Goal: Task Accomplishment & Management: Complete application form

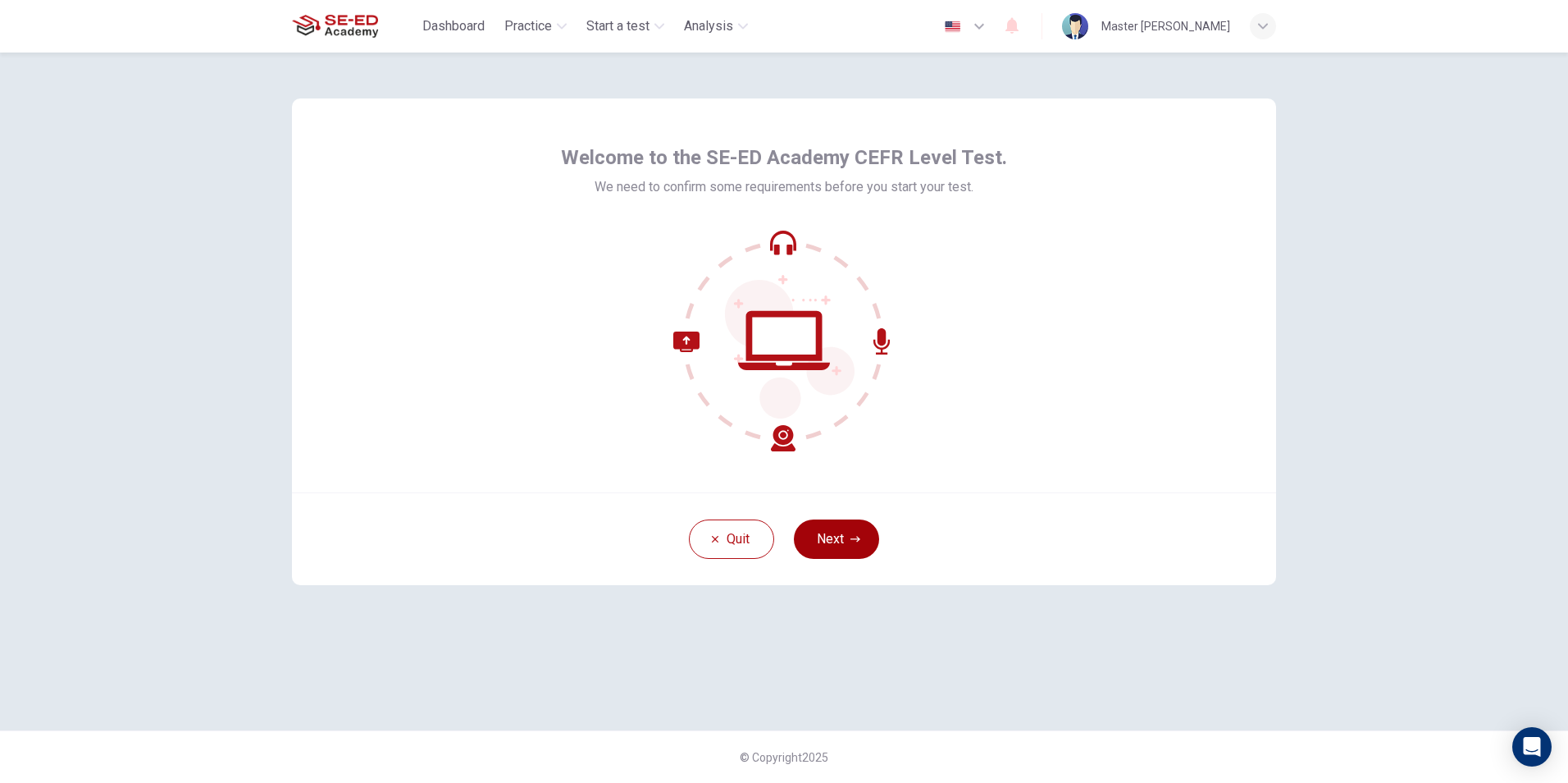
click at [859, 542] on icon "button" at bounding box center [855, 539] width 10 height 10
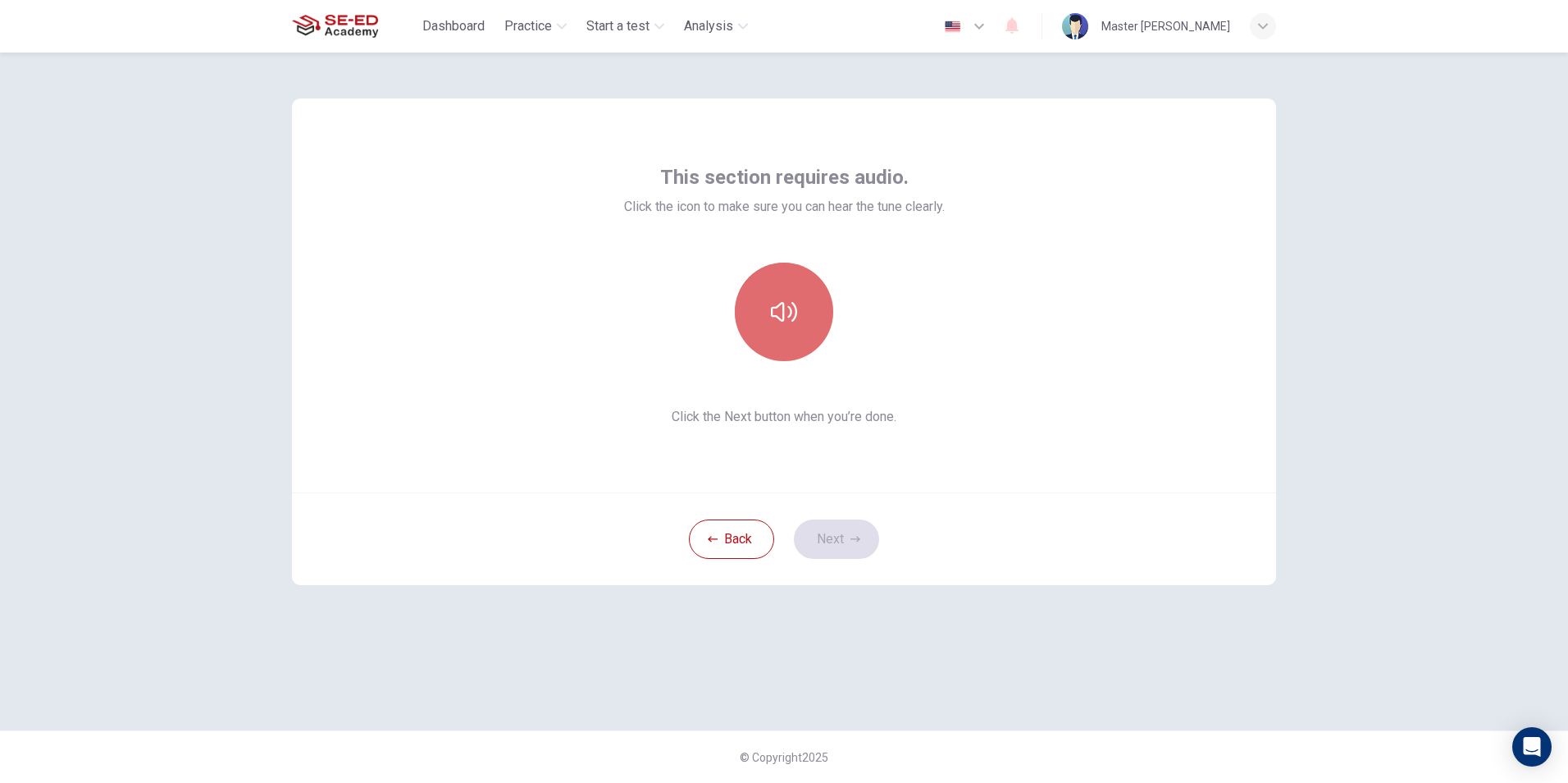
click at [798, 307] on button "button" at bounding box center [784, 312] width 98 height 98
click at [786, 311] on icon "button" at bounding box center [784, 312] width 26 height 26
click at [798, 290] on button "button" at bounding box center [784, 312] width 98 height 98
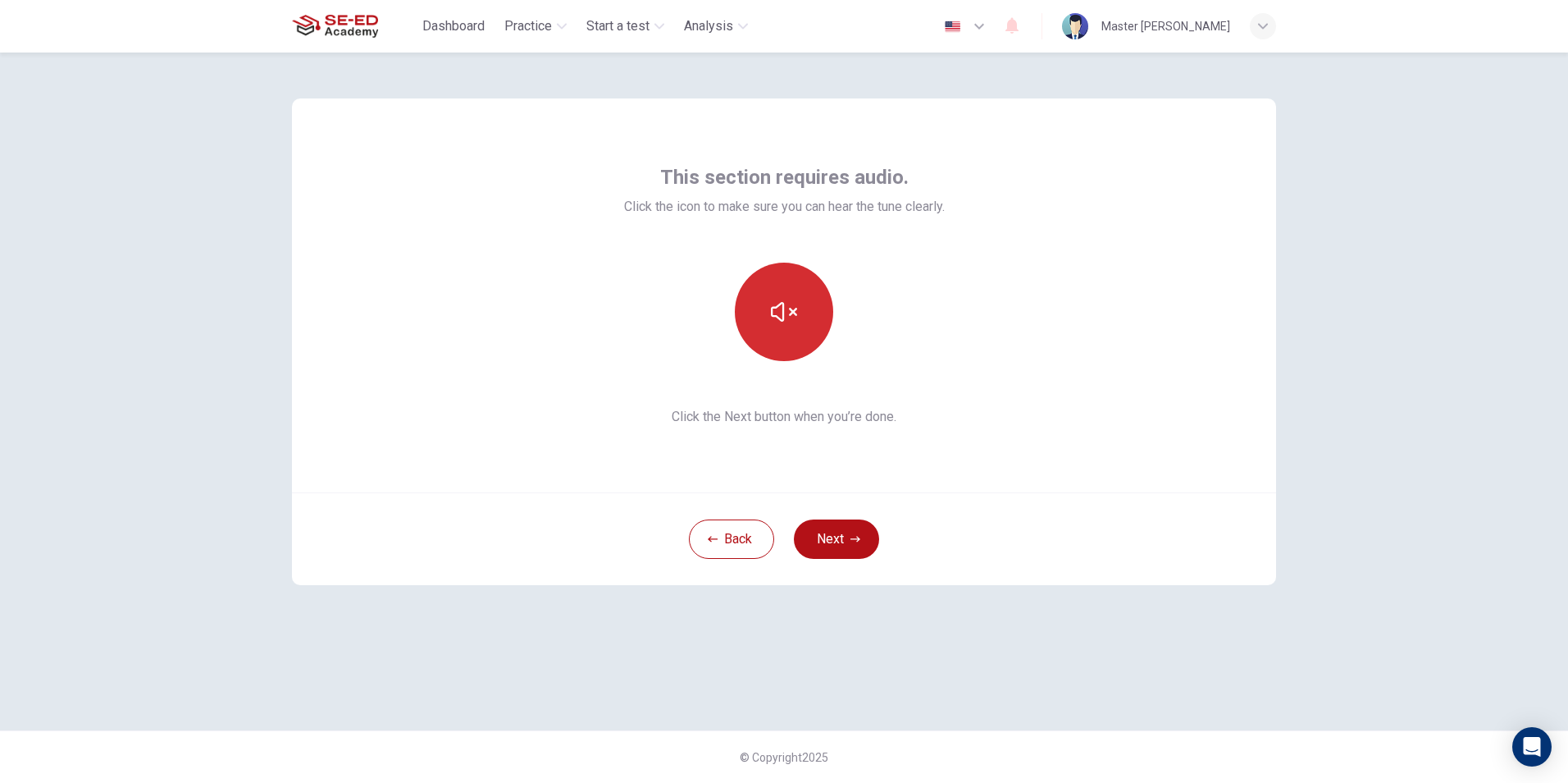
click at [798, 290] on button "button" at bounding box center [784, 312] width 98 height 98
click at [808, 336] on button "button" at bounding box center [784, 312] width 98 height 98
click at [808, 335] on button "button" at bounding box center [784, 312] width 98 height 98
click at [858, 538] on icon "button" at bounding box center [855, 538] width 10 height 6
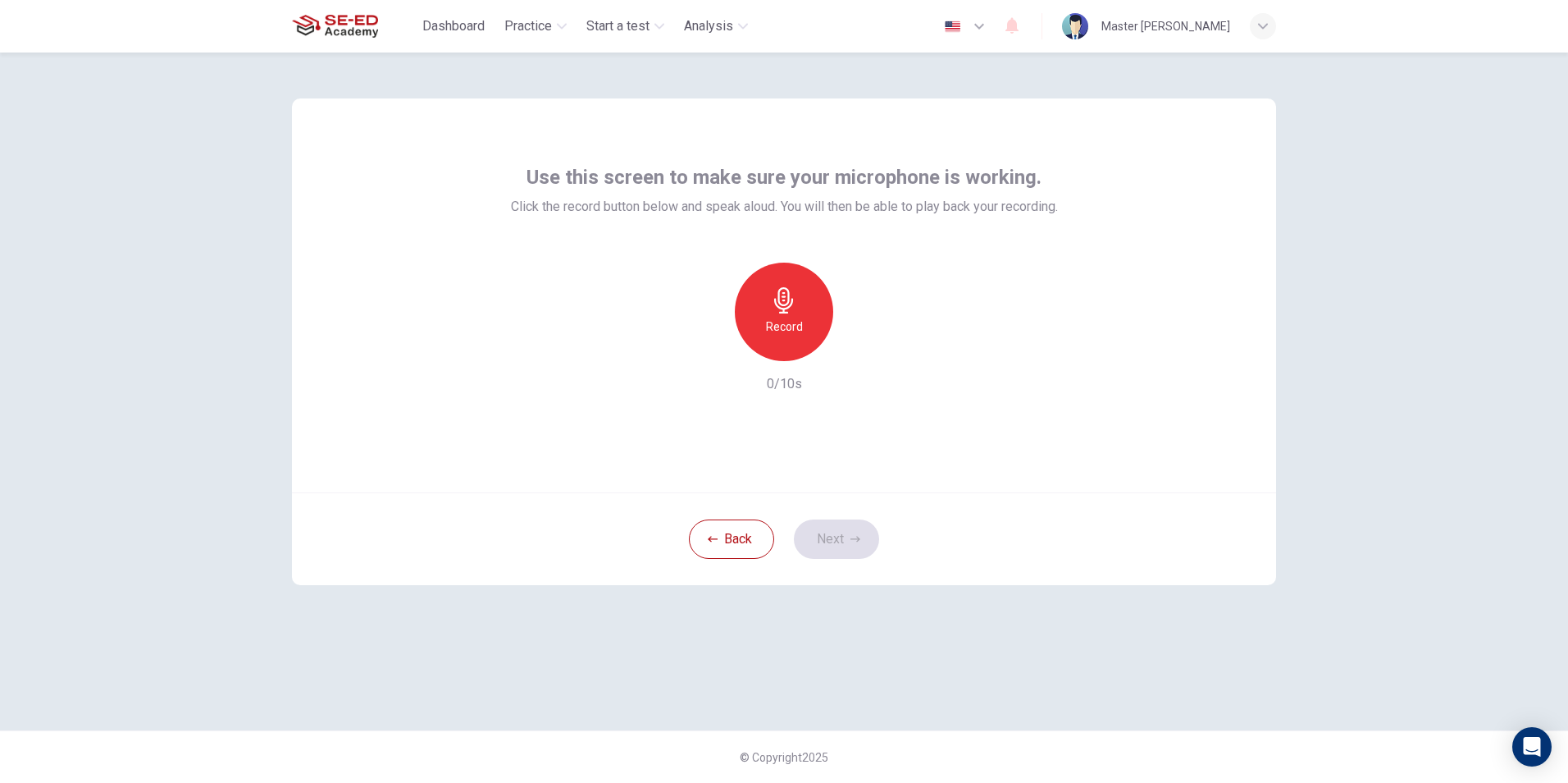
click at [807, 325] on div "Record" at bounding box center [784, 312] width 98 height 98
click at [817, 300] on div "Stop" at bounding box center [784, 312] width 98 height 98
click at [755, 533] on button "Back" at bounding box center [732, 539] width 86 height 40
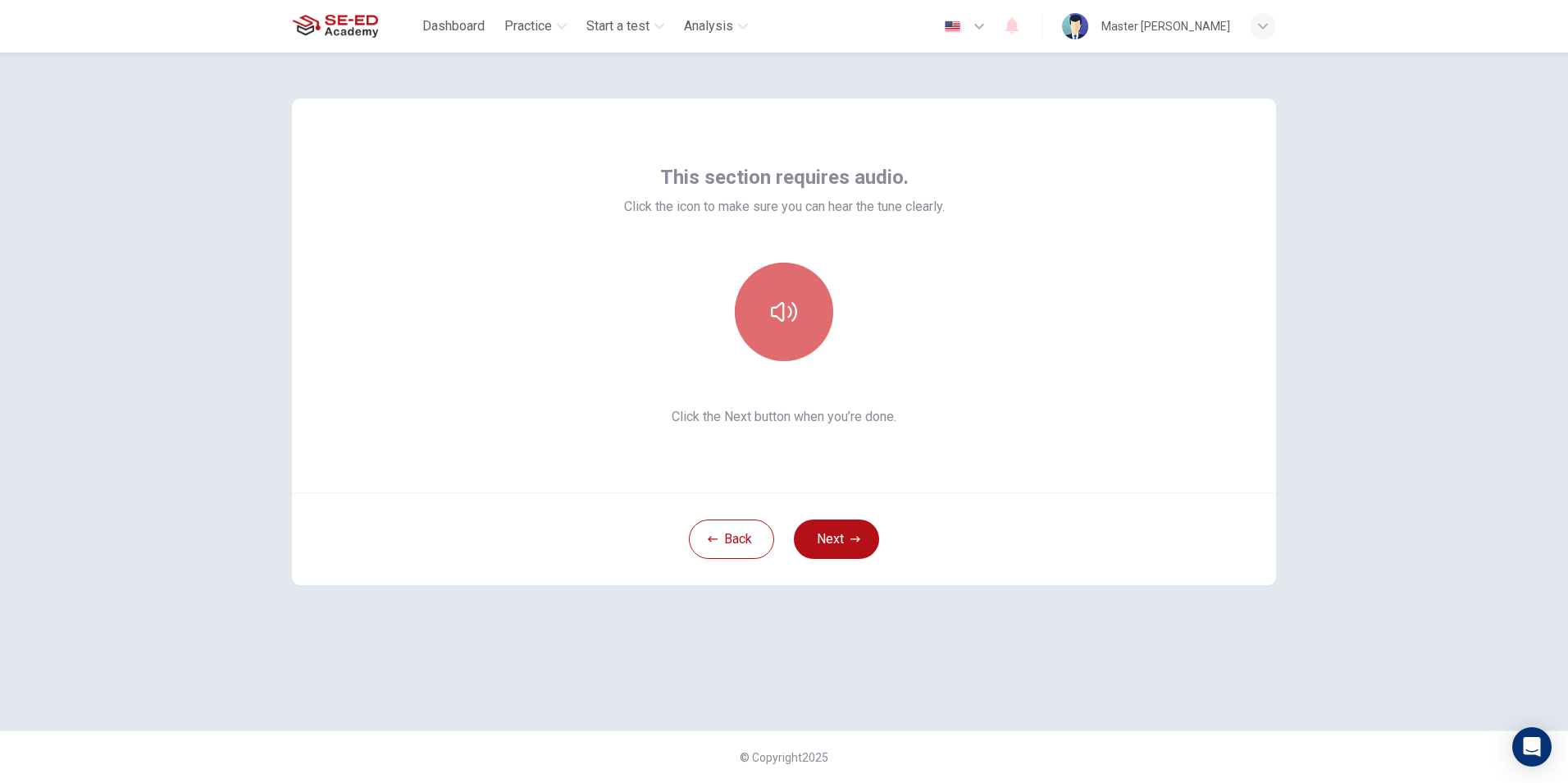
click at [805, 328] on button "button" at bounding box center [784, 312] width 98 height 98
click at [862, 529] on button "Next" at bounding box center [837, 539] width 86 height 40
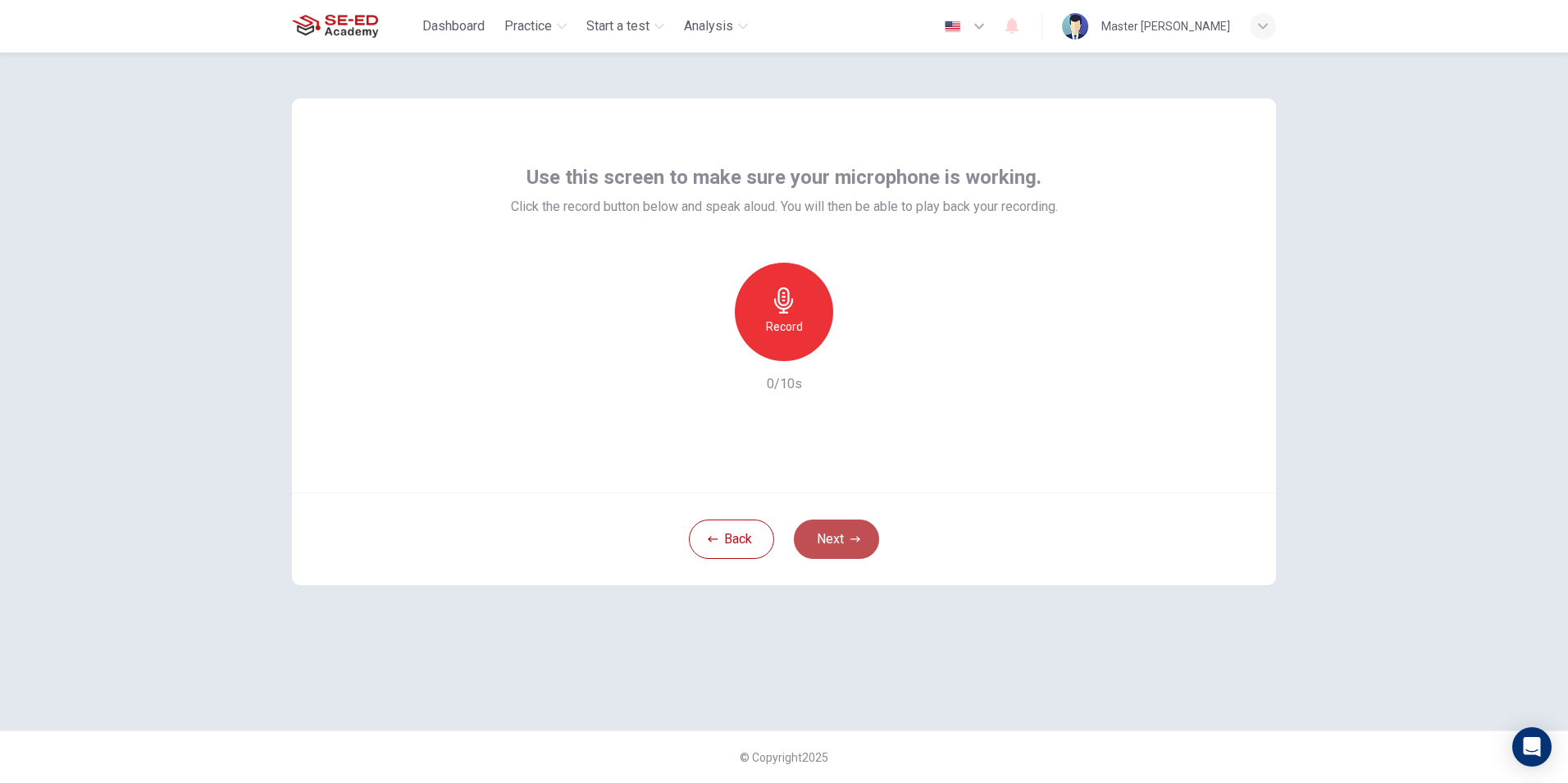
click at [862, 529] on button "Next" at bounding box center [837, 539] width 86 height 40
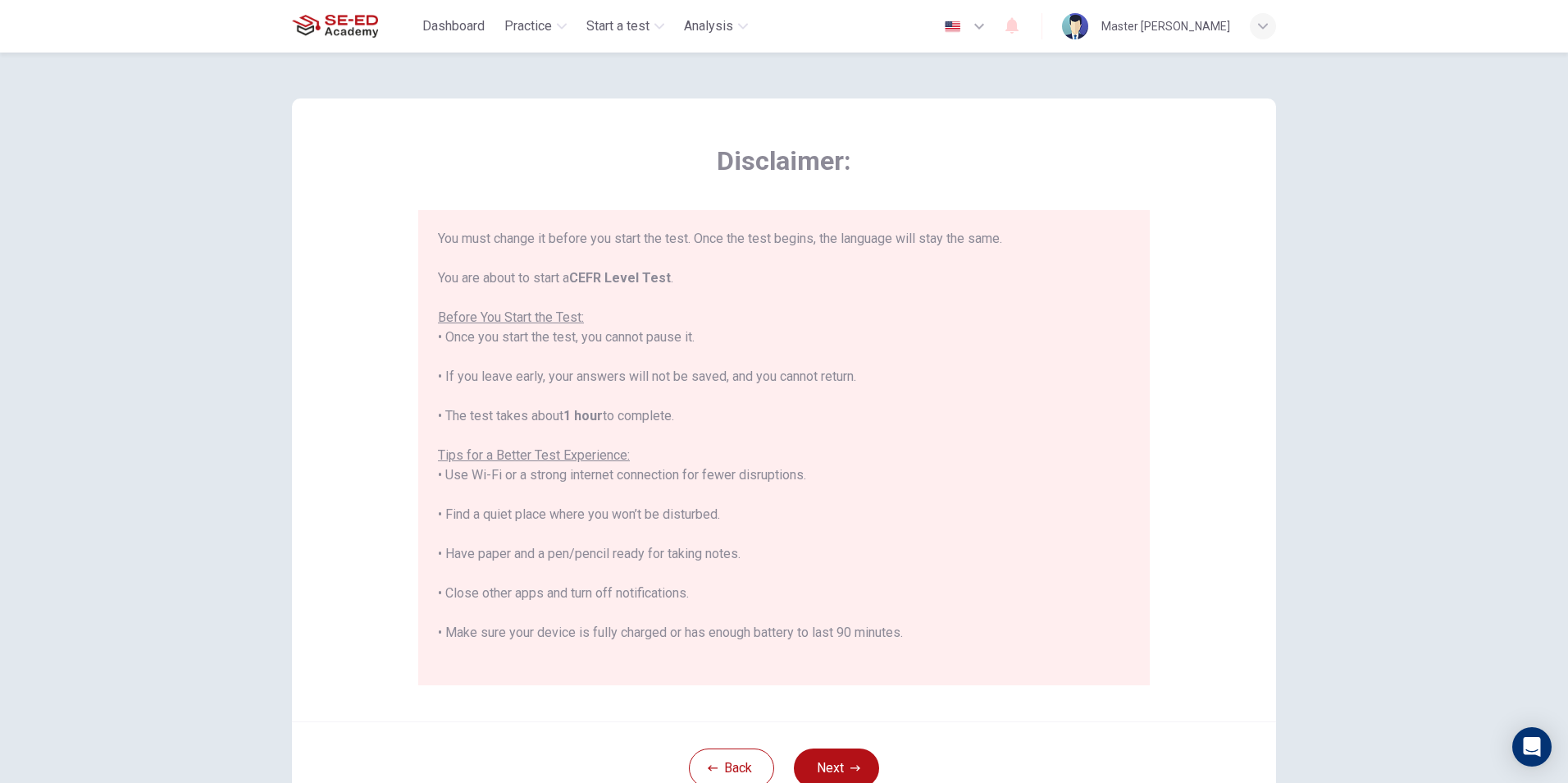
scroll to position [157, 0]
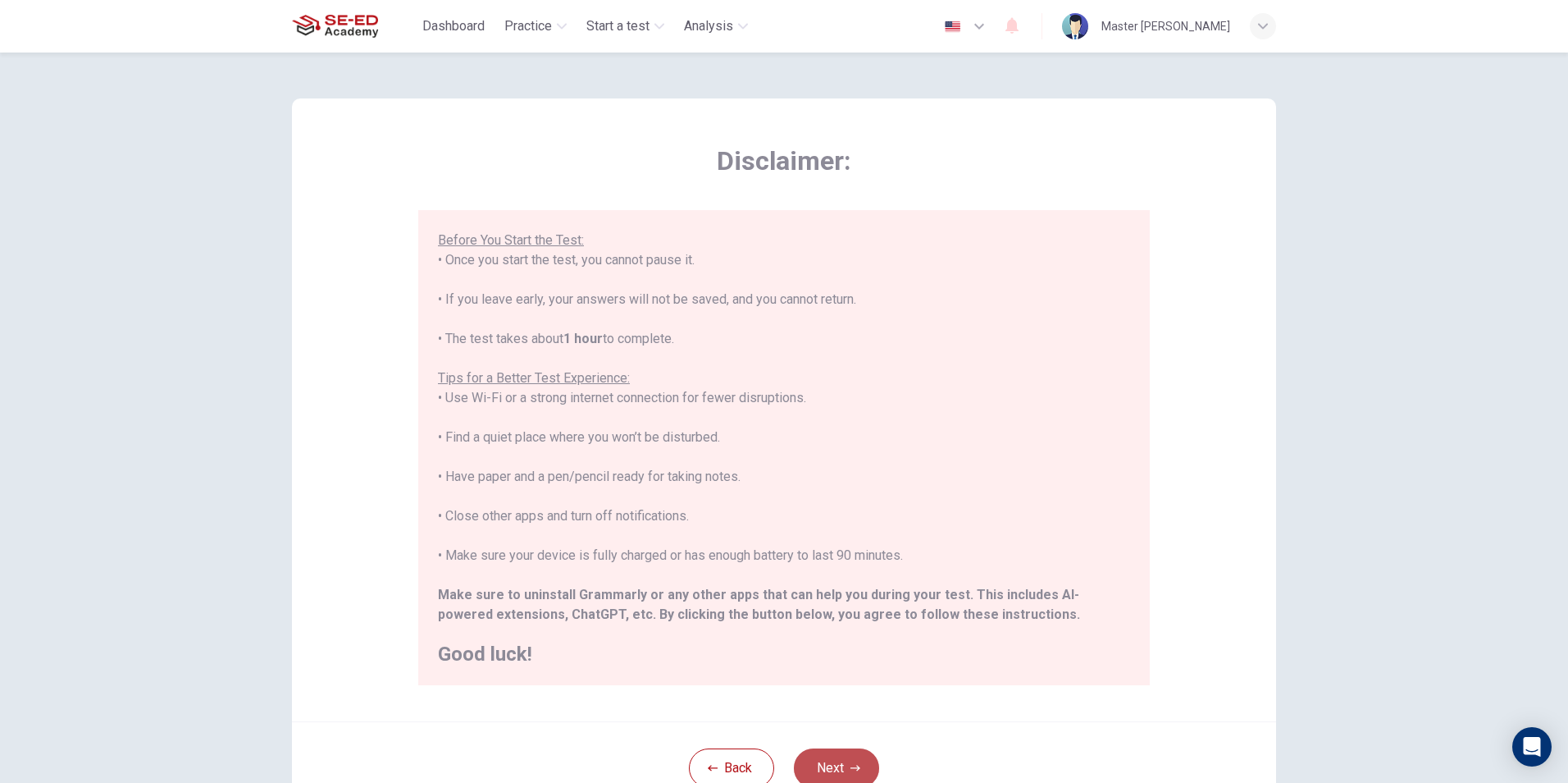
click at [833, 756] on button "Next" at bounding box center [837, 768] width 86 height 40
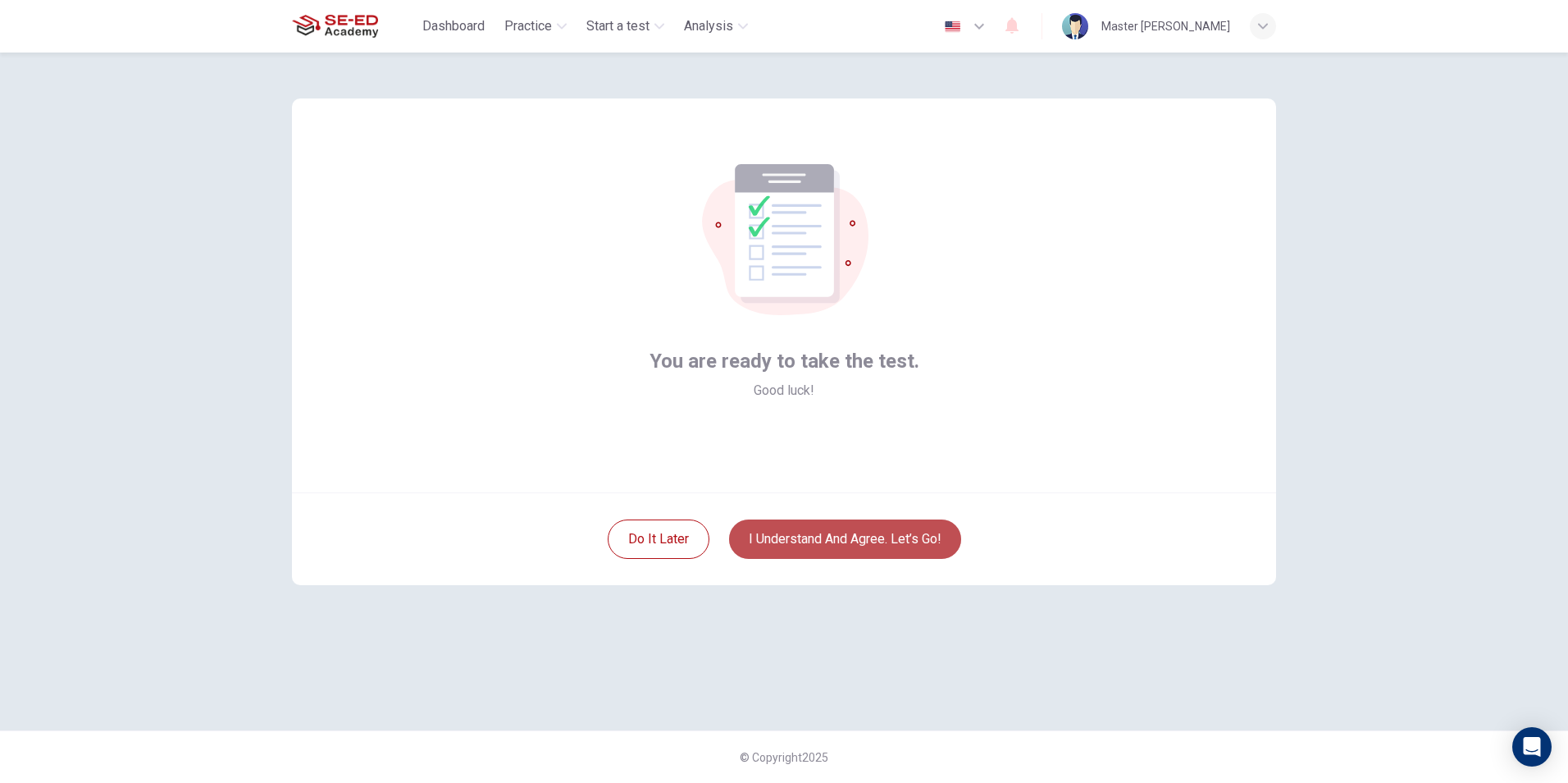
click at [876, 546] on button "I understand and agree. Let’s go!" at bounding box center [845, 539] width 232 height 40
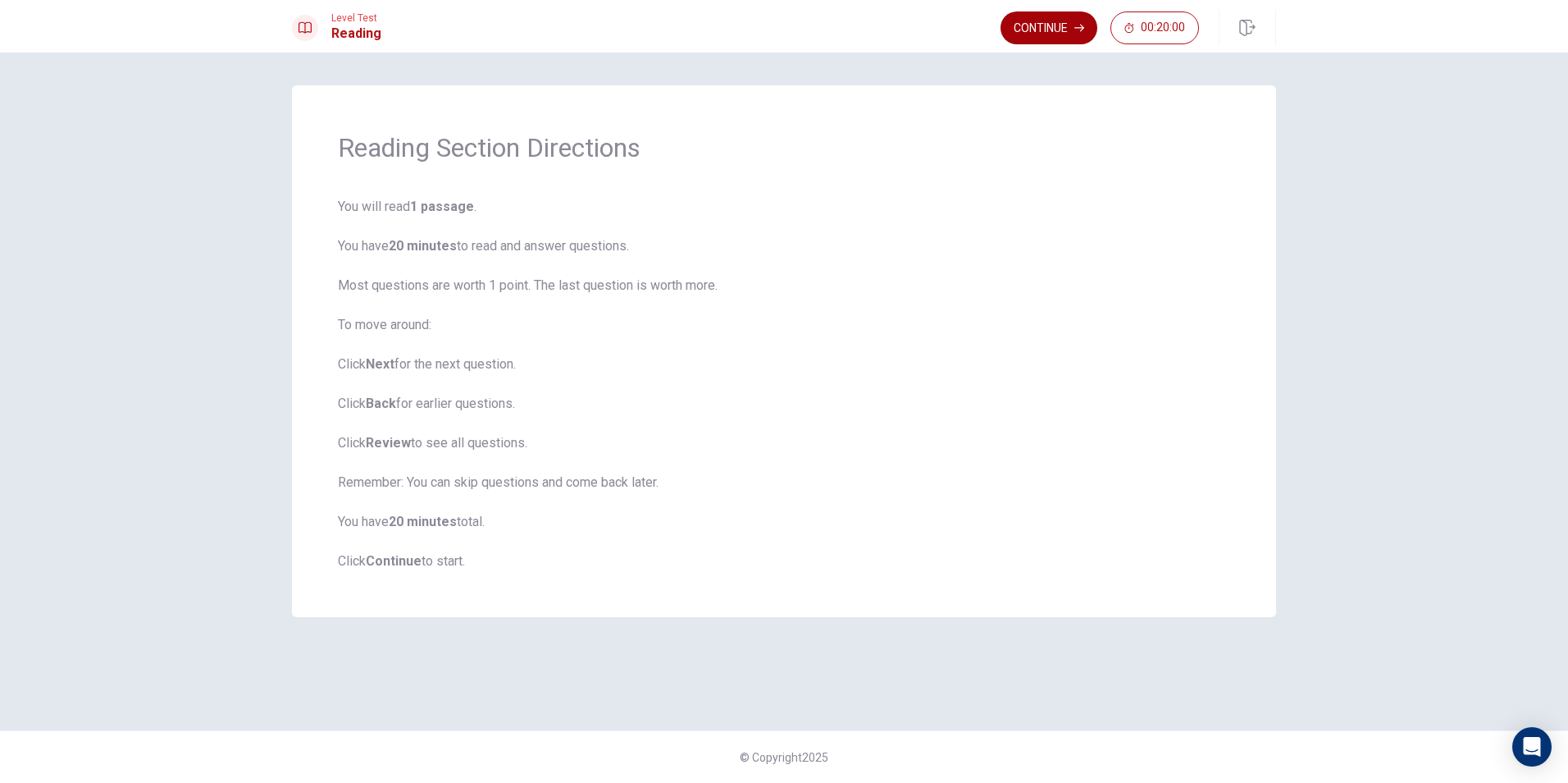
click at [1060, 30] on button "Continue" at bounding box center [1048, 28] width 96 height 33
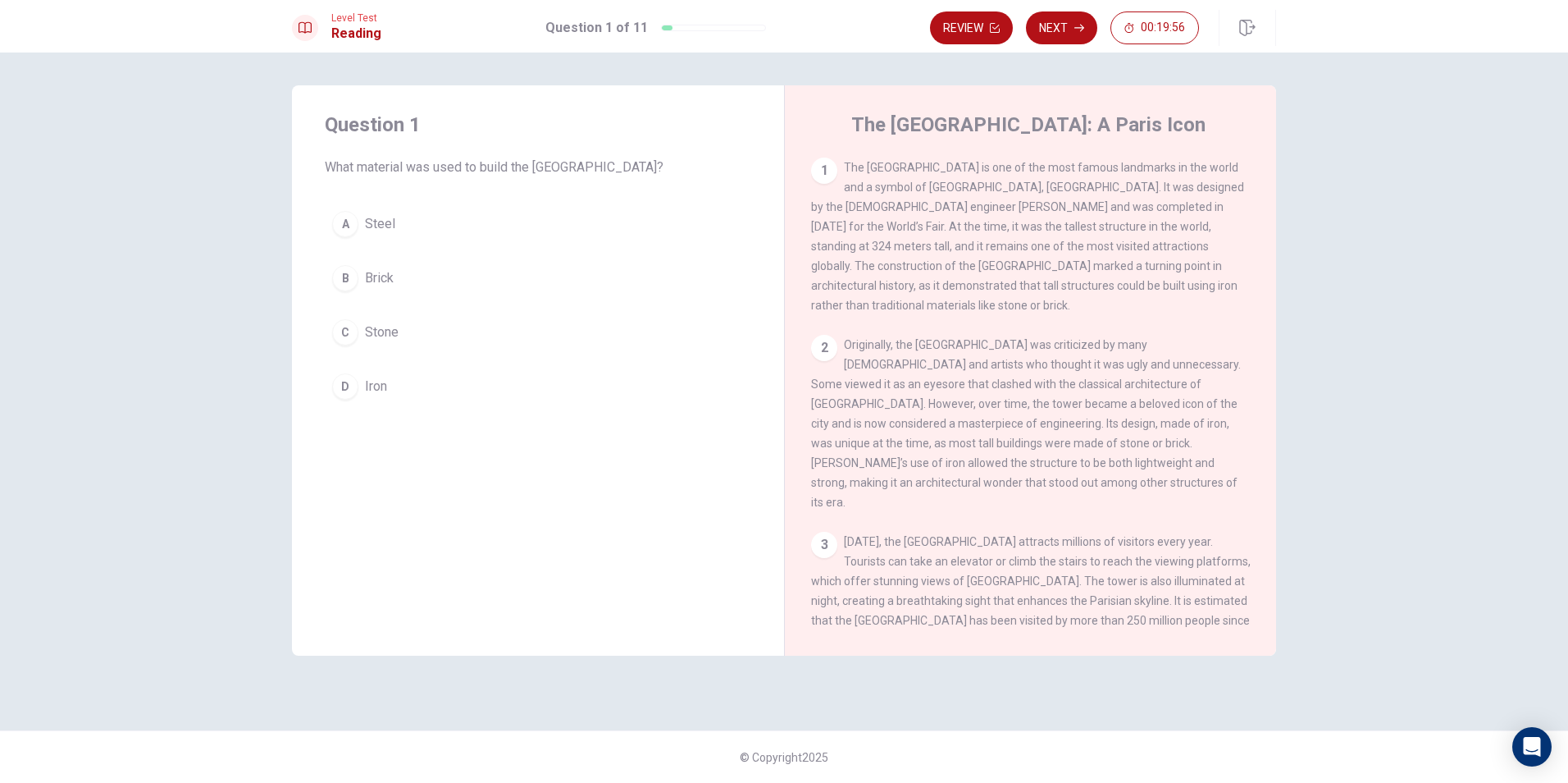
drag, startPoint x: 850, startPoint y: 166, endPoint x: 1056, endPoint y: 185, distance: 206.9
click at [1227, 149] on div "The [GEOGRAPHIC_DATA]: A Paris Icon 1 The [GEOGRAPHIC_DATA] is one of the most …" at bounding box center [1030, 371] width 492 height 570
drag, startPoint x: 993, startPoint y: 197, endPoint x: 1252, endPoint y: 260, distance: 266.6
click at [1252, 260] on div "1 The [GEOGRAPHIC_DATA] is one of the most famous landmarks in the world and a …" at bounding box center [1041, 393] width 461 height 471
click at [1003, 338] on span "Originally, the [GEOGRAPHIC_DATA] was criticized by many [DEMOGRAPHIC_DATA] and…" at bounding box center [1026, 423] width 430 height 171
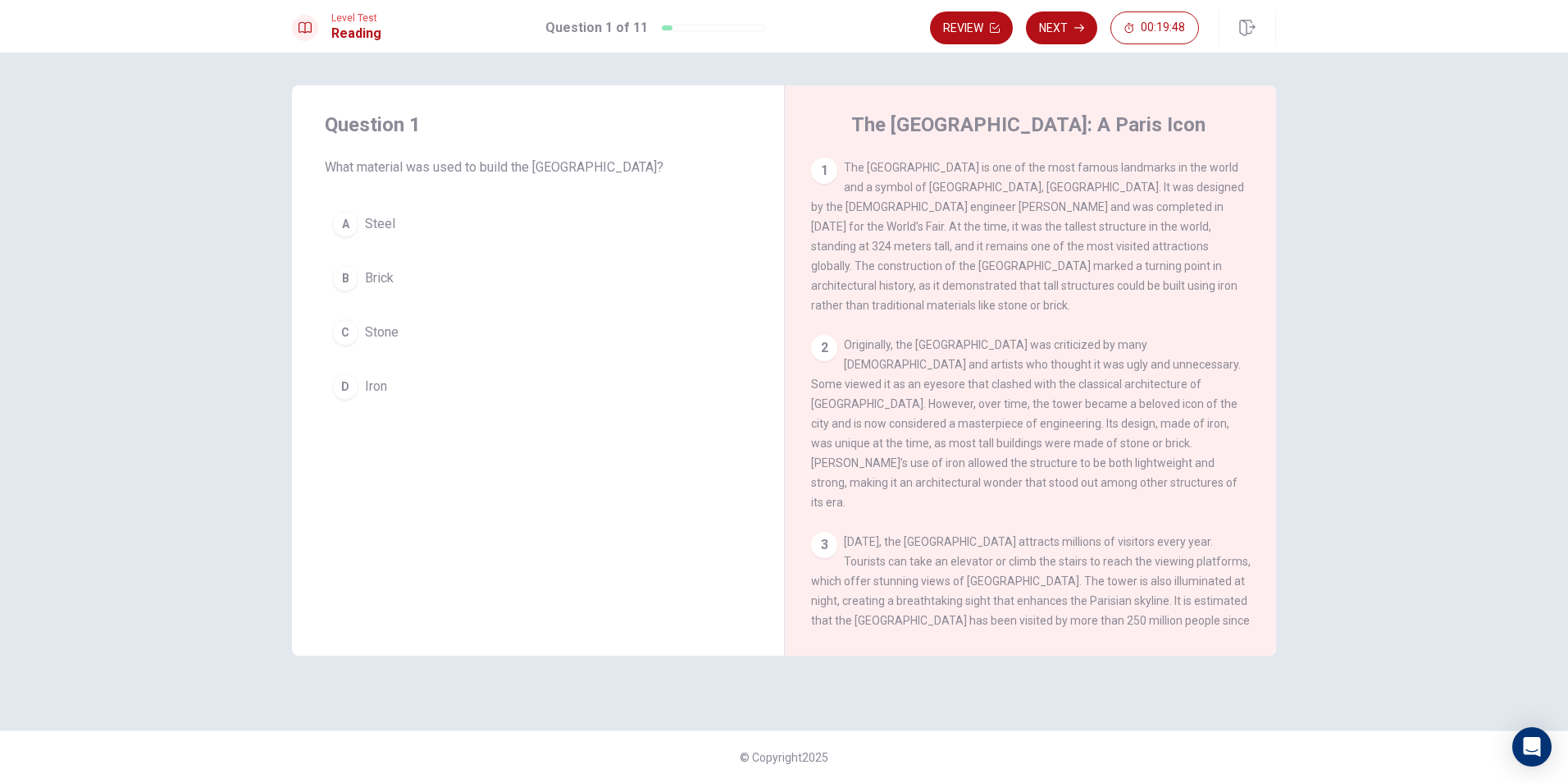
drag, startPoint x: 900, startPoint y: 180, endPoint x: 1097, endPoint y: 168, distance: 197.4
click at [1097, 168] on div "1 The [GEOGRAPHIC_DATA] is one of the most famous landmarks in the world and a …" at bounding box center [1031, 236] width 440 height 157
drag, startPoint x: 1020, startPoint y: 172, endPoint x: 1189, endPoint y: 178, distance: 169.1
click at [1189, 178] on div "1 The [GEOGRAPHIC_DATA] is one of the most famous landmarks in the world and a …" at bounding box center [1031, 236] width 440 height 157
click at [1154, 188] on span "The [GEOGRAPHIC_DATA] is one of the most famous landmarks in the world and a sy…" at bounding box center [1027, 236] width 433 height 151
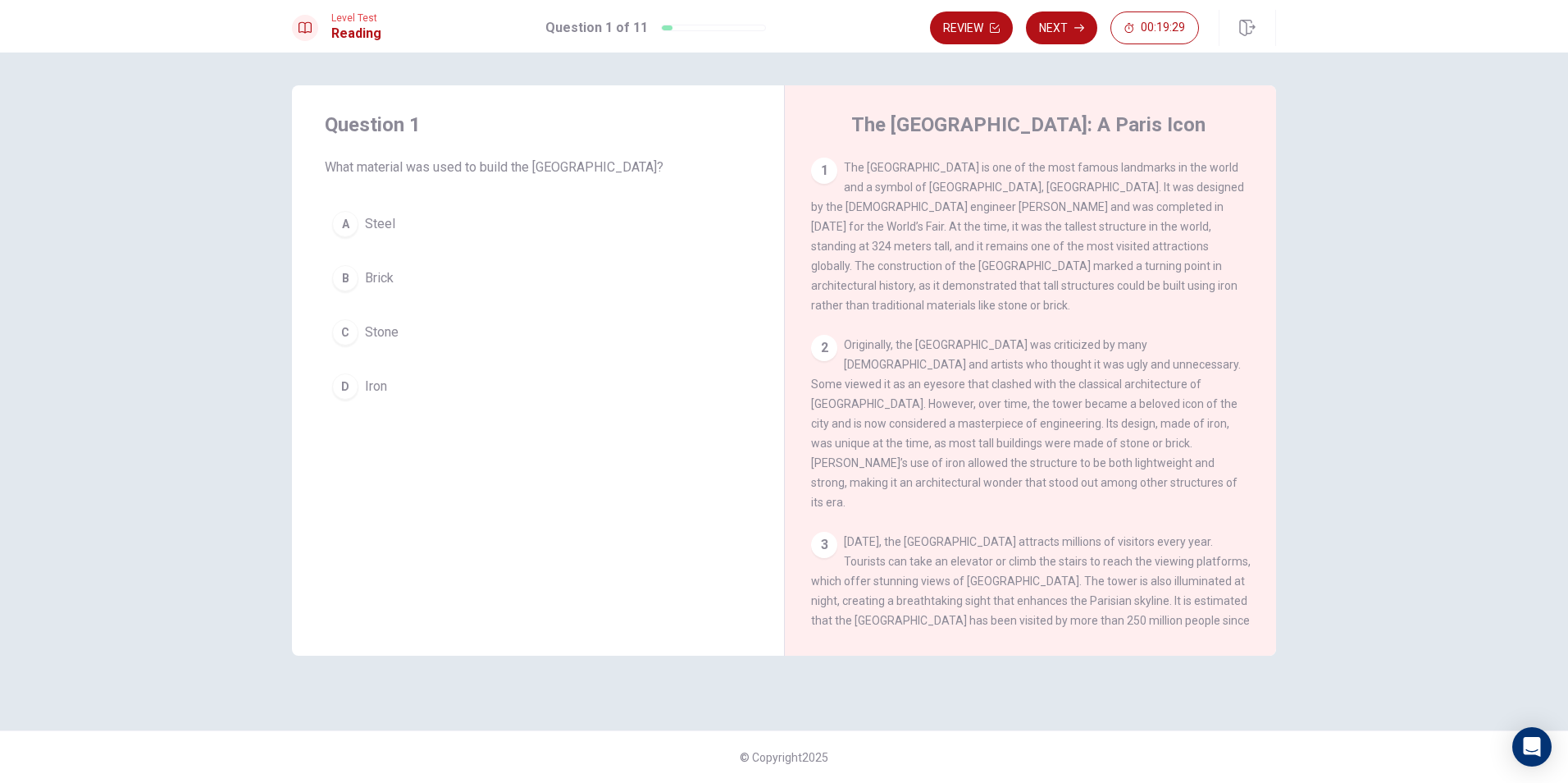
click at [344, 377] on div "D" at bounding box center [345, 387] width 26 height 26
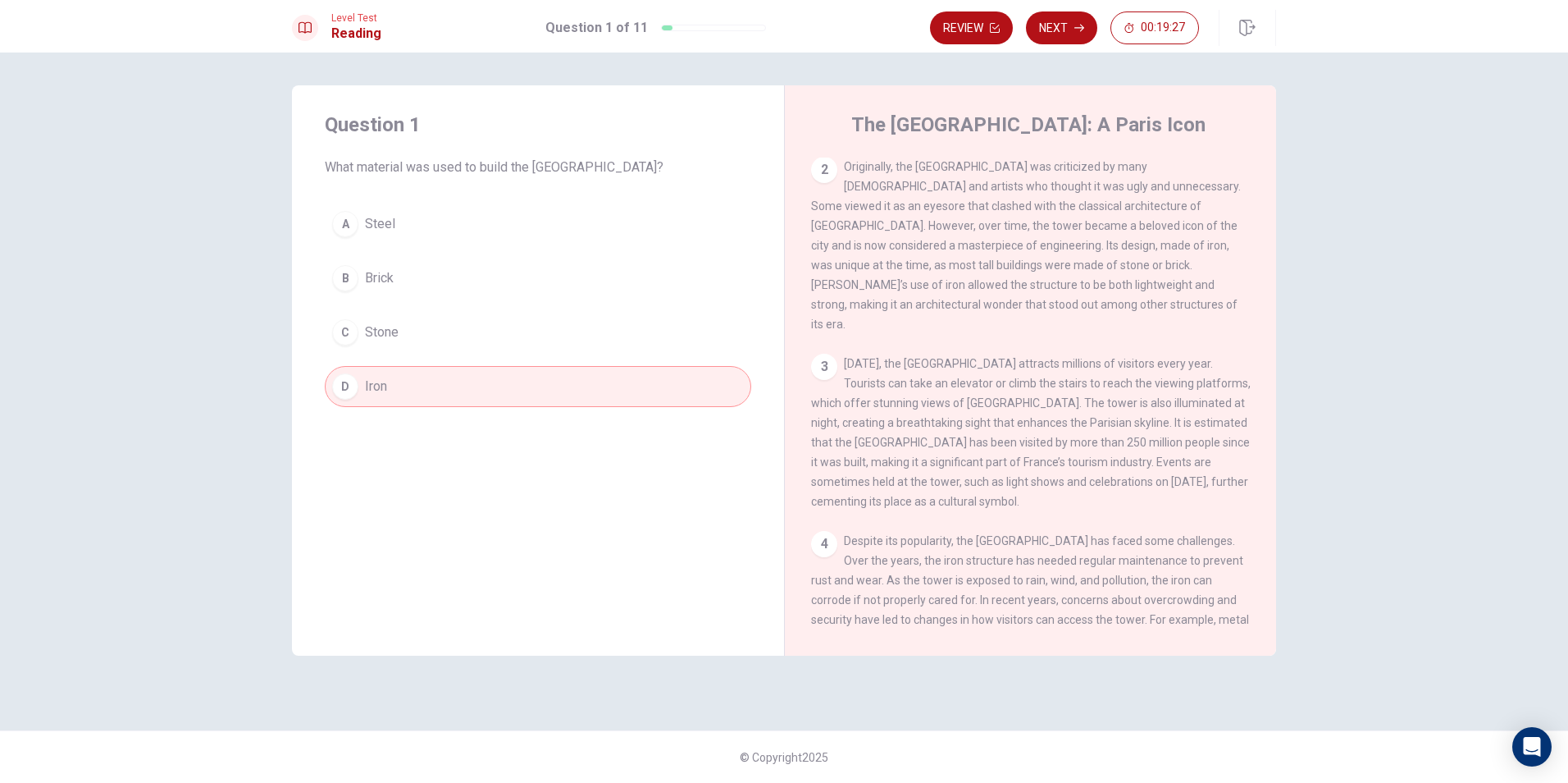
scroll to position [284, 0]
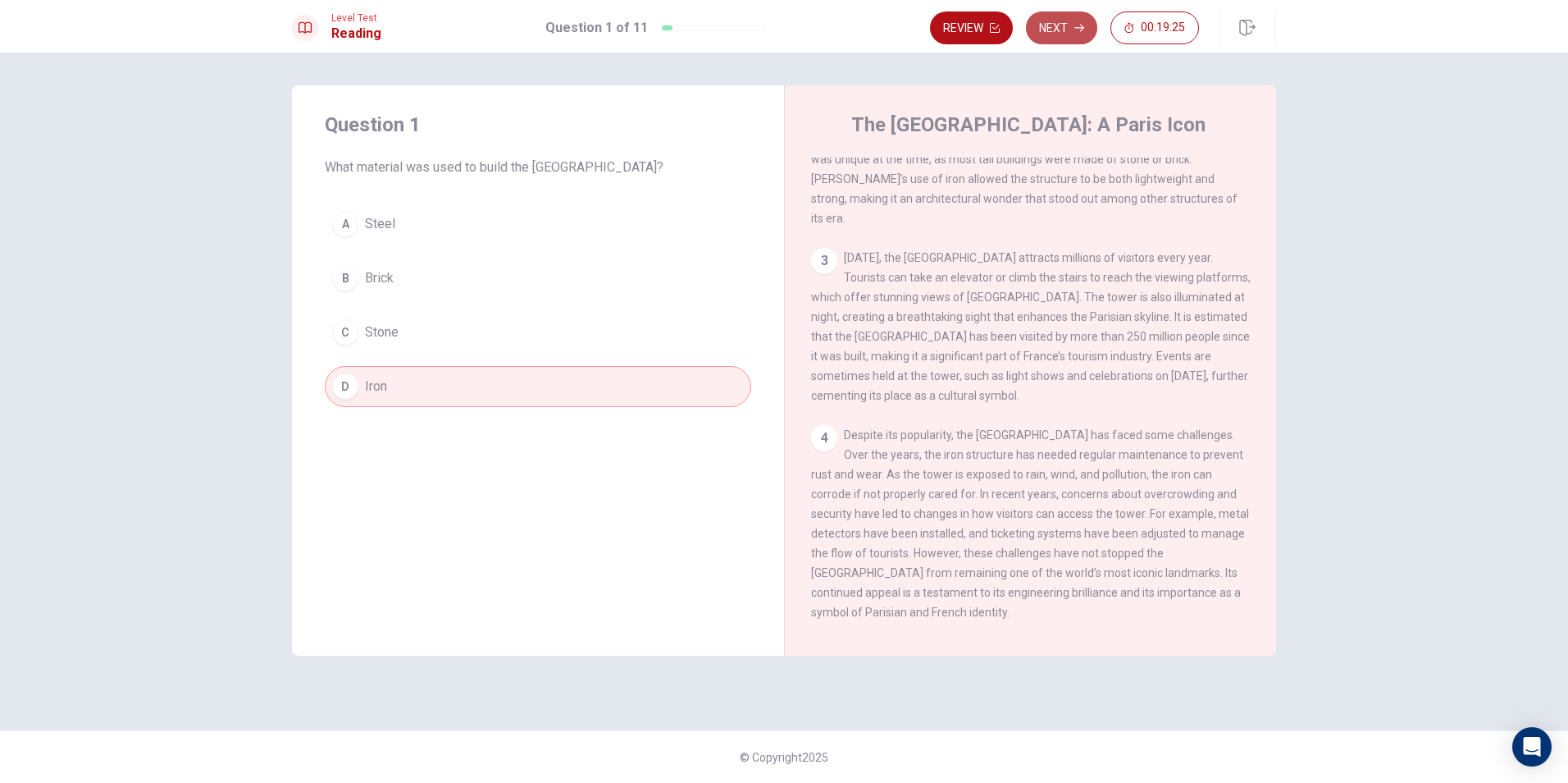
click at [1082, 19] on button "Next" at bounding box center [1061, 28] width 72 height 33
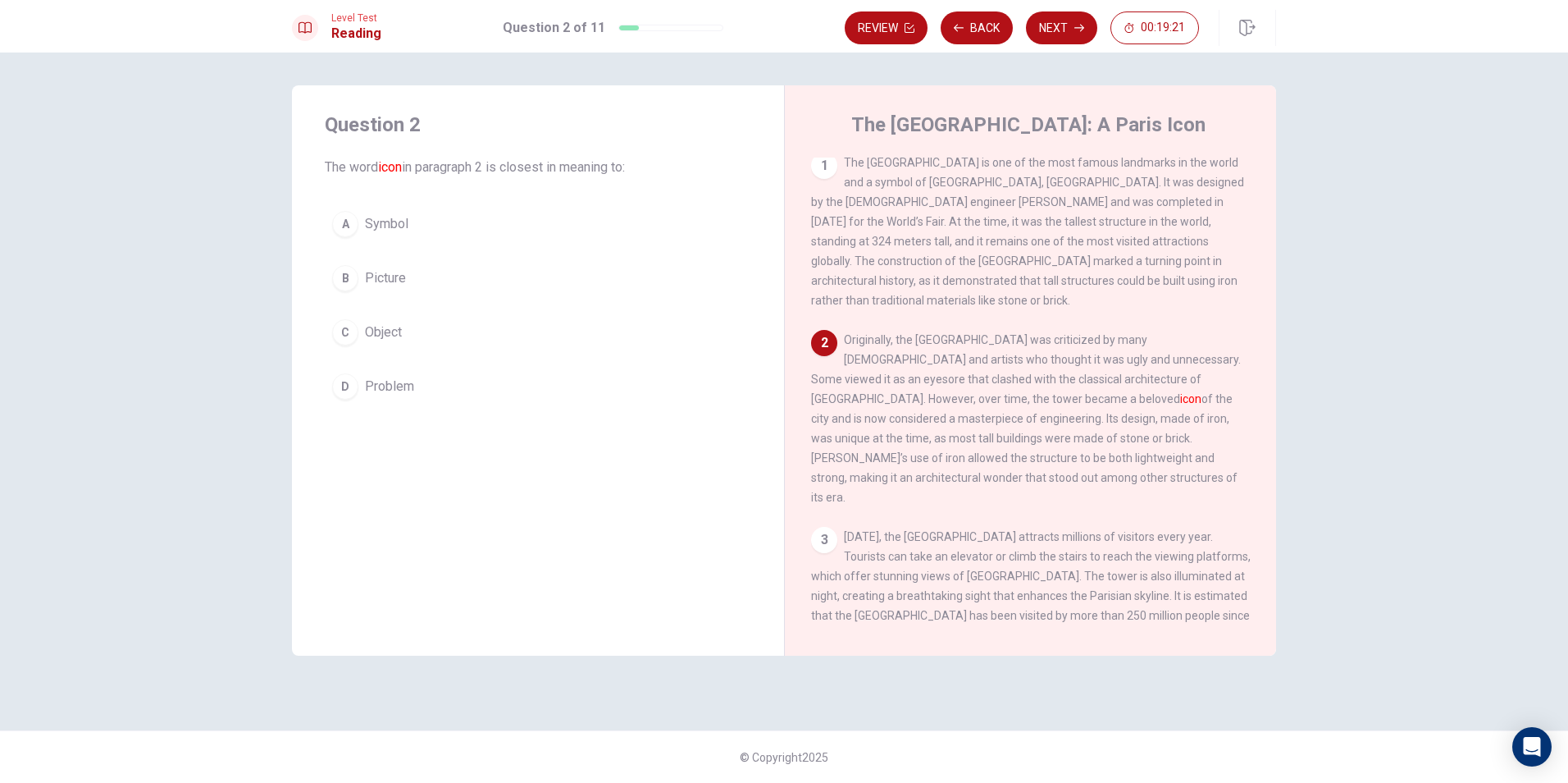
scroll to position [0, 0]
click at [391, 225] on span "Symbol" at bounding box center [386, 224] width 44 height 20
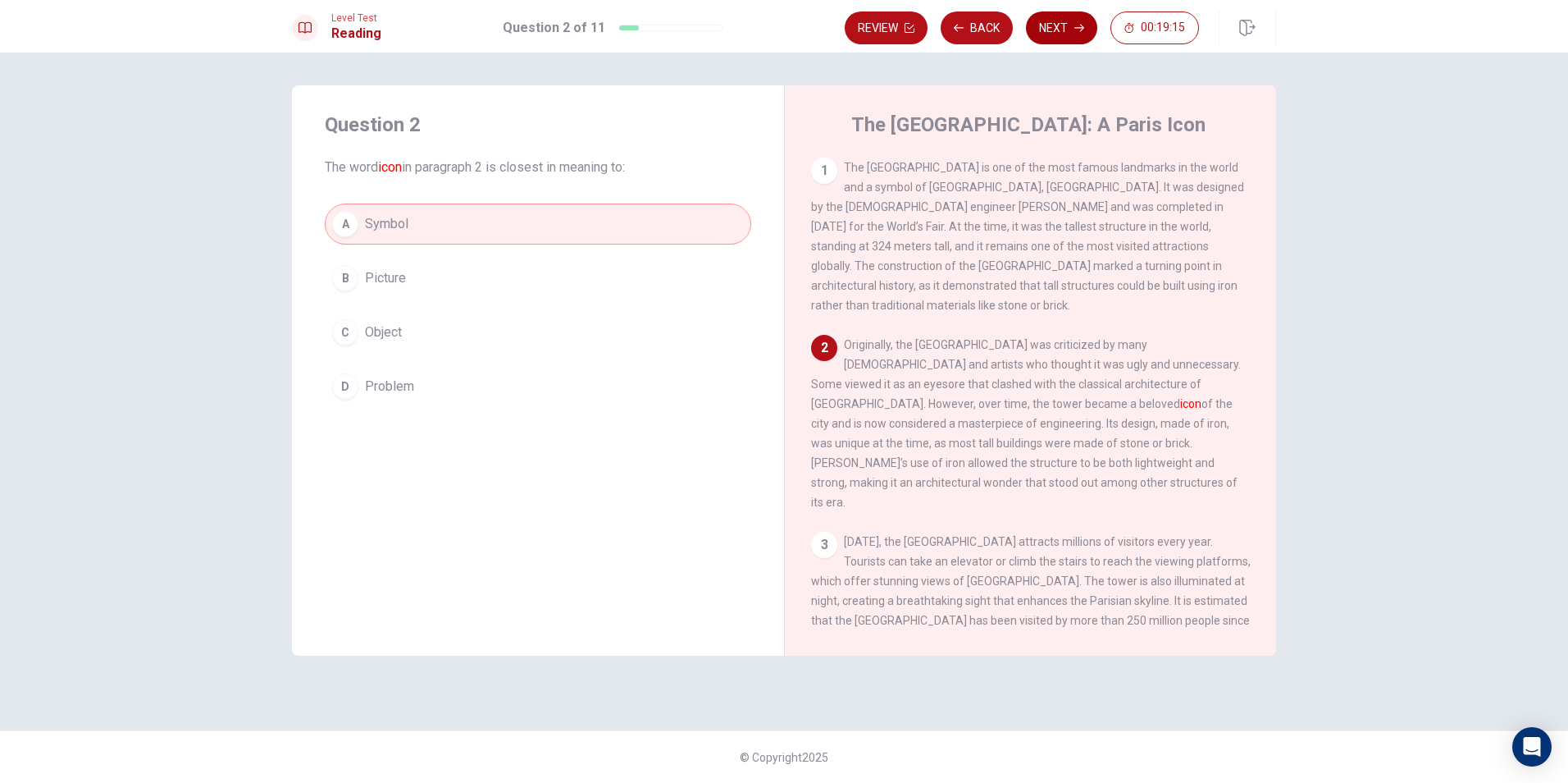
click at [1074, 35] on button "Next" at bounding box center [1061, 28] width 72 height 33
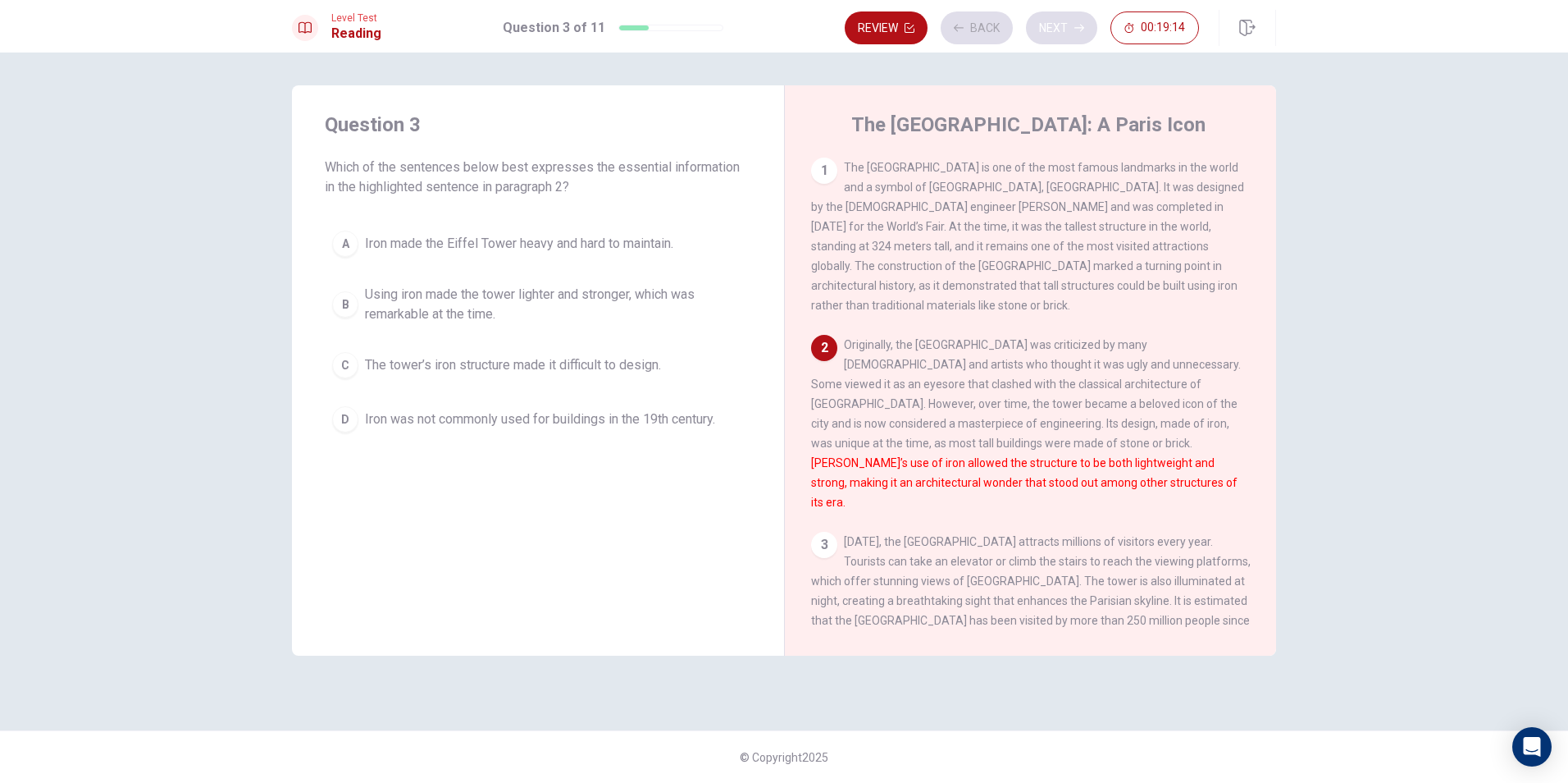
scroll to position [20, 0]
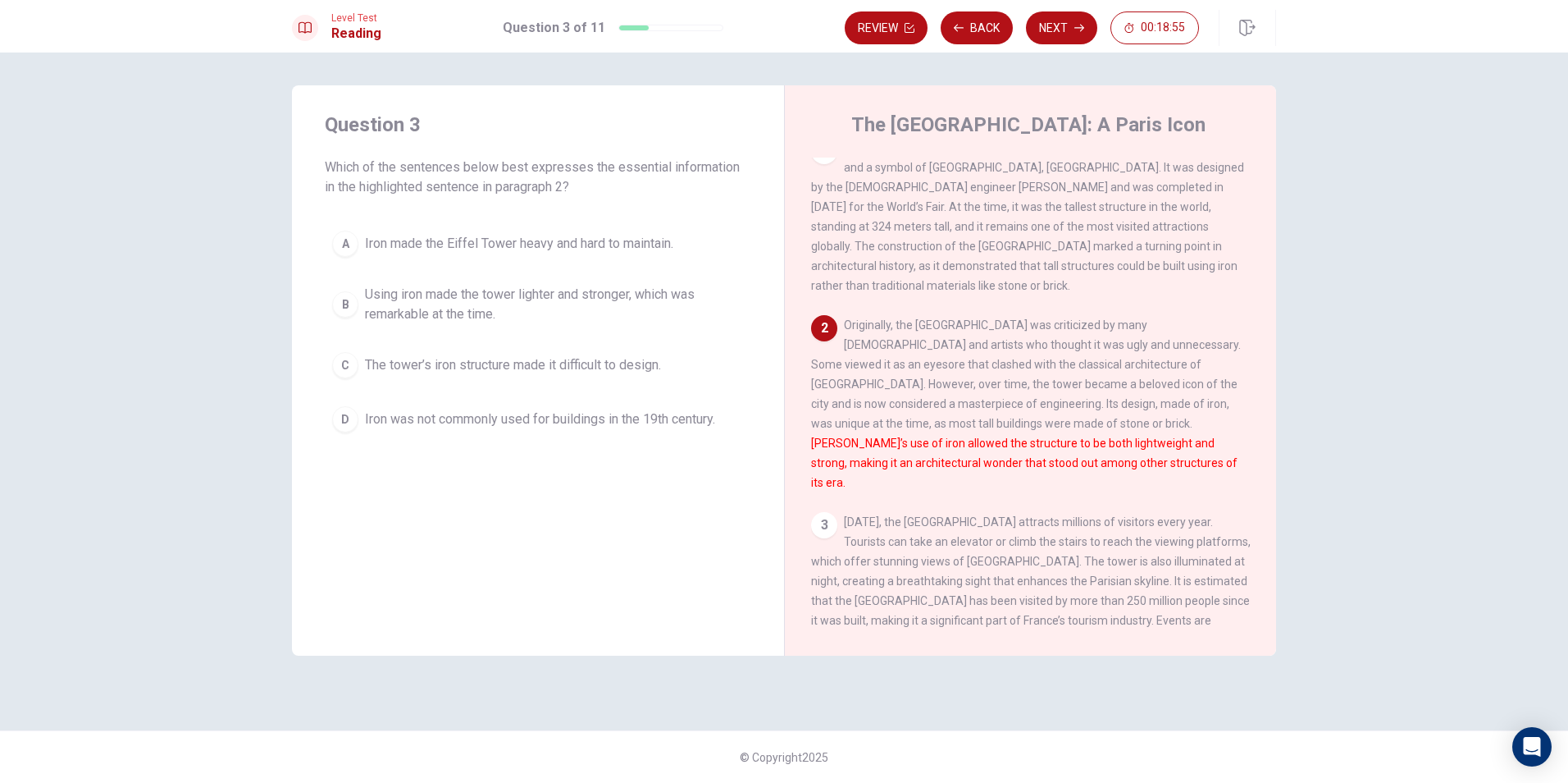
click at [353, 299] on div "B" at bounding box center [345, 304] width 26 height 26
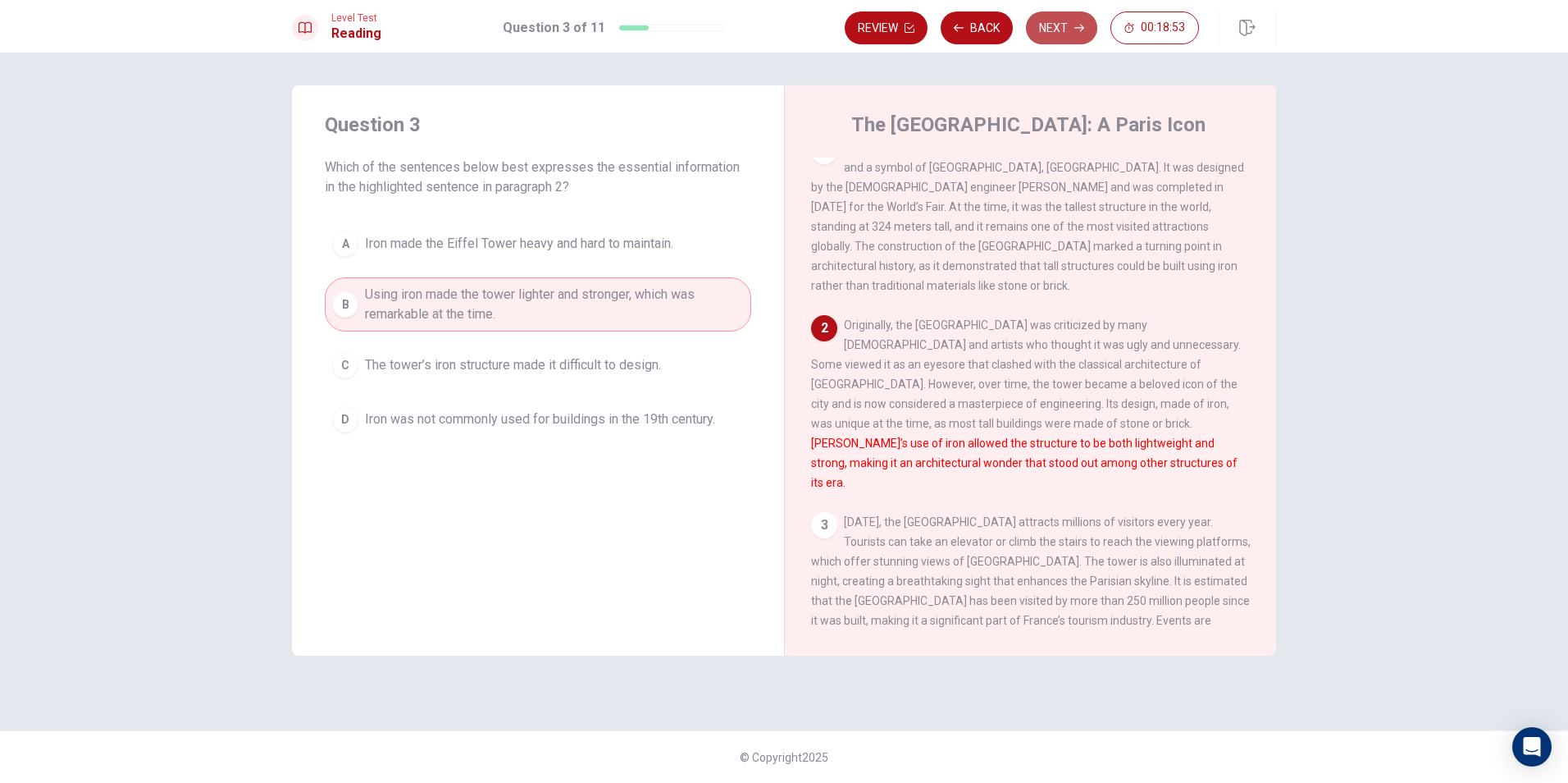
click at [1074, 36] on button "Next" at bounding box center [1061, 28] width 72 height 33
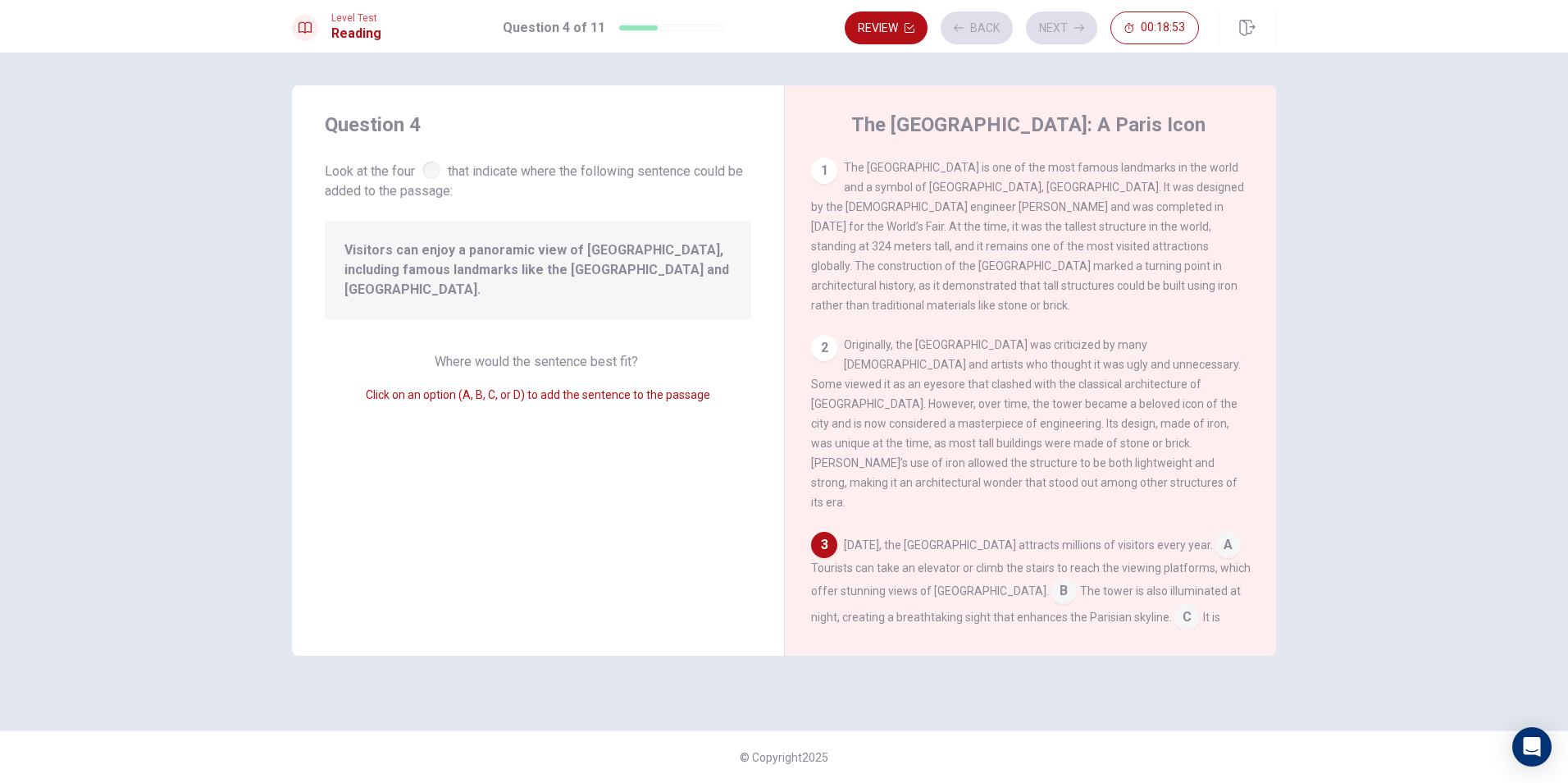
scroll to position [223, 0]
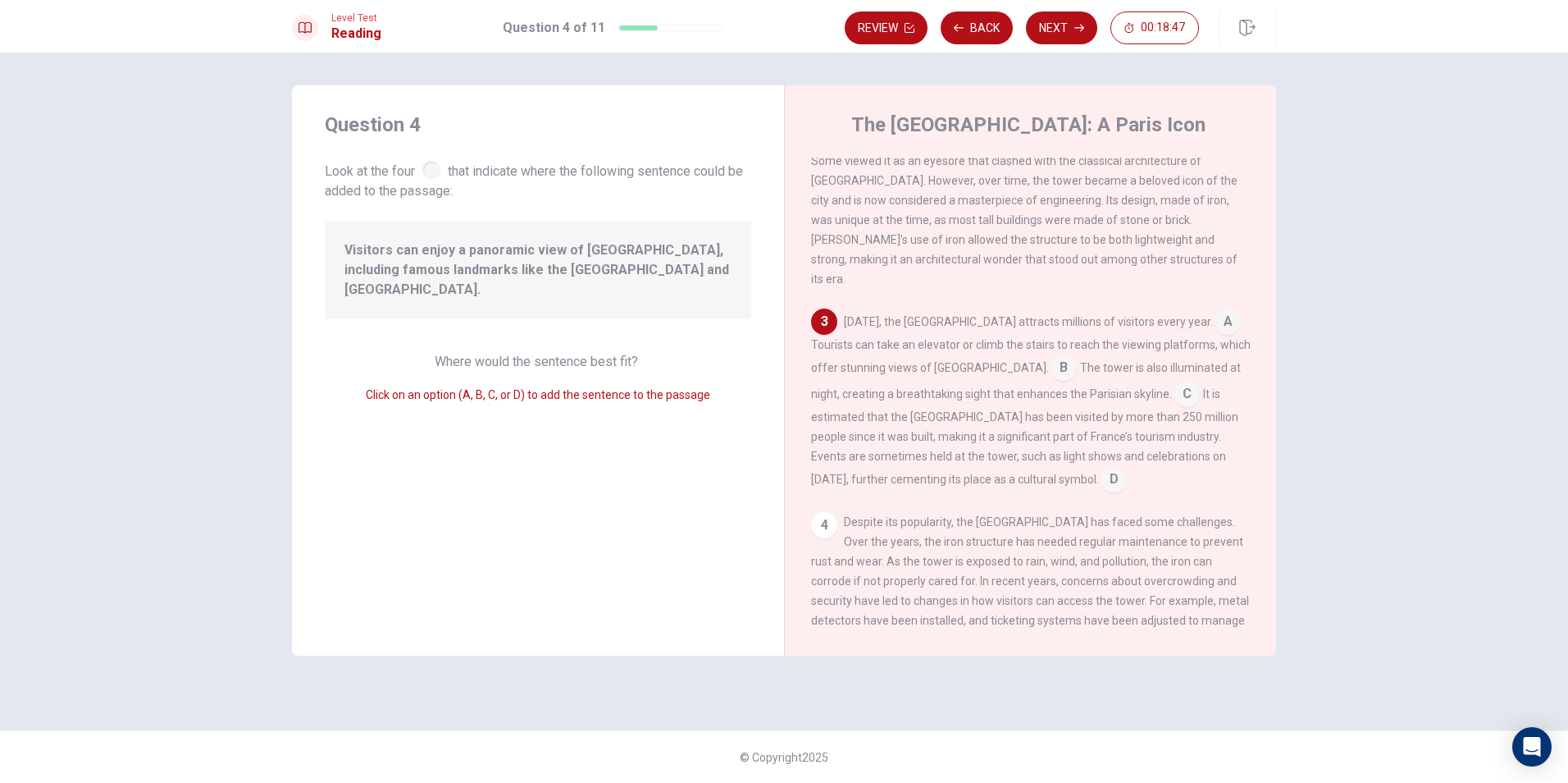
click at [488, 265] on span "Visitors can enjoy a panoramic view of [GEOGRAPHIC_DATA], including famous land…" at bounding box center [538, 270] width 387 height 59
click at [513, 354] on span "Where would the sentence best fit?" at bounding box center [538, 361] width 207 height 16
drag, startPoint x: 511, startPoint y: 382, endPoint x: 478, endPoint y: 381, distance: 33.0
click at [478, 388] on span "Click on an option (A, B, C, or D) to add the sentence to the passage" at bounding box center [538, 395] width 344 height 13
drag, startPoint x: 477, startPoint y: 380, endPoint x: 669, endPoint y: 399, distance: 192.9
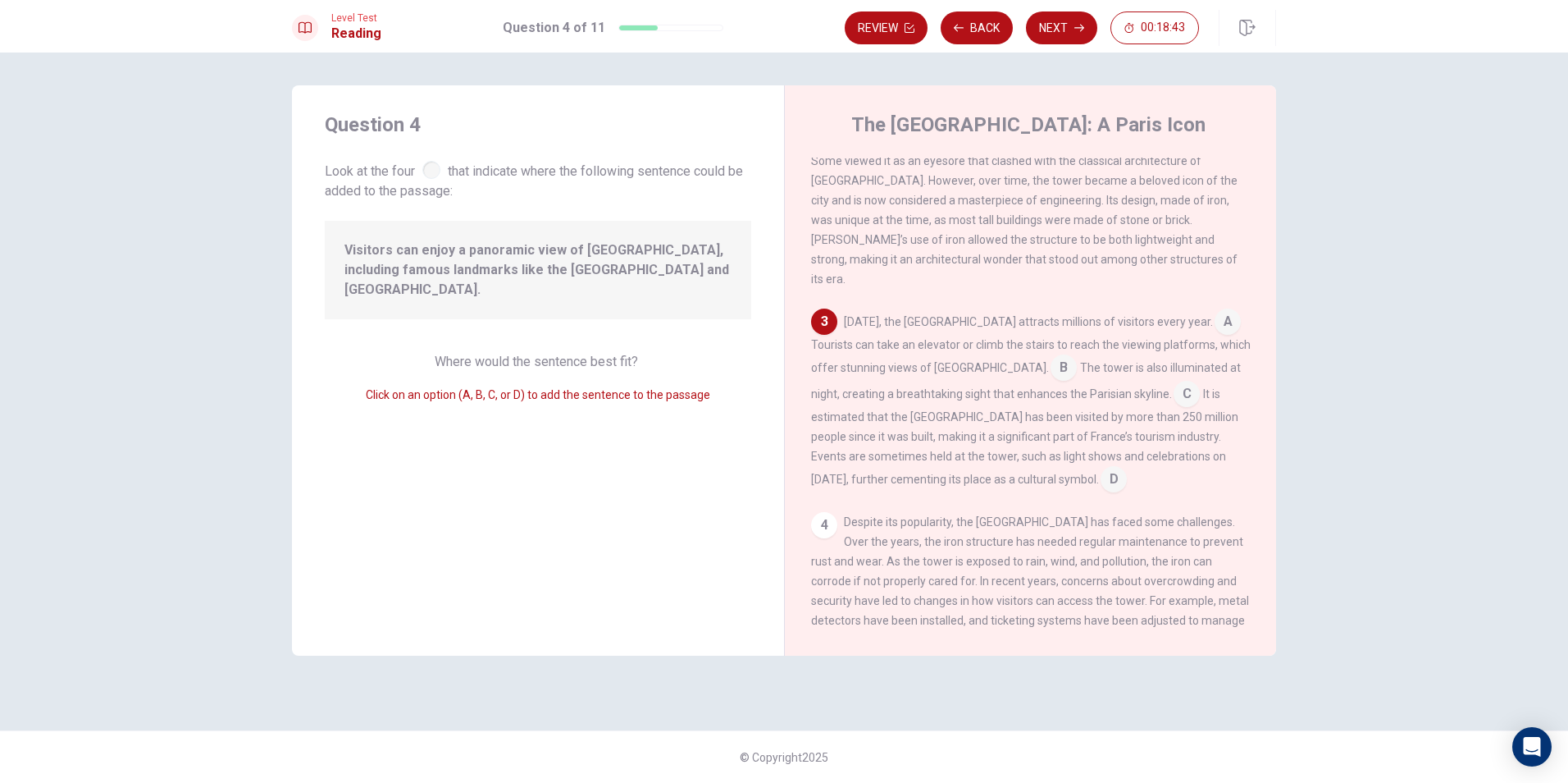
click at [669, 399] on div "Question 4 Look at the four that indicate where the following sentence could be…" at bounding box center [537, 371] width 492 height 570
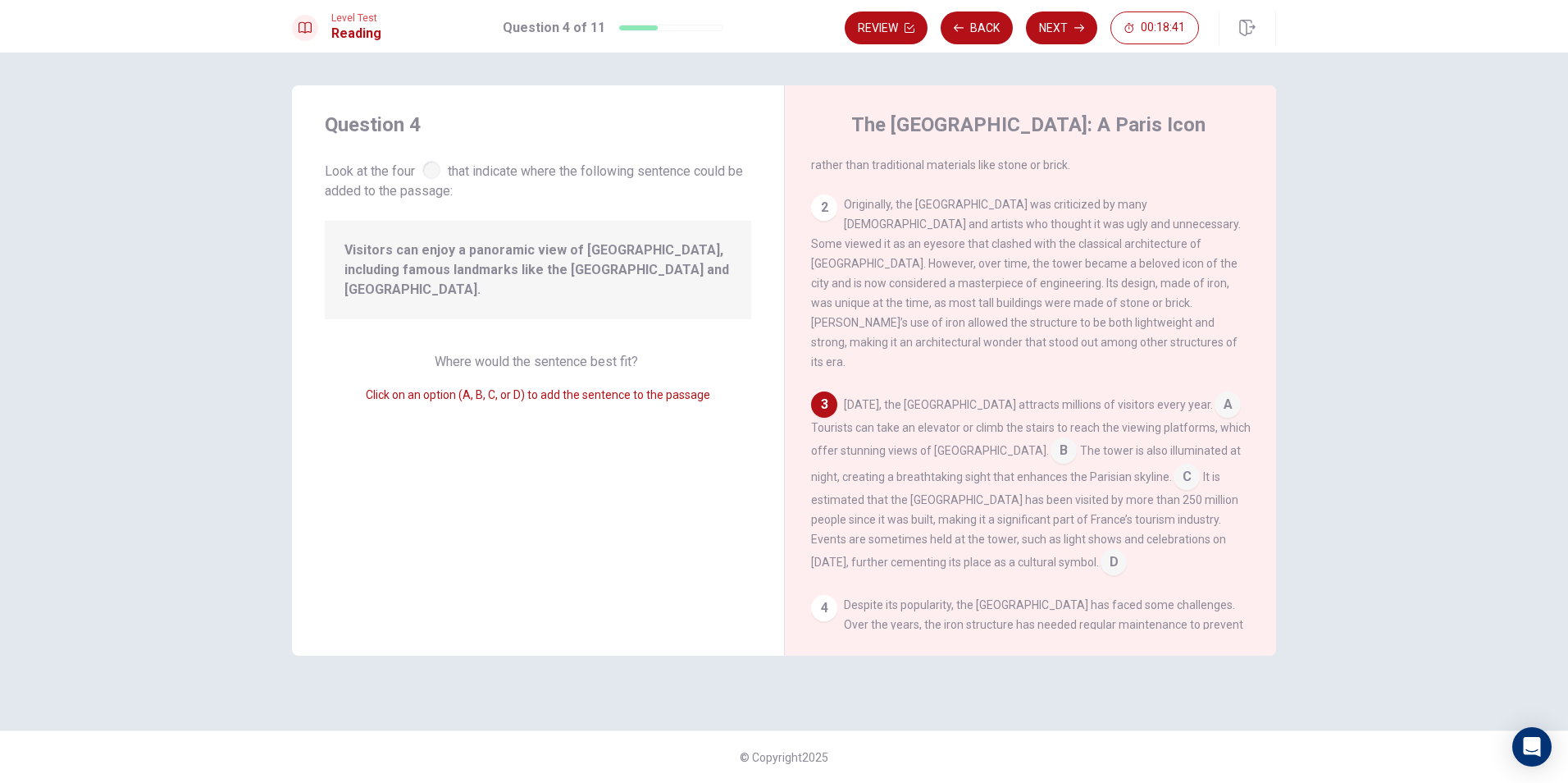
scroll to position [139, 0]
click at [1215, 394] on input at bounding box center [1228, 407] width 26 height 26
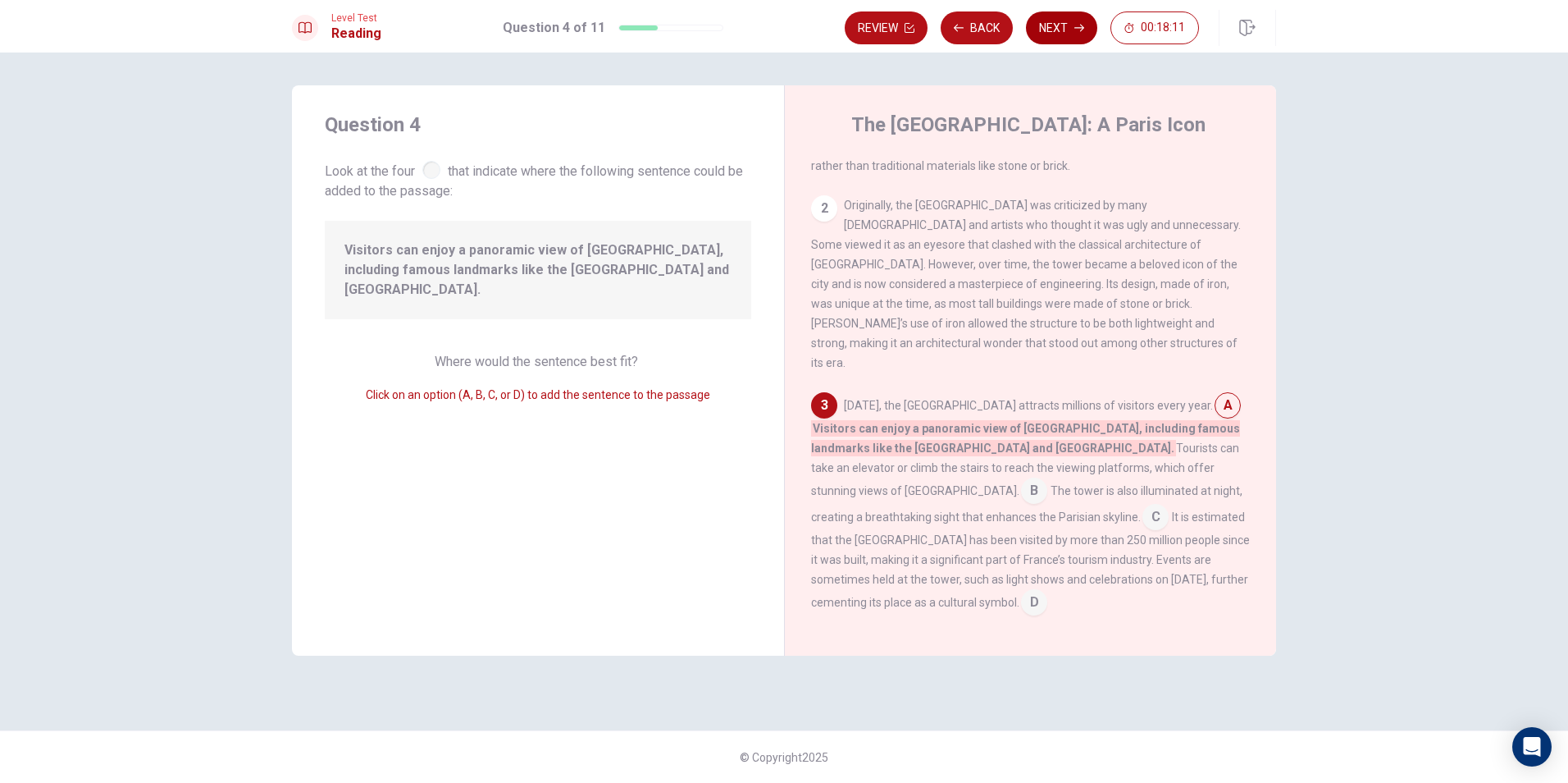
click at [1081, 25] on icon "button" at bounding box center [1079, 28] width 10 height 7
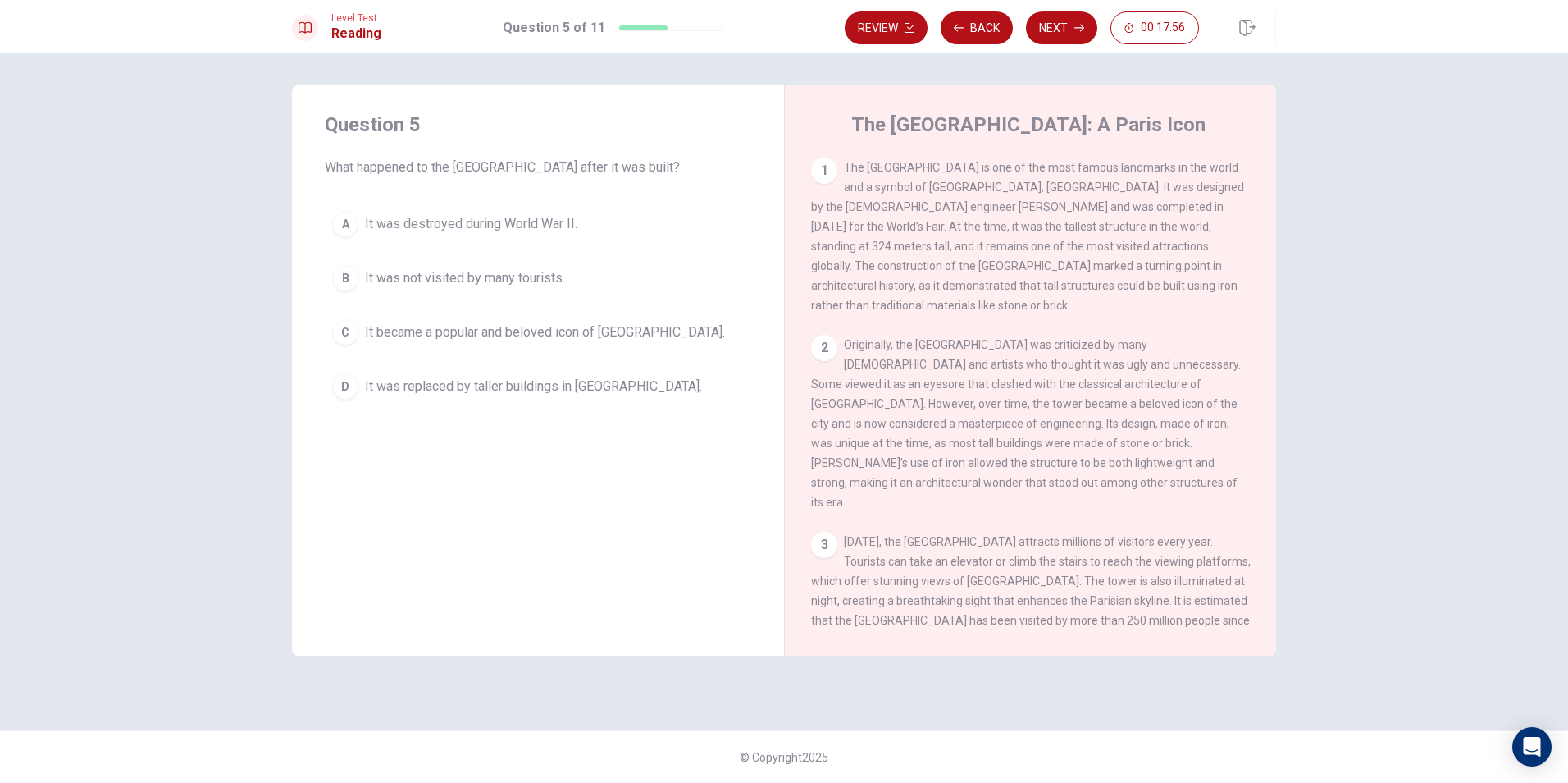
click at [498, 331] on span "It became a popular and beloved icon of [GEOGRAPHIC_DATA]." at bounding box center [545, 332] width 360 height 20
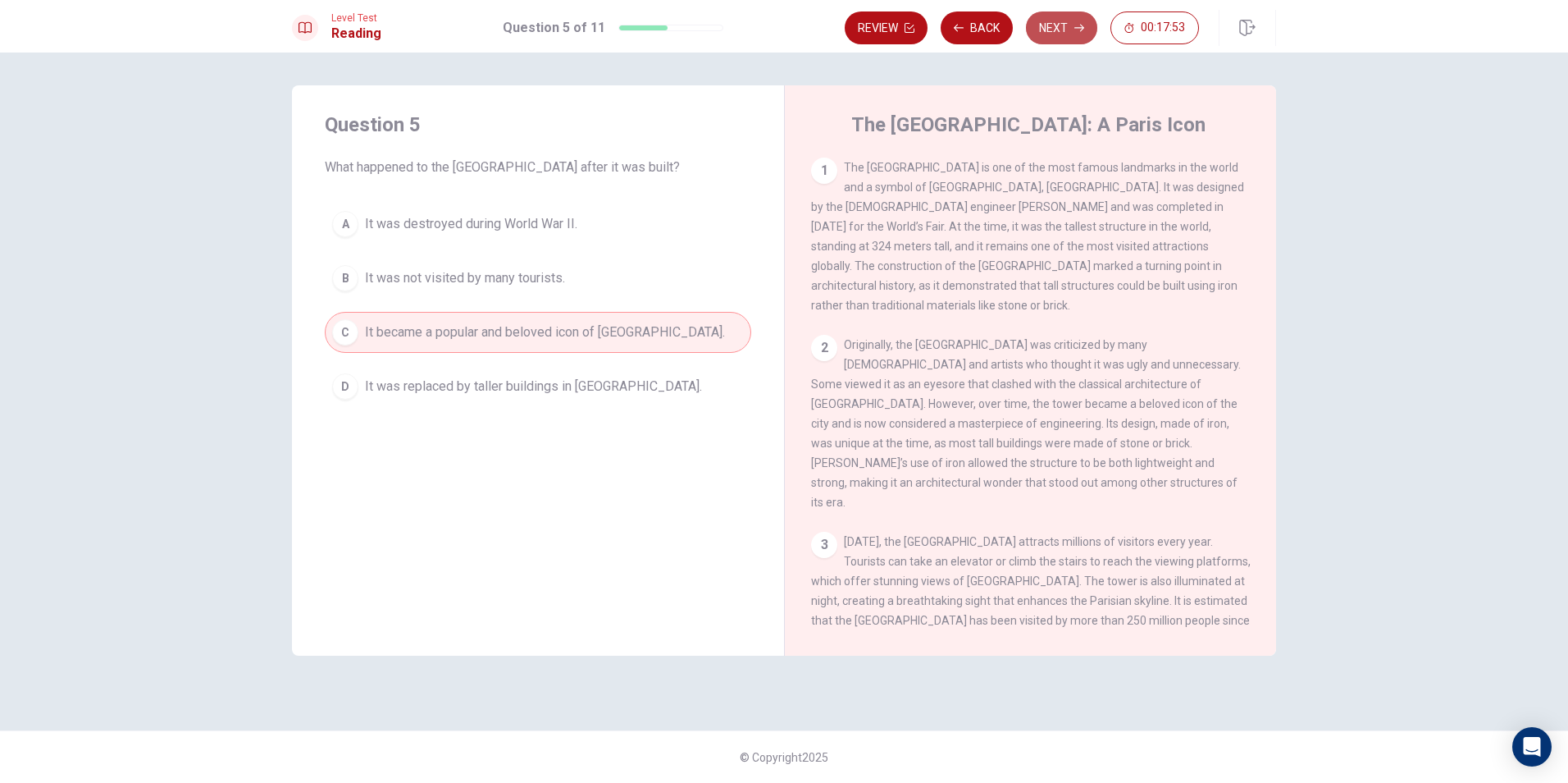
click at [1074, 35] on button "Next" at bounding box center [1061, 28] width 72 height 33
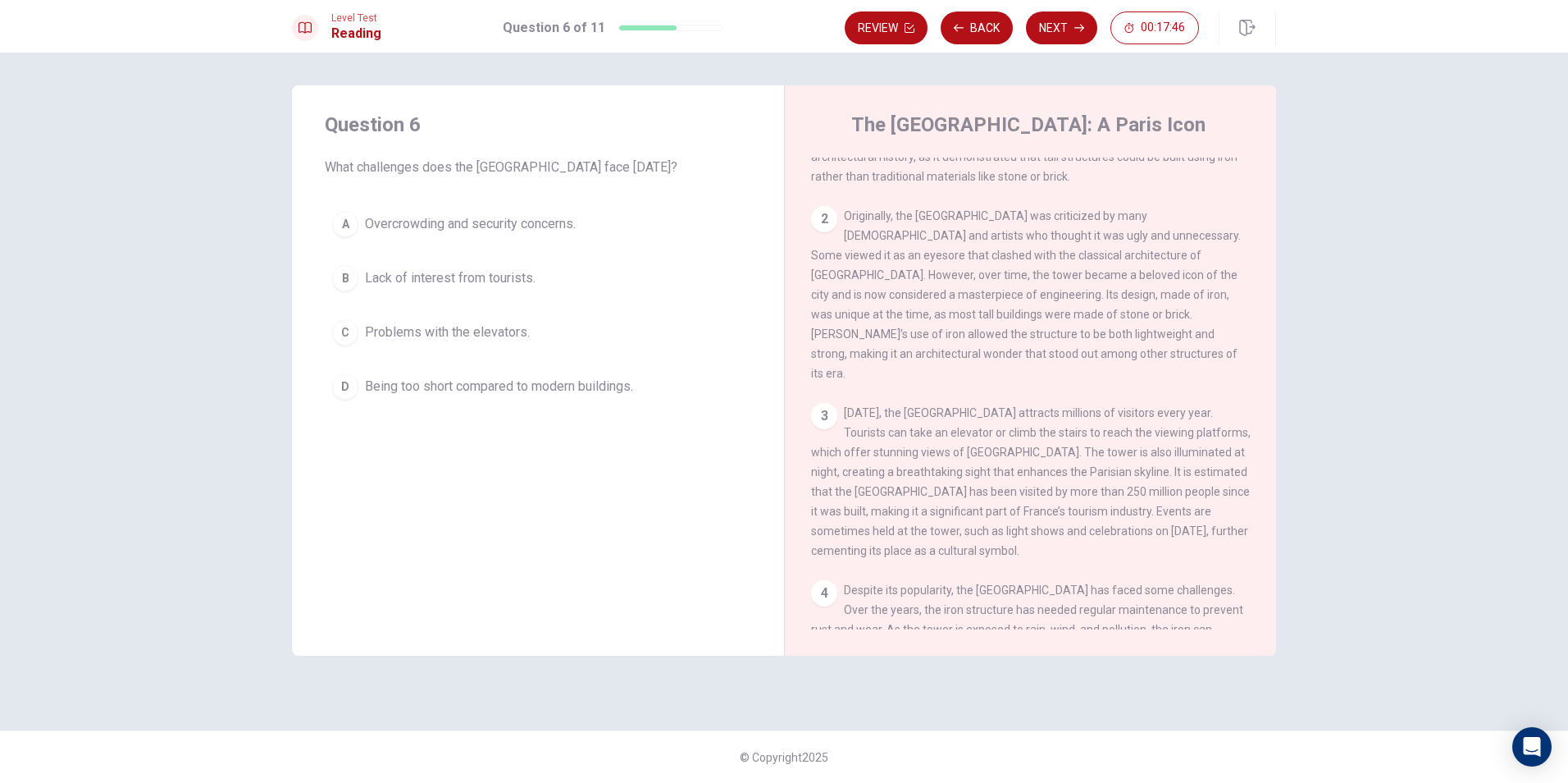
scroll to position [284, 0]
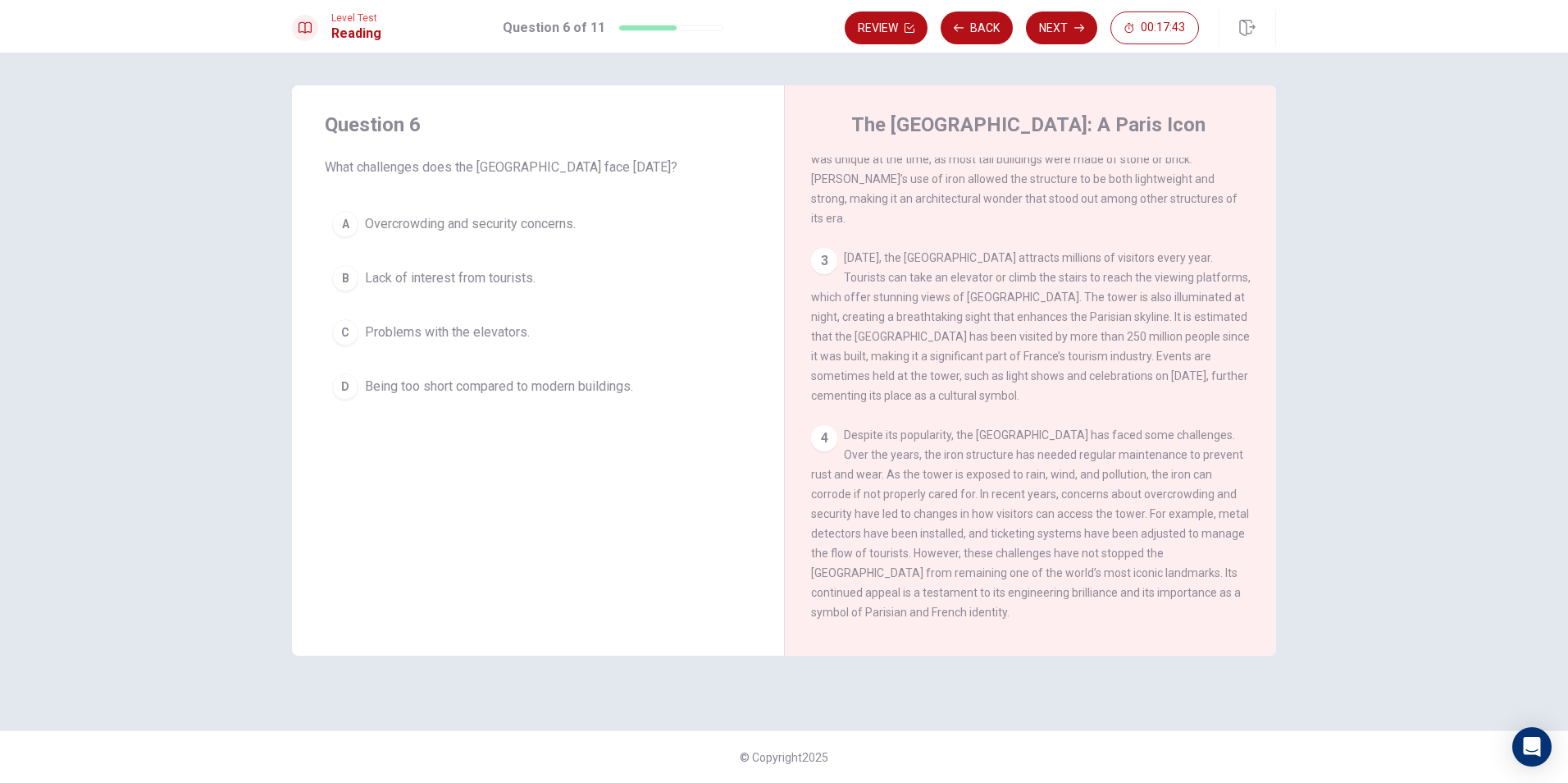
drag, startPoint x: 1060, startPoint y: 412, endPoint x: 1163, endPoint y: 401, distance: 103.6
click at [1145, 401] on div "1 The [GEOGRAPHIC_DATA] is one of the most famous landmarks in the world and a …" at bounding box center [1041, 393] width 461 height 471
drag, startPoint x: 1151, startPoint y: 426, endPoint x: 1187, endPoint y: 436, distance: 37.4
click at [1185, 435] on div "4 Despite its popularity, the Eiffel Tower has faced some challenges. Over the …" at bounding box center [1031, 523] width 440 height 197
drag, startPoint x: 967, startPoint y: 434, endPoint x: 1094, endPoint y: 453, distance: 128.4
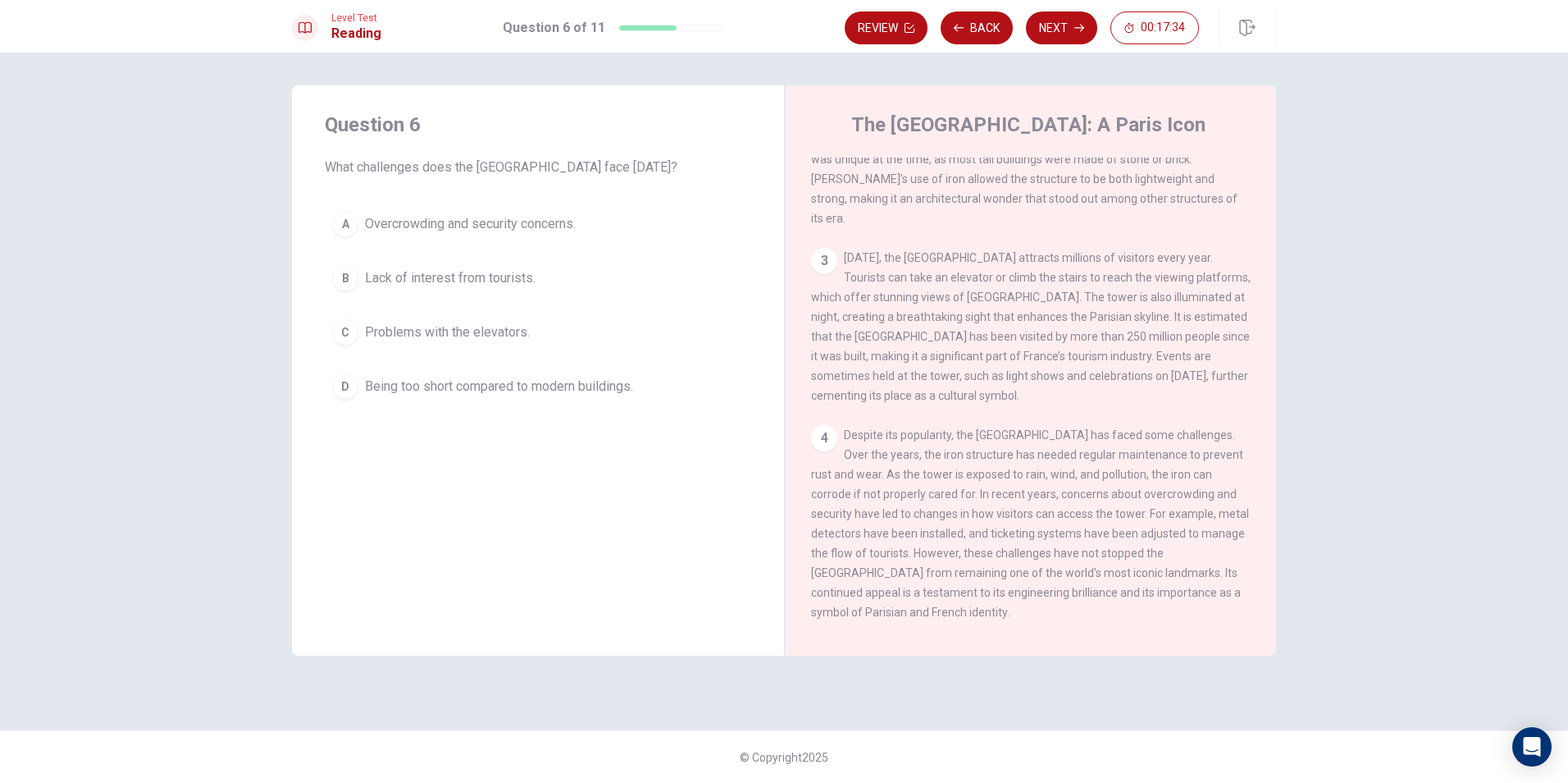
click at [1094, 453] on span "Despite its popularity, the [GEOGRAPHIC_DATA] has faced some challenges. Over t…" at bounding box center [1030, 523] width 438 height 190
drag, startPoint x: 1083, startPoint y: 463, endPoint x: 1154, endPoint y: 465, distance: 71.0
click at [1154, 465] on div "4 Despite its popularity, the Eiffel Tower has faced some challenges. Over the …" at bounding box center [1031, 523] width 440 height 197
drag, startPoint x: 1078, startPoint y: 502, endPoint x: 1129, endPoint y: 483, distance: 54.4
click at [1129, 483] on div "4 Despite its popularity, the Eiffel Tower has faced some challenges. Over the …" at bounding box center [1031, 523] width 440 height 197
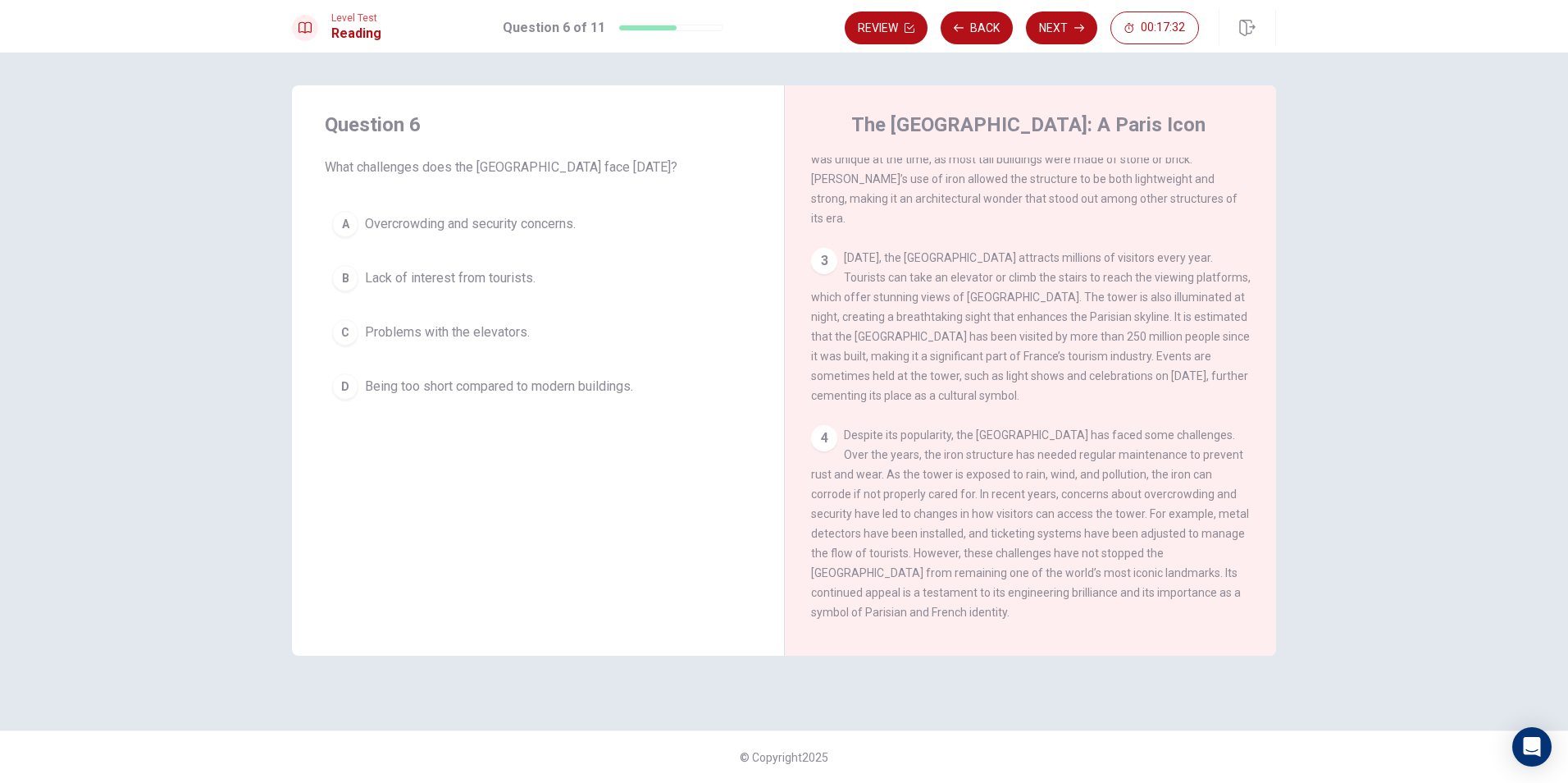
drag, startPoint x: 1086, startPoint y: 479, endPoint x: 1148, endPoint y: 470, distance: 62.6
click at [1148, 470] on span "Despite its popularity, the [GEOGRAPHIC_DATA] has faced some challenges. Over t…" at bounding box center [1030, 523] width 438 height 190
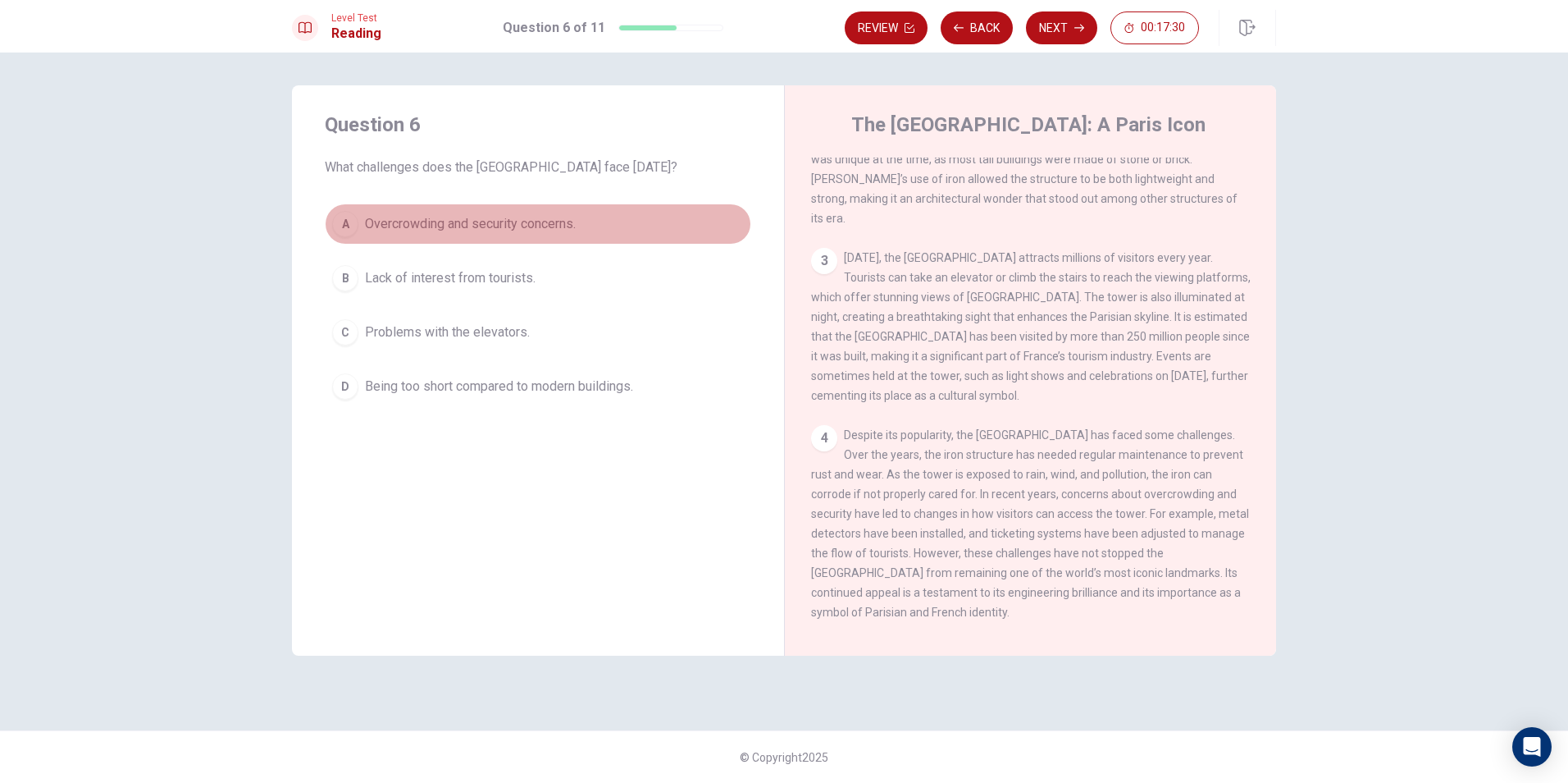
click at [421, 225] on span "Overcrowding and security concerns." at bounding box center [470, 224] width 211 height 20
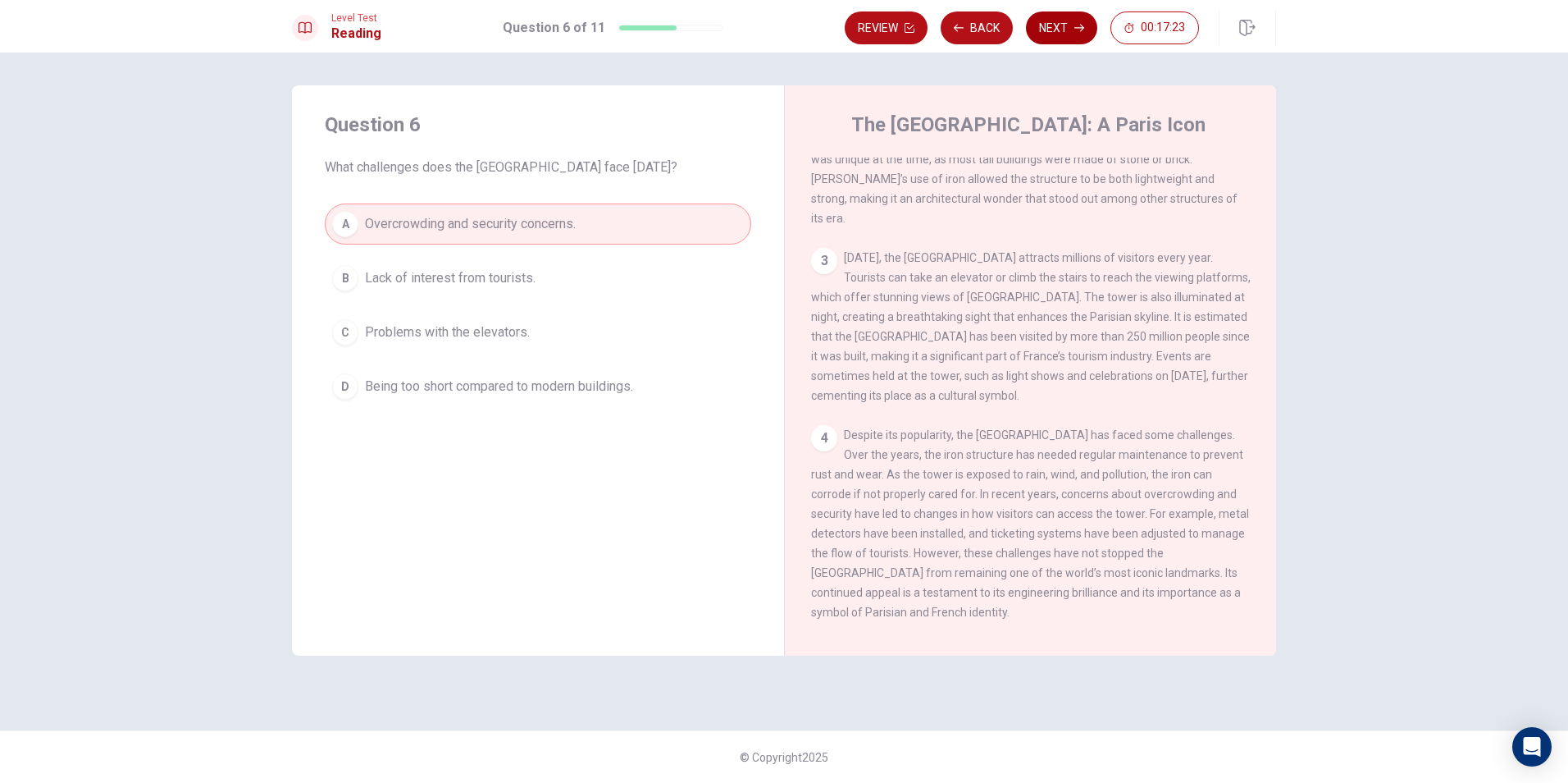
click at [1080, 26] on icon "button" at bounding box center [1079, 28] width 10 height 10
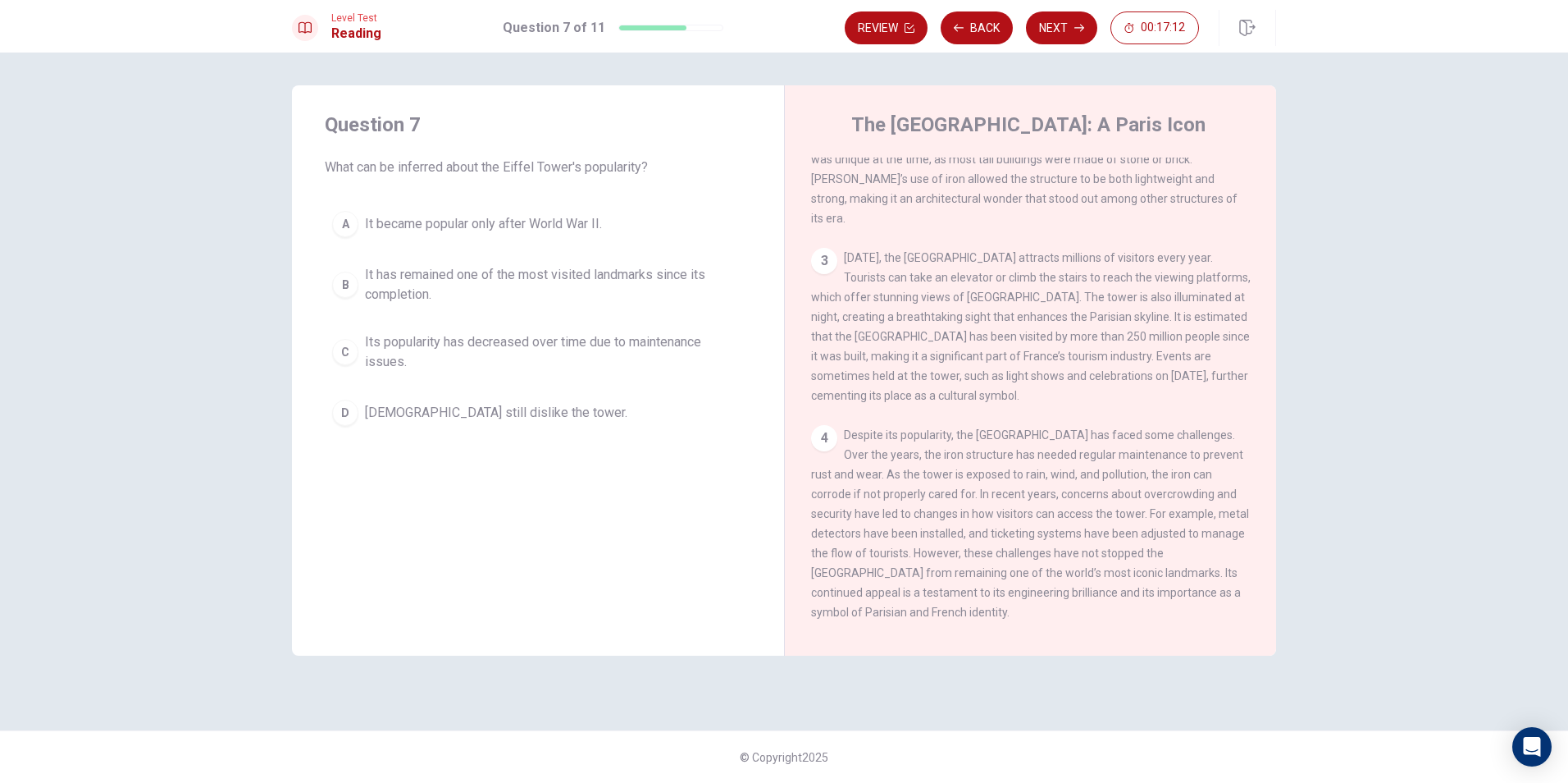
scroll to position [38, 0]
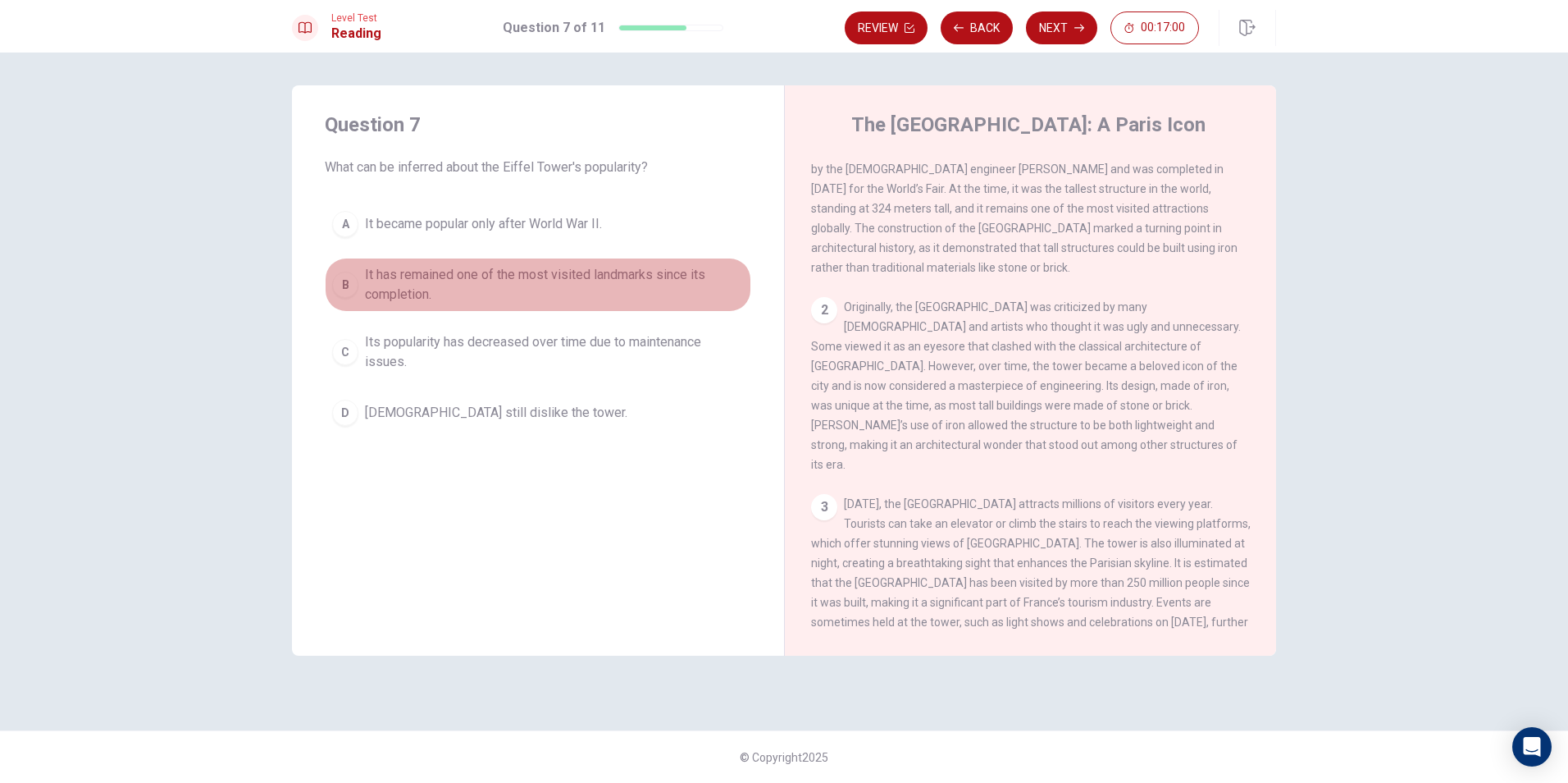
click at [473, 277] on span "It has remained one of the most visited landmarks since its completion." at bounding box center [555, 285] width 379 height 40
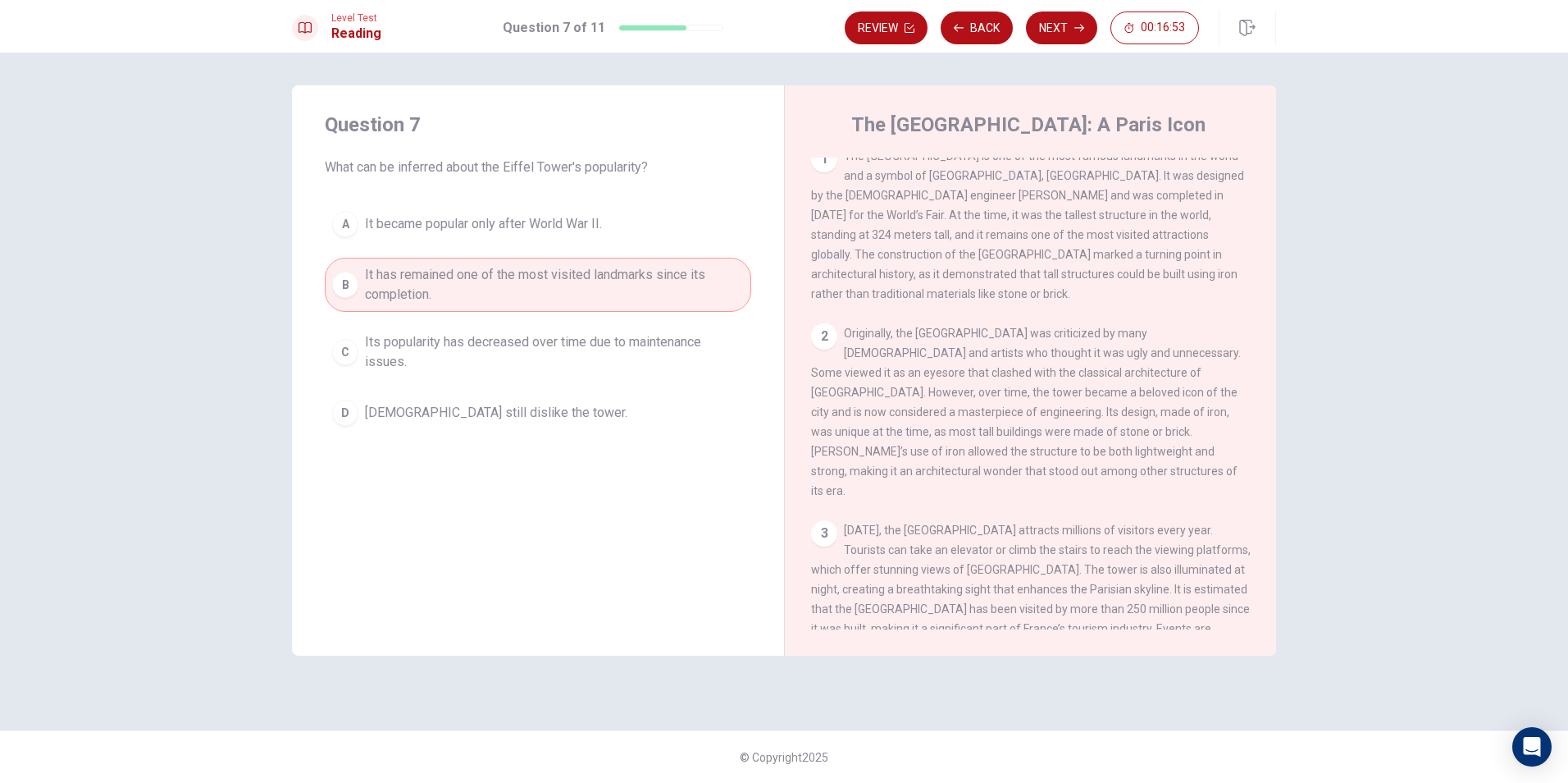
scroll to position [0, 0]
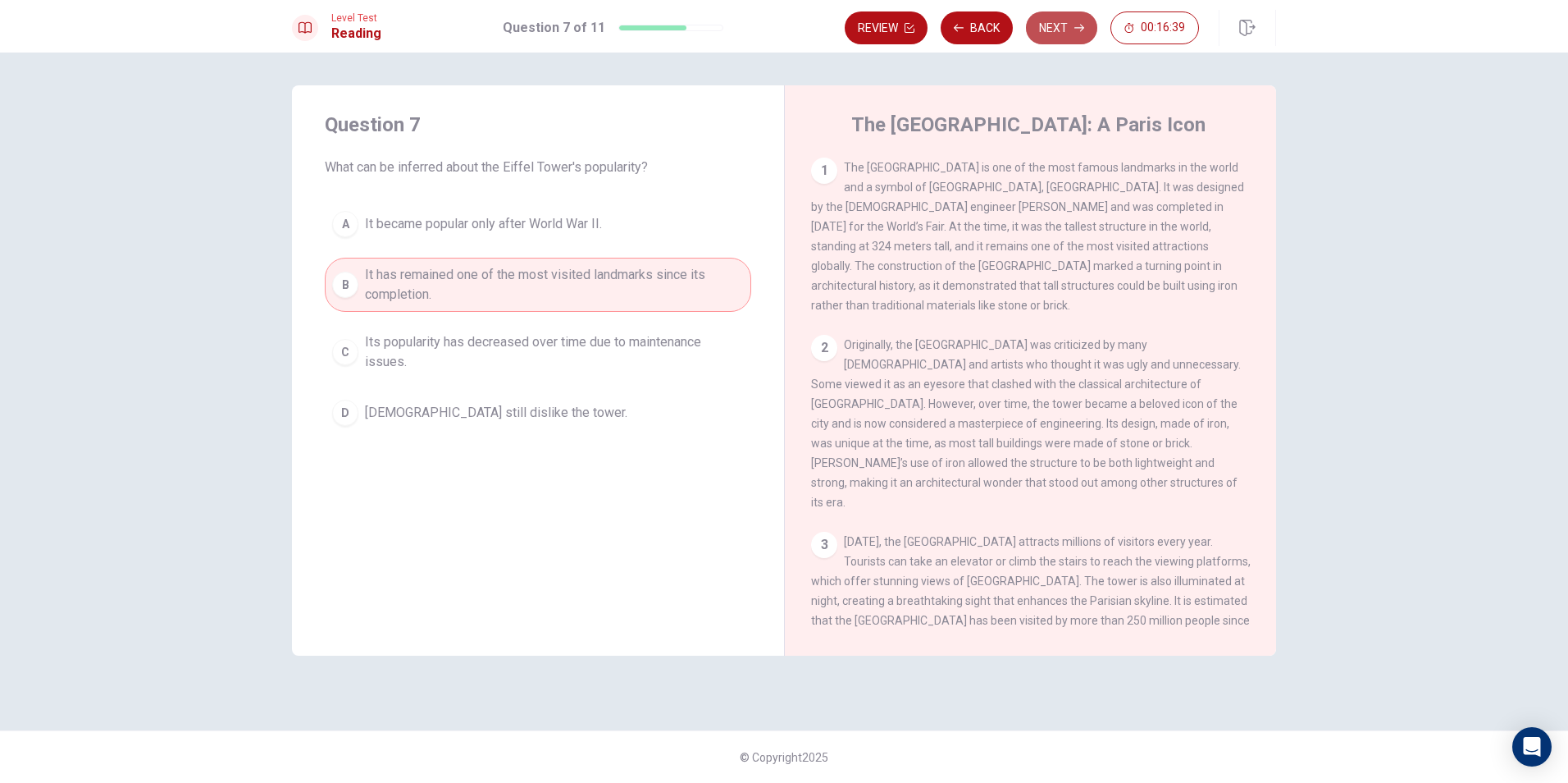
click at [1057, 21] on button "Next" at bounding box center [1061, 28] width 72 height 33
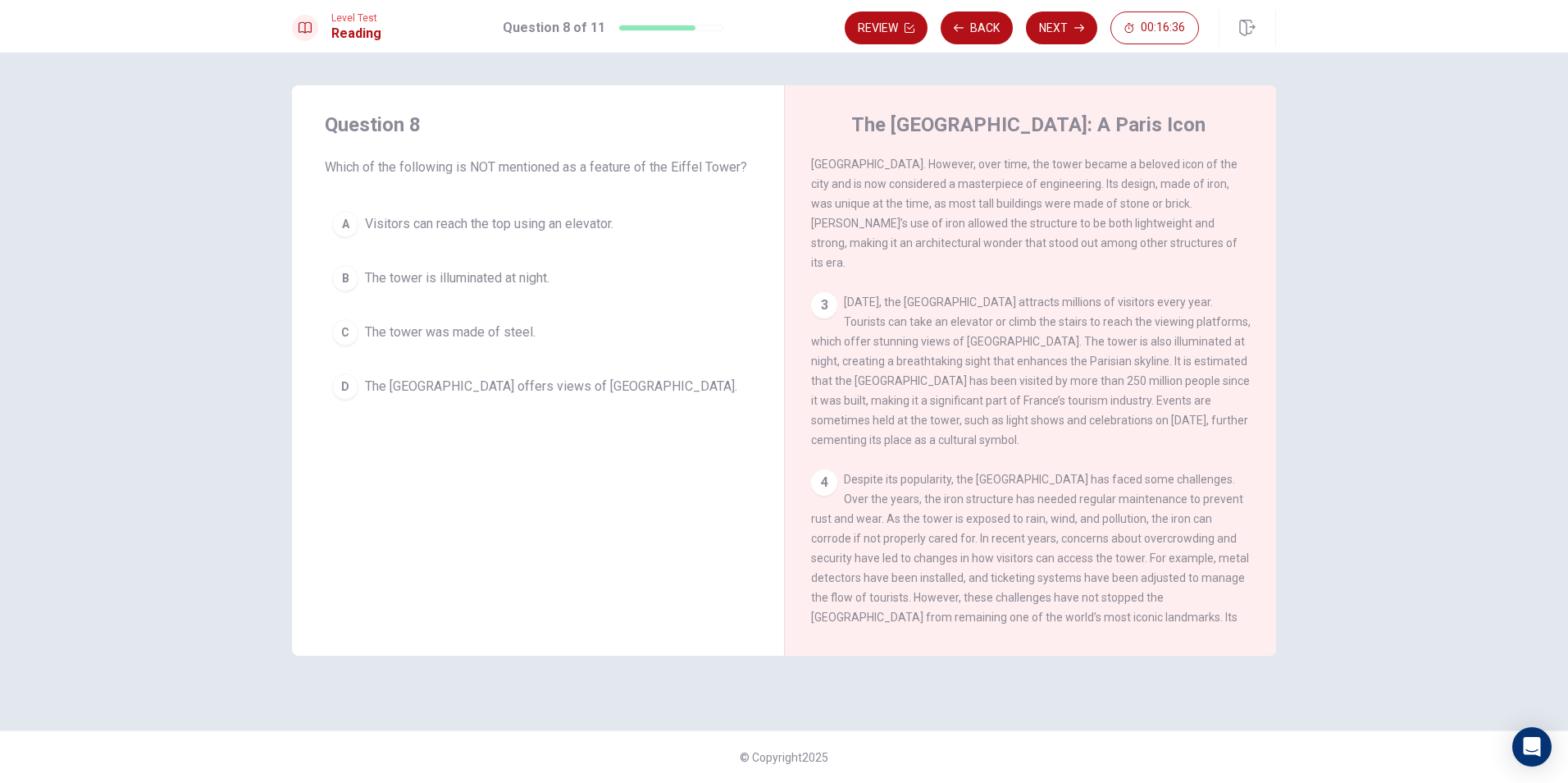
scroll to position [284, 0]
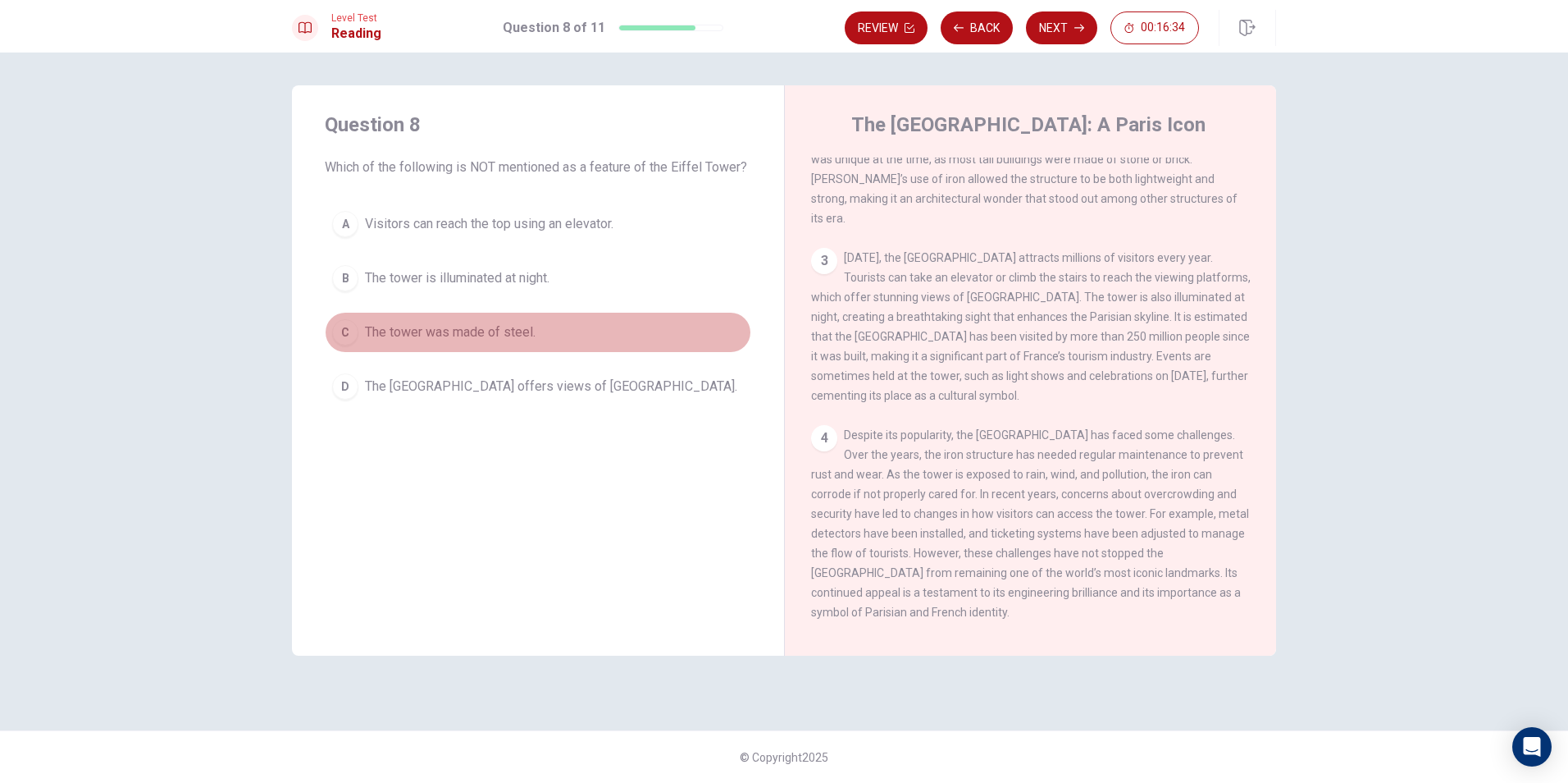
click at [408, 329] on span "The tower was made of steel." at bounding box center [450, 332] width 171 height 20
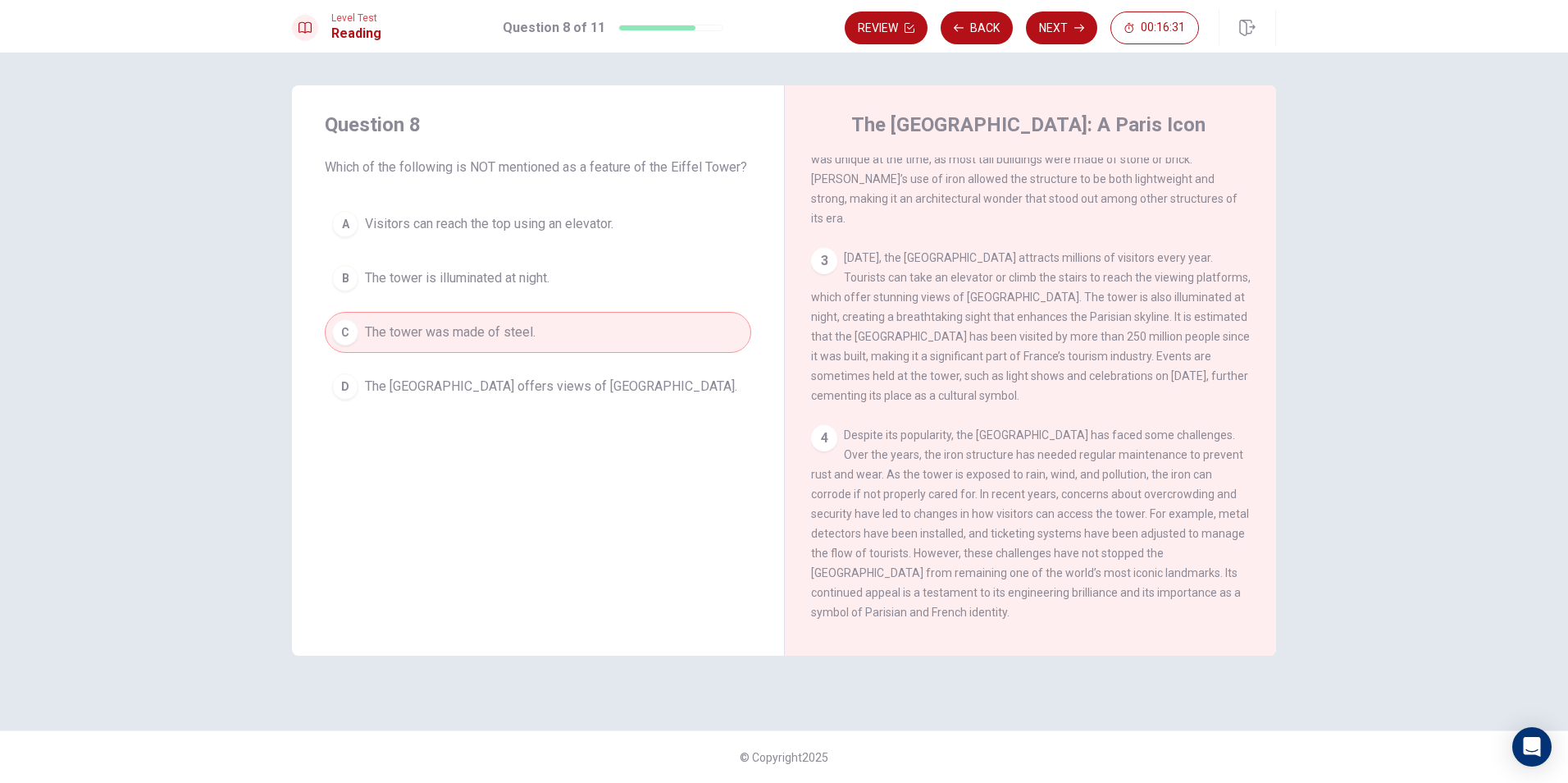
scroll to position [0, 0]
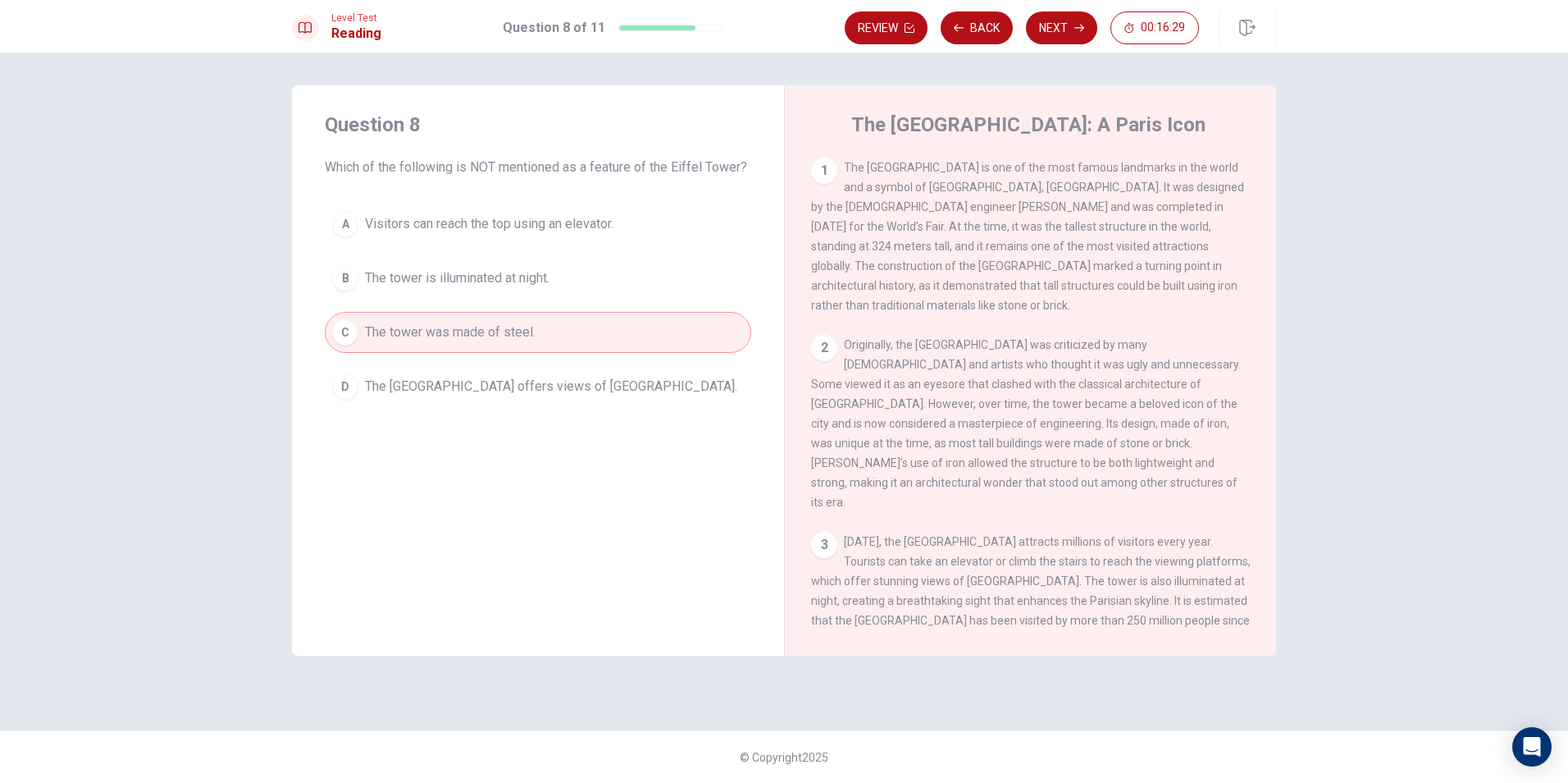
drag, startPoint x: 953, startPoint y: 327, endPoint x: 1157, endPoint y: 427, distance: 227.2
click at [1178, 417] on span "Originally, the [GEOGRAPHIC_DATA] was criticized by many [DEMOGRAPHIC_DATA] and…" at bounding box center [1026, 423] width 430 height 171
drag, startPoint x: 1046, startPoint y: 436, endPoint x: 1152, endPoint y: 465, distance: 109.9
click at [1152, 465] on div "2 Originally, the [GEOGRAPHIC_DATA] was criticized by many [DEMOGRAPHIC_DATA] a…" at bounding box center [1031, 423] width 440 height 177
drag, startPoint x: 1005, startPoint y: 511, endPoint x: 1110, endPoint y: 527, distance: 106.2
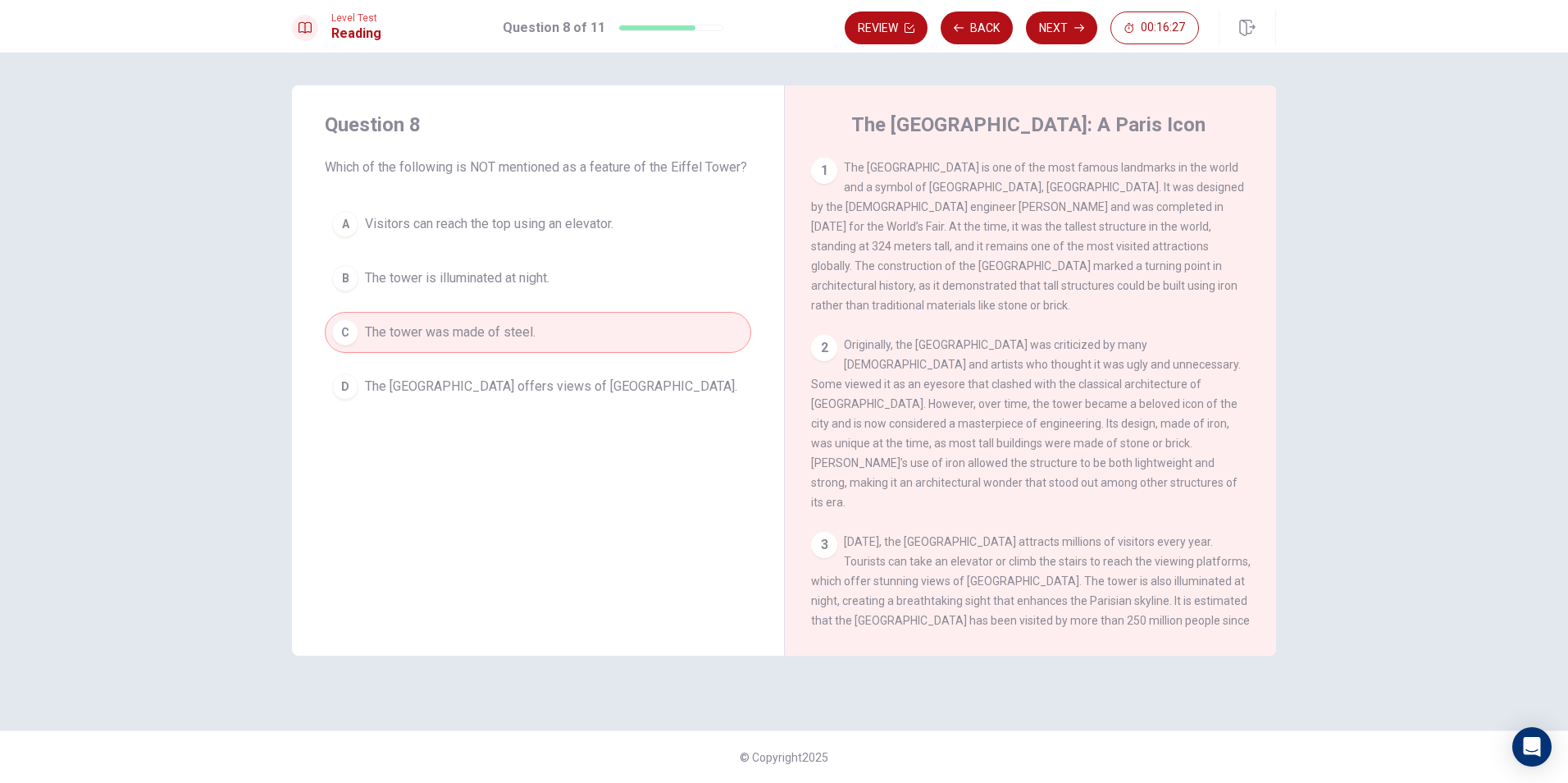
click at [1110, 532] on div "3 [DATE], the [GEOGRAPHIC_DATA] attracts millions of visitors every year. Touri…" at bounding box center [1031, 610] width 440 height 157
drag, startPoint x: 1057, startPoint y: 555, endPoint x: 1096, endPoint y: 550, distance: 39.3
click at [1096, 550] on span "[DATE], the [GEOGRAPHIC_DATA] attracts millions of visitors every year. Tourist…" at bounding box center [1031, 610] width 440 height 151
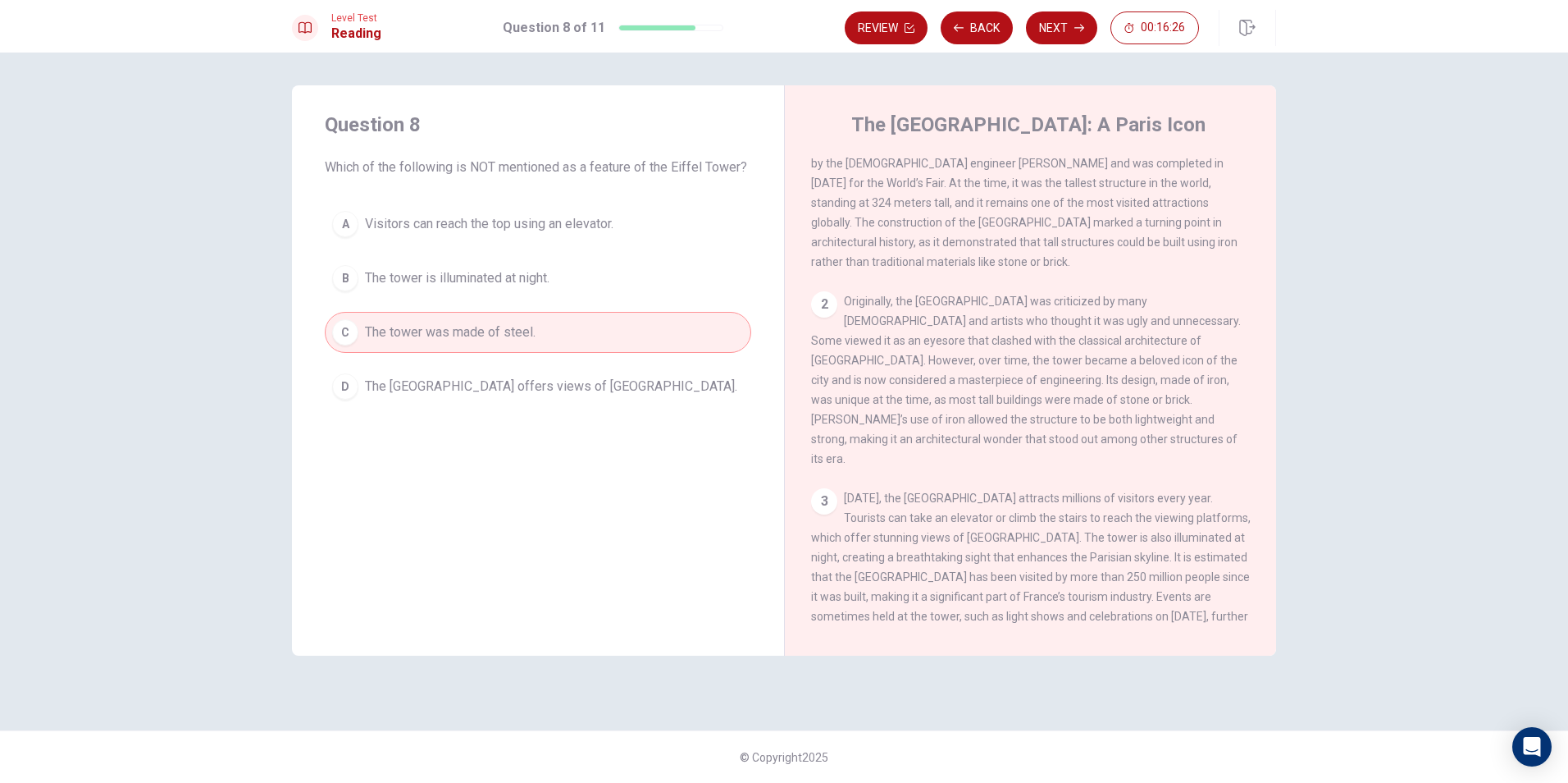
scroll to position [82, 0]
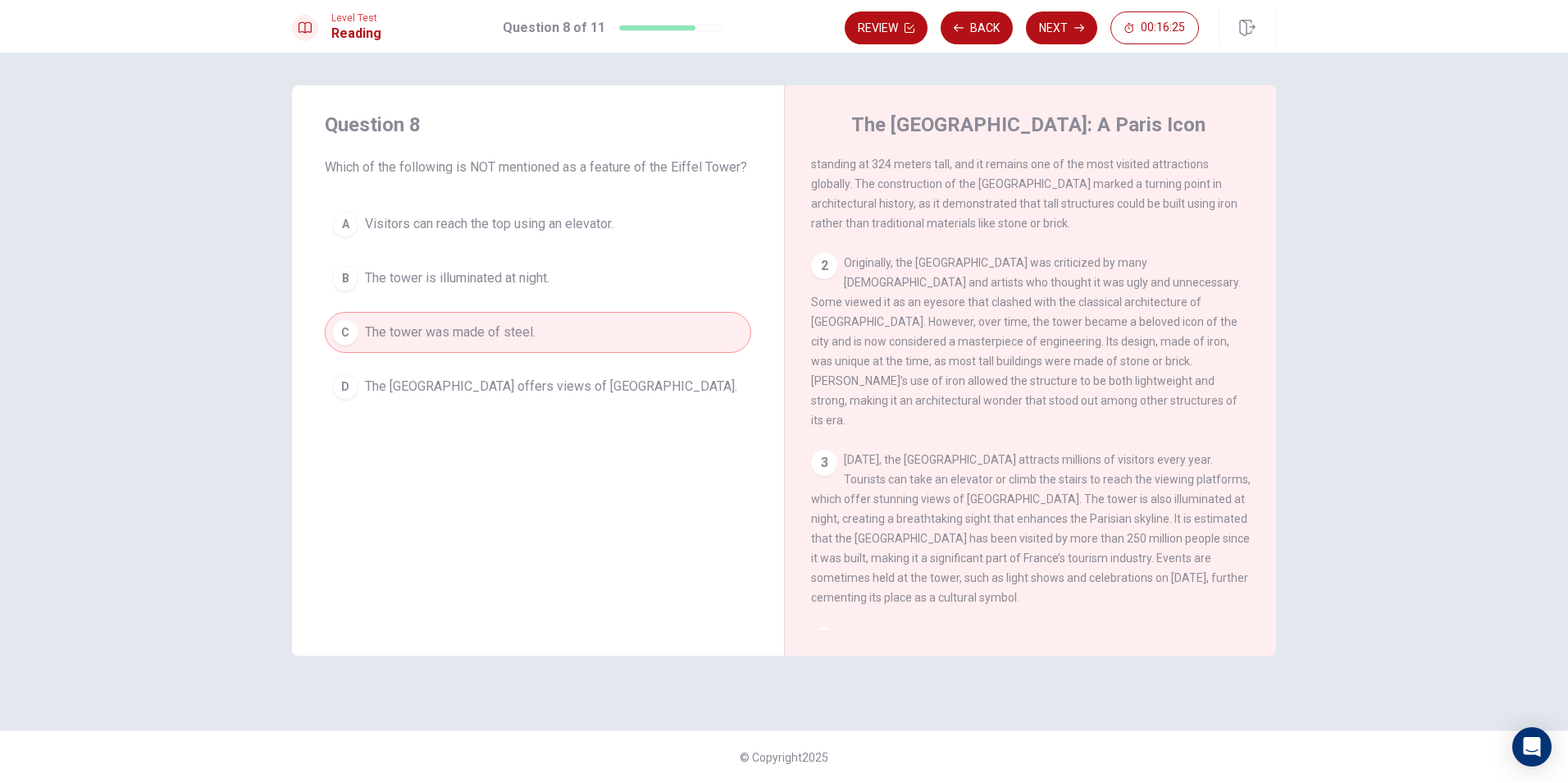
drag, startPoint x: 1056, startPoint y: 523, endPoint x: 1149, endPoint y: 526, distance: 93.0
click at [1142, 518] on div "3 [DATE], the [GEOGRAPHIC_DATA] attracts millions of visitors every year. Touri…" at bounding box center [1031, 528] width 440 height 157
drag, startPoint x: 1109, startPoint y: 546, endPoint x: 1152, endPoint y: 546, distance: 43.0
click at [1149, 546] on div "3 [DATE], the [GEOGRAPHIC_DATA] attracts millions of visitors every year. Touri…" at bounding box center [1031, 528] width 440 height 157
drag, startPoint x: 1112, startPoint y: 557, endPoint x: 1126, endPoint y: 558, distance: 14.0
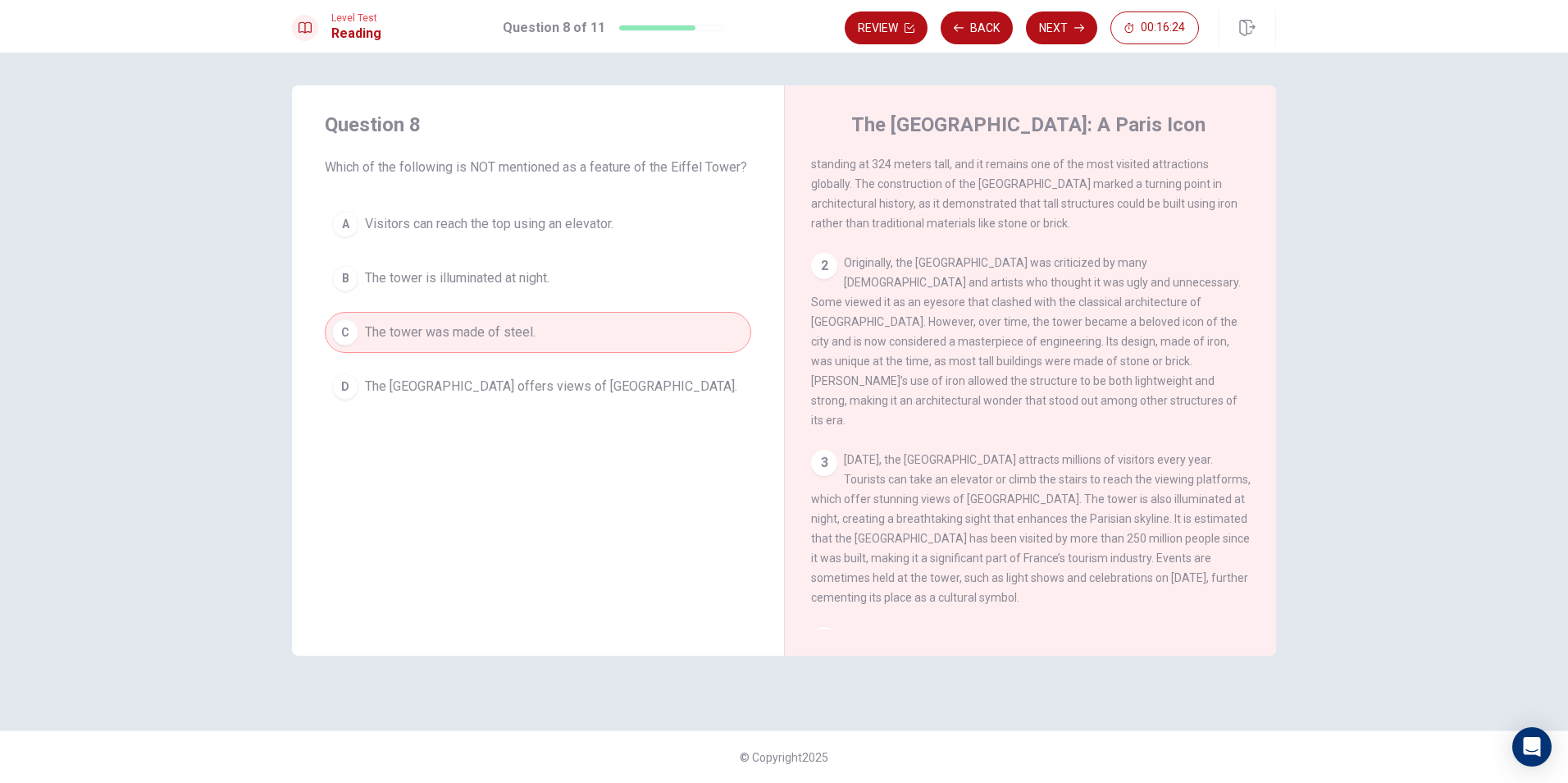
click at [1123, 558] on span "[DATE], the [GEOGRAPHIC_DATA] attracts millions of visitors every year. Tourist…" at bounding box center [1031, 527] width 440 height 151
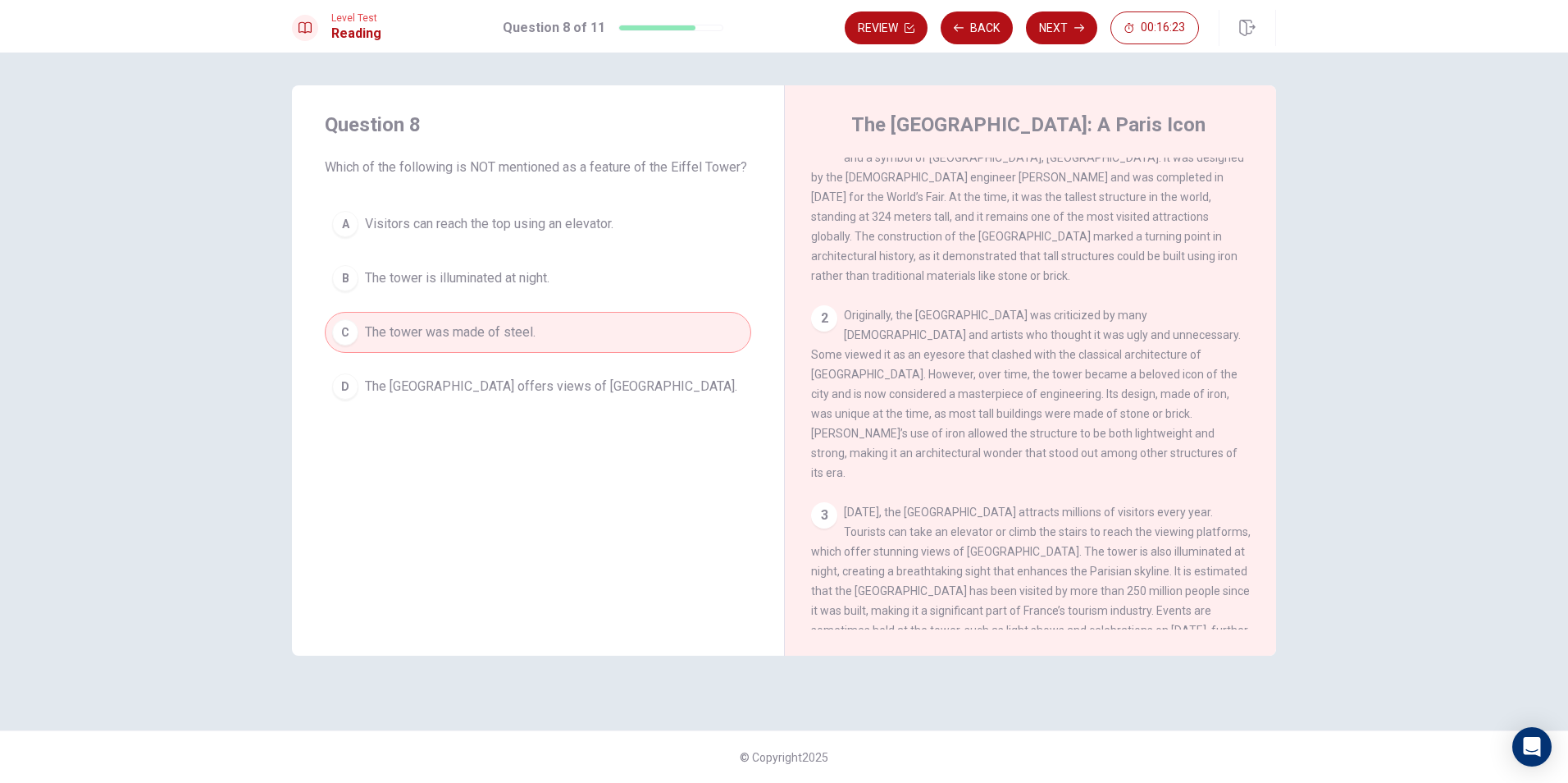
scroll to position [0, 0]
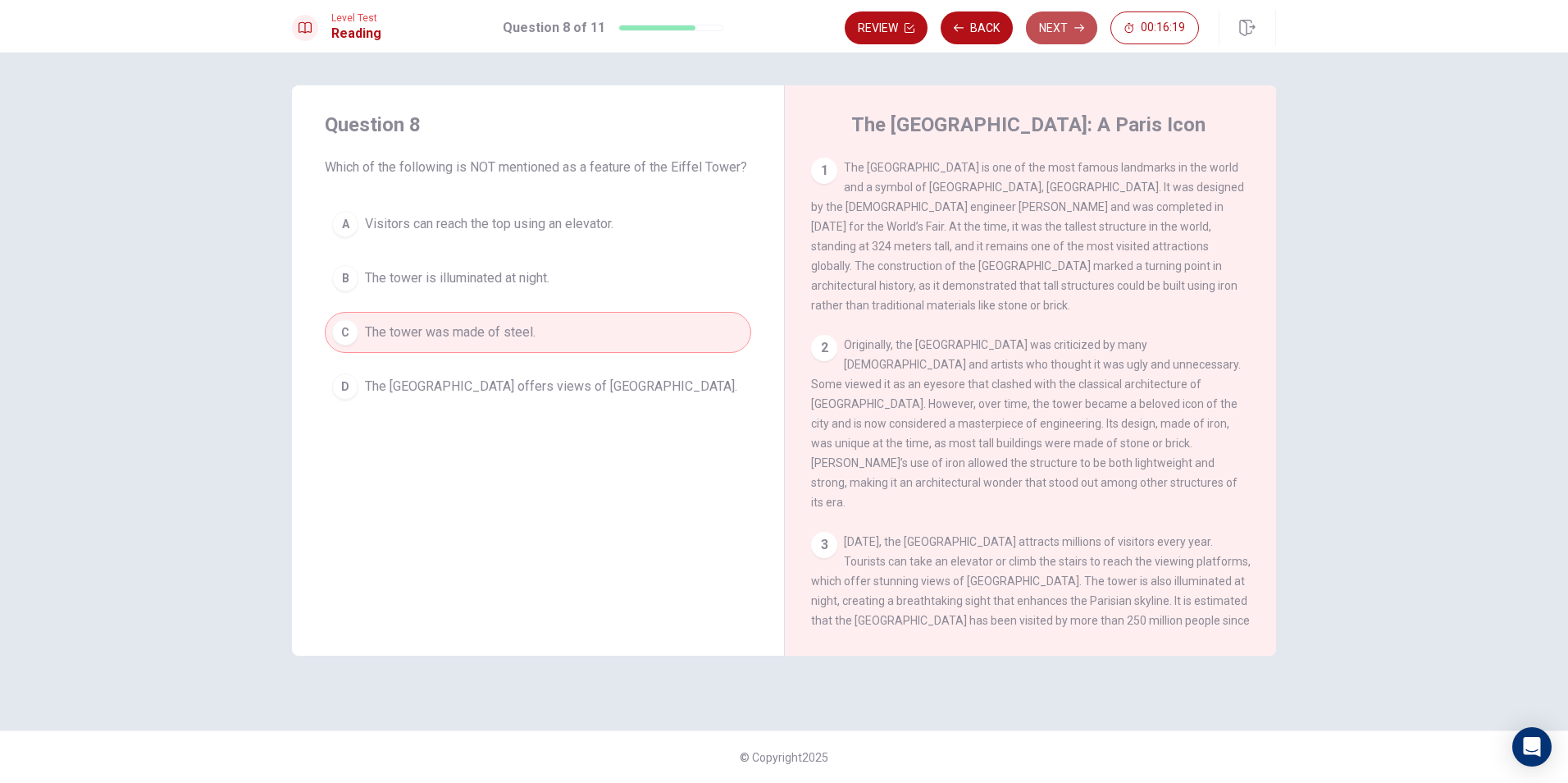
click at [1050, 25] on button "Next" at bounding box center [1061, 28] width 72 height 33
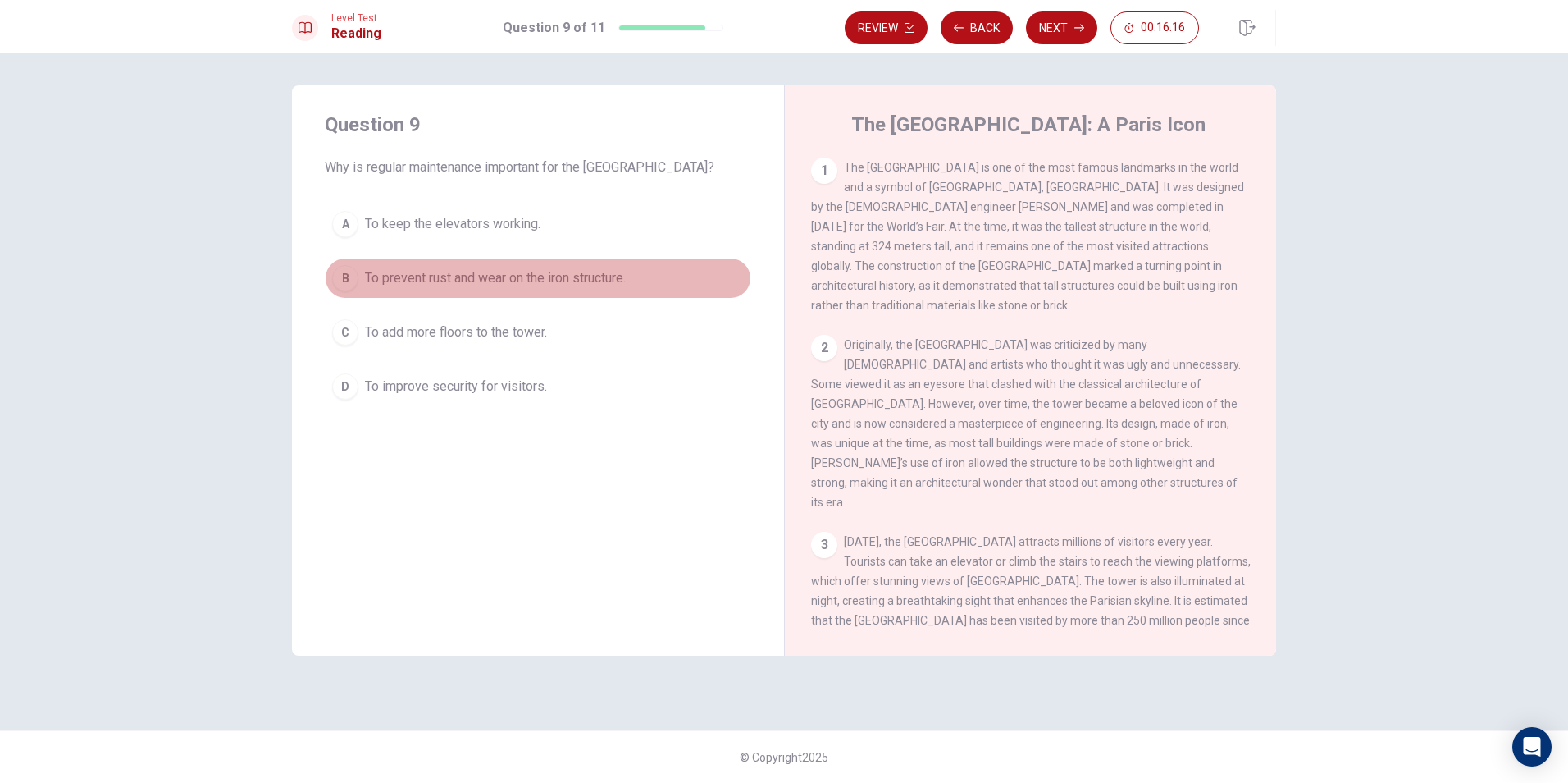
click at [578, 280] on span "To prevent rust and wear on the iron structure." at bounding box center [495, 279] width 261 height 20
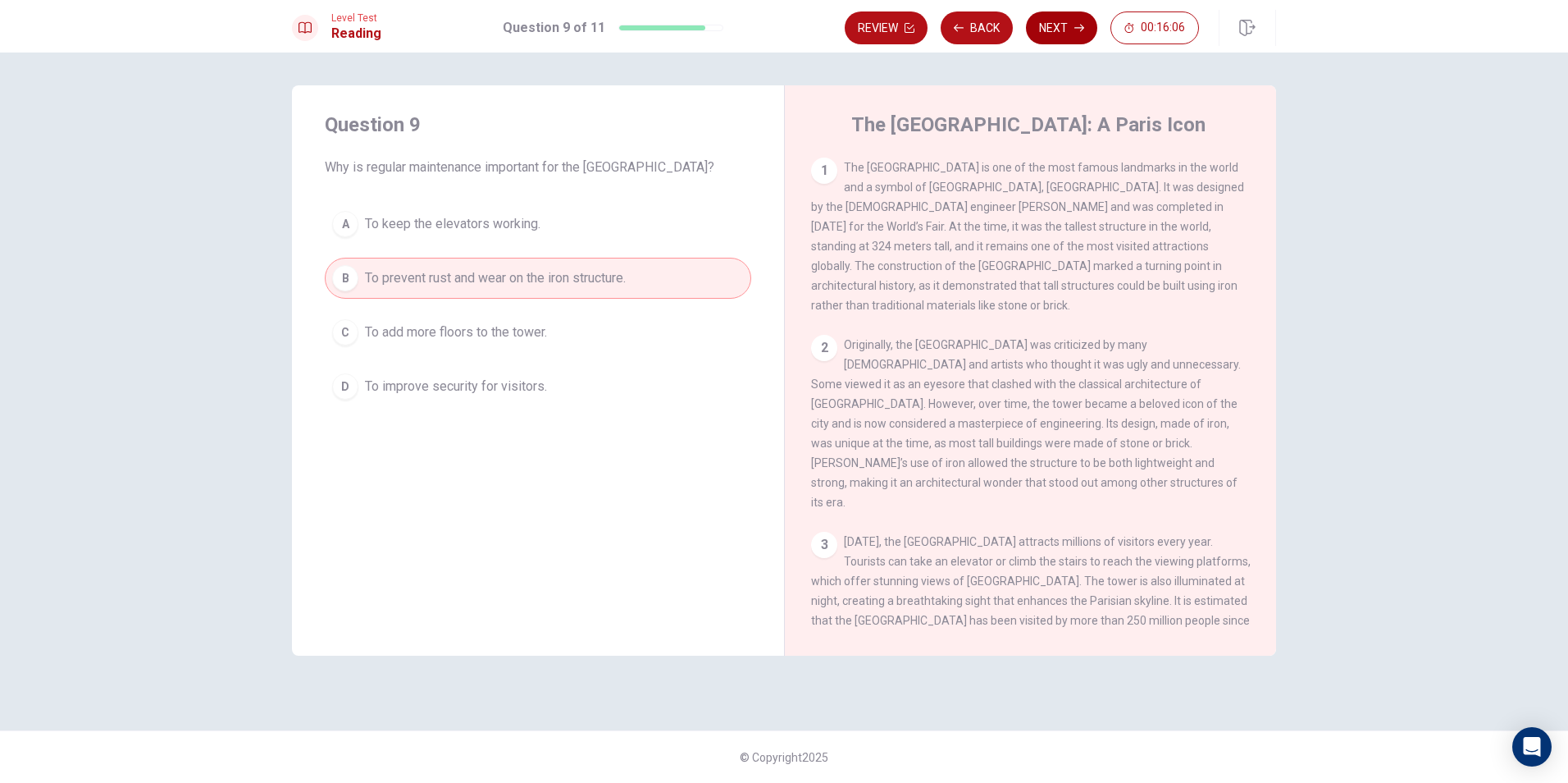
click at [1058, 27] on button "Next" at bounding box center [1061, 28] width 72 height 33
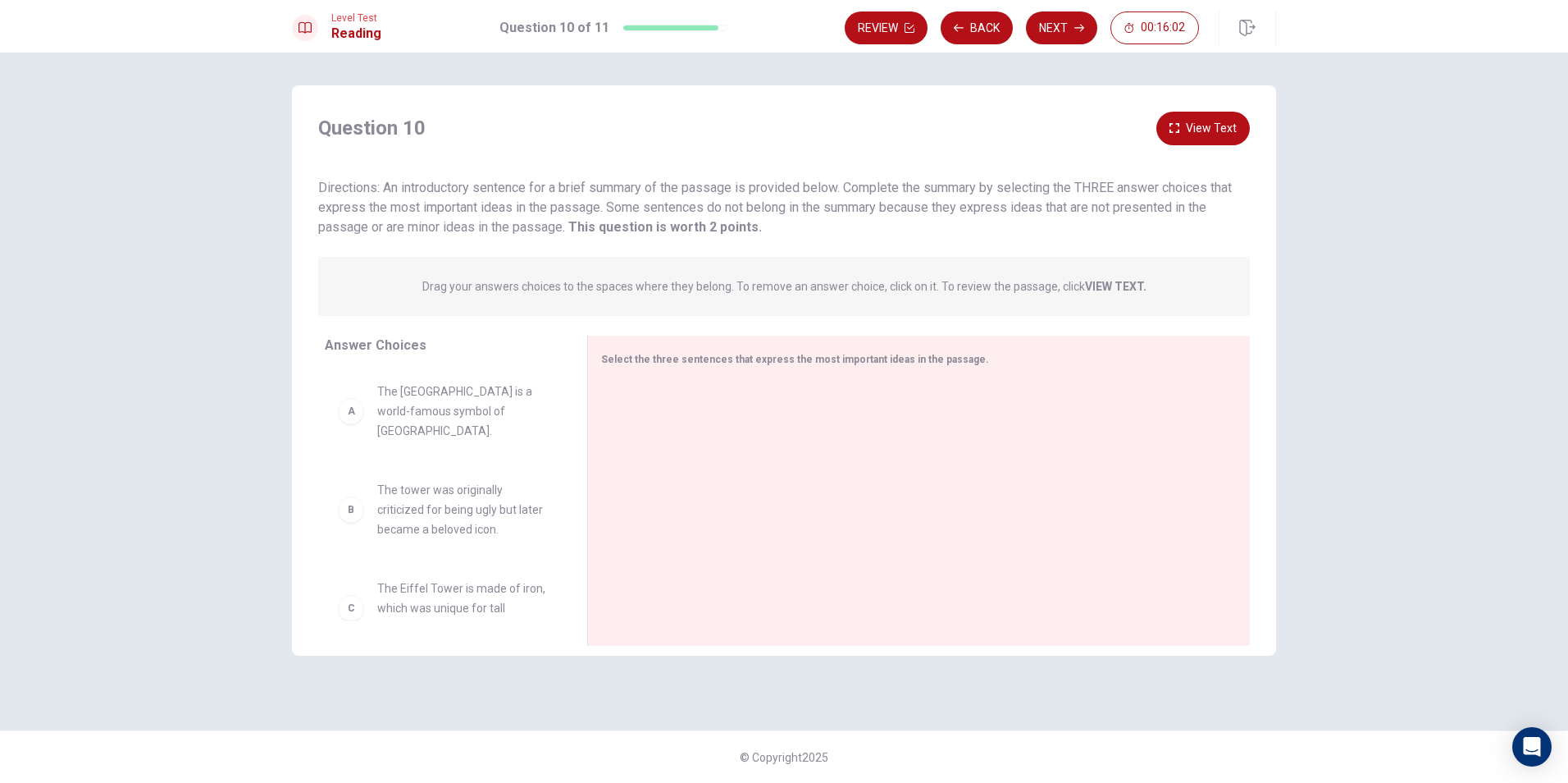
drag, startPoint x: 569, startPoint y: 189, endPoint x: 1123, endPoint y: 195, distance: 554.0
click at [1123, 195] on div "Directions: An introductory sentence for a brief summary of the passage is prov…" at bounding box center [784, 208] width 932 height 59
drag, startPoint x: 594, startPoint y: 219, endPoint x: 762, endPoint y: 204, distance: 168.7
click at [762, 204] on span "Directions: An introductory sentence for a brief summary of the passage is prov…" at bounding box center [775, 207] width 914 height 55
drag, startPoint x: 694, startPoint y: 229, endPoint x: 768, endPoint y: 216, distance: 75.1
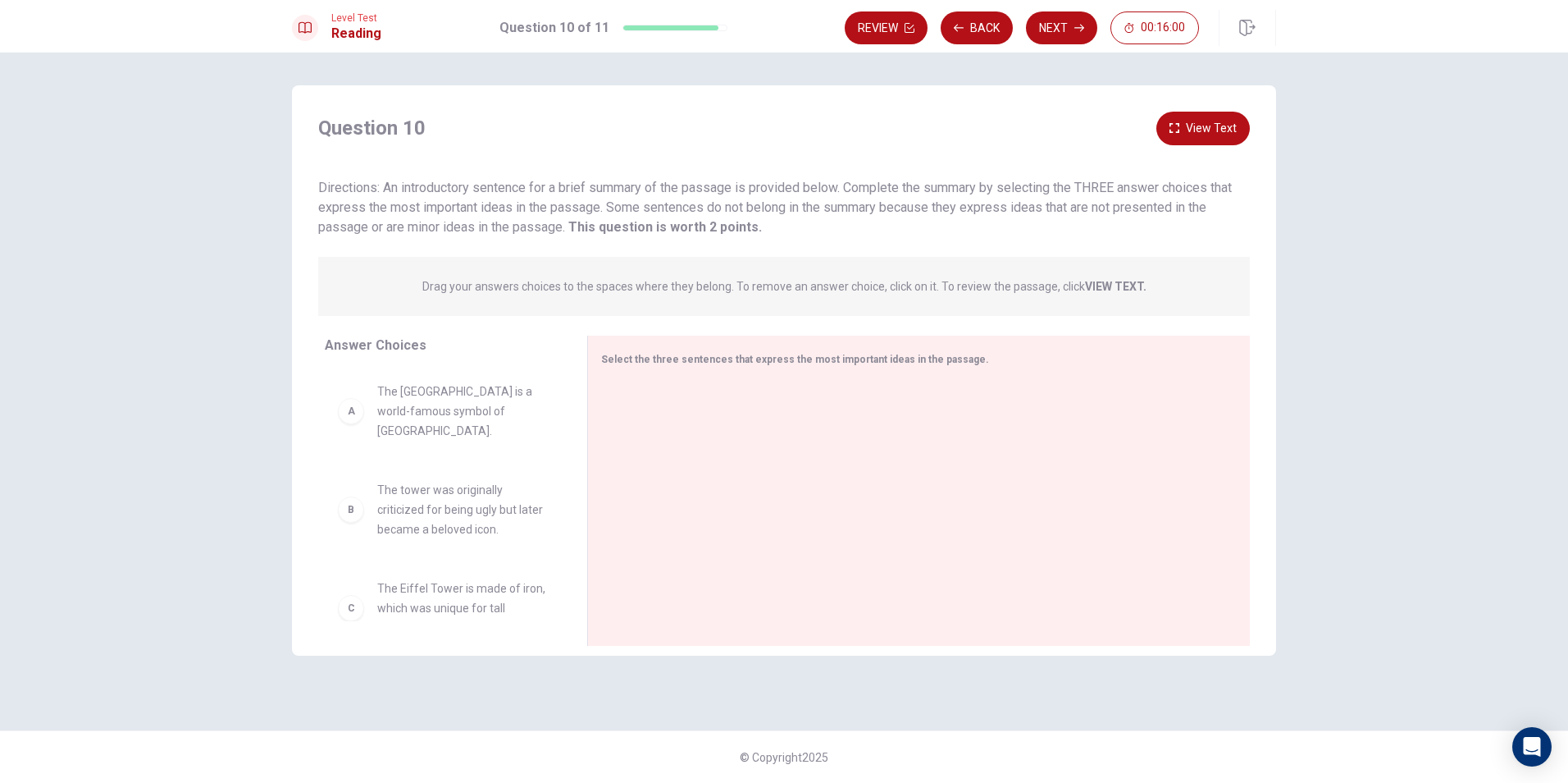
click at [768, 216] on div "Directions: An introductory sentence for a brief summary of the passage is prov…" at bounding box center [784, 208] width 932 height 59
click at [358, 496] on div "B" at bounding box center [351, 509] width 26 height 26
click at [376, 490] on div "B The tower was originally criticized for being ugly but later became a beloved…" at bounding box center [442, 509] width 210 height 59
drag, startPoint x: 414, startPoint y: 494, endPoint x: 701, endPoint y: 454, distance: 289.8
click at [621, 409] on div "B" at bounding box center [628, 409] width 26 height 26
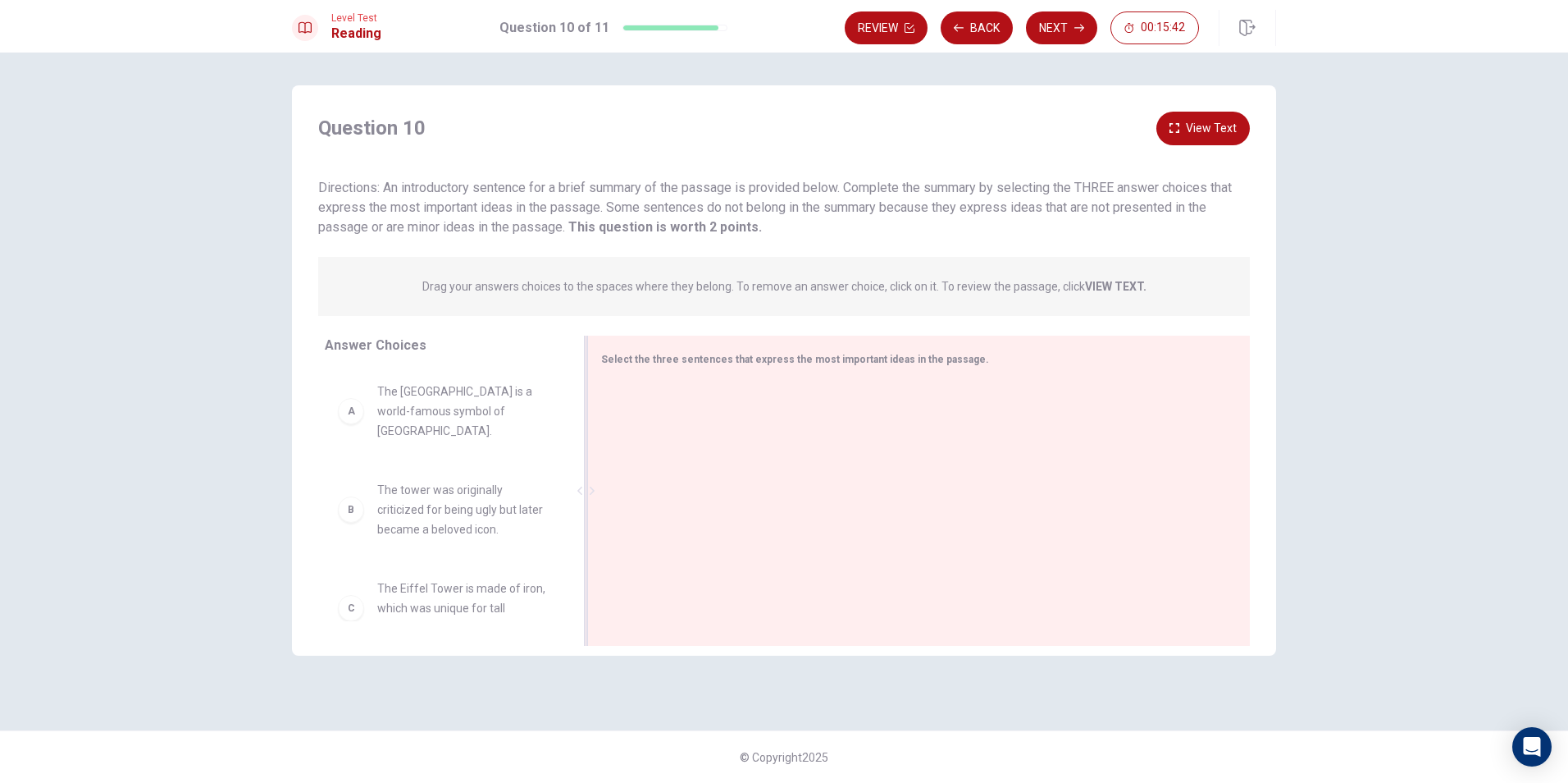
drag, startPoint x: 600, startPoint y: 180, endPoint x: 1101, endPoint y: 184, distance: 501.0
click at [1101, 184] on span "Directions: An introductory sentence for a brief summary of the passage is prov…" at bounding box center [775, 207] width 914 height 55
drag, startPoint x: 1098, startPoint y: 188, endPoint x: 1126, endPoint y: 209, distance: 35.0
click at [1126, 203] on span "Directions: An introductory sentence for a brief summary of the passage is prov…" at bounding box center [775, 207] width 914 height 55
click at [739, 207] on span "Directions: An introductory sentence for a brief summary of the passage is prov…" at bounding box center [775, 207] width 914 height 55
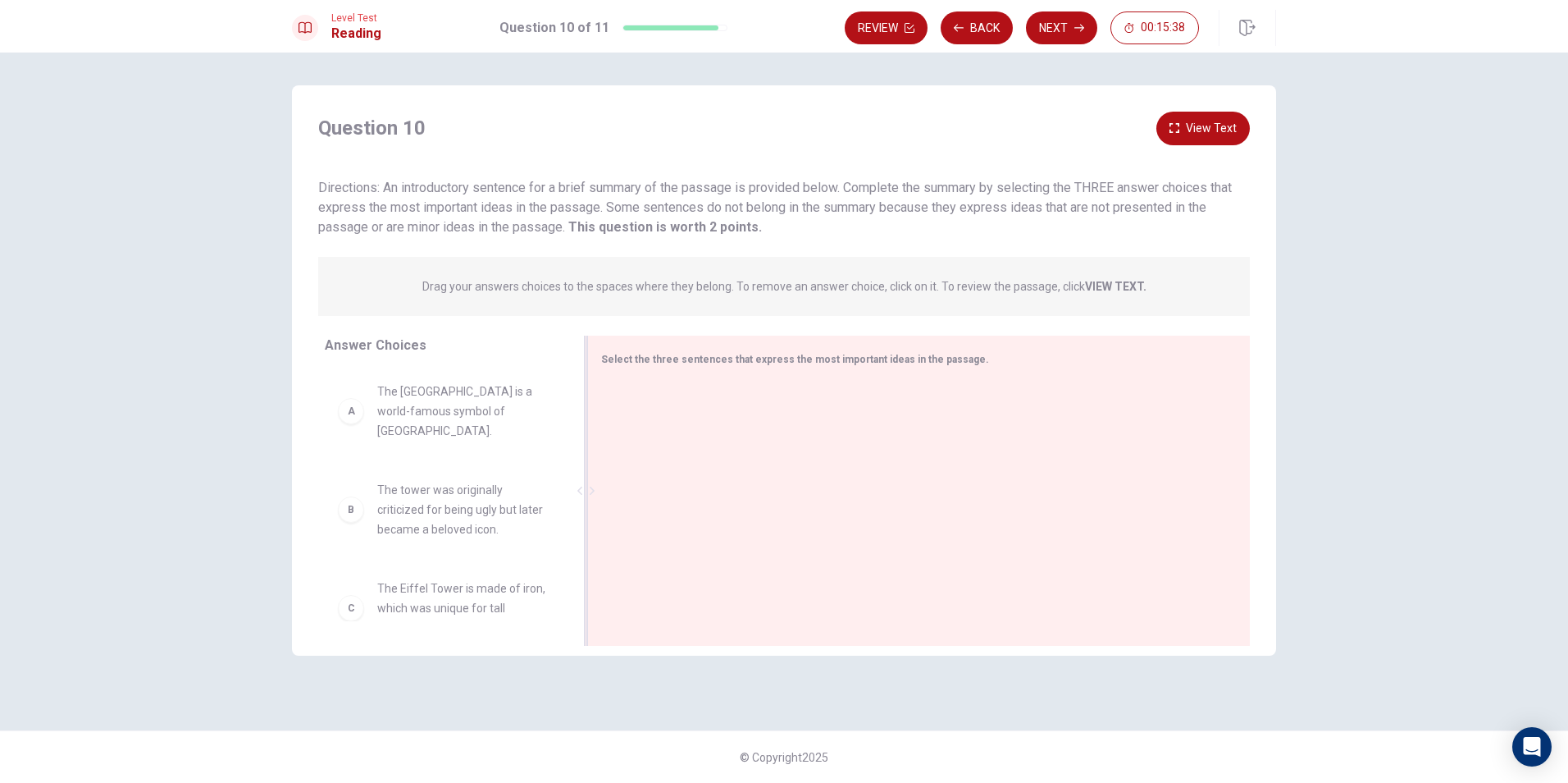
click at [755, 219] on strong "This question is worth 2 points." at bounding box center [663, 227] width 197 height 16
click at [1192, 117] on button "View Text" at bounding box center [1203, 128] width 93 height 34
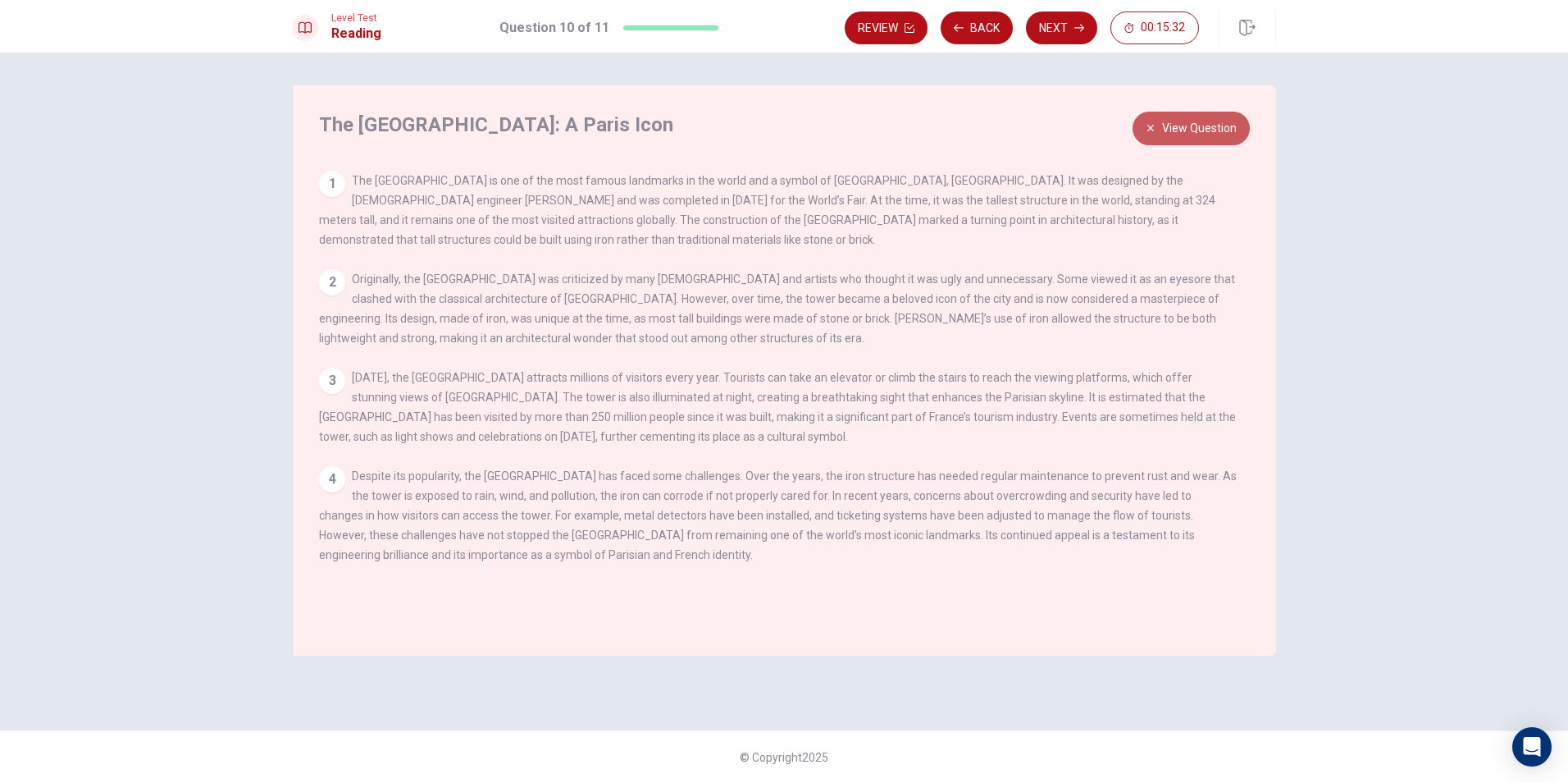
click at [1210, 116] on button "View Question" at bounding box center [1191, 128] width 117 height 34
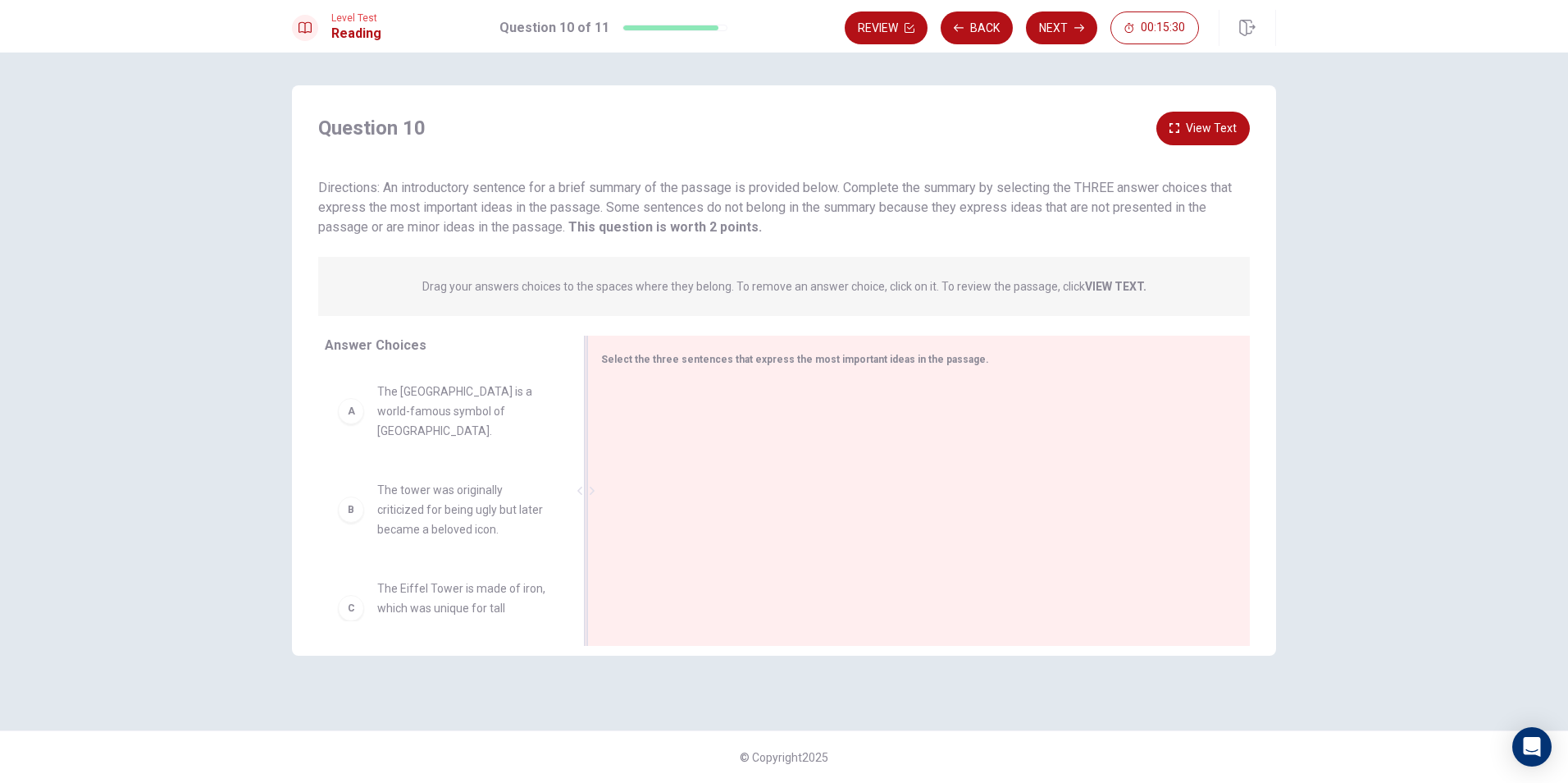
click at [1219, 109] on div "Question 10 View Text Directions: An introductory sentence for a brief summary …" at bounding box center [784, 371] width 985 height 570
click at [1232, 112] on button "View Text" at bounding box center [1203, 128] width 93 height 34
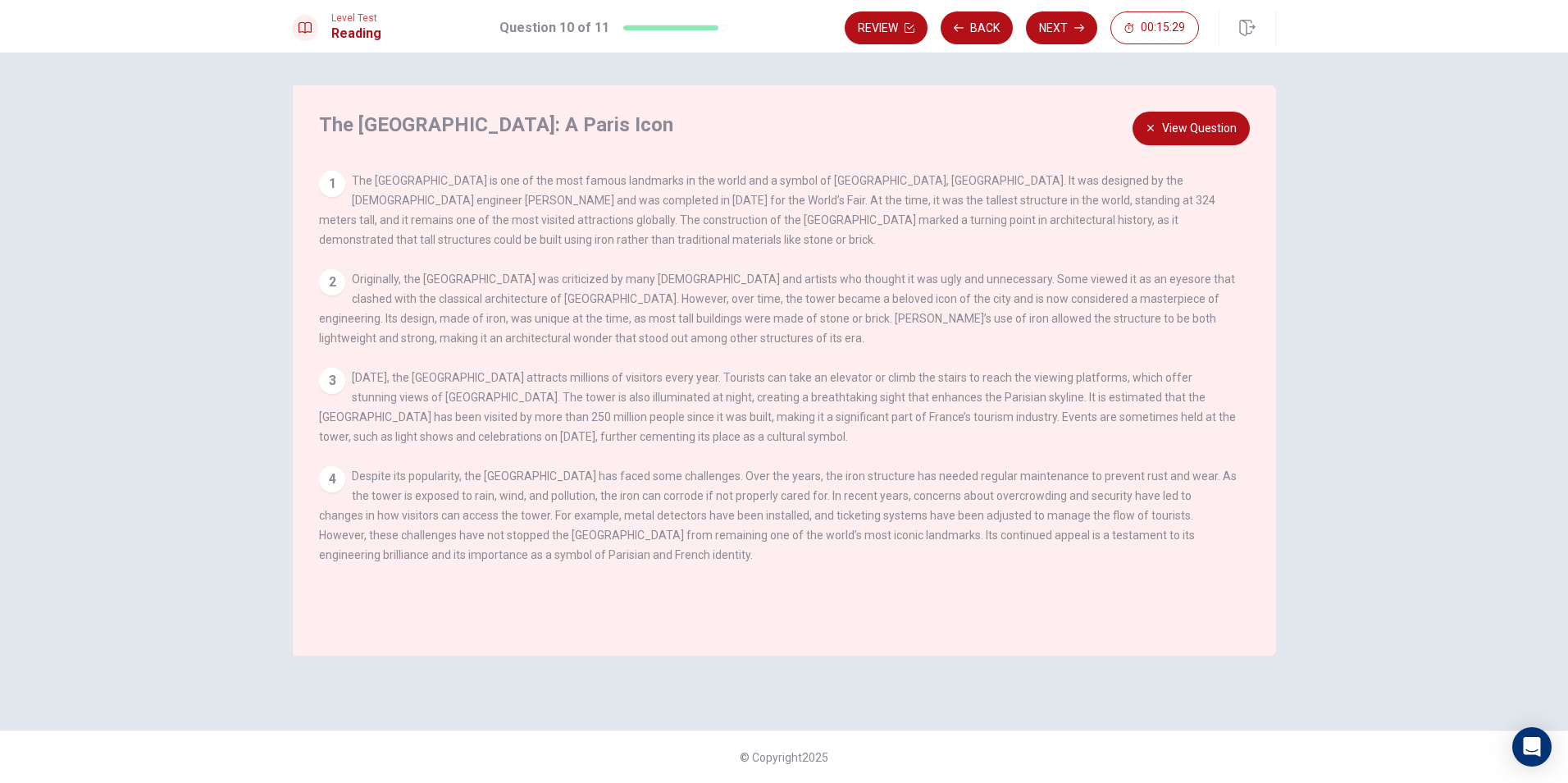
click at [1237, 117] on button "View Question" at bounding box center [1191, 128] width 117 height 34
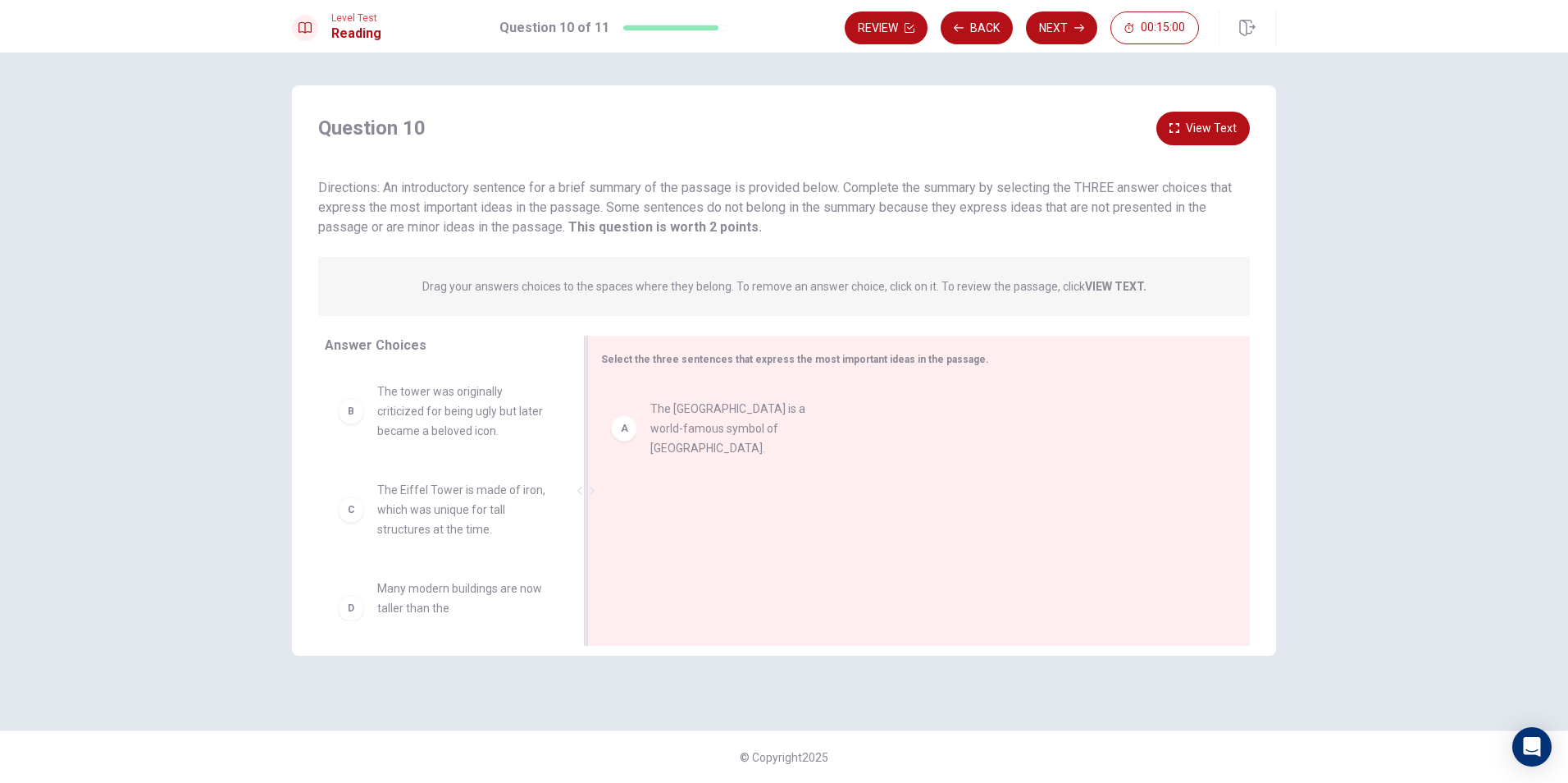
drag, startPoint x: 465, startPoint y: 406, endPoint x: 747, endPoint y: 424, distance: 282.6
drag, startPoint x: 481, startPoint y: 444, endPoint x: 750, endPoint y: 503, distance: 275.4
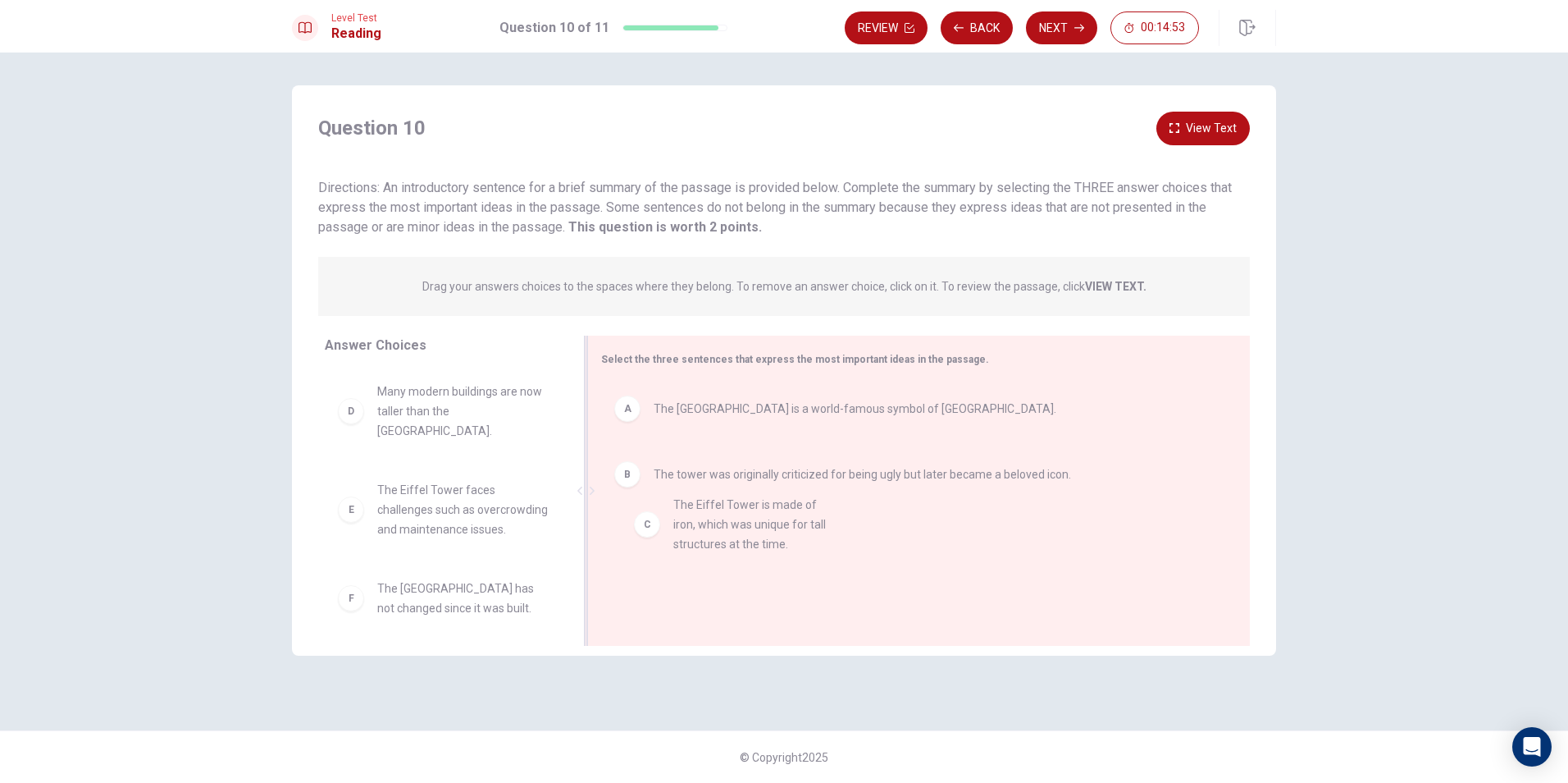
drag, startPoint x: 479, startPoint y: 396, endPoint x: 779, endPoint y: 509, distance: 320.6
drag, startPoint x: 680, startPoint y: 547, endPoint x: 694, endPoint y: 465, distance: 83.2
click at [667, 471] on span "The tower was originally criticized for being ugly but later became a beloved i…" at bounding box center [862, 474] width 418 height 20
drag, startPoint x: 414, startPoint y: 421, endPoint x: 767, endPoint y: 583, distance: 388.4
click at [742, 484] on div "B The tower was originally criticized for being ugly but later became a beloved…" at bounding box center [913, 474] width 597 height 26
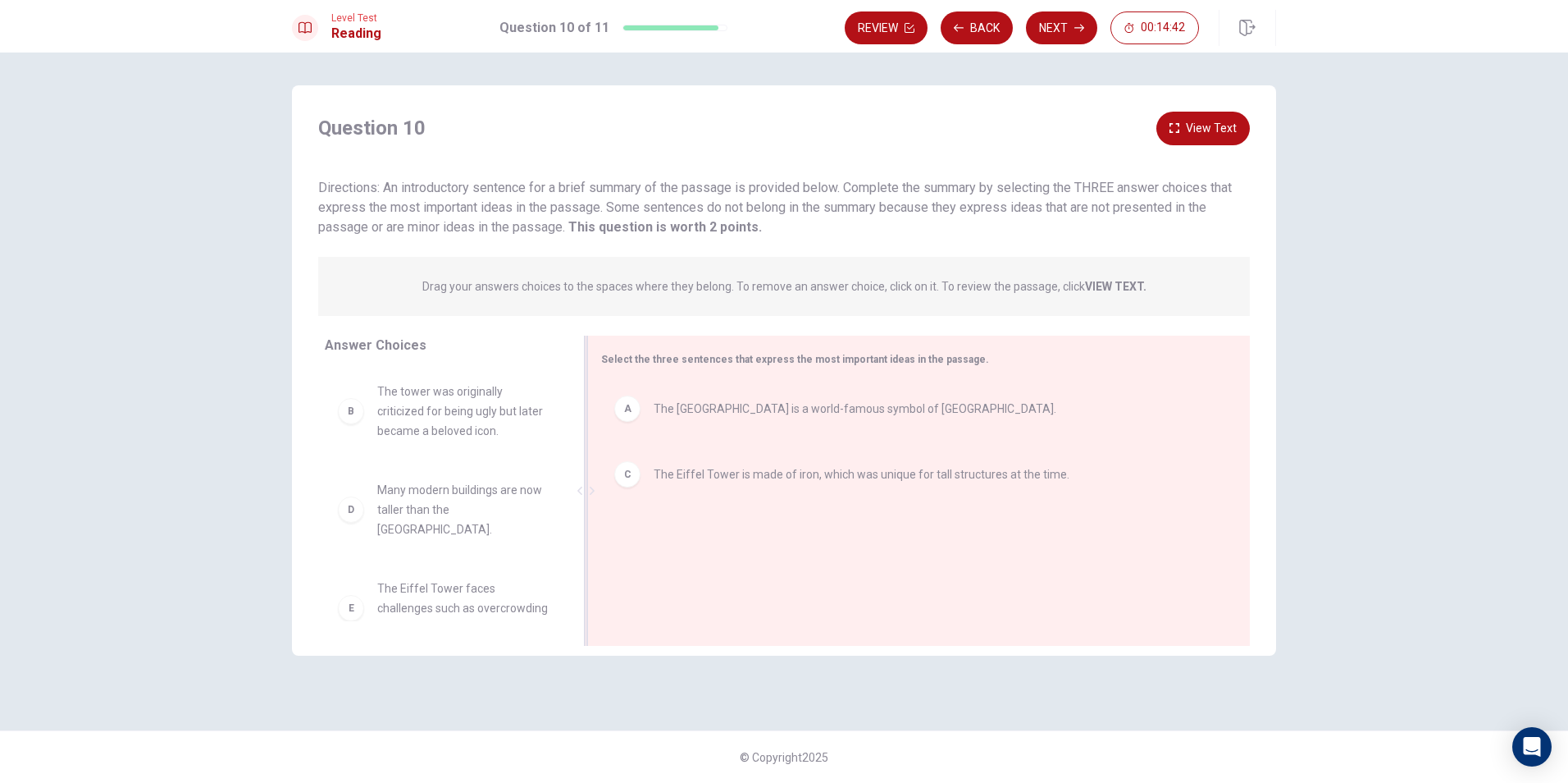
click at [733, 488] on div "C The Eiffel Tower is made of iron, which was unique for tall structures at the…" at bounding box center [913, 475] width 623 height 53
drag, startPoint x: 411, startPoint y: 509, endPoint x: 728, endPoint y: 489, distance: 317.6
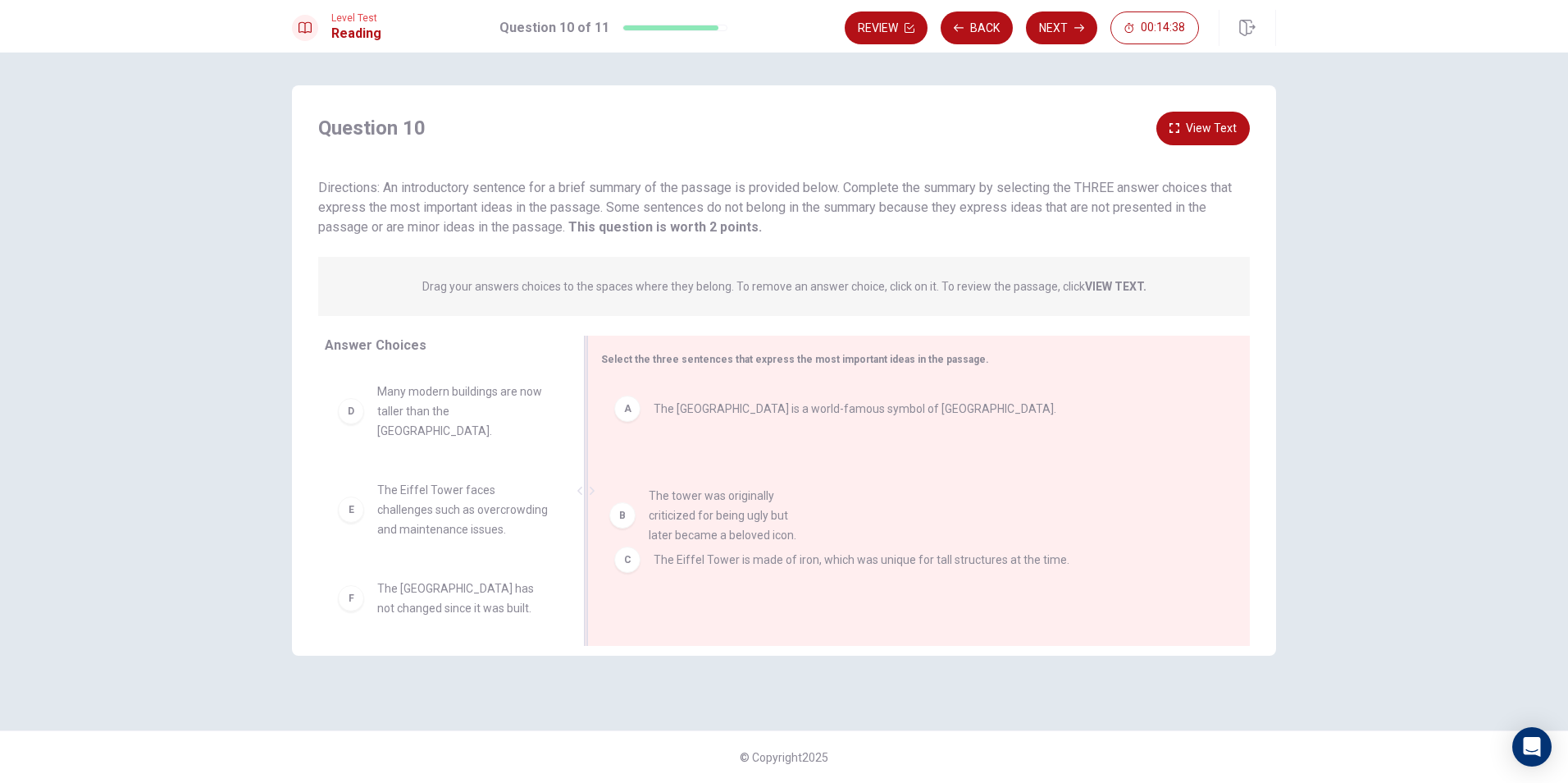
drag, startPoint x: 393, startPoint y: 394, endPoint x: 714, endPoint y: 518, distance: 344.1
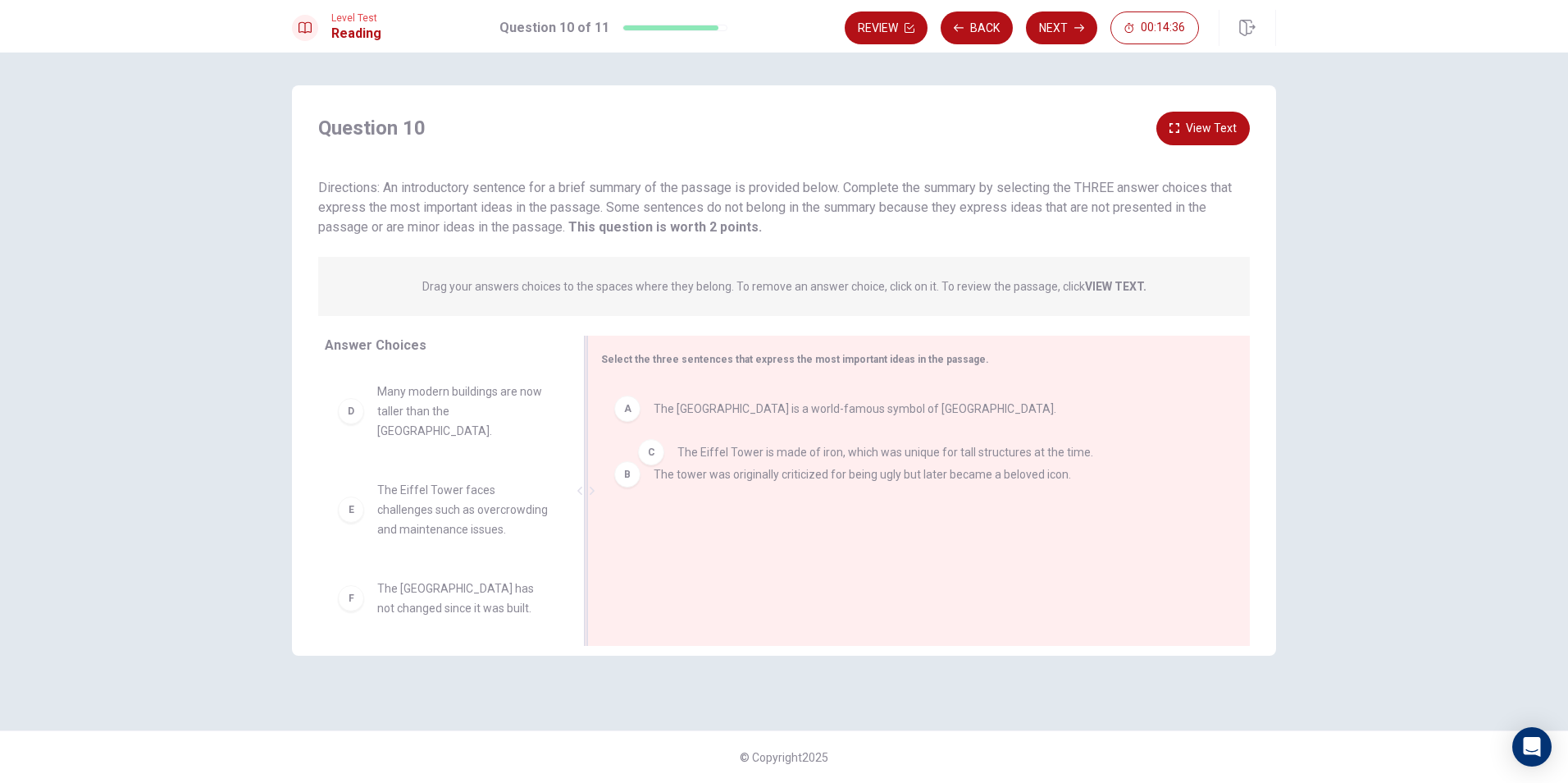
drag, startPoint x: 660, startPoint y: 539, endPoint x: 684, endPoint y: 438, distance: 103.8
drag, startPoint x: 679, startPoint y: 542, endPoint x: 684, endPoint y: 436, distance: 106.1
click at [700, 541] on span "The Eiffel Tower is made of iron, which was unique for tall structures at the t…" at bounding box center [861, 540] width 416 height 20
click at [747, 486] on div "B The tower was originally criticized for being ugly but later became a beloved…" at bounding box center [913, 474] width 597 height 26
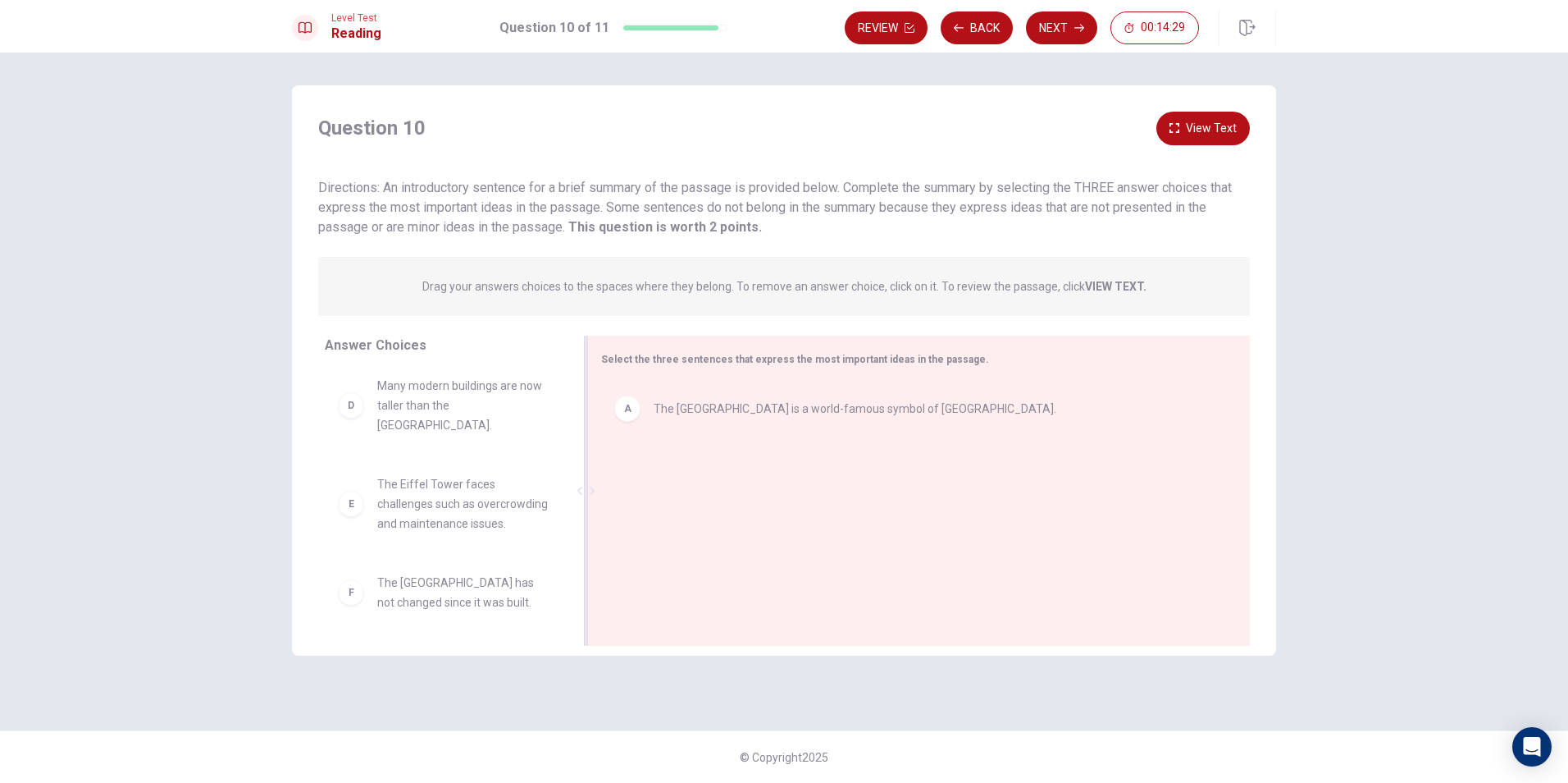
scroll to position [207, 0]
click at [688, 418] on span "The [GEOGRAPHIC_DATA] is a world-famous symbol of [GEOGRAPHIC_DATA]." at bounding box center [854, 409] width 403 height 20
drag, startPoint x: 458, startPoint y: 485, endPoint x: 732, endPoint y: 424, distance: 280.7
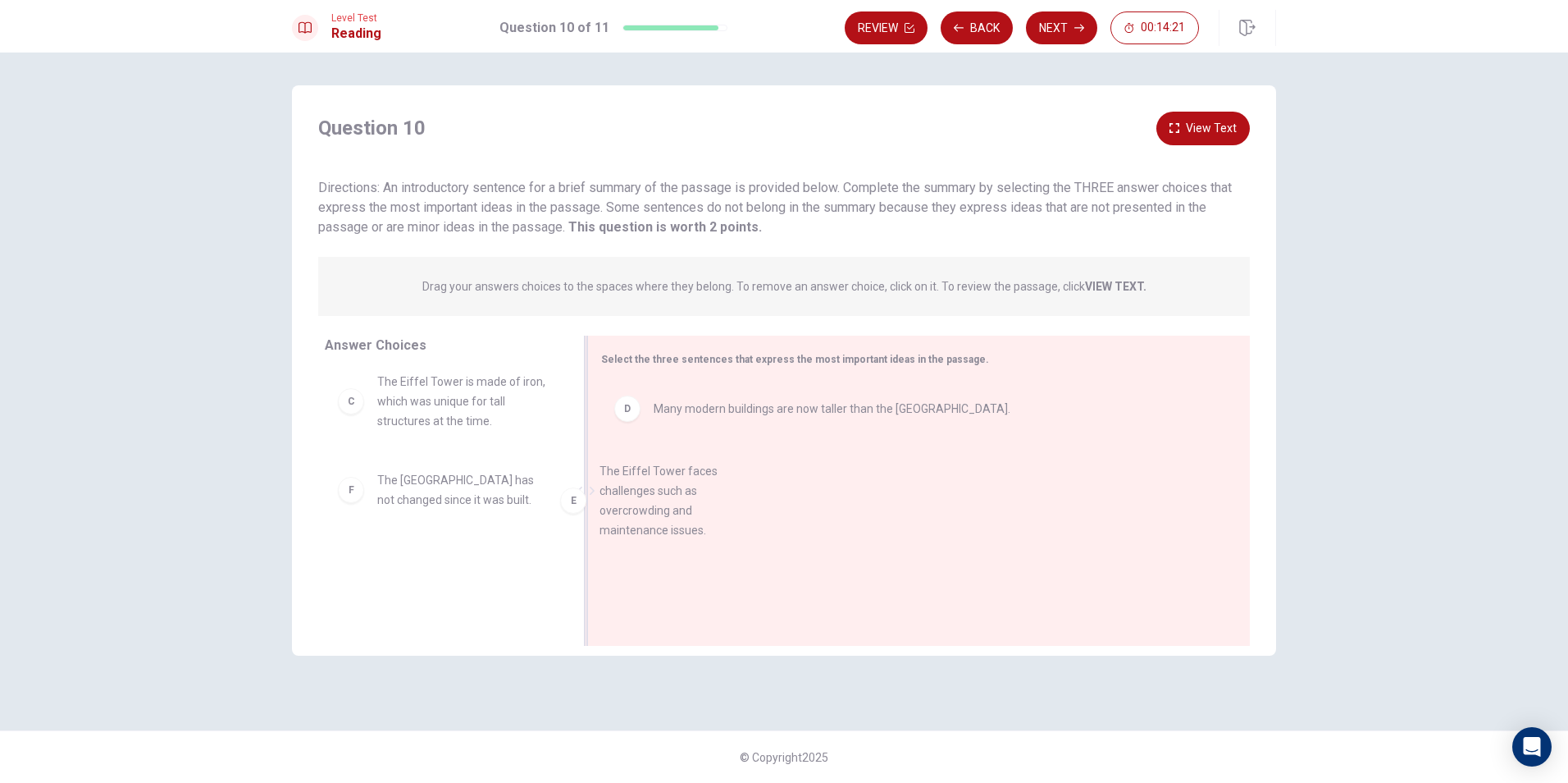
drag, startPoint x: 488, startPoint y: 512, endPoint x: 766, endPoint y: 519, distance: 278.1
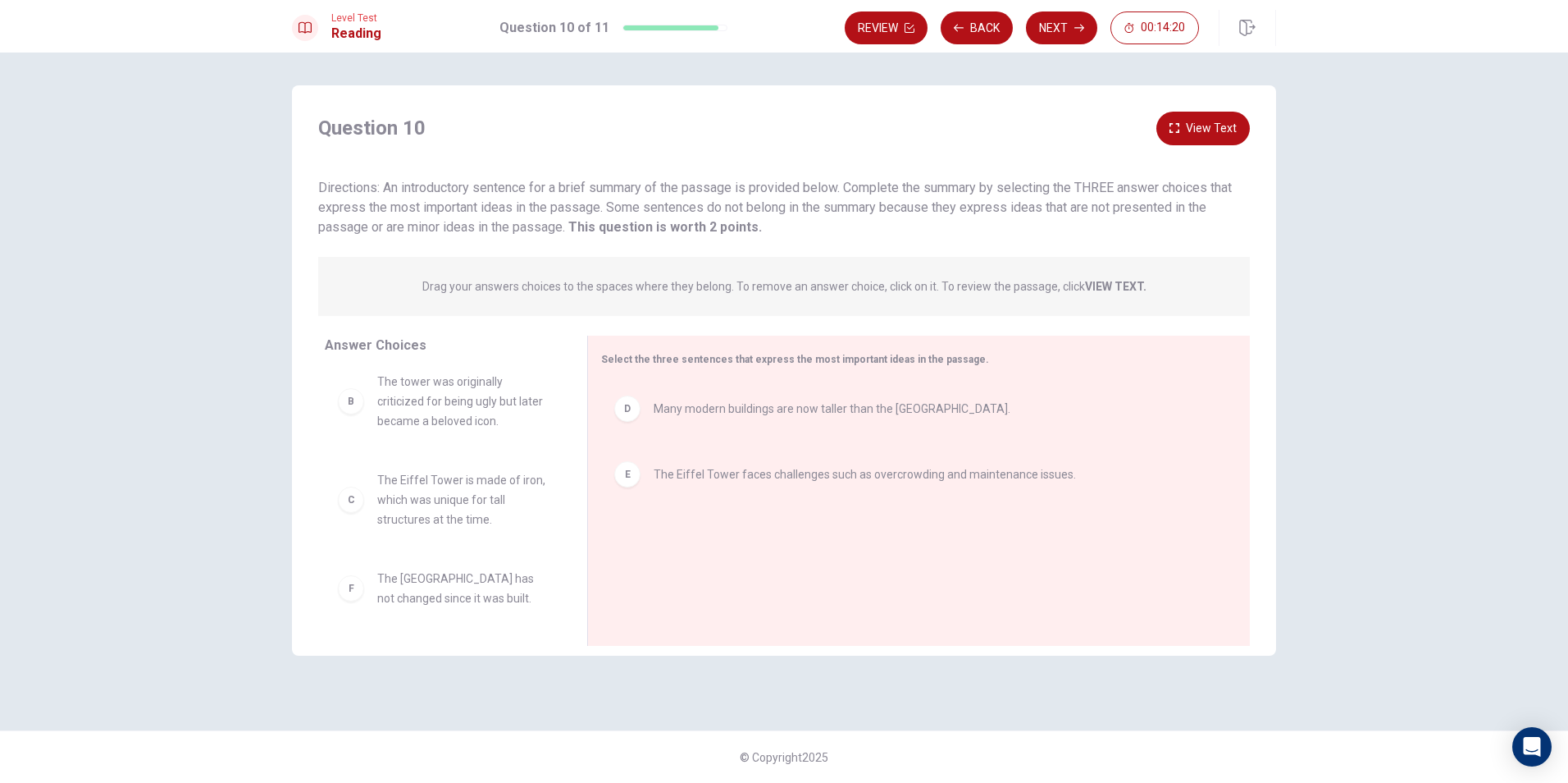
scroll to position [89, 0]
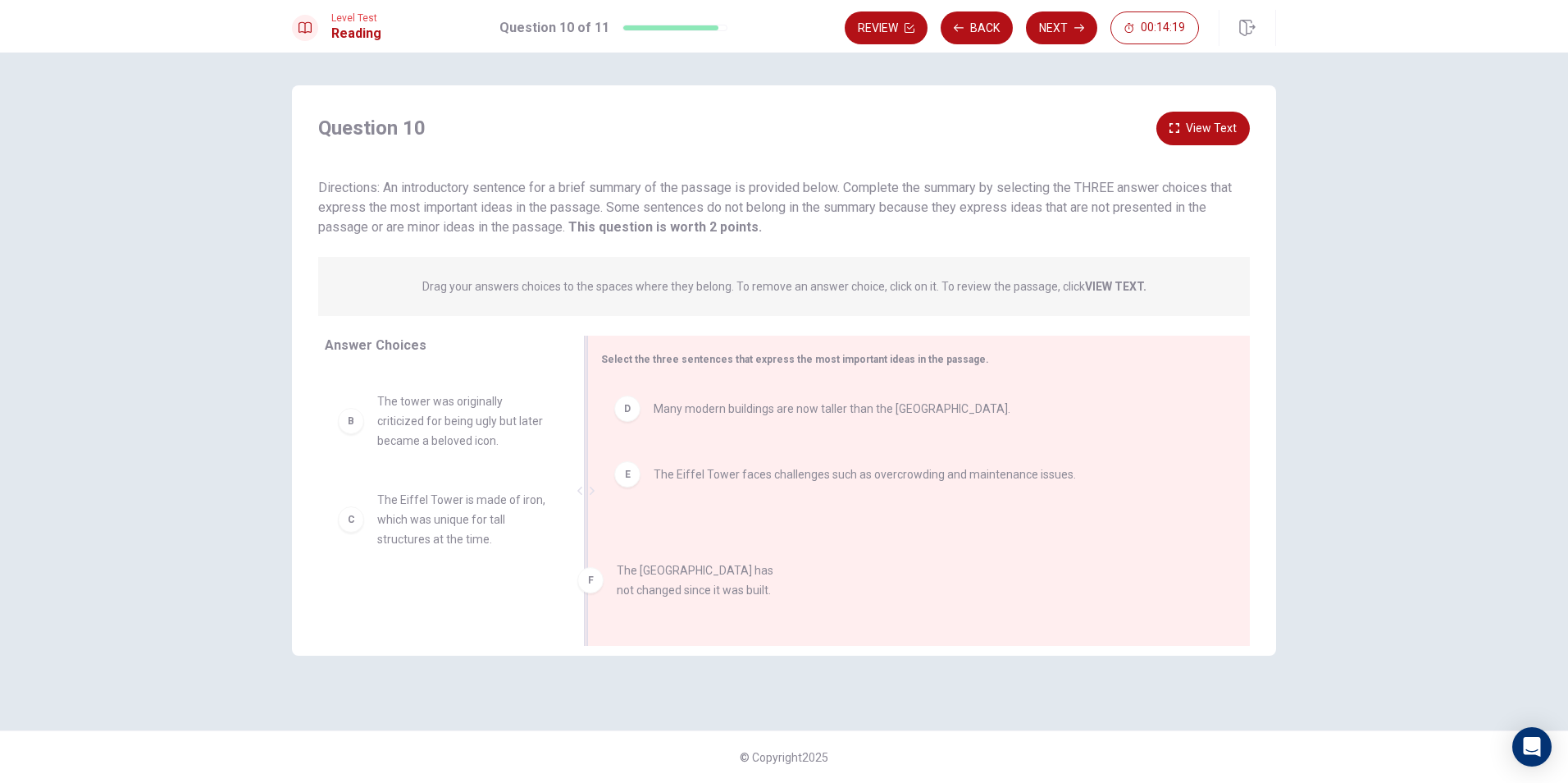
drag, startPoint x: 428, startPoint y: 570, endPoint x: 747, endPoint y: 550, distance: 319.6
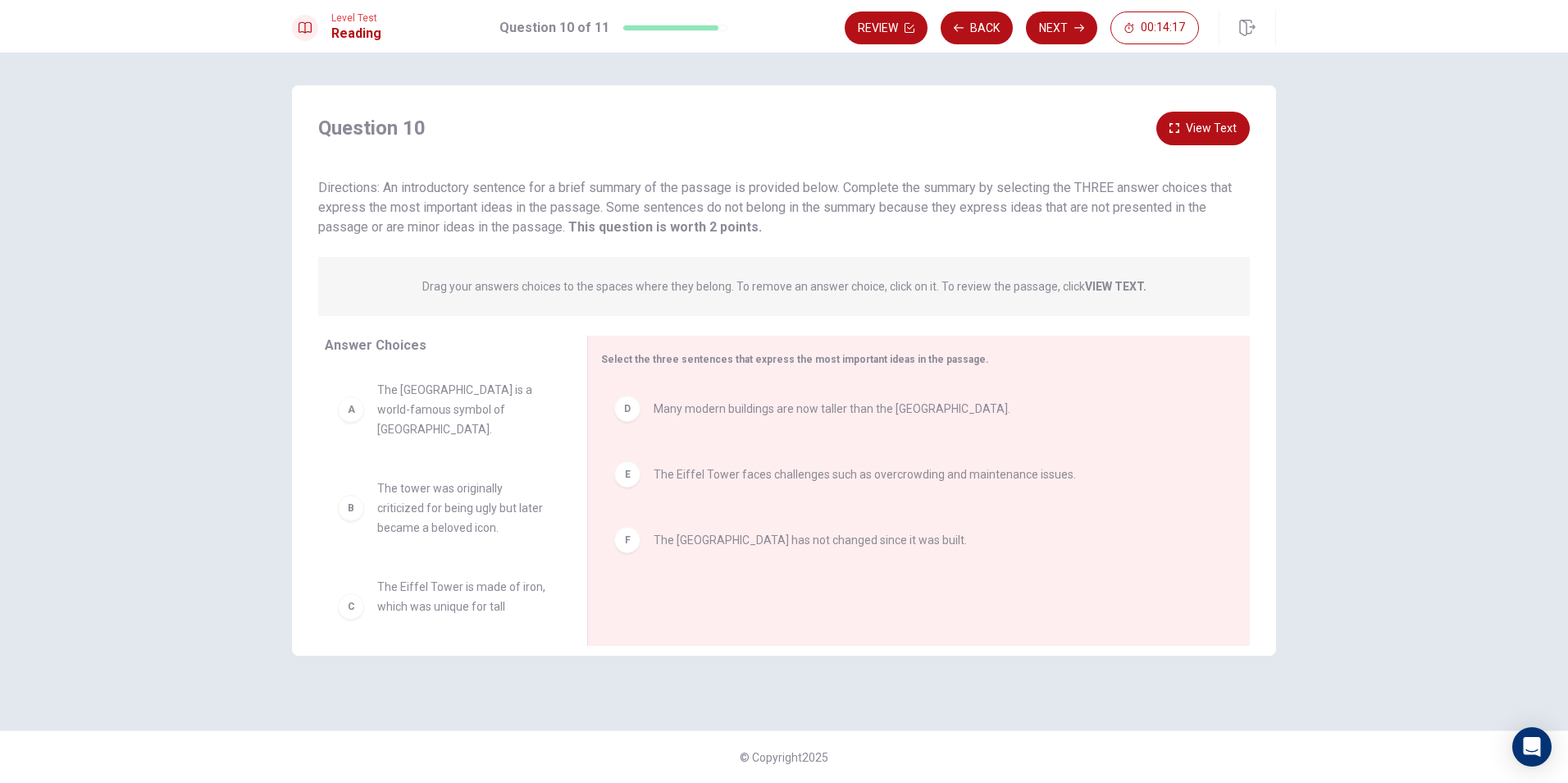
scroll to position [0, 0]
drag, startPoint x: 464, startPoint y: 416, endPoint x: 749, endPoint y: 530, distance: 307.0
click at [1197, 129] on button "View Text" at bounding box center [1203, 128] width 93 height 34
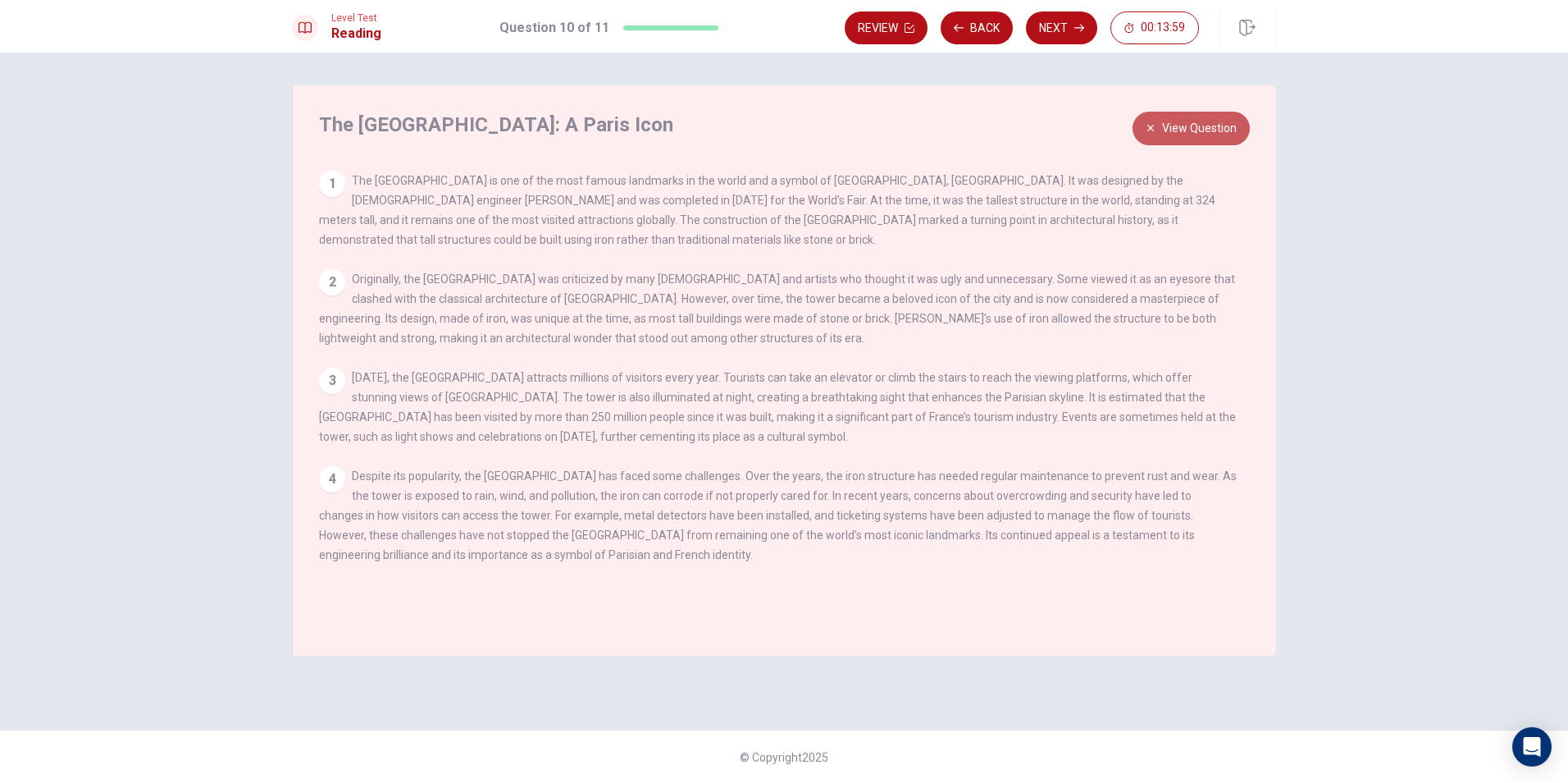
click at [1197, 129] on button "View Question" at bounding box center [1191, 128] width 117 height 34
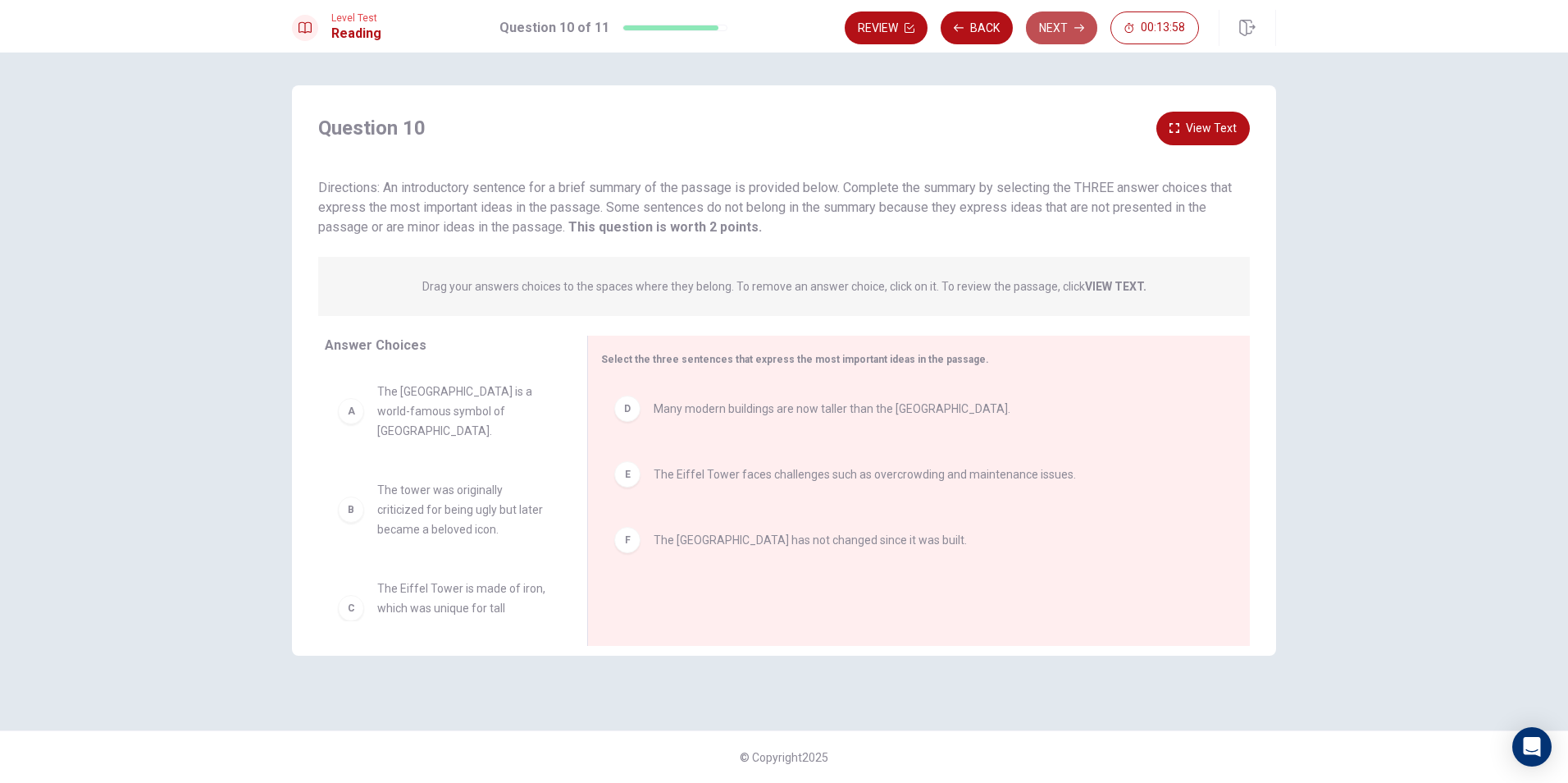
click at [1089, 30] on button "Next" at bounding box center [1061, 28] width 72 height 33
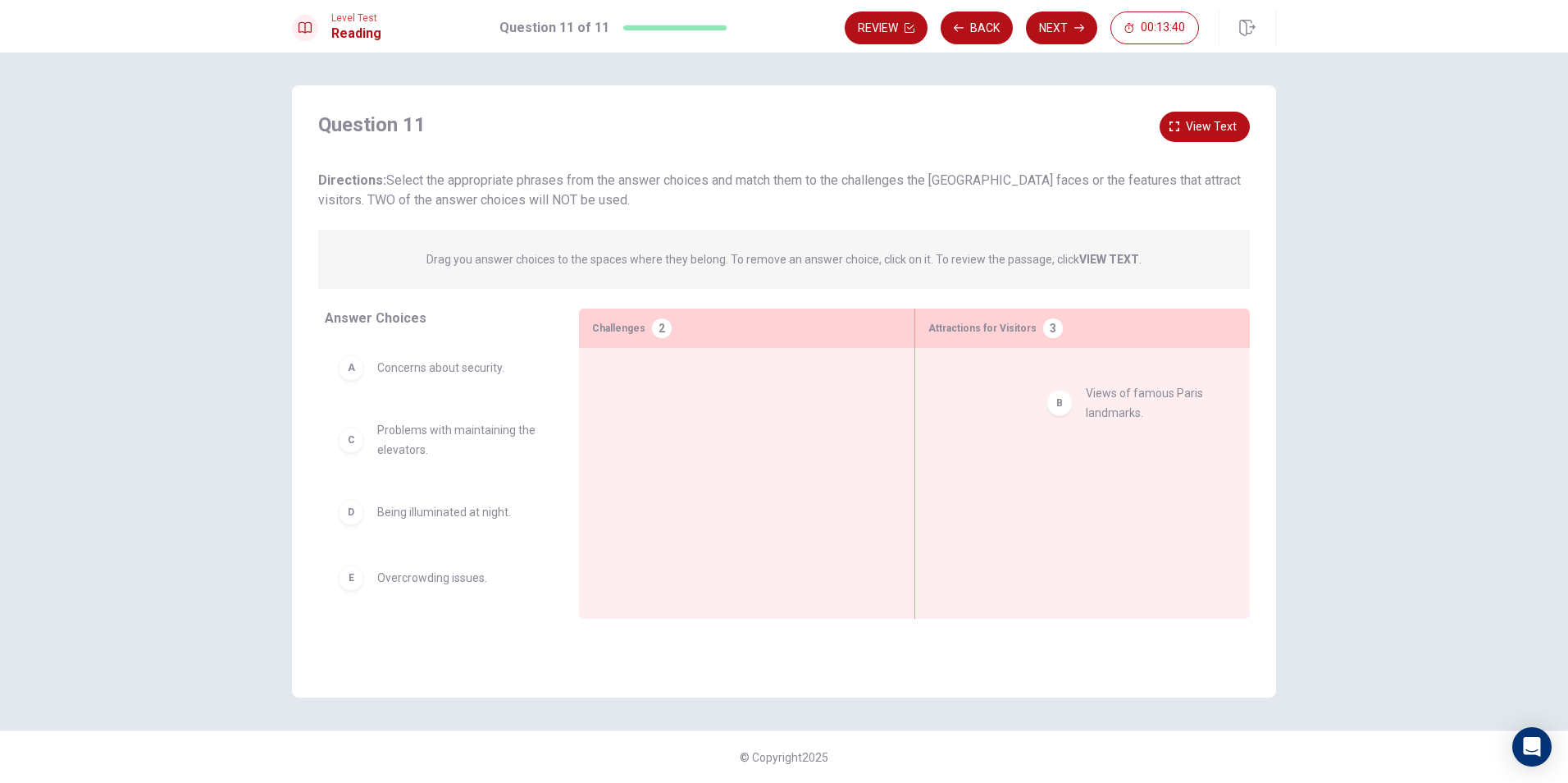
drag, startPoint x: 414, startPoint y: 456, endPoint x: 1139, endPoint y: 416, distance: 726.1
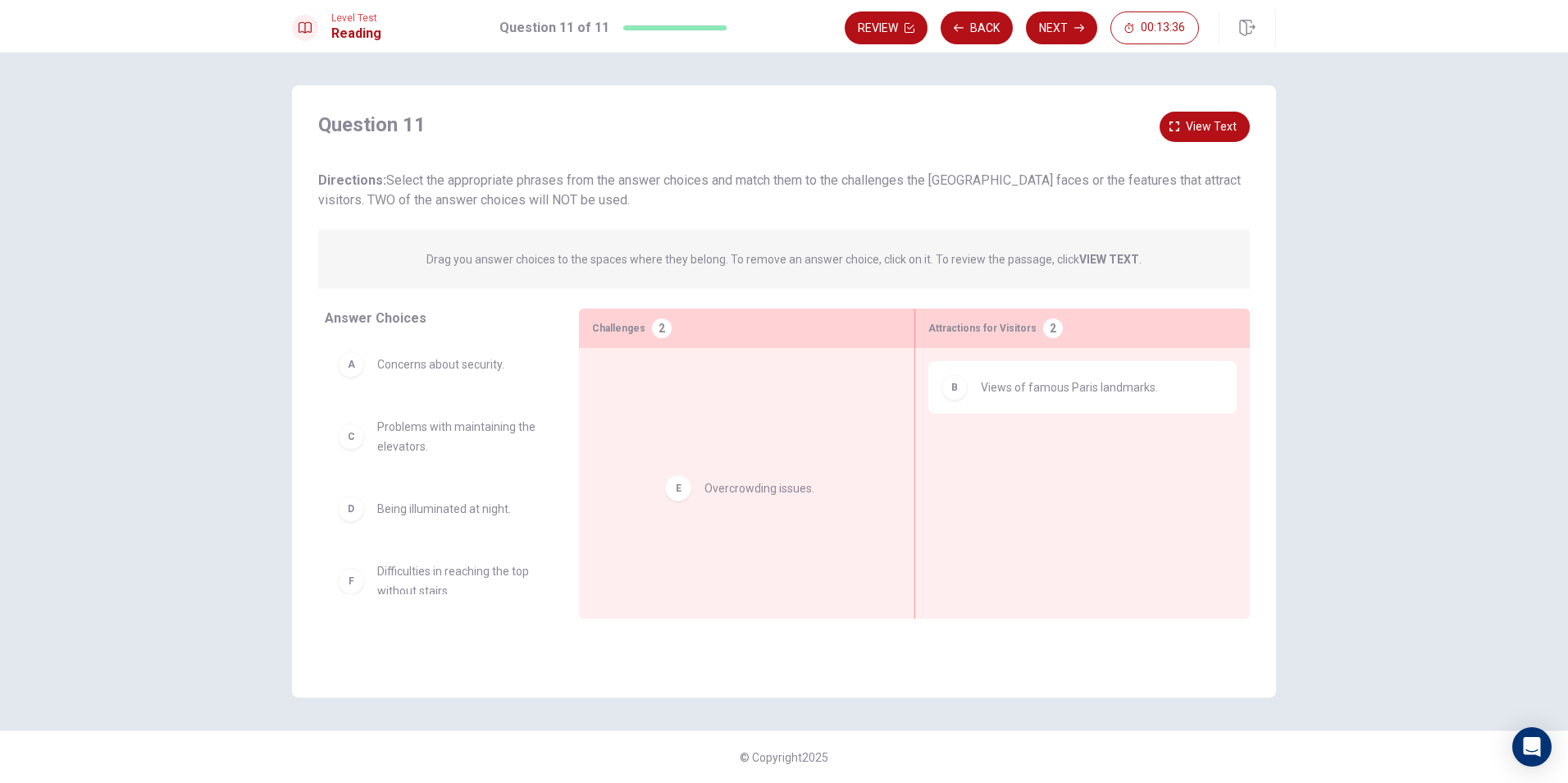
drag, startPoint x: 427, startPoint y: 586, endPoint x: 759, endPoint y: 496, distance: 344.0
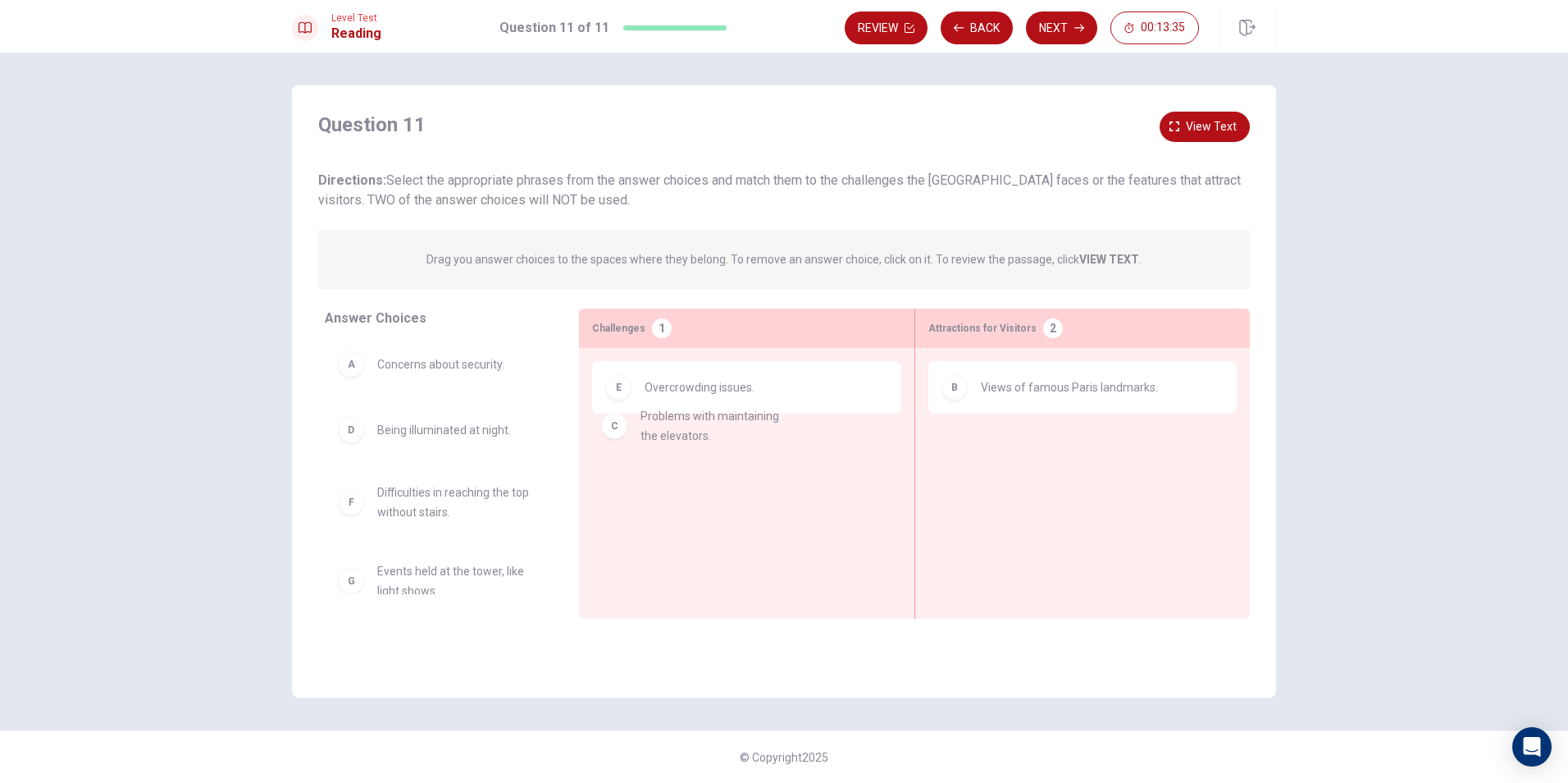
drag, startPoint x: 522, startPoint y: 450, endPoint x: 784, endPoint y: 493, distance: 265.5
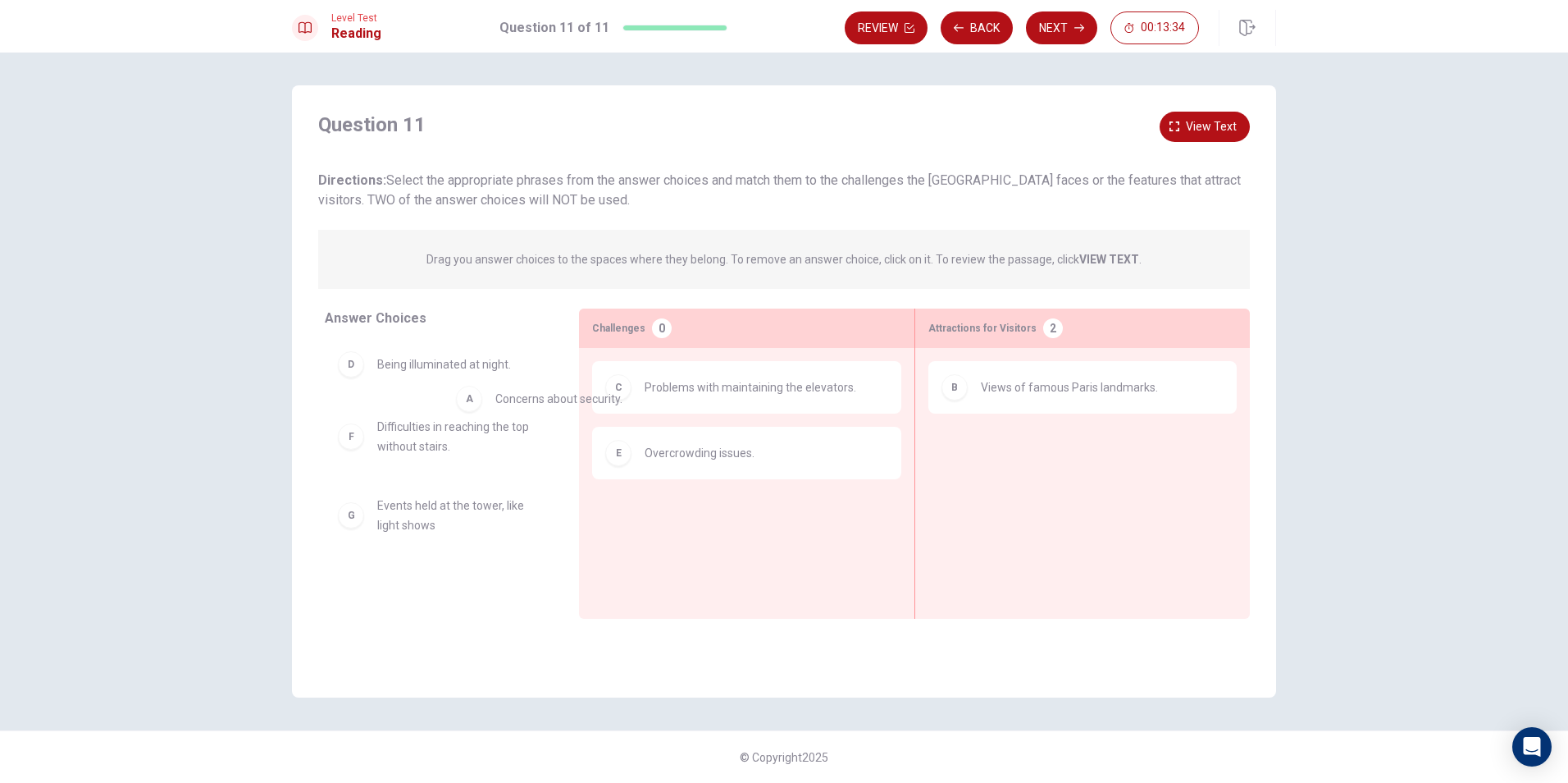
scroll to position [1, 0]
drag, startPoint x: 472, startPoint y: 363, endPoint x: 784, endPoint y: 515, distance: 347.1
drag, startPoint x: 405, startPoint y: 385, endPoint x: 765, endPoint y: 566, distance: 402.9
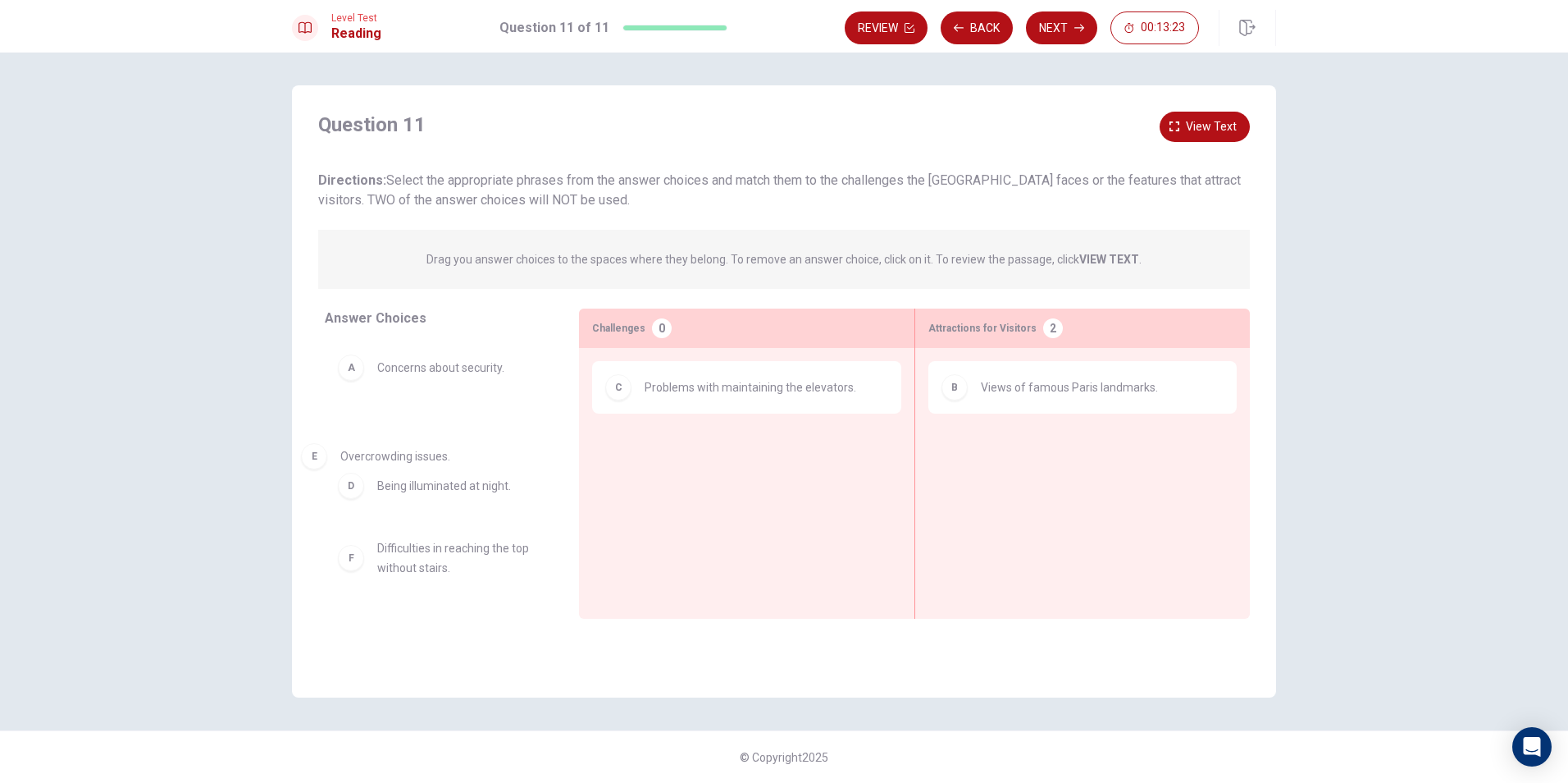
drag, startPoint x: 750, startPoint y: 451, endPoint x: 428, endPoint y: 457, distance: 322.1
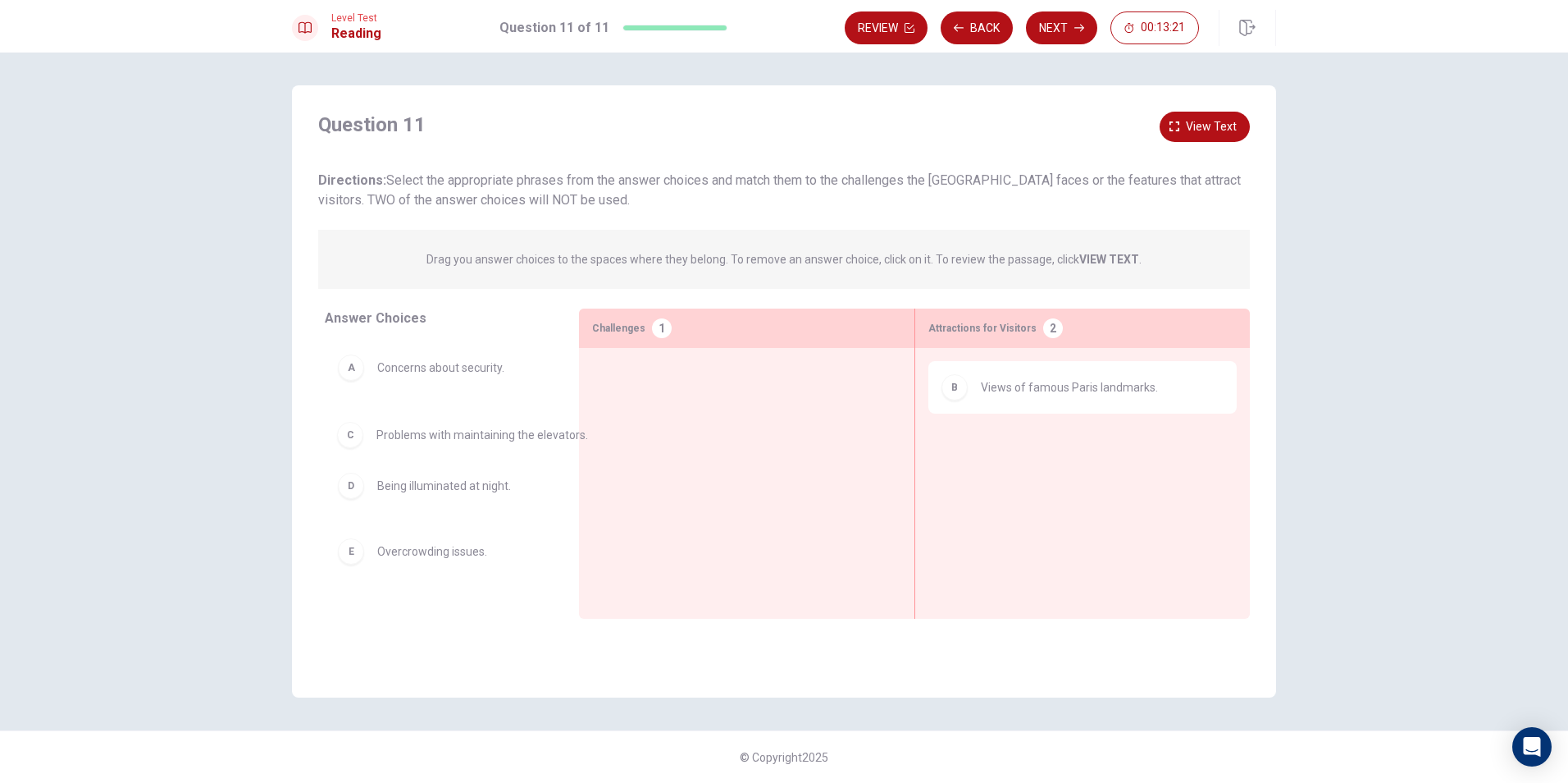
drag, startPoint x: 713, startPoint y: 379, endPoint x: 435, endPoint y: 432, distance: 283.0
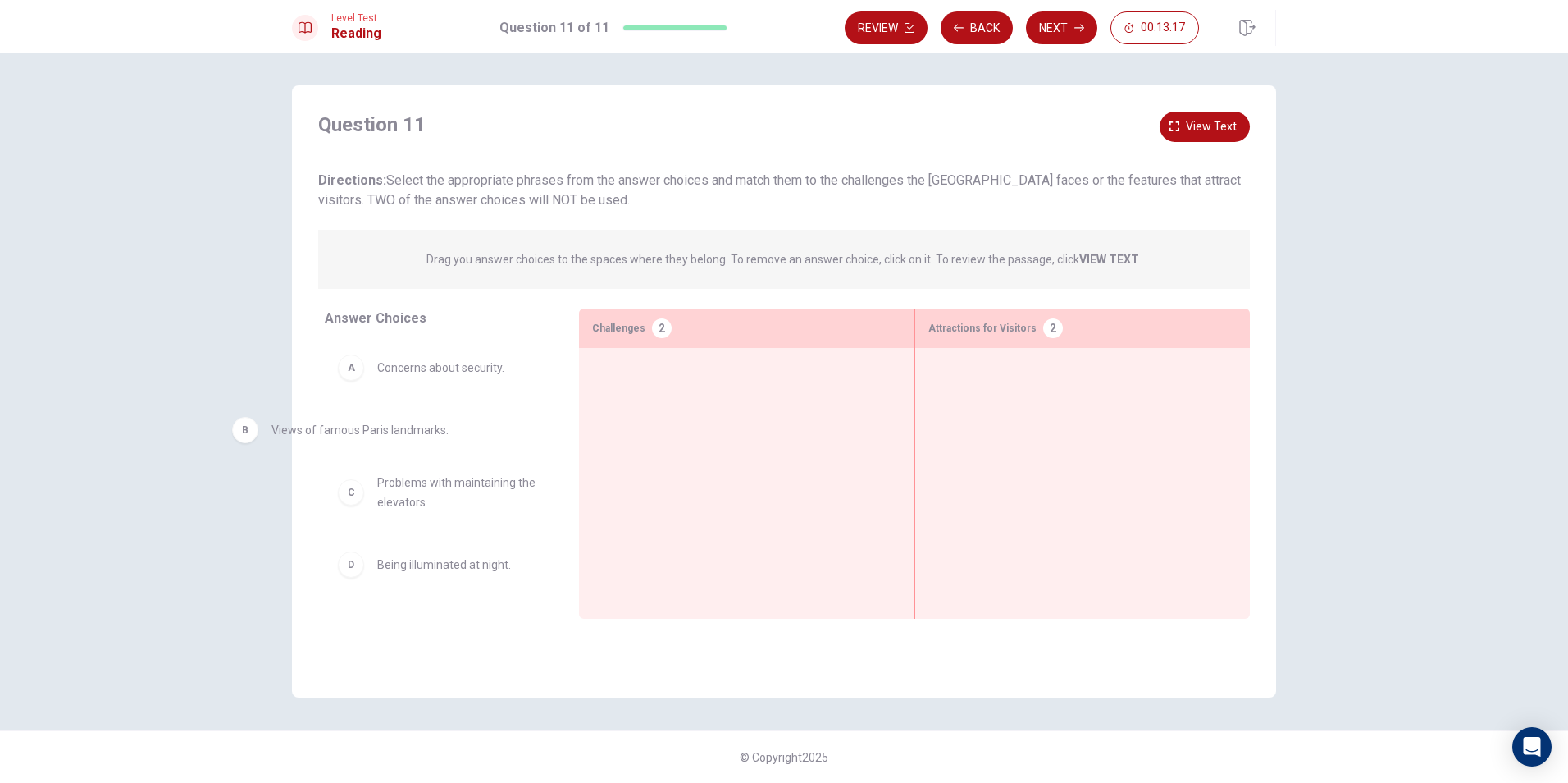
drag, startPoint x: 1126, startPoint y: 406, endPoint x: 423, endPoint y: 454, distance: 704.6
drag, startPoint x: 476, startPoint y: 455, endPoint x: 1151, endPoint y: 416, distance: 676.1
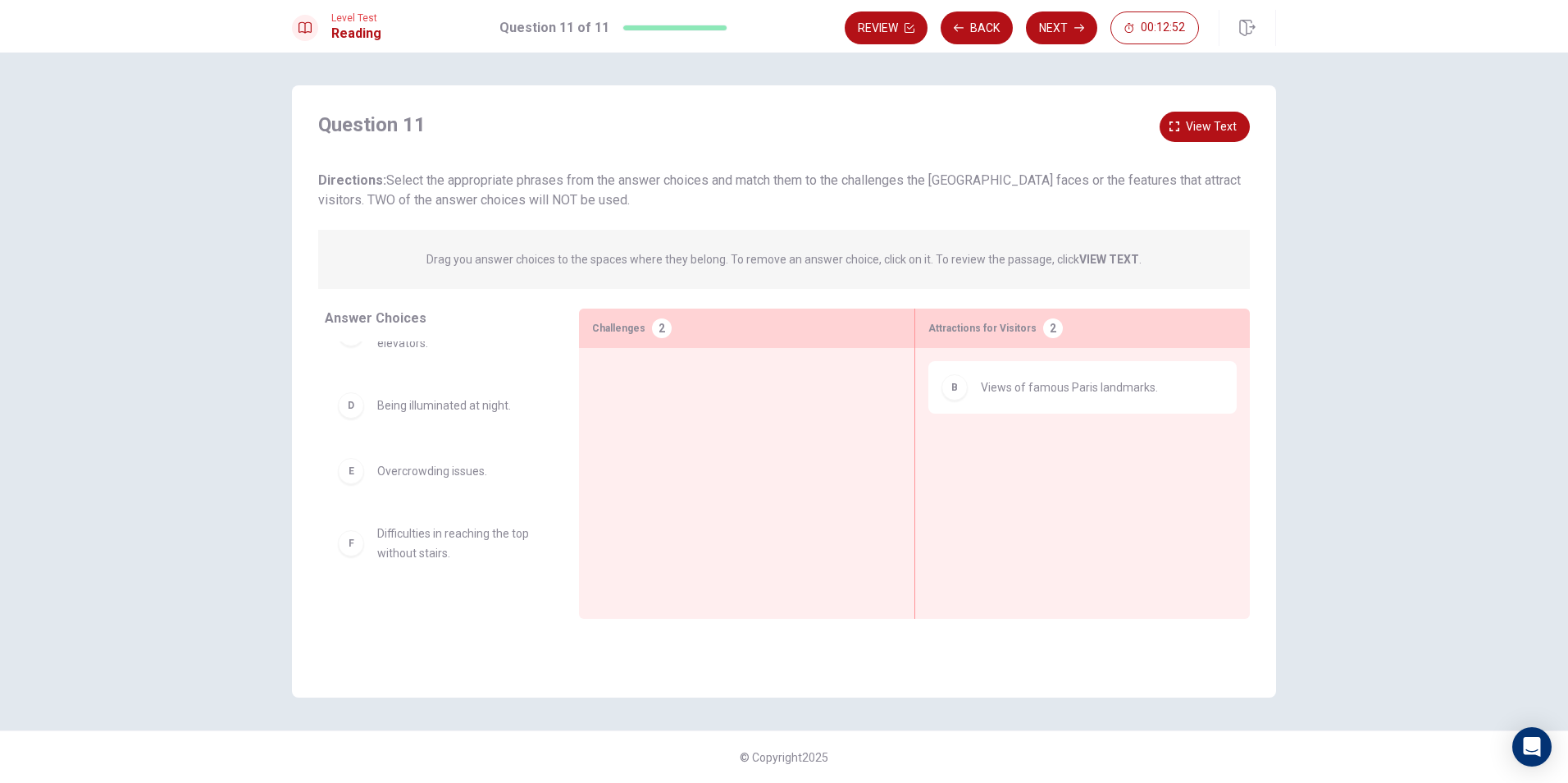
scroll to position [3, 0]
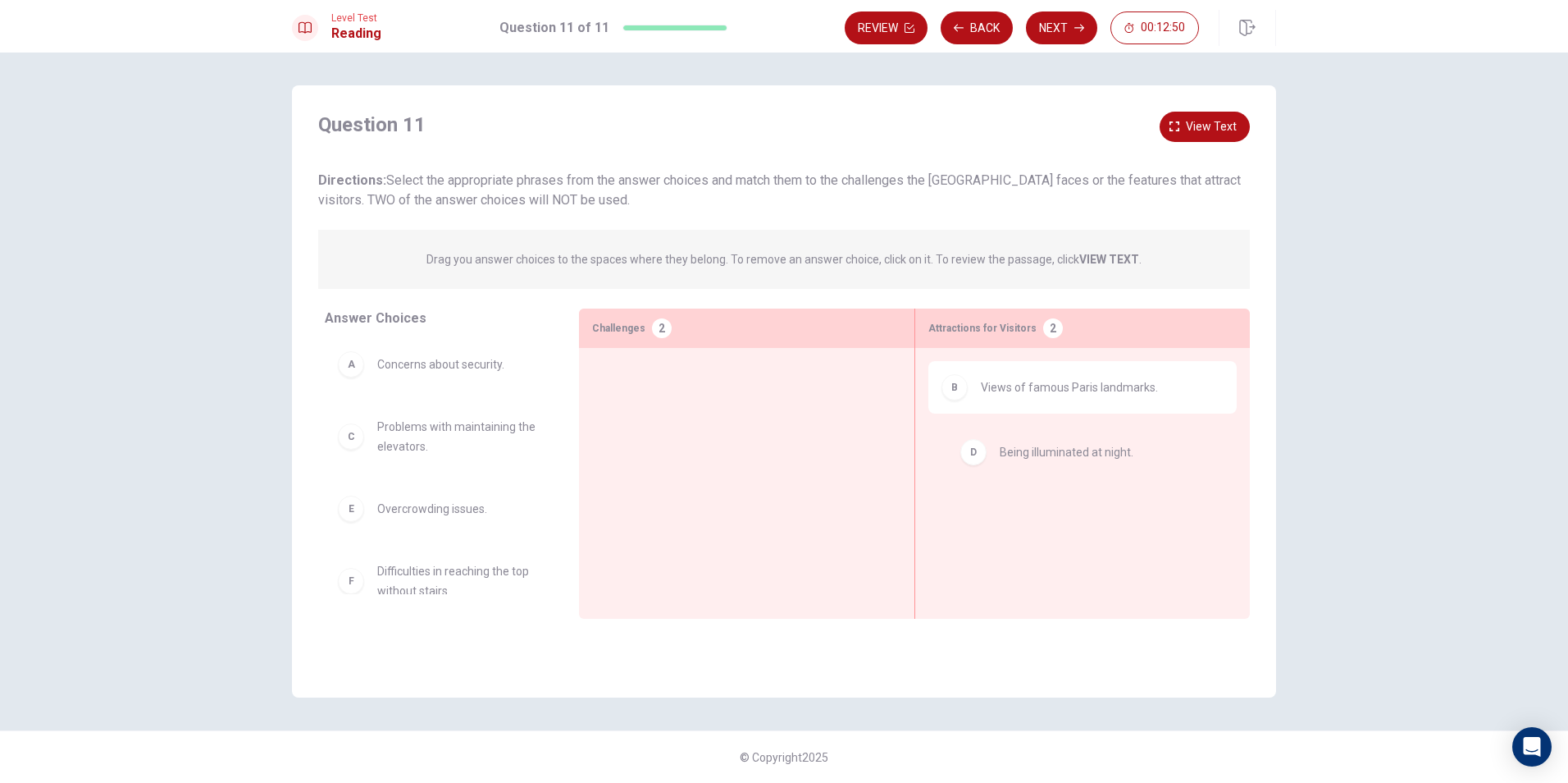
drag, startPoint x: 390, startPoint y: 492, endPoint x: 1069, endPoint y: 443, distance: 680.8
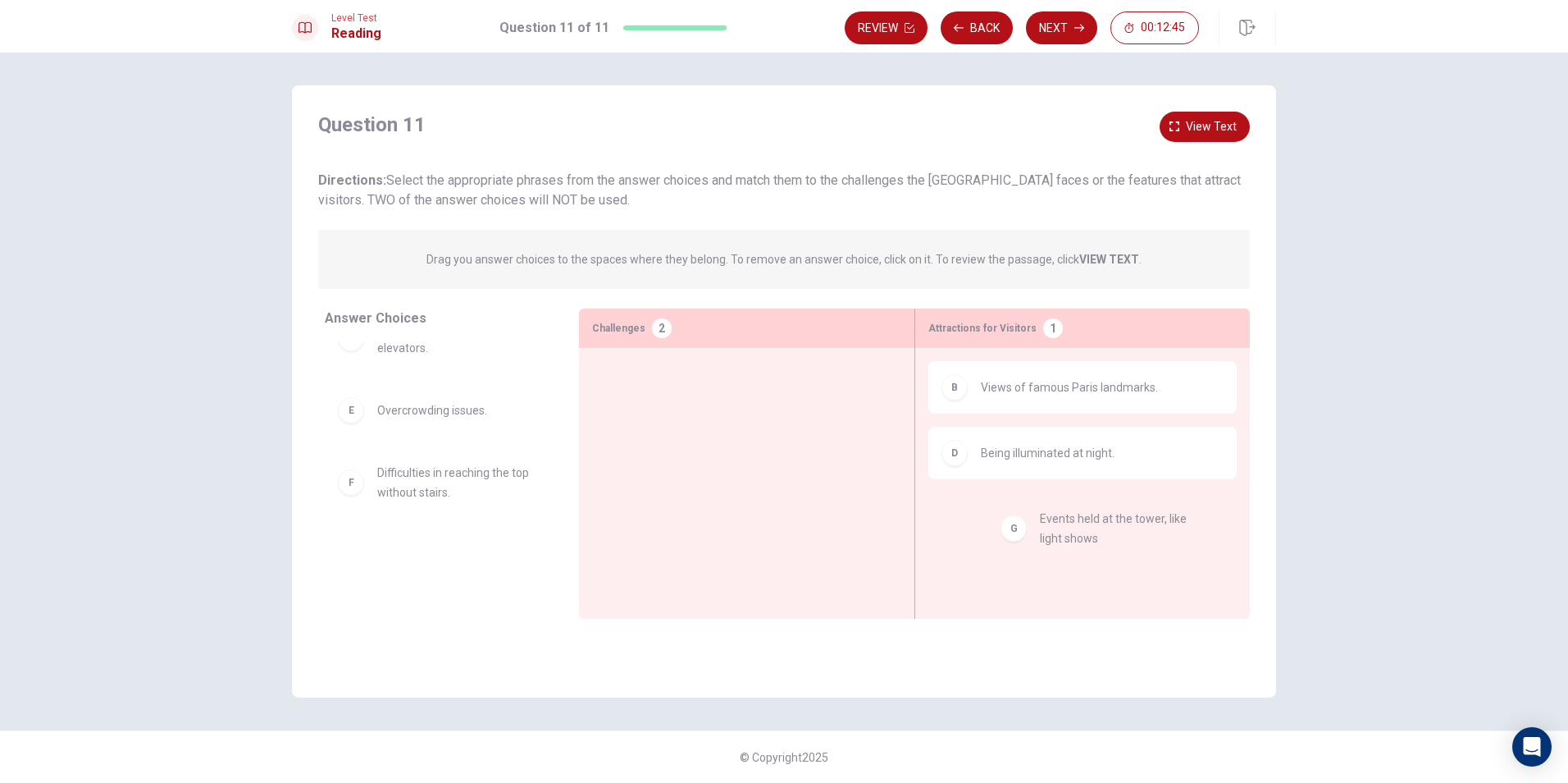
drag, startPoint x: 468, startPoint y: 577, endPoint x: 1139, endPoint y: 543, distance: 671.9
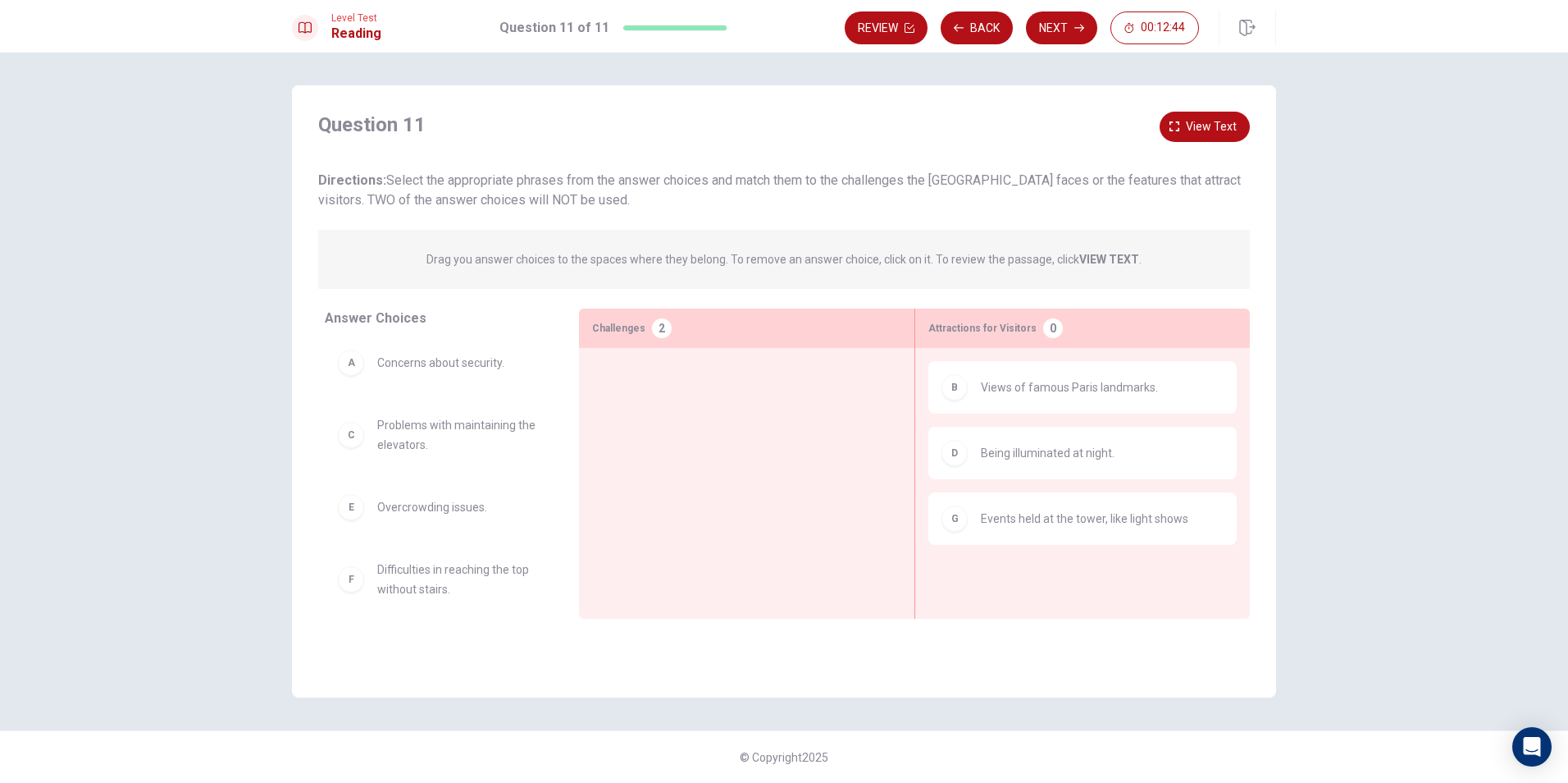
scroll to position [0, 0]
drag, startPoint x: 403, startPoint y: 444, endPoint x: 718, endPoint y: 418, distance: 316.1
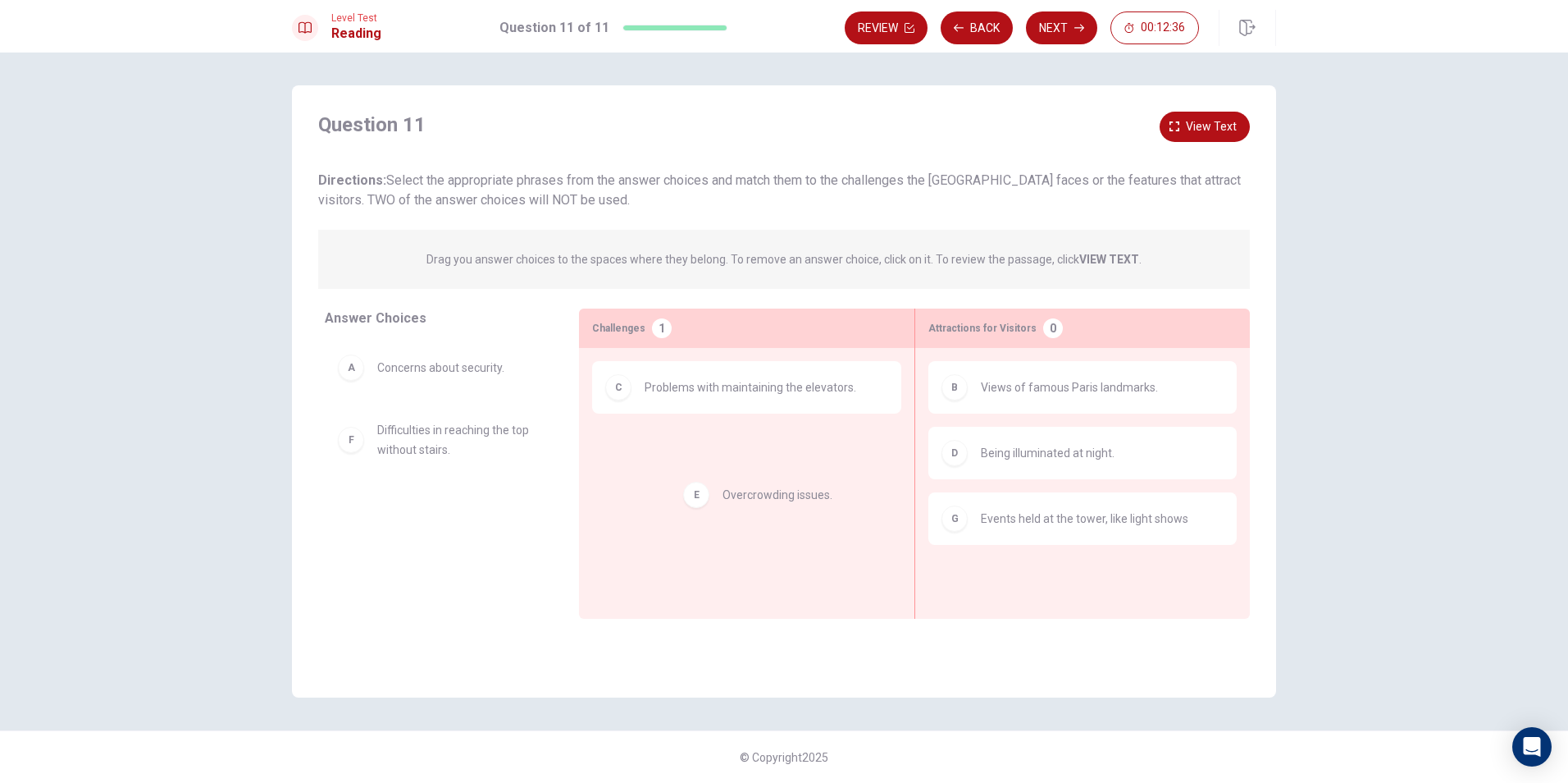
drag, startPoint x: 454, startPoint y: 434, endPoint x: 807, endPoint y: 494, distance: 358.1
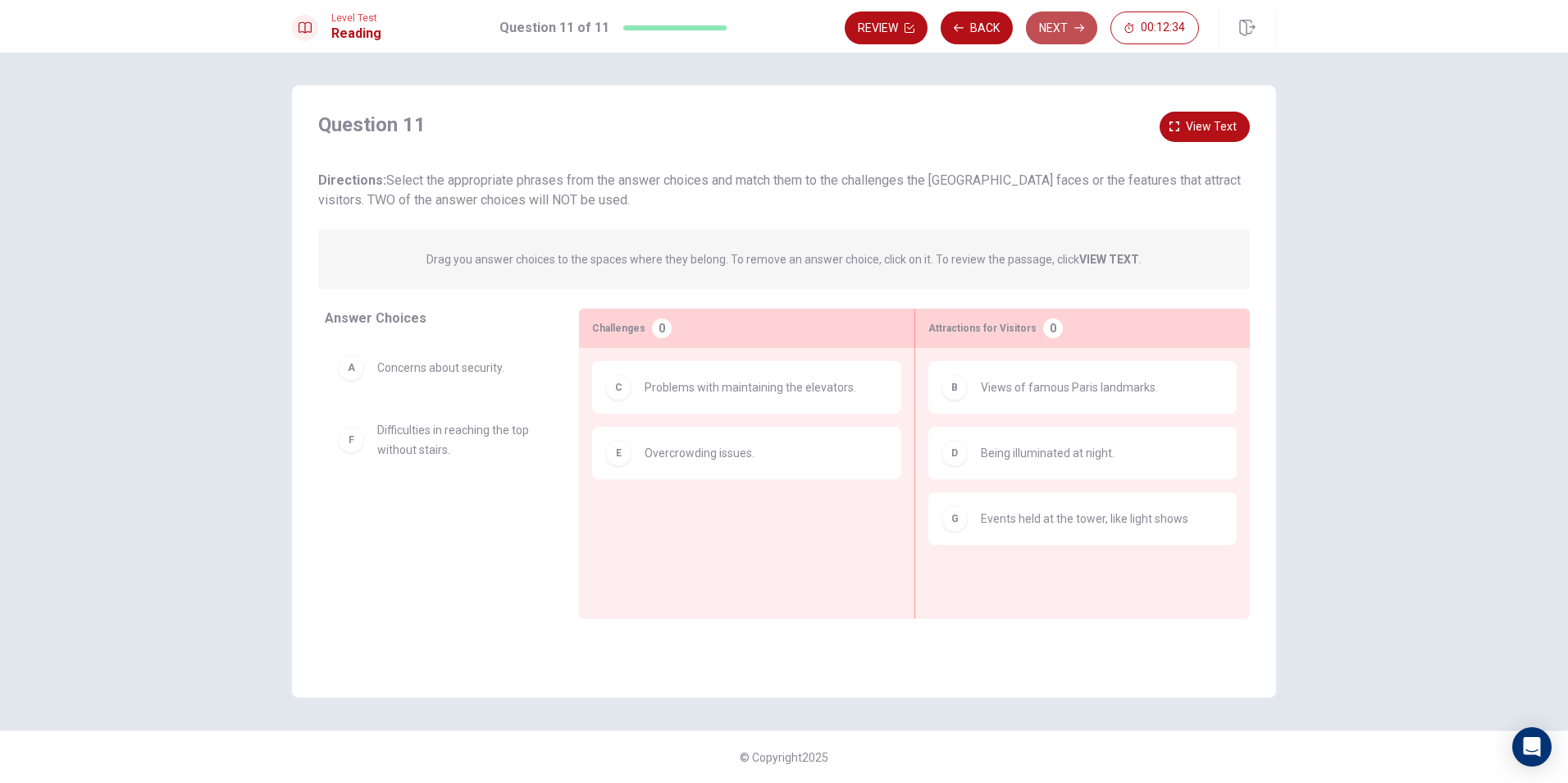
click at [1069, 26] on button "Next" at bounding box center [1061, 28] width 72 height 33
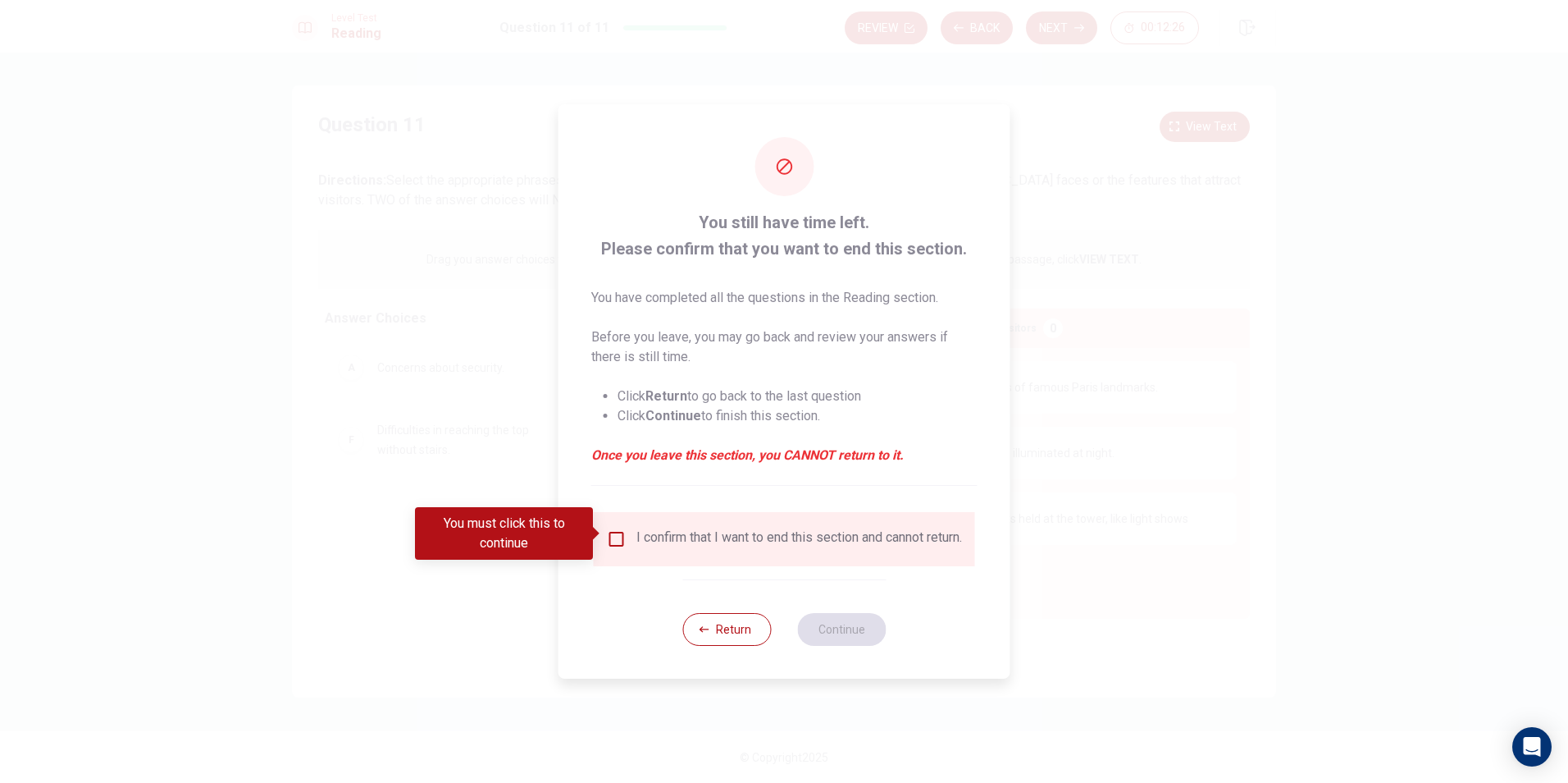
click at [616, 529] on input "You must click this to continue" at bounding box center [617, 539] width 20 height 20
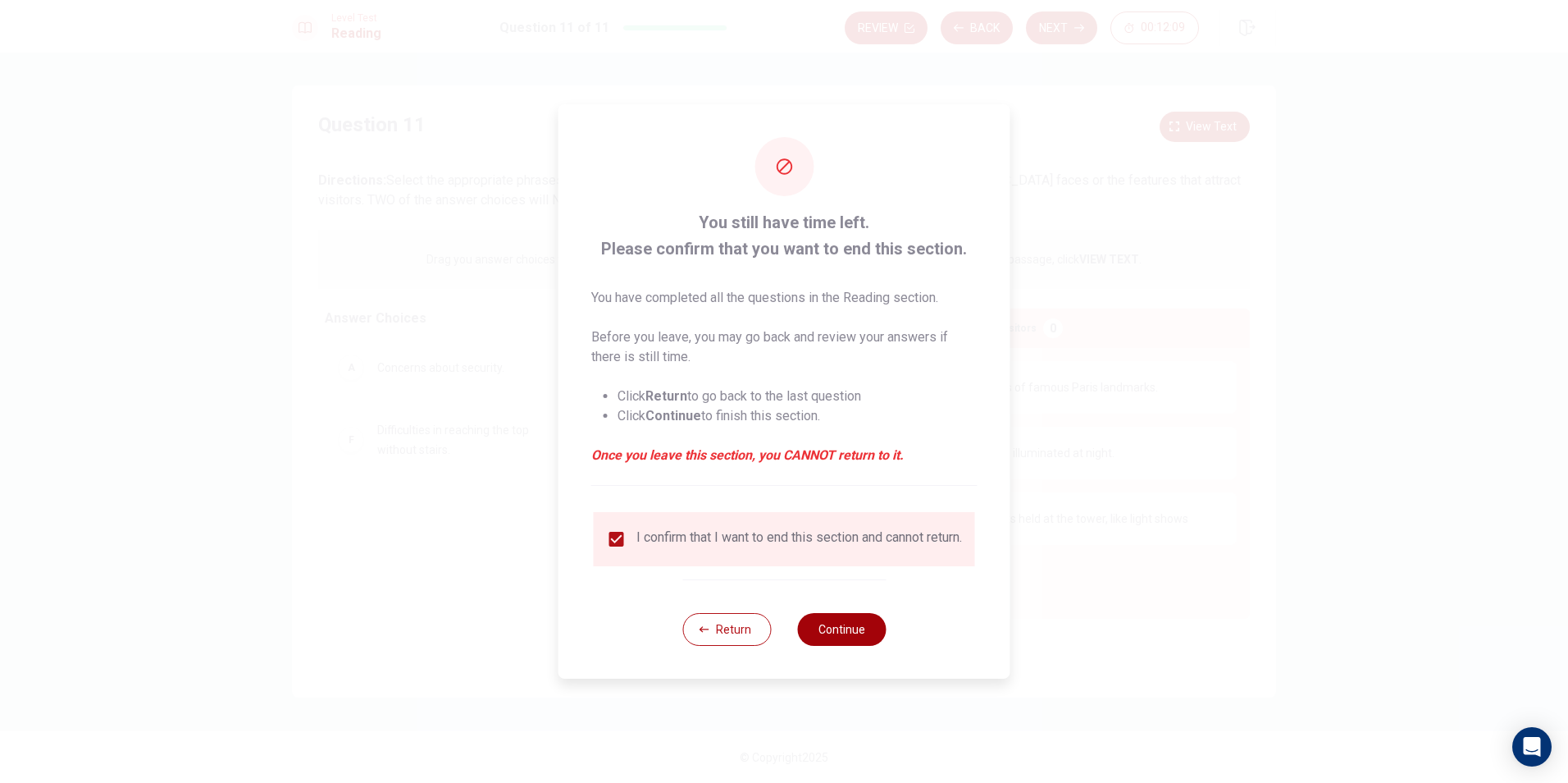
click at [862, 631] on button "Continue" at bounding box center [842, 630] width 89 height 33
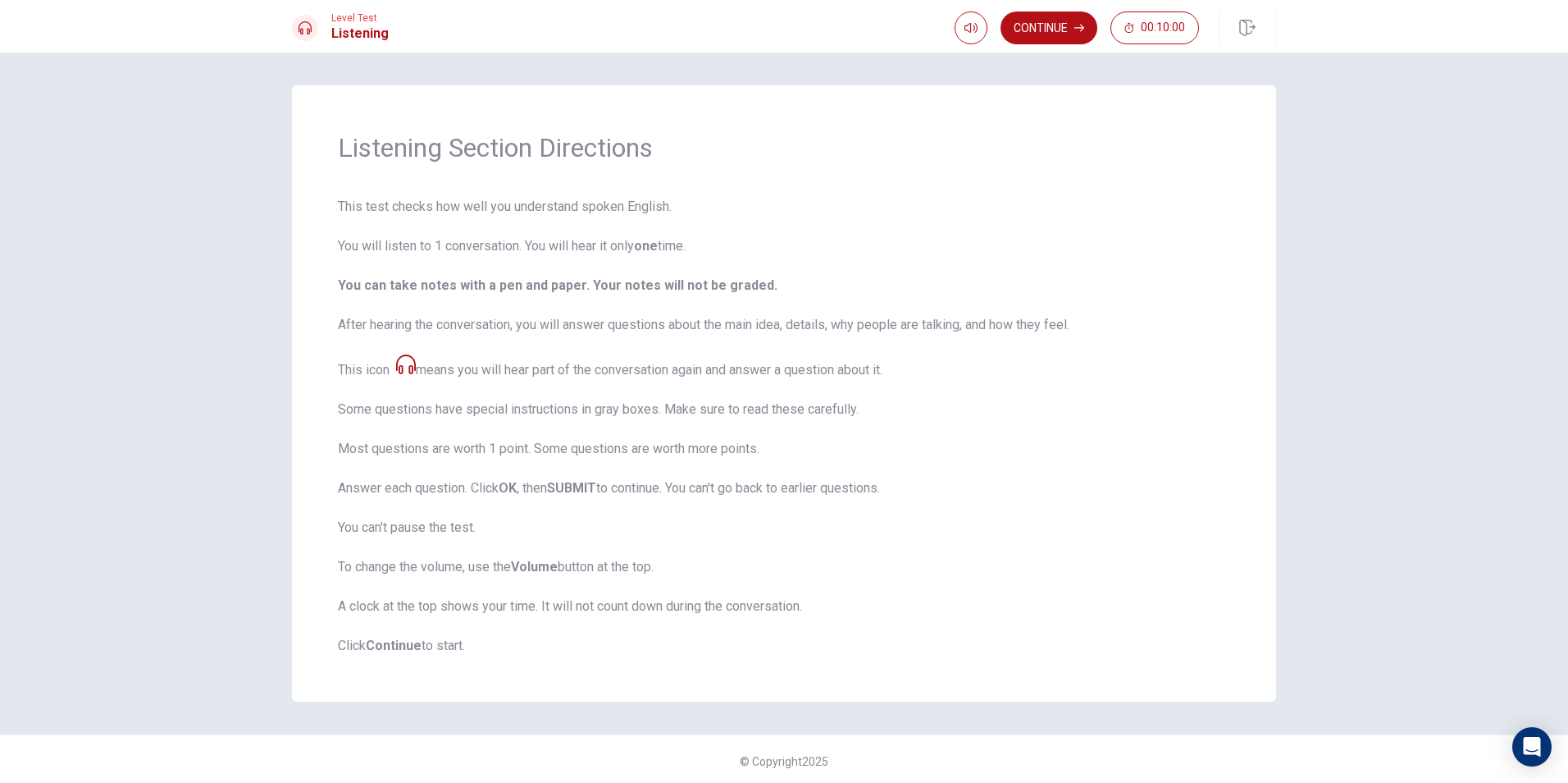
scroll to position [4, 0]
click at [975, 34] on icon "button" at bounding box center [971, 28] width 13 height 13
click at [1037, 33] on button "Continue" at bounding box center [1048, 28] width 96 height 33
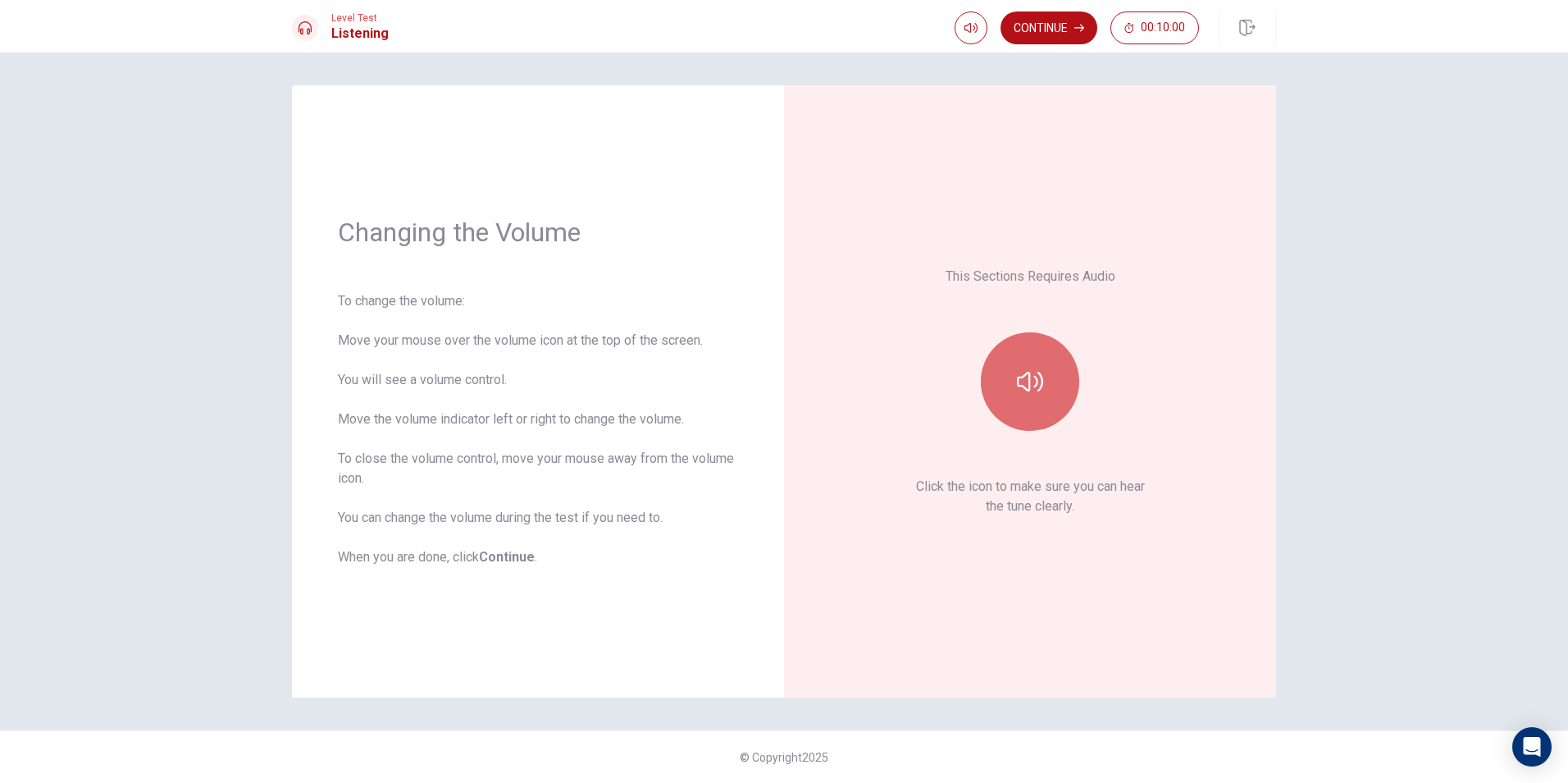
click at [1023, 380] on icon "button" at bounding box center [1030, 382] width 26 height 26
click at [1015, 395] on button "button" at bounding box center [1030, 381] width 98 height 98
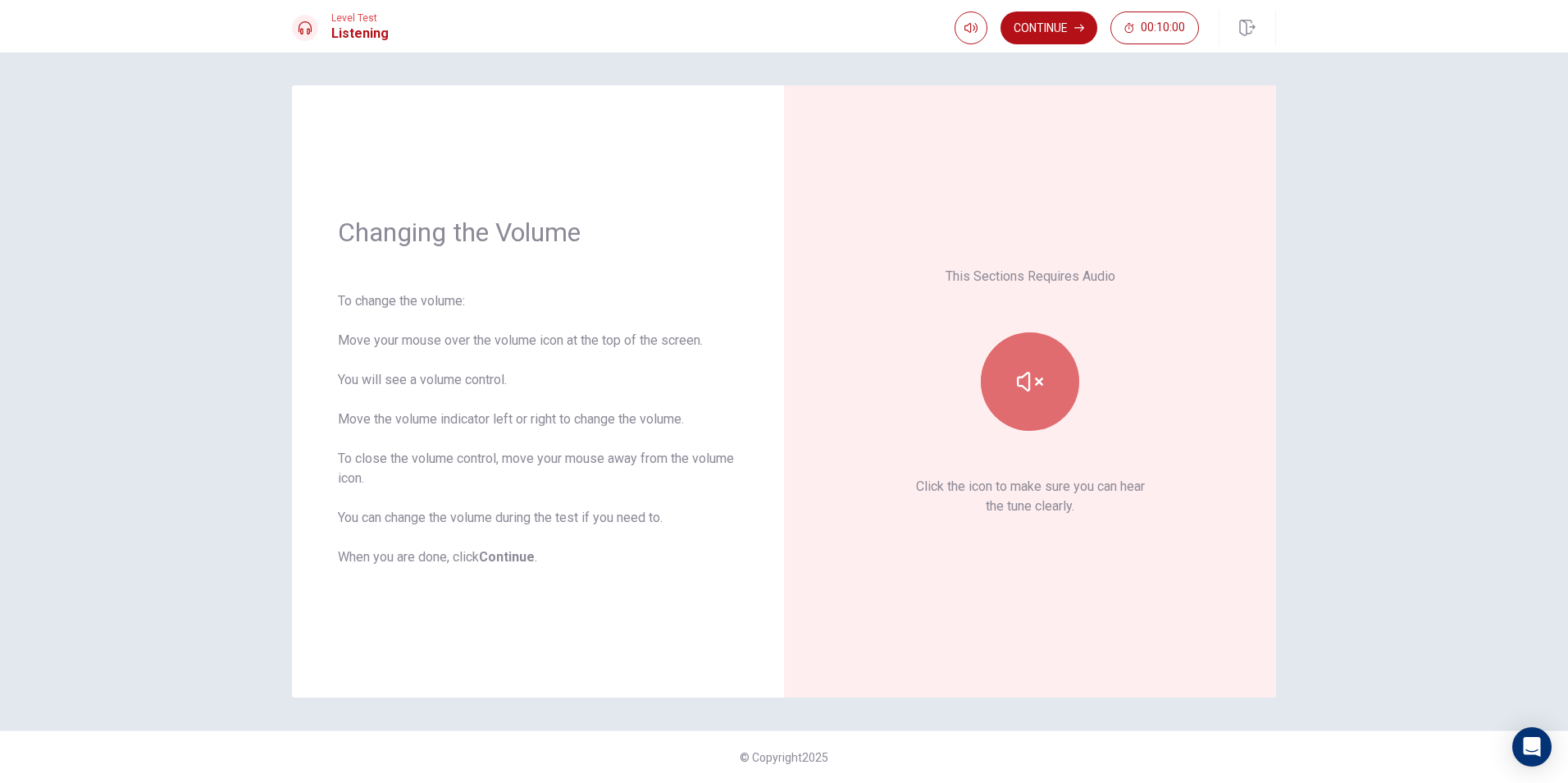
click at [1015, 395] on button "button" at bounding box center [1030, 381] width 98 height 98
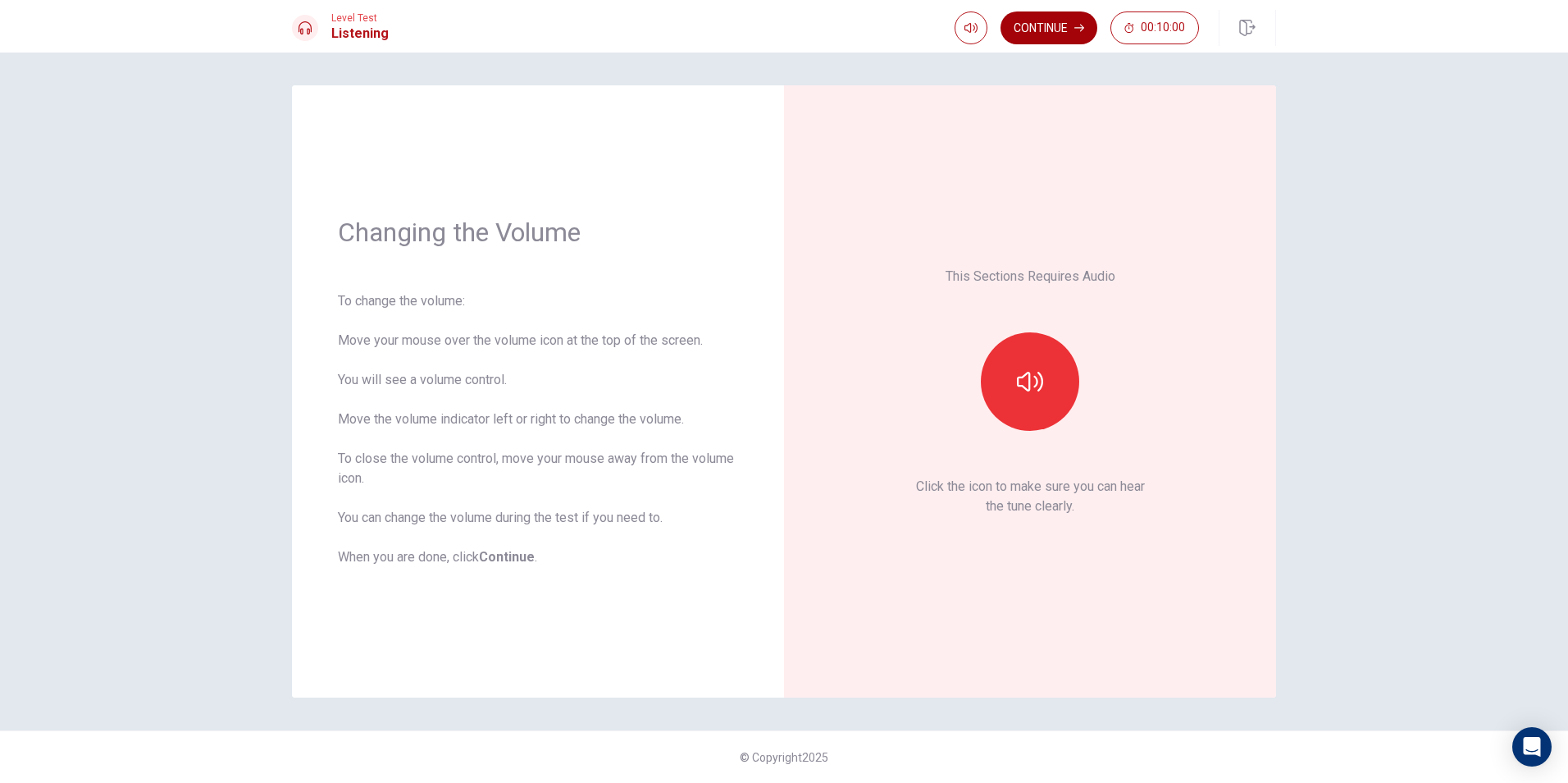
click at [1060, 28] on button "Continue" at bounding box center [1048, 28] width 96 height 33
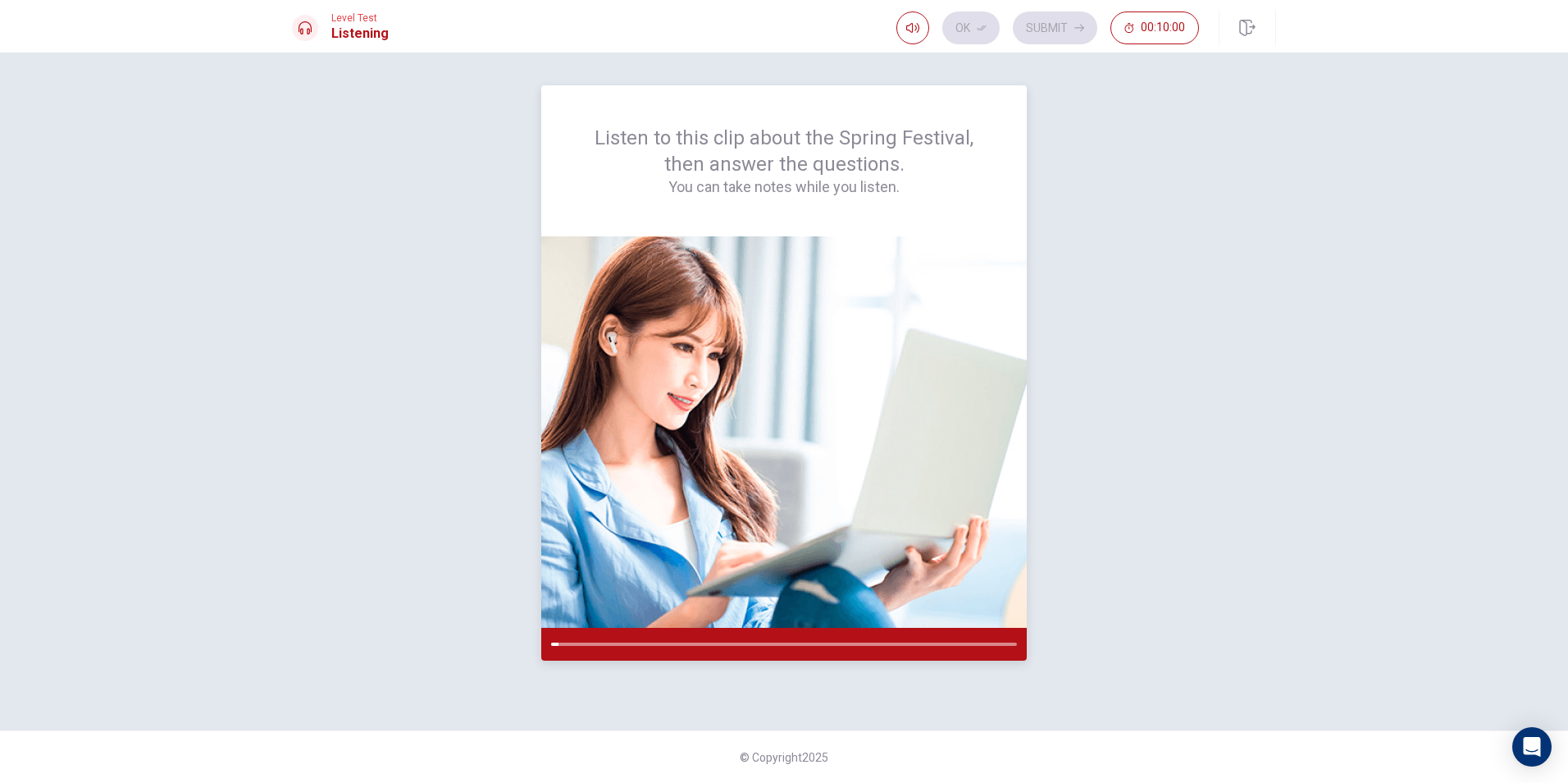
click at [573, 640] on div at bounding box center [784, 645] width 485 height 33
drag, startPoint x: 577, startPoint y: 644, endPoint x: 614, endPoint y: 642, distance: 37.1
click at [614, 642] on div at bounding box center [784, 644] width 466 height 3
drag, startPoint x: 559, startPoint y: 641, endPoint x: 534, endPoint y: 648, distance: 26.0
click at [534, 648] on div "Listen to this clip about the Spring Festival, then answer the questions. You c…" at bounding box center [784, 392] width 985 height 612
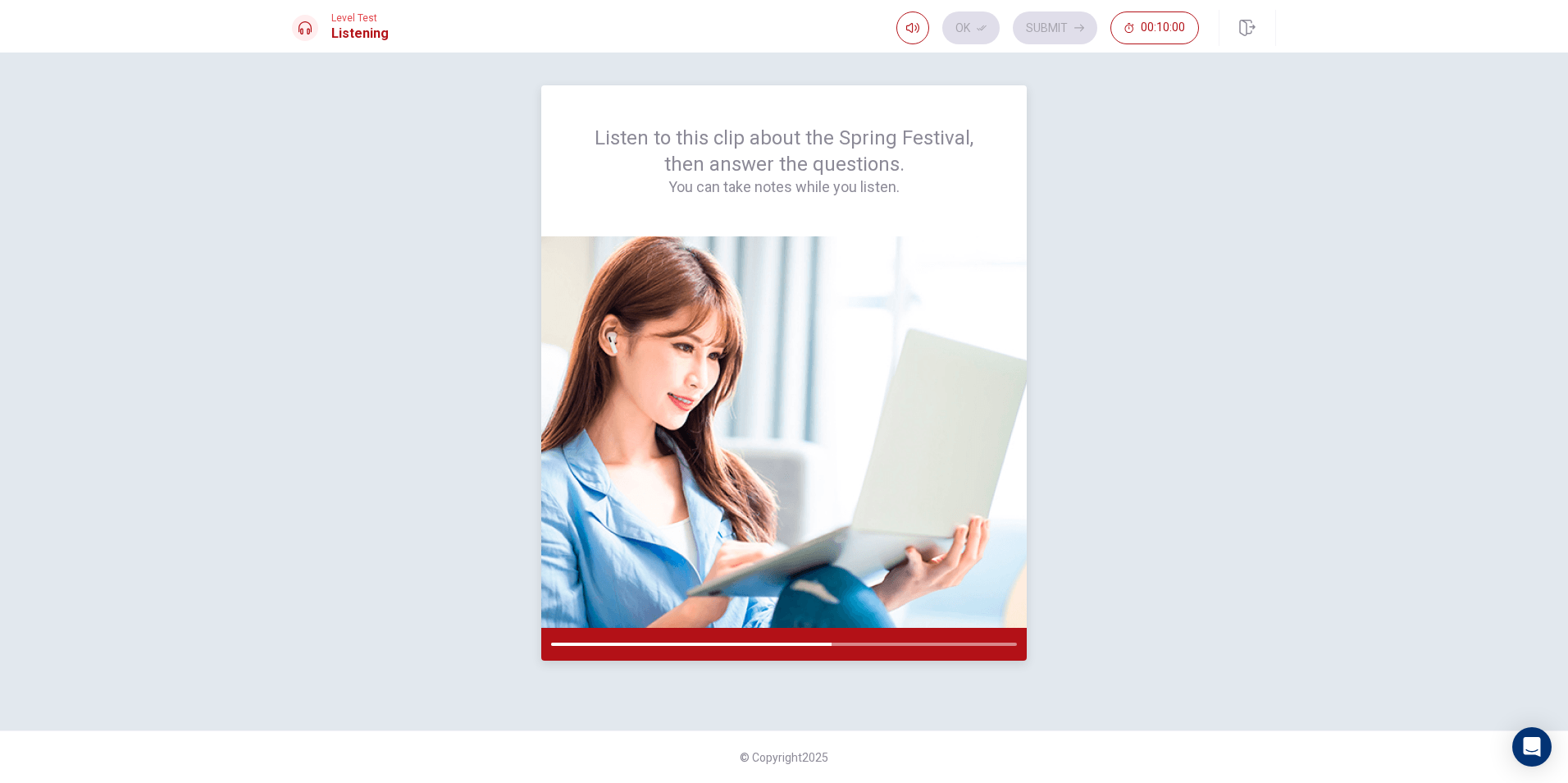
click at [950, 643] on div at bounding box center [784, 644] width 466 height 3
click at [948, 643] on div at bounding box center [784, 644] width 466 height 3
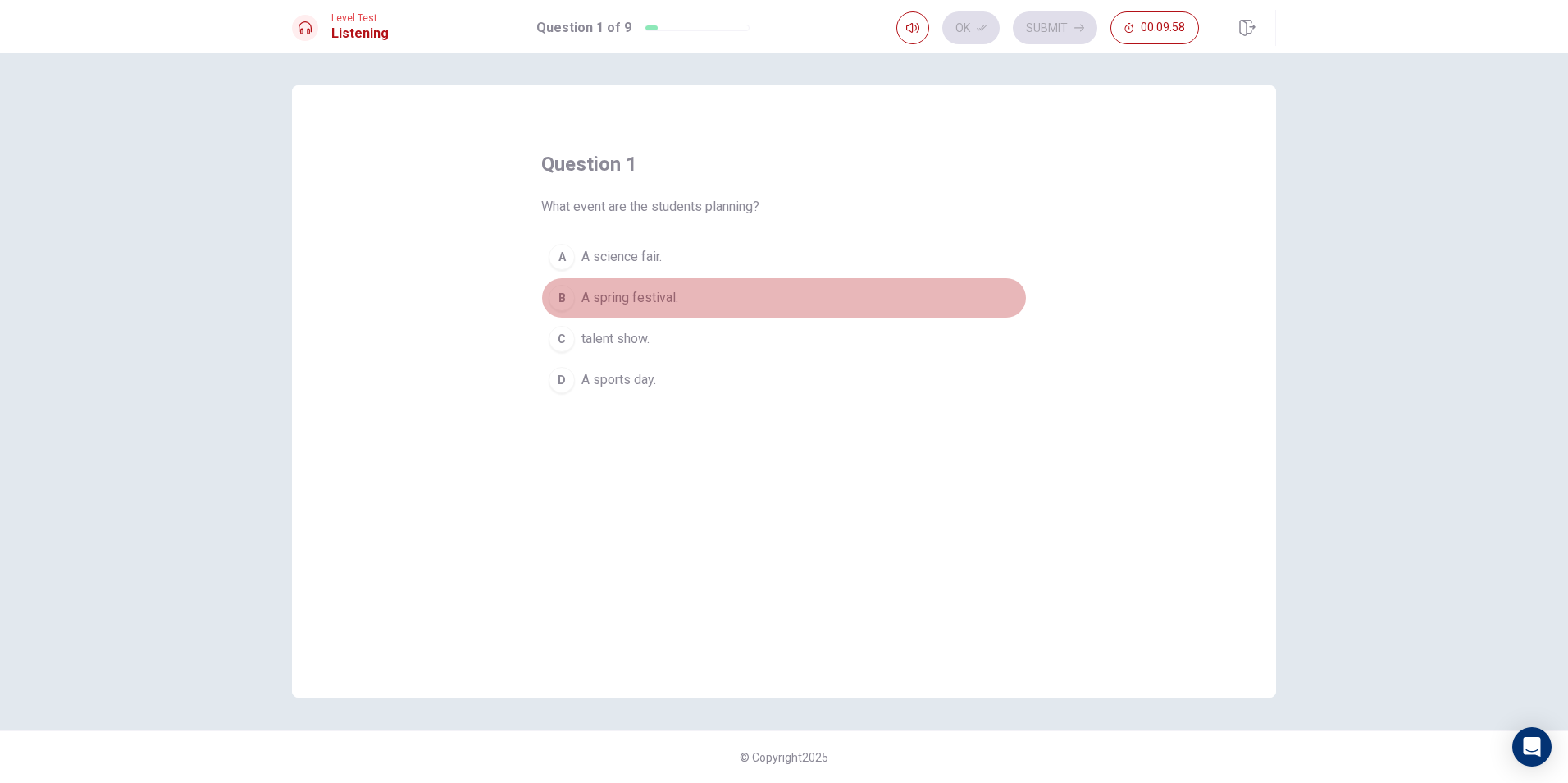
click at [611, 290] on span "A spring festival." at bounding box center [630, 298] width 96 height 20
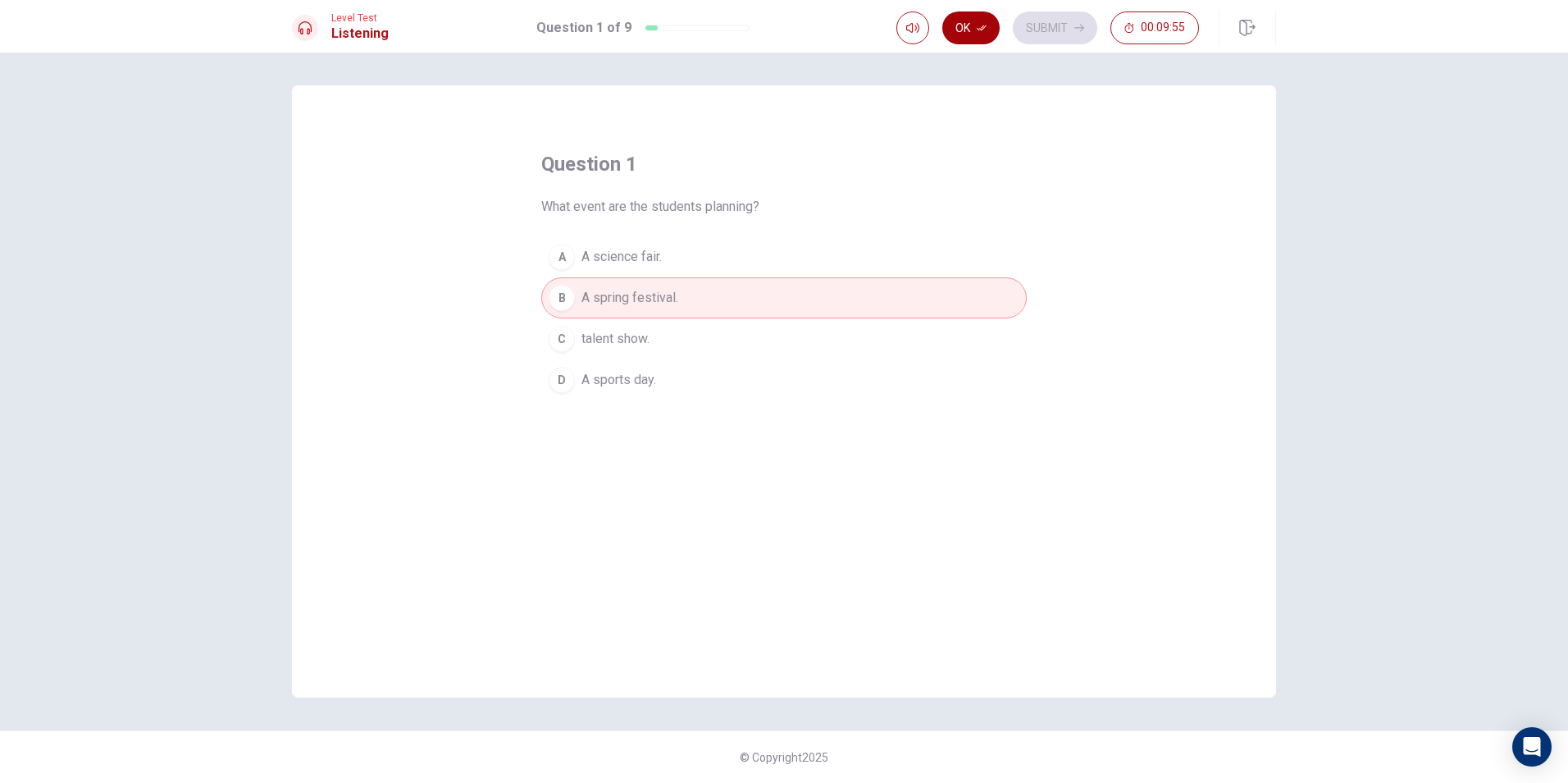
click at [975, 35] on button "Ok" at bounding box center [971, 28] width 58 height 33
click at [1046, 28] on button "Submit" at bounding box center [1055, 28] width 85 height 33
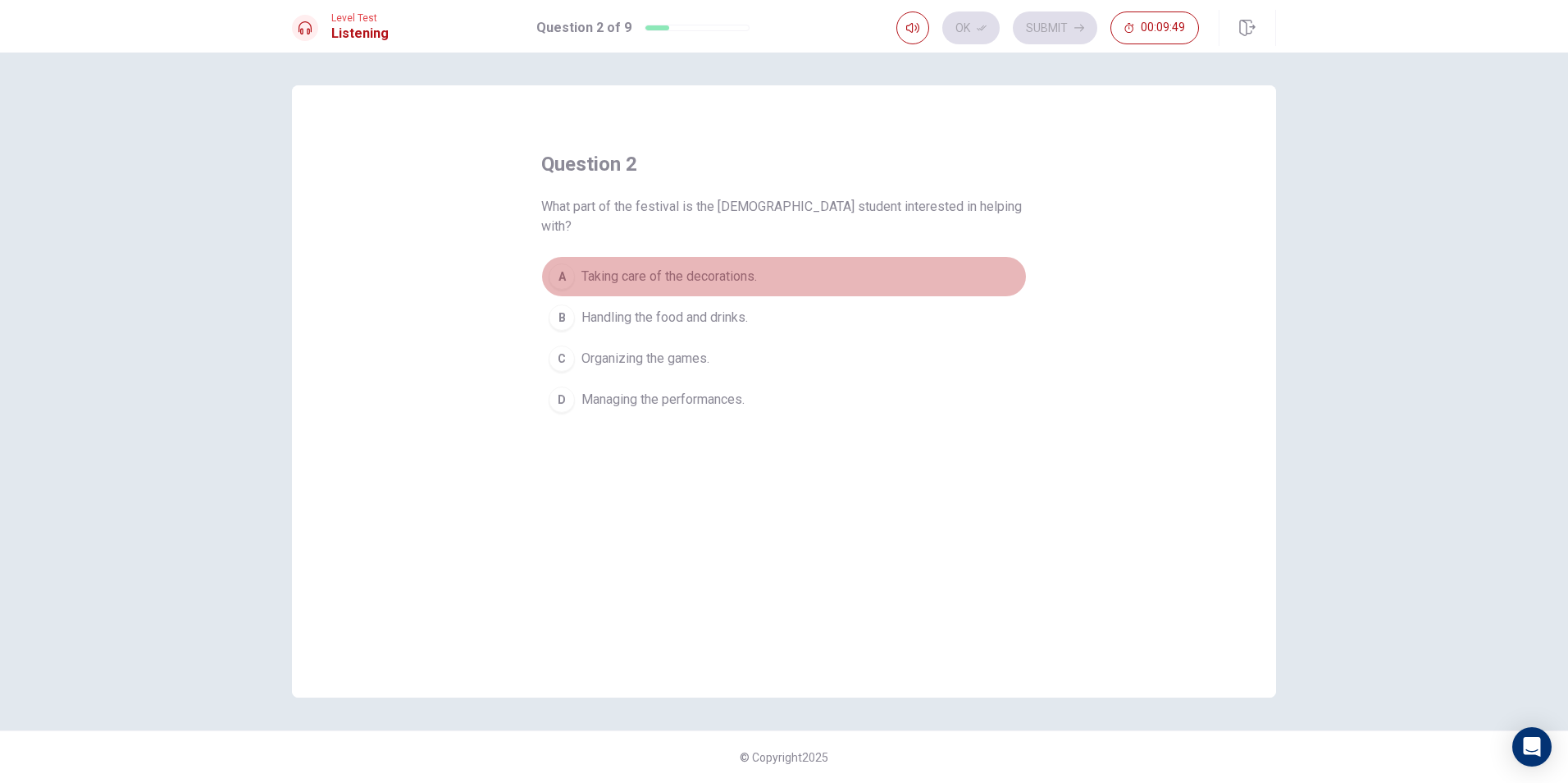
click at [720, 267] on span "Taking care of the decorations." at bounding box center [669, 277] width 176 height 20
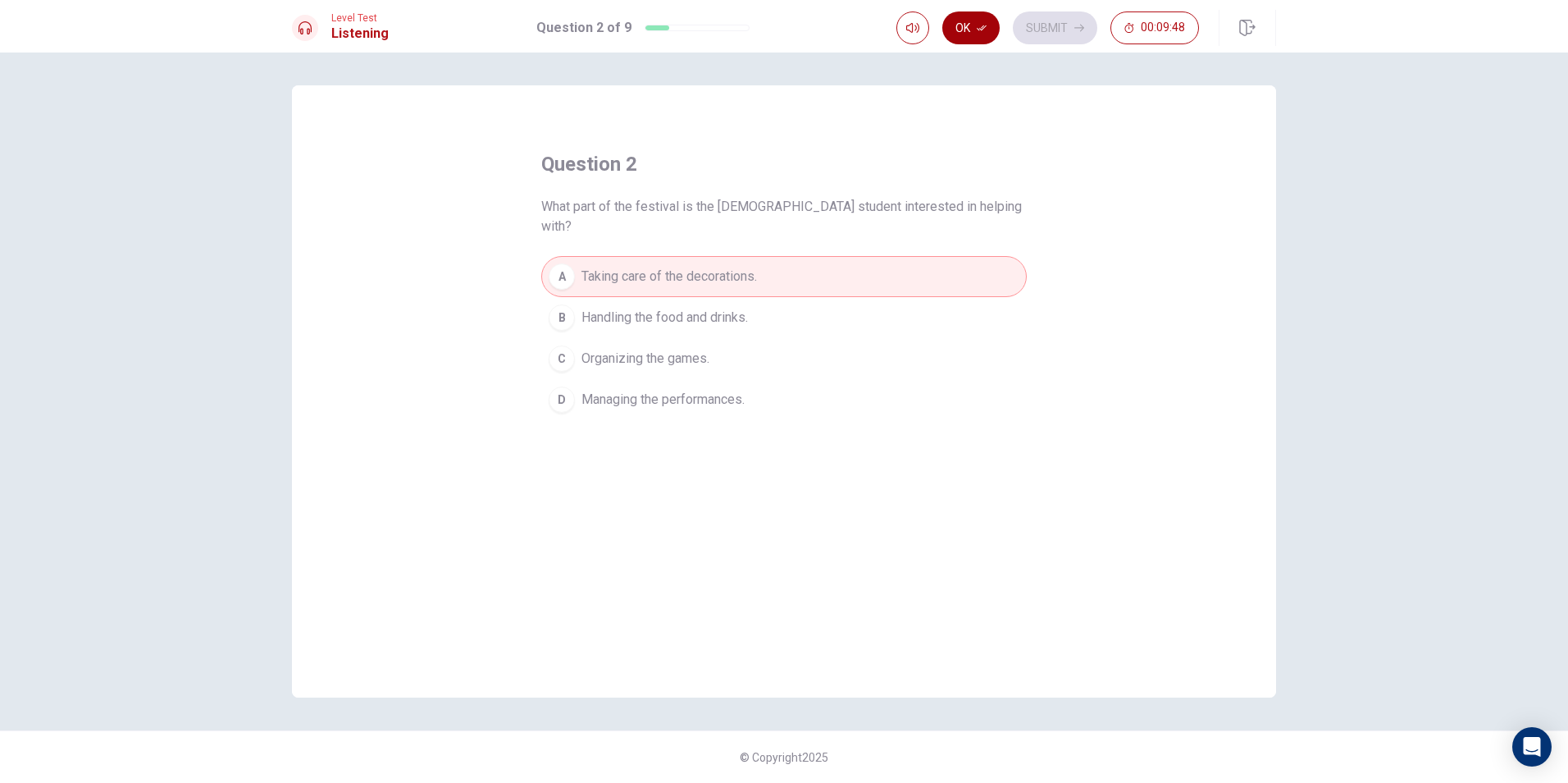
click at [976, 32] on button "Ok" at bounding box center [971, 28] width 58 height 33
click at [1060, 12] on button "Submit" at bounding box center [1055, 28] width 85 height 33
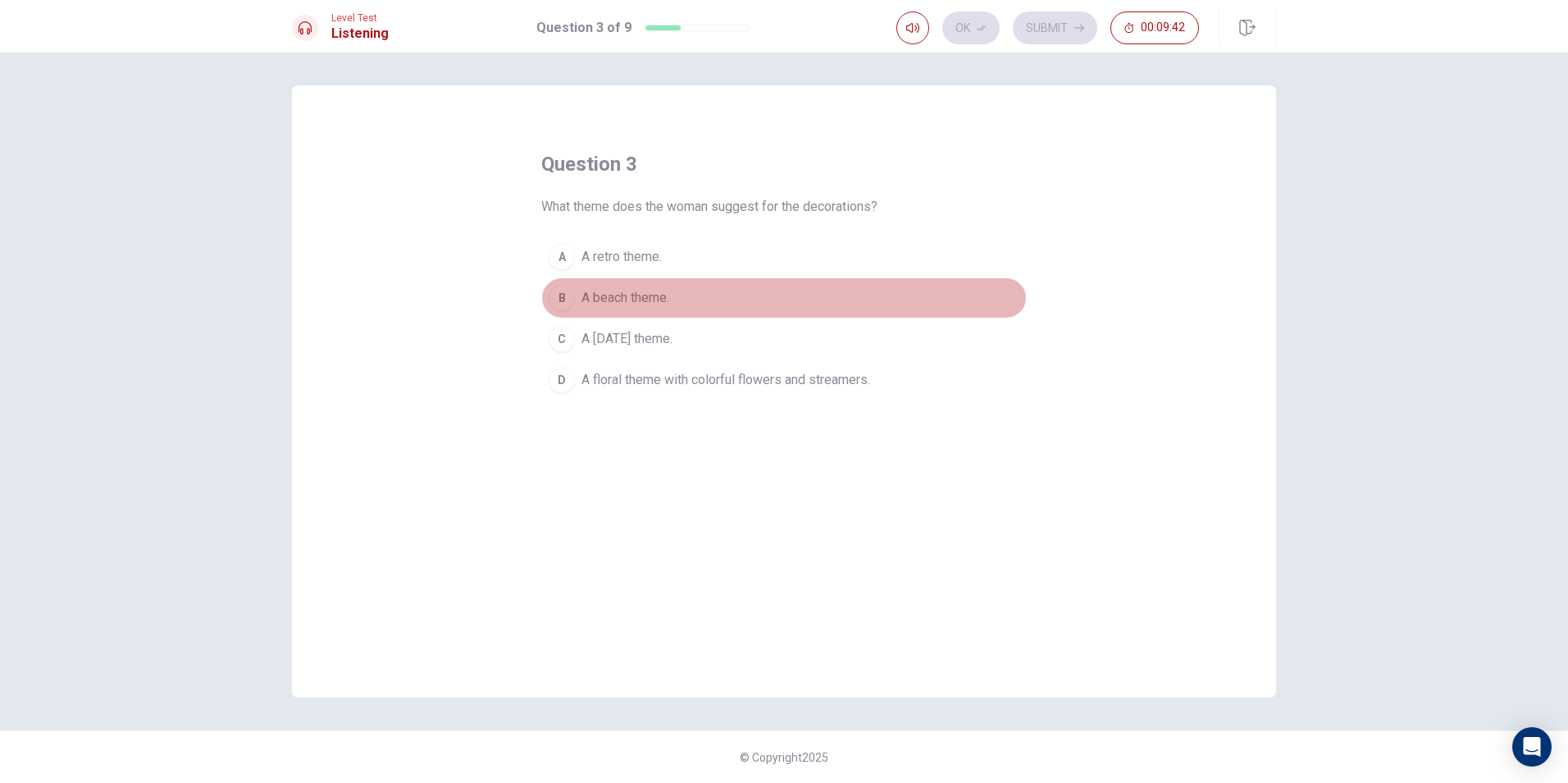
click at [622, 291] on span "A beach theme." at bounding box center [625, 298] width 88 height 20
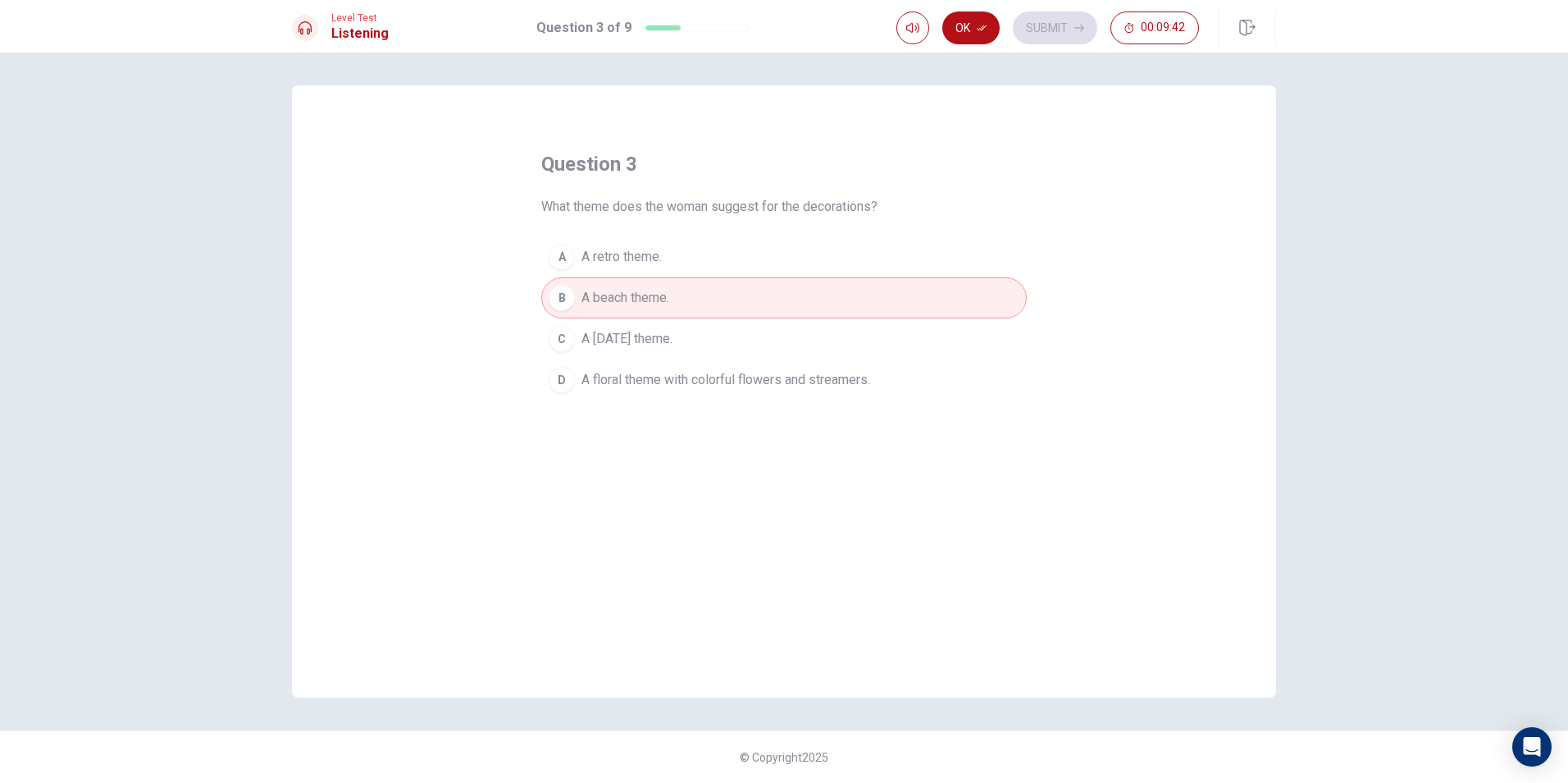
click at [627, 337] on span "A [DATE] theme." at bounding box center [627, 339] width 91 height 20
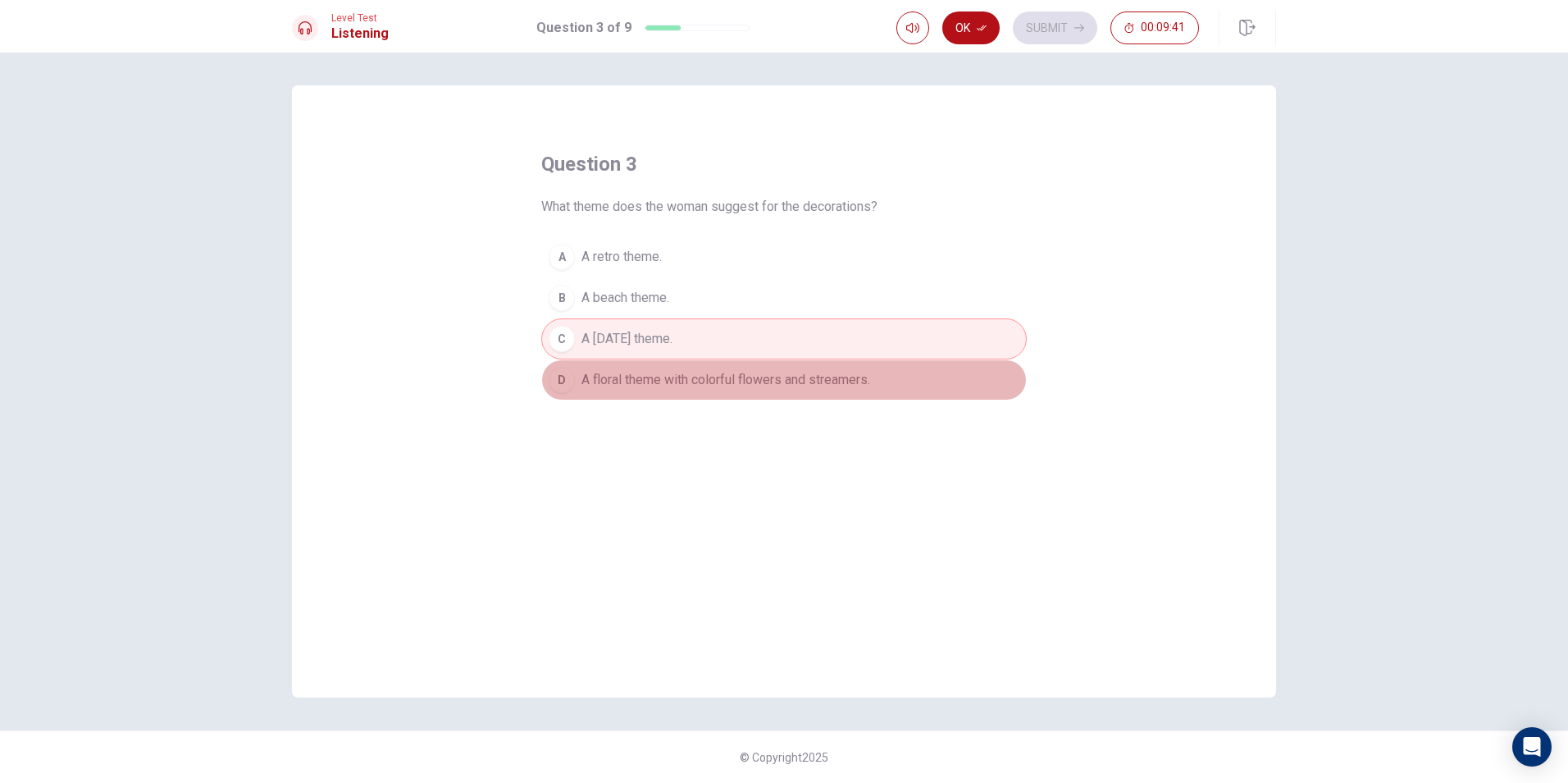
click at [635, 384] on span "A floral theme with colorful flowers and streamers." at bounding box center [726, 380] width 288 height 20
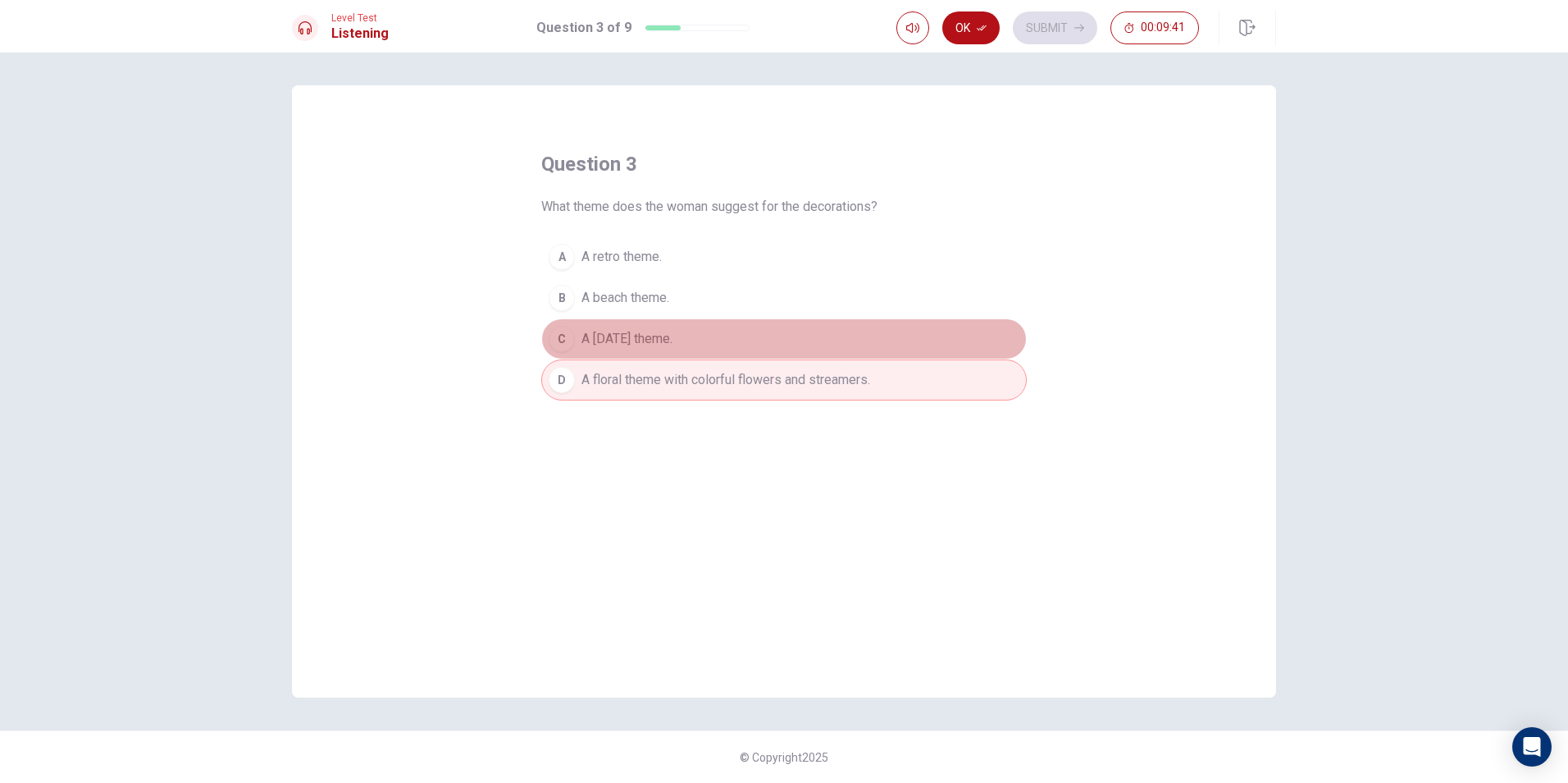
click at [695, 337] on button "C A [DATE] theme." at bounding box center [784, 339] width 485 height 41
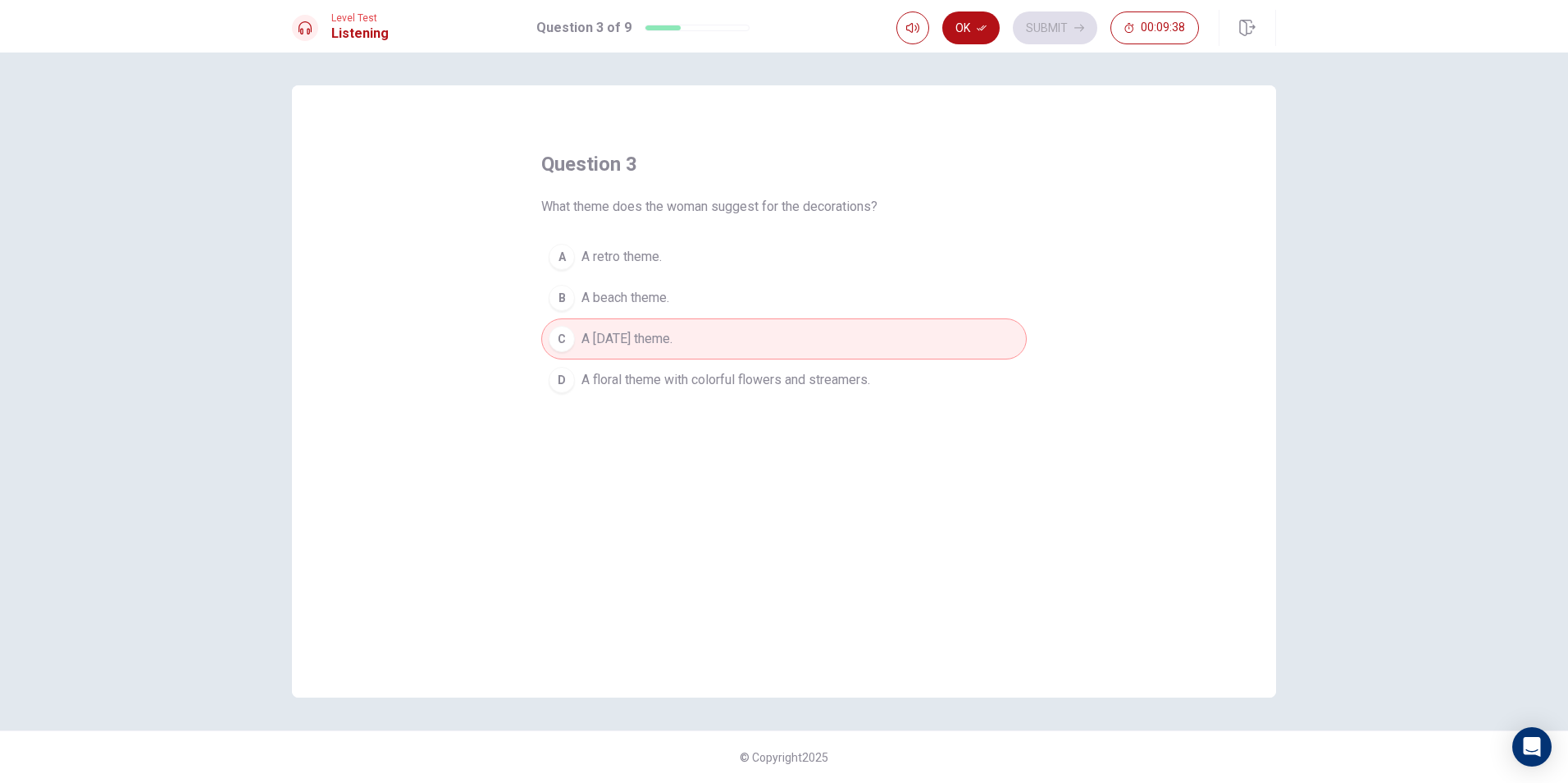
click at [629, 368] on button "D A floral theme with colorful flowers and streamers." at bounding box center [784, 380] width 485 height 41
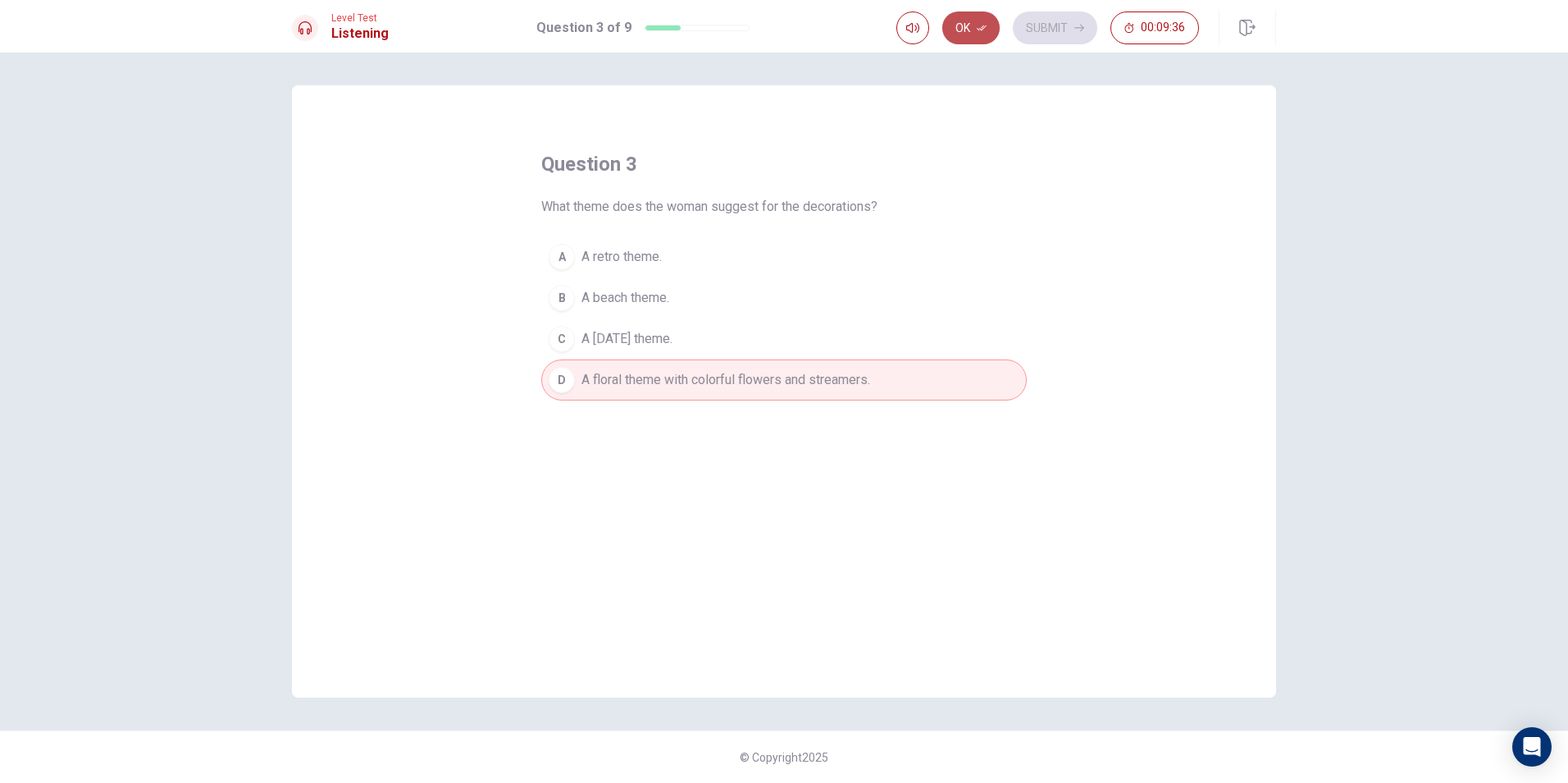
click at [966, 33] on button "Ok" at bounding box center [971, 28] width 58 height 33
click at [1028, 16] on button "Submit" at bounding box center [1055, 28] width 85 height 33
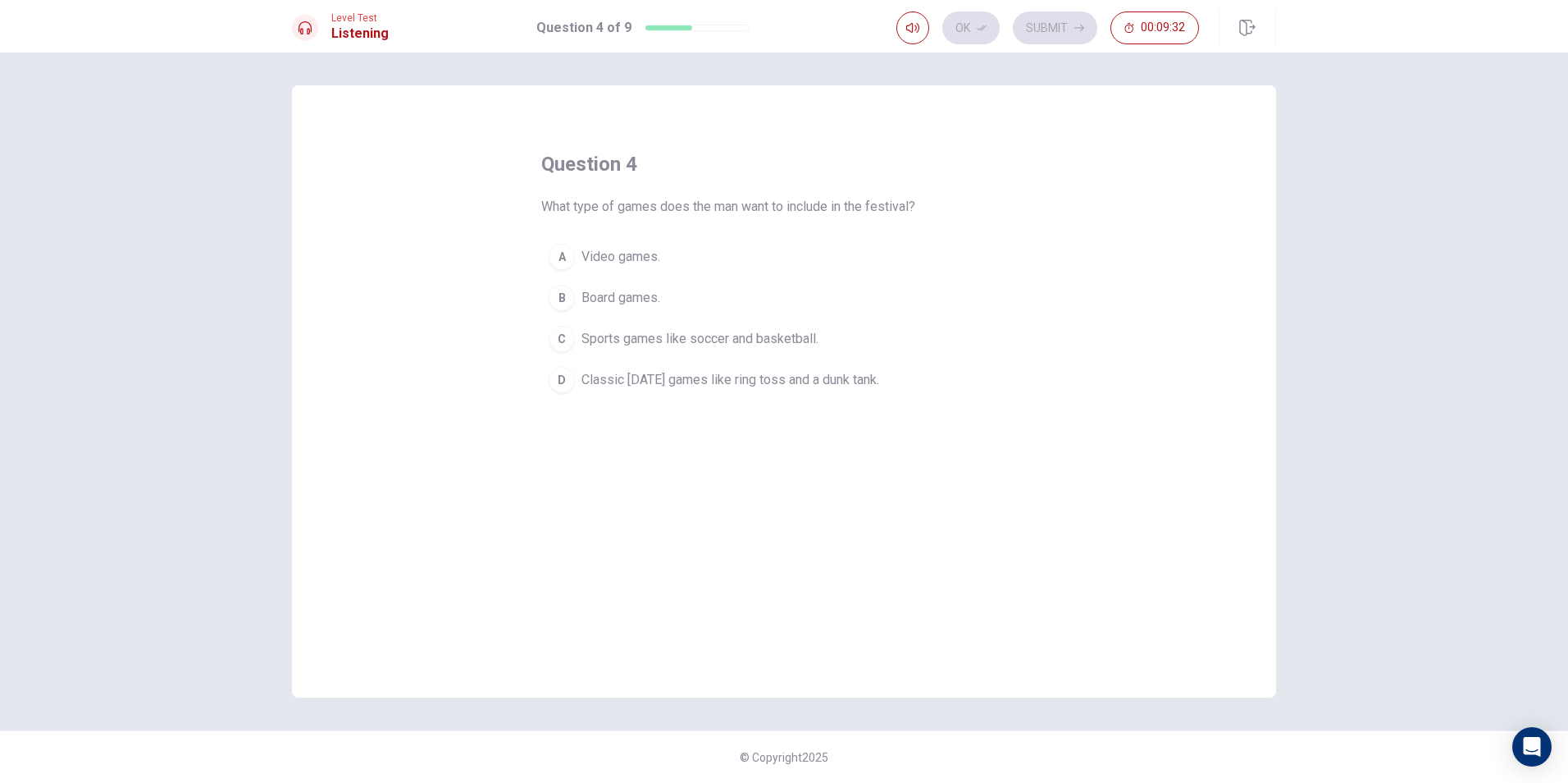
click at [872, 375] on span "Classic [DATE] games like ring toss and a dunk tank." at bounding box center [730, 380] width 297 height 20
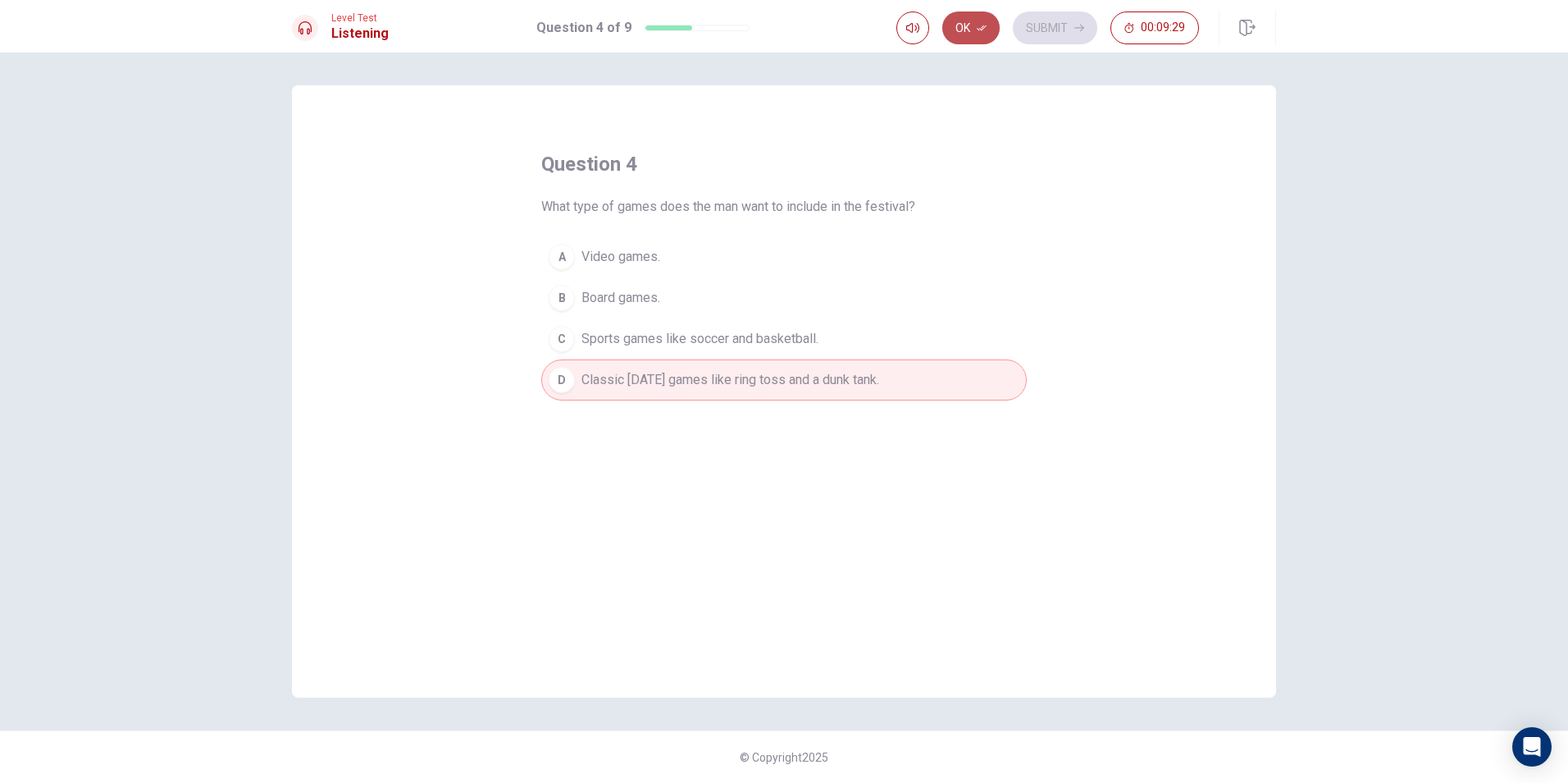
click at [990, 28] on button "Ok" at bounding box center [971, 28] width 58 height 33
click at [1051, 17] on button "Submit" at bounding box center [1055, 28] width 85 height 33
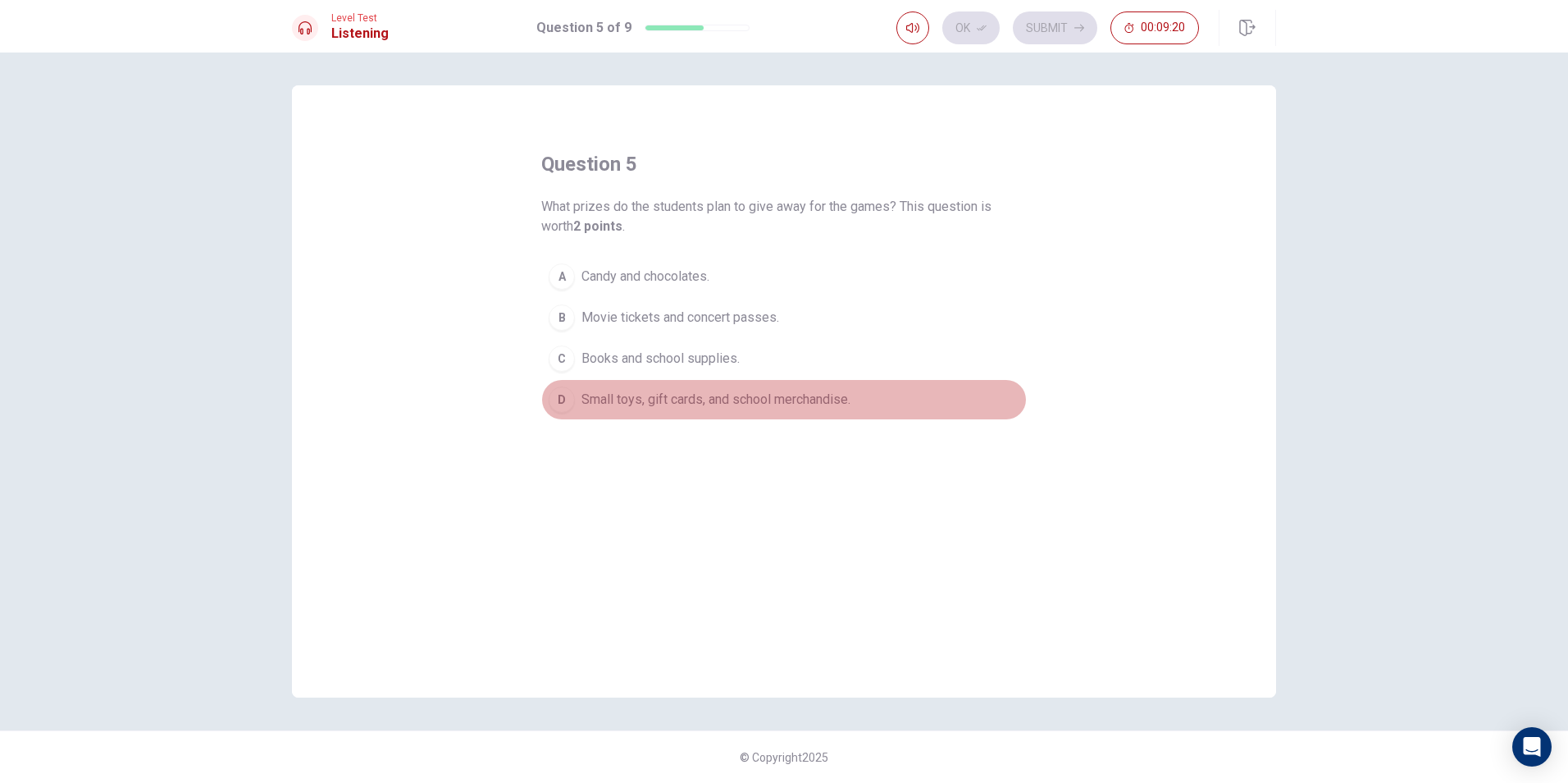
click at [729, 399] on span "Small toys, gift cards, and school merchandise." at bounding box center [716, 400] width 269 height 20
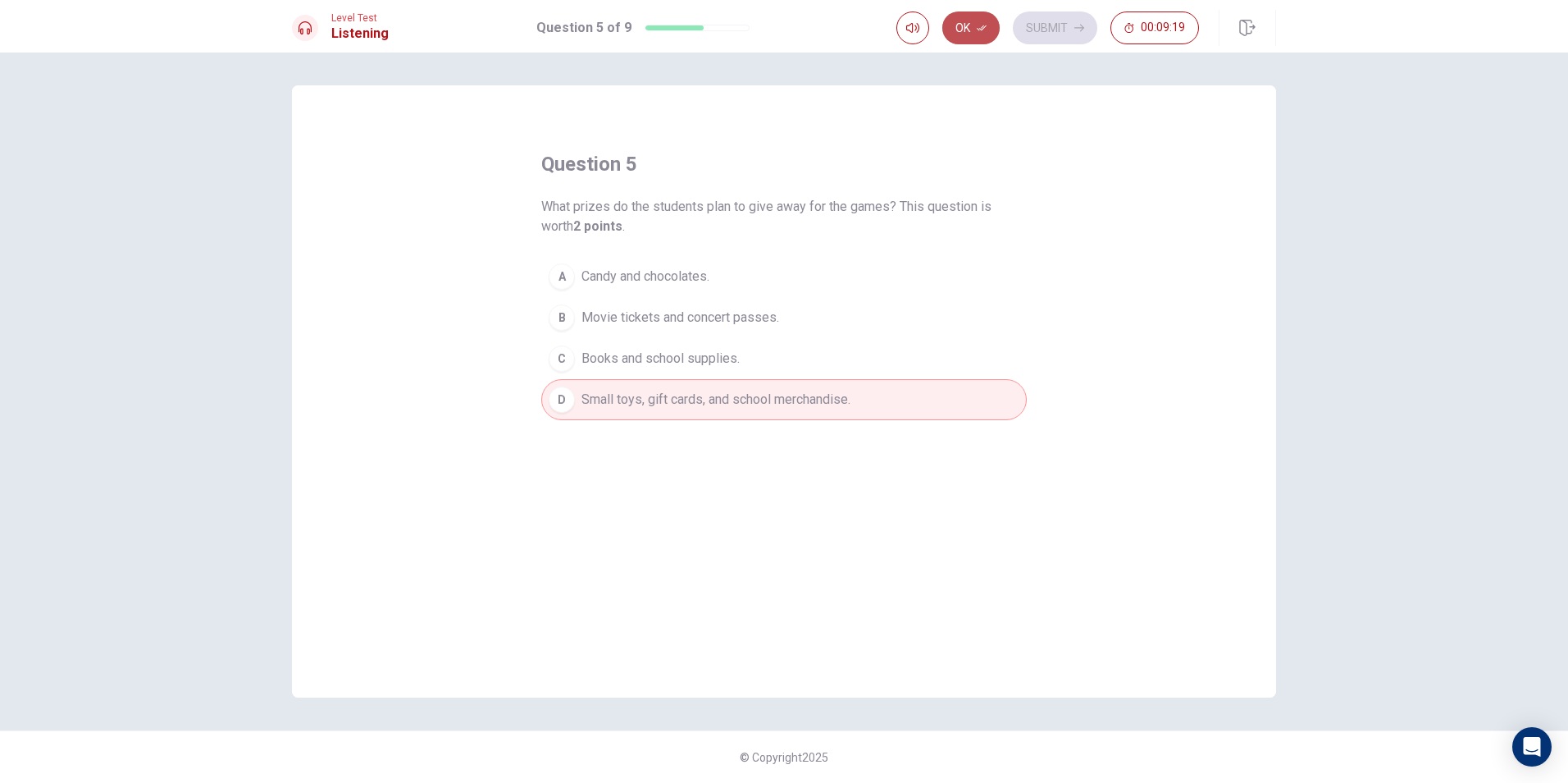
click at [966, 29] on button "Ok" at bounding box center [971, 28] width 58 height 33
click at [1030, 19] on button "Submit" at bounding box center [1055, 28] width 85 height 33
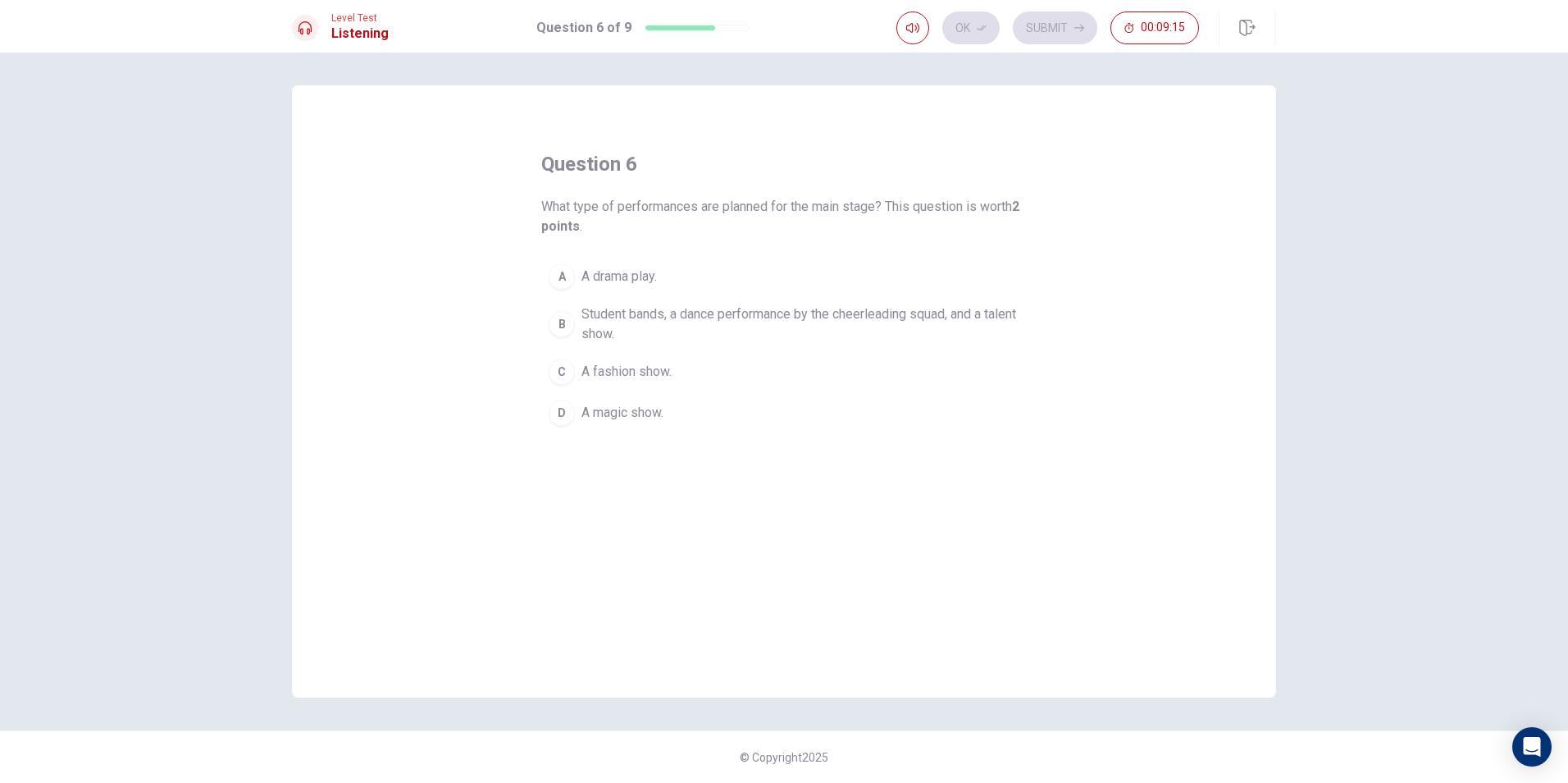
click at [645, 341] on span "Student bands, a dance performance by the cheerleading squad, and a talent show." at bounding box center [801, 324] width 438 height 40
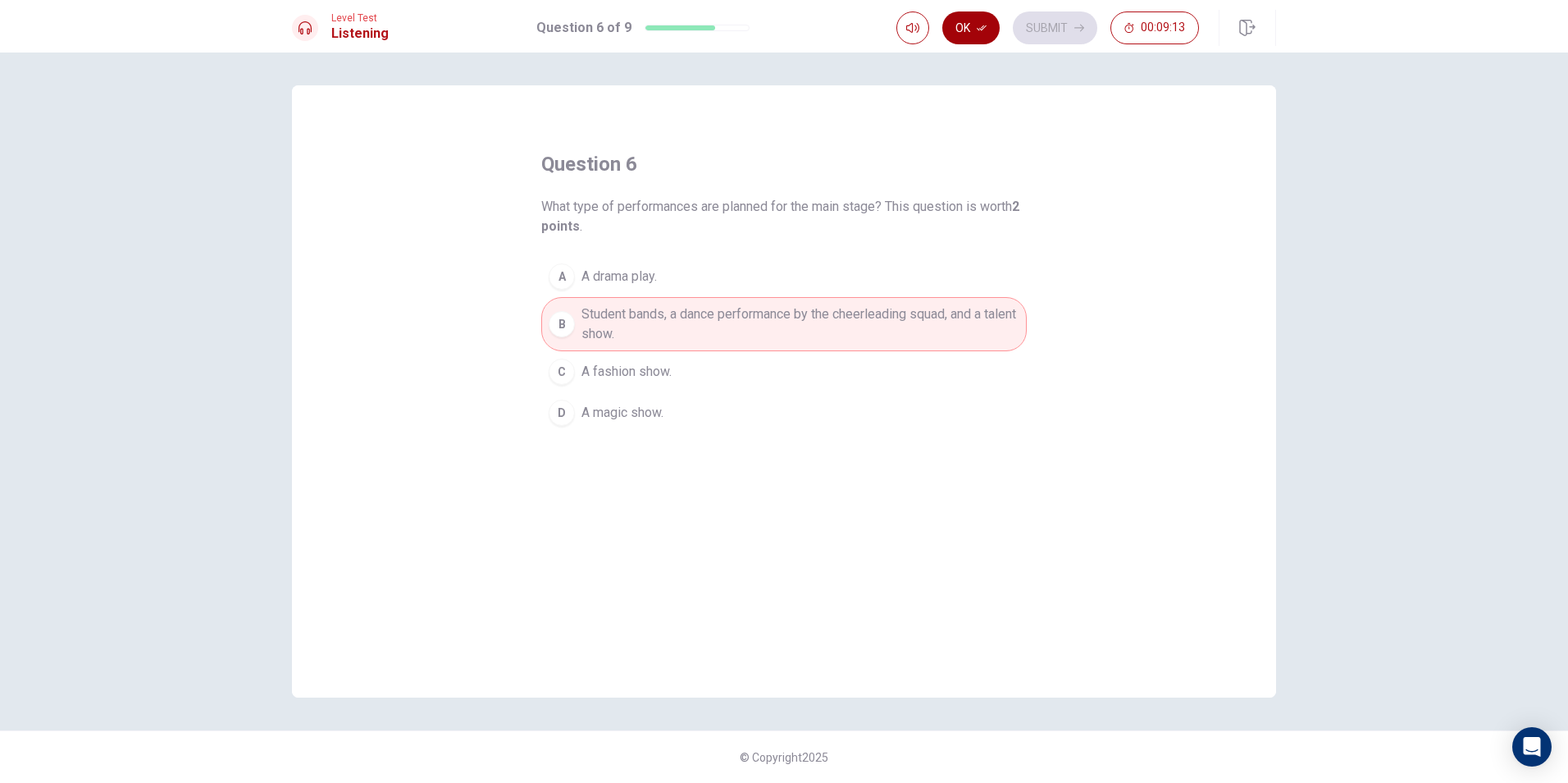
click at [985, 33] on button "Ok" at bounding box center [971, 28] width 58 height 33
click at [1023, 26] on button "Submit" at bounding box center [1055, 28] width 85 height 33
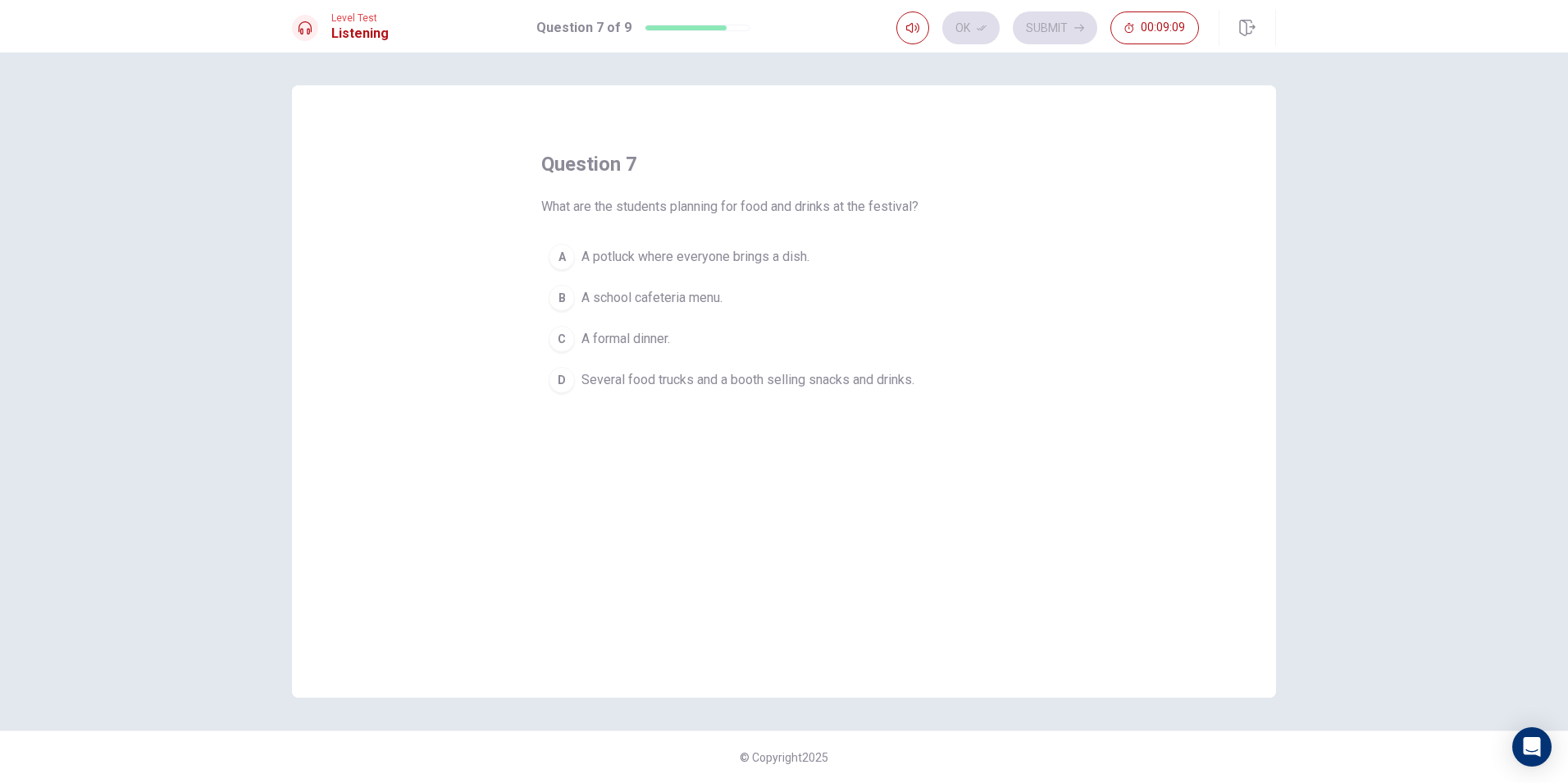
click at [683, 382] on span "Several food trucks and a booth selling snacks and drinks." at bounding box center [748, 380] width 333 height 20
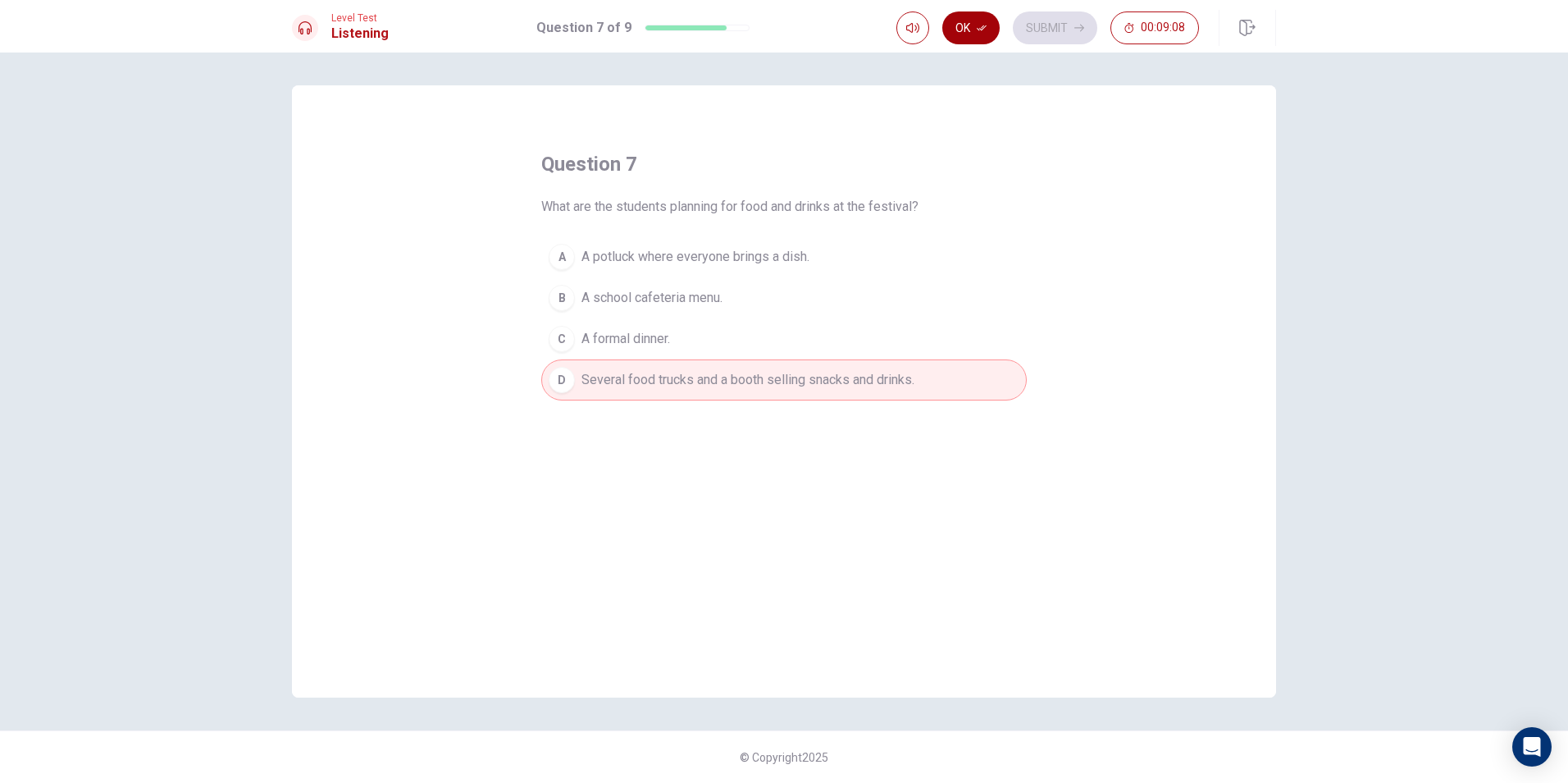
click at [990, 36] on button "Ok" at bounding box center [971, 28] width 58 height 33
click at [1039, 19] on button "Submit" at bounding box center [1055, 28] width 85 height 33
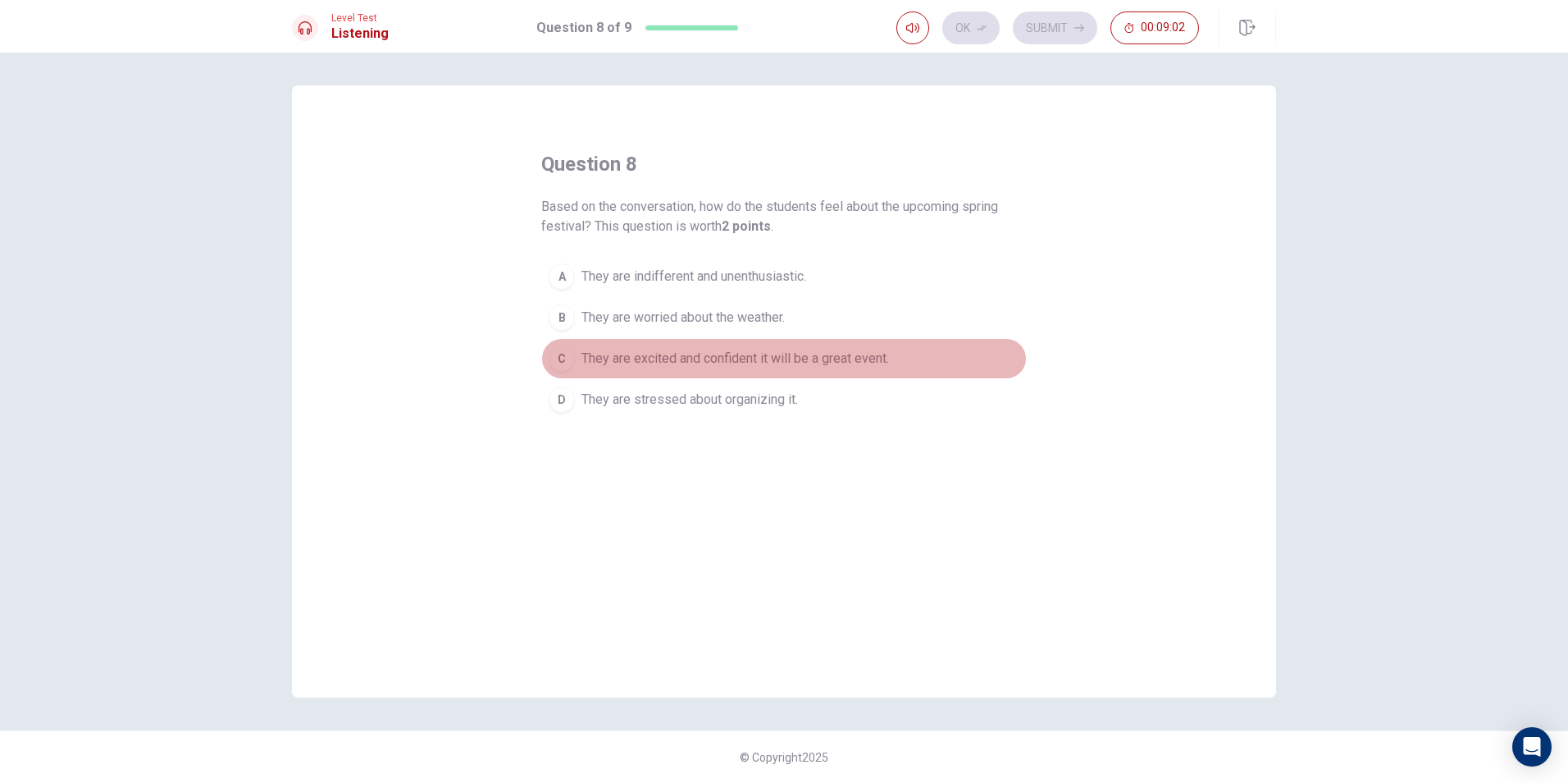
click at [657, 360] on span "They are excited and confident it will be a great event." at bounding box center [735, 359] width 307 height 20
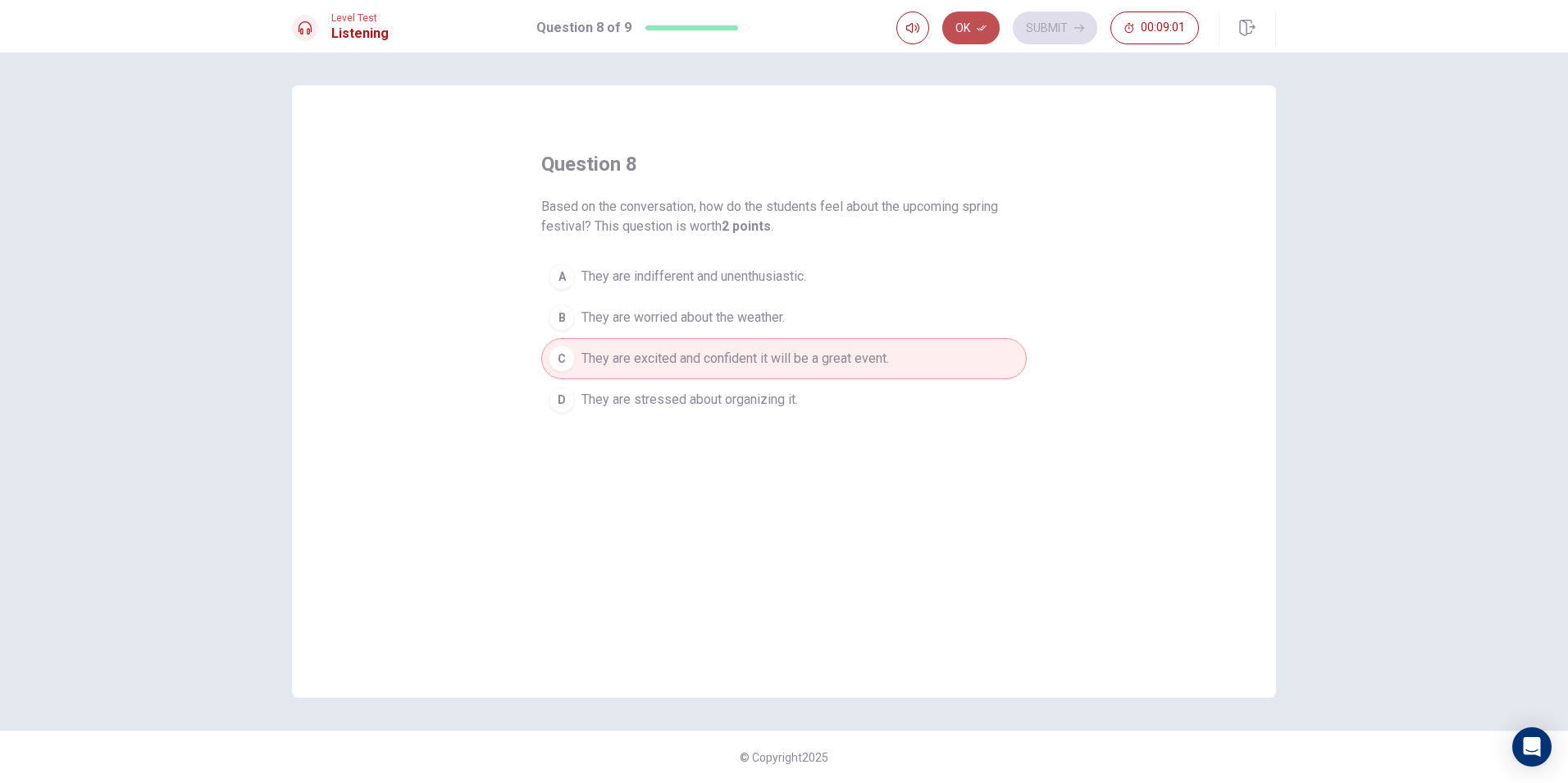
click at [985, 34] on button "Ok" at bounding box center [971, 28] width 58 height 33
click at [1032, 21] on button "Submit" at bounding box center [1055, 28] width 85 height 33
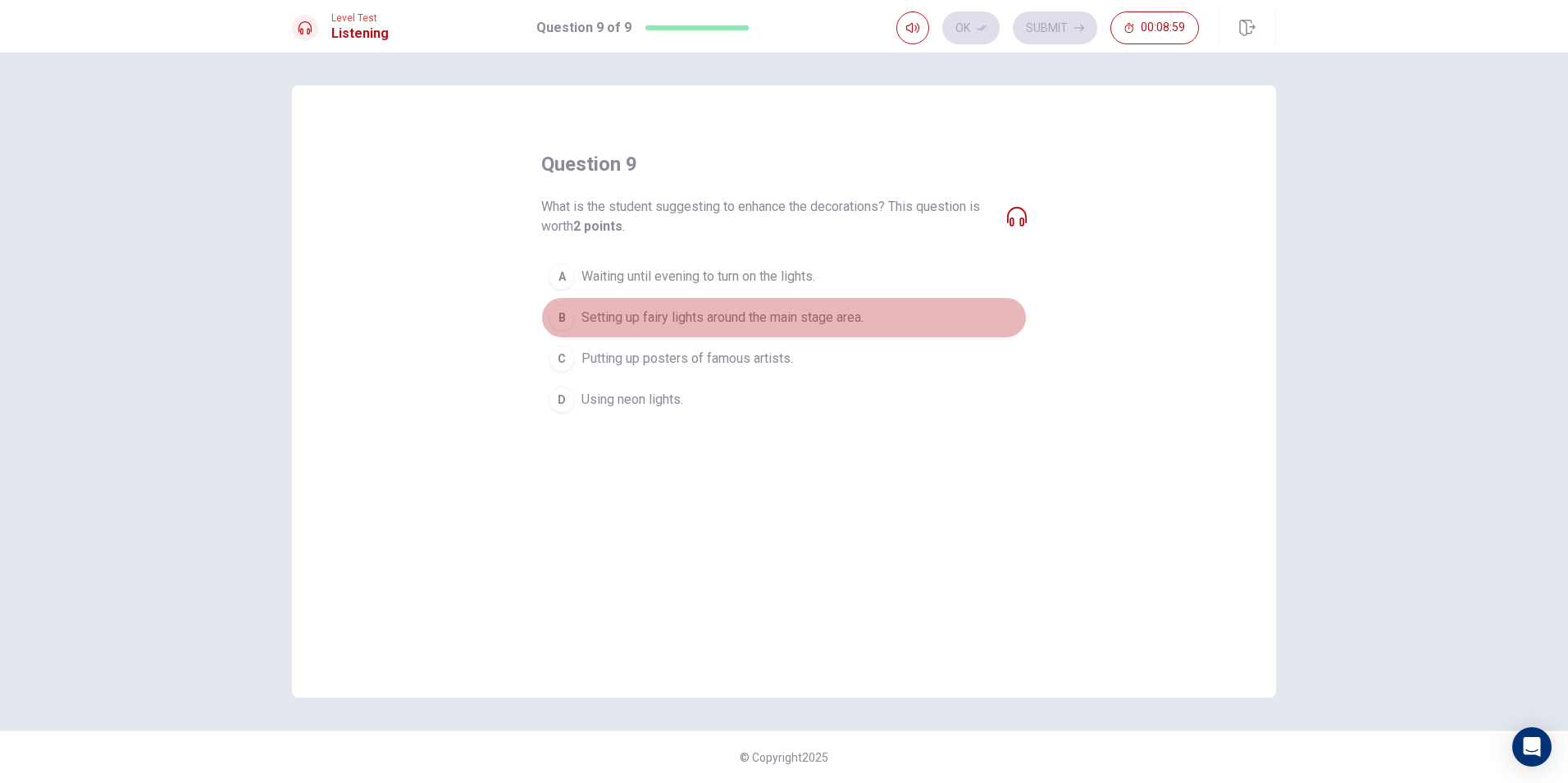
click at [633, 308] on span "Setting up fairy lights around the main stage area." at bounding box center [723, 317] width 282 height 20
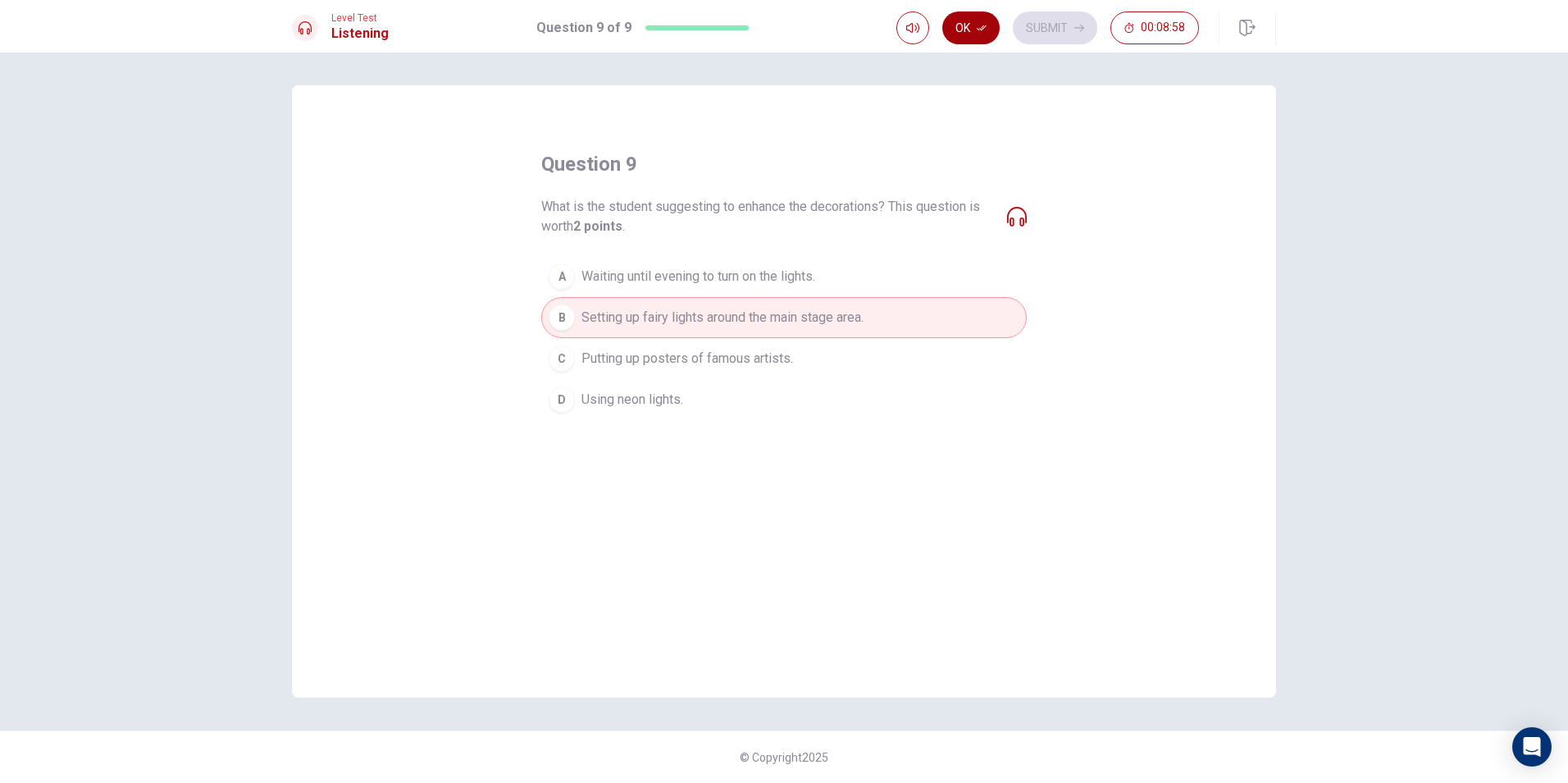
click at [973, 32] on button "Ok" at bounding box center [971, 28] width 58 height 33
click at [1055, 22] on button "Submit" at bounding box center [1055, 28] width 85 height 33
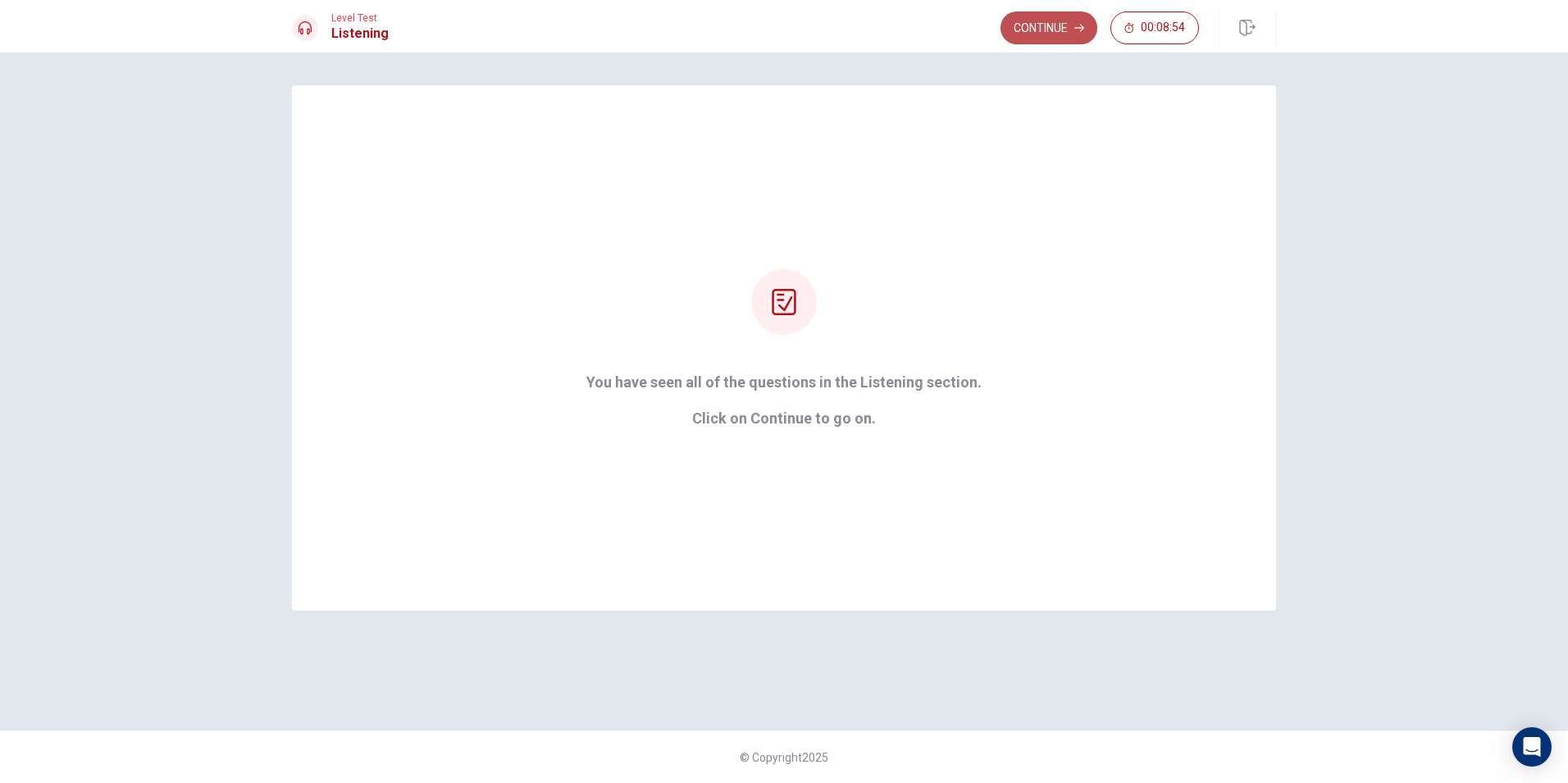
click at [1059, 38] on button "Continue" at bounding box center [1048, 28] width 96 height 33
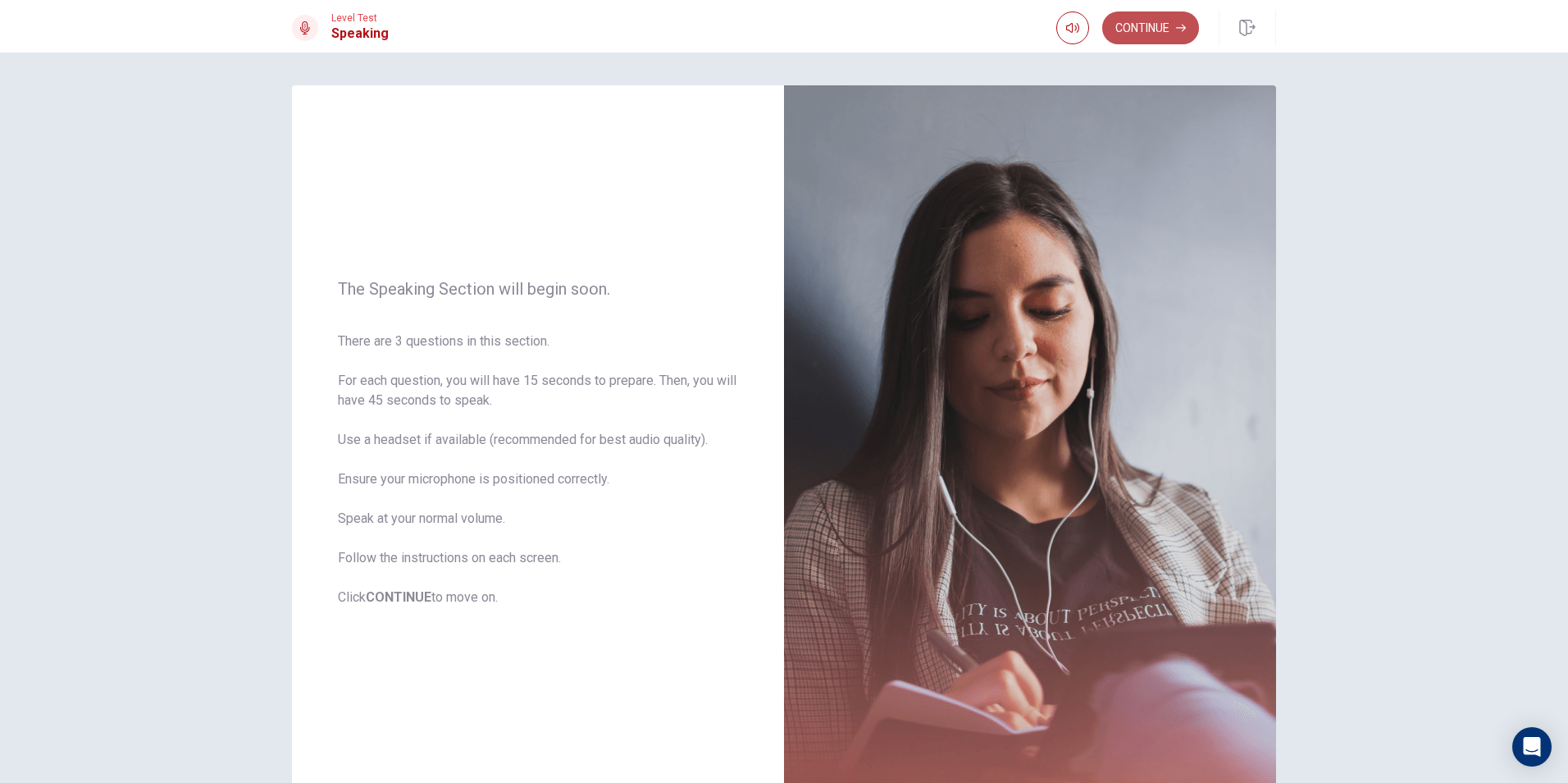
click at [1163, 30] on button "Continue" at bounding box center [1150, 28] width 96 height 33
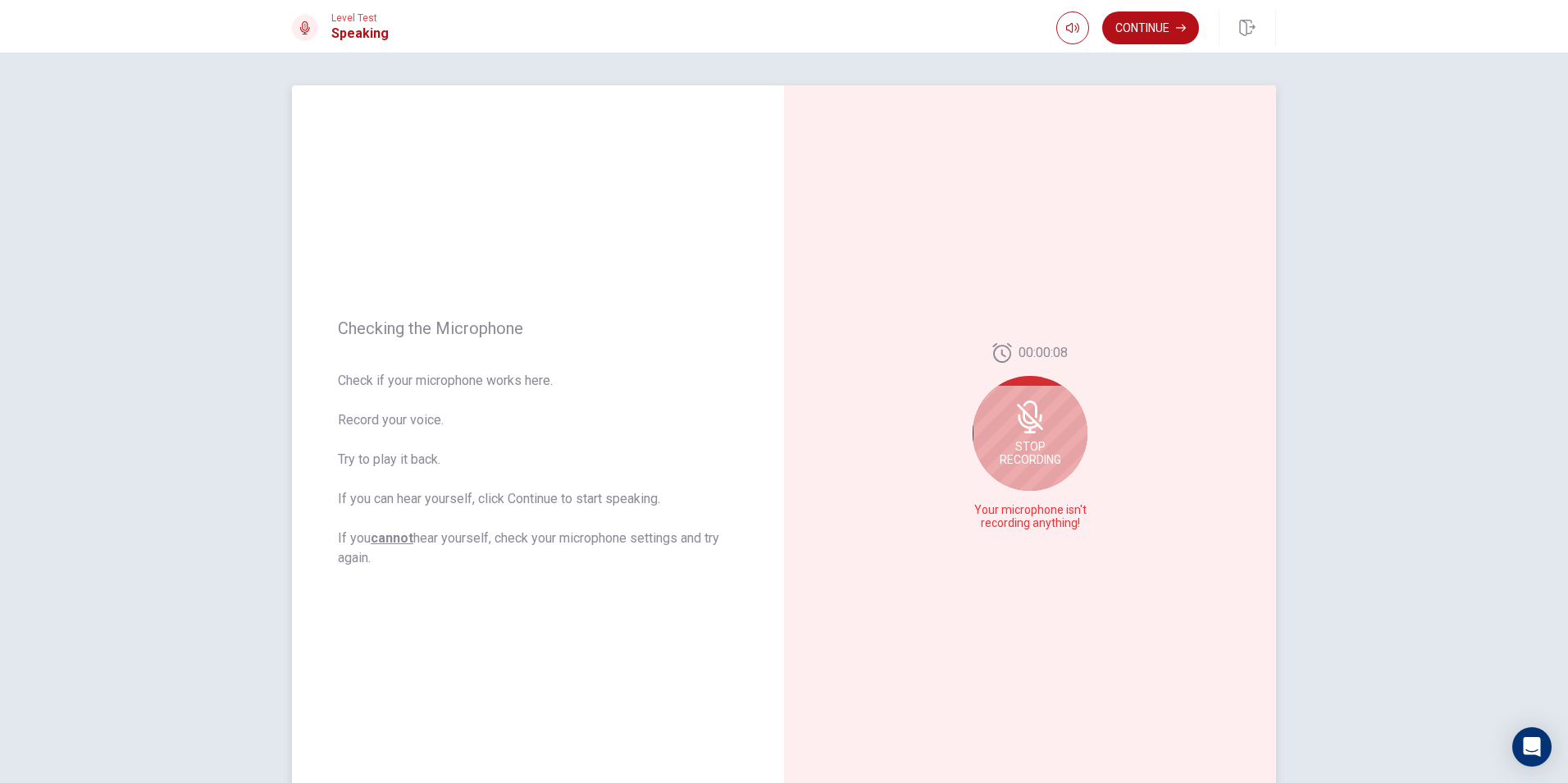
click at [1046, 418] on div "Stop Recording" at bounding box center [1030, 433] width 115 height 115
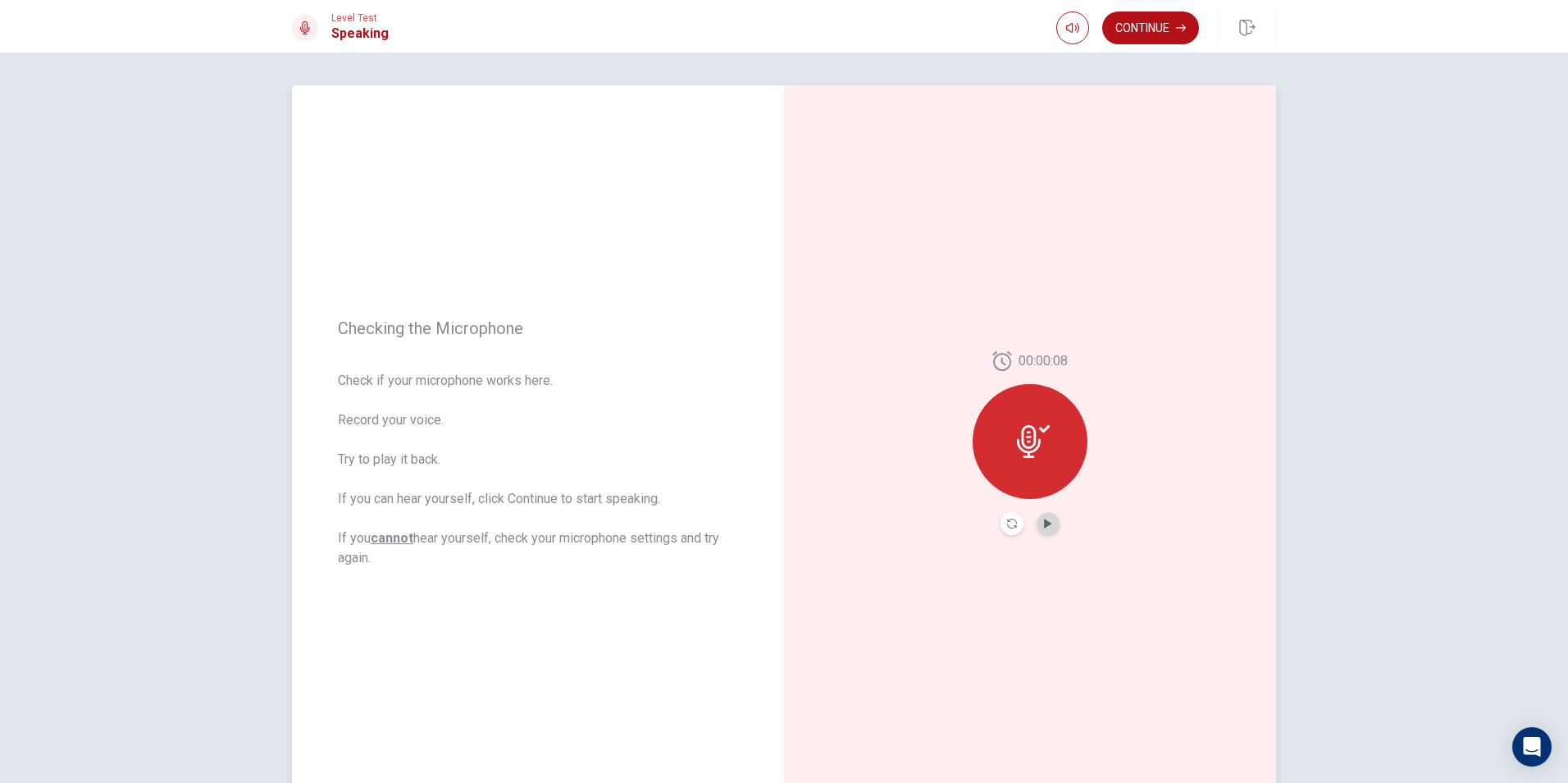
click at [1038, 521] on button "Play Audio" at bounding box center [1048, 523] width 23 height 23
click at [1055, 462] on div at bounding box center [1030, 441] width 115 height 115
click at [1026, 521] on div at bounding box center [1030, 523] width 59 height 23
click at [1038, 522] on button "Pause Audio" at bounding box center [1048, 523] width 23 height 23
click at [1140, 32] on button "Continue" at bounding box center [1150, 28] width 96 height 33
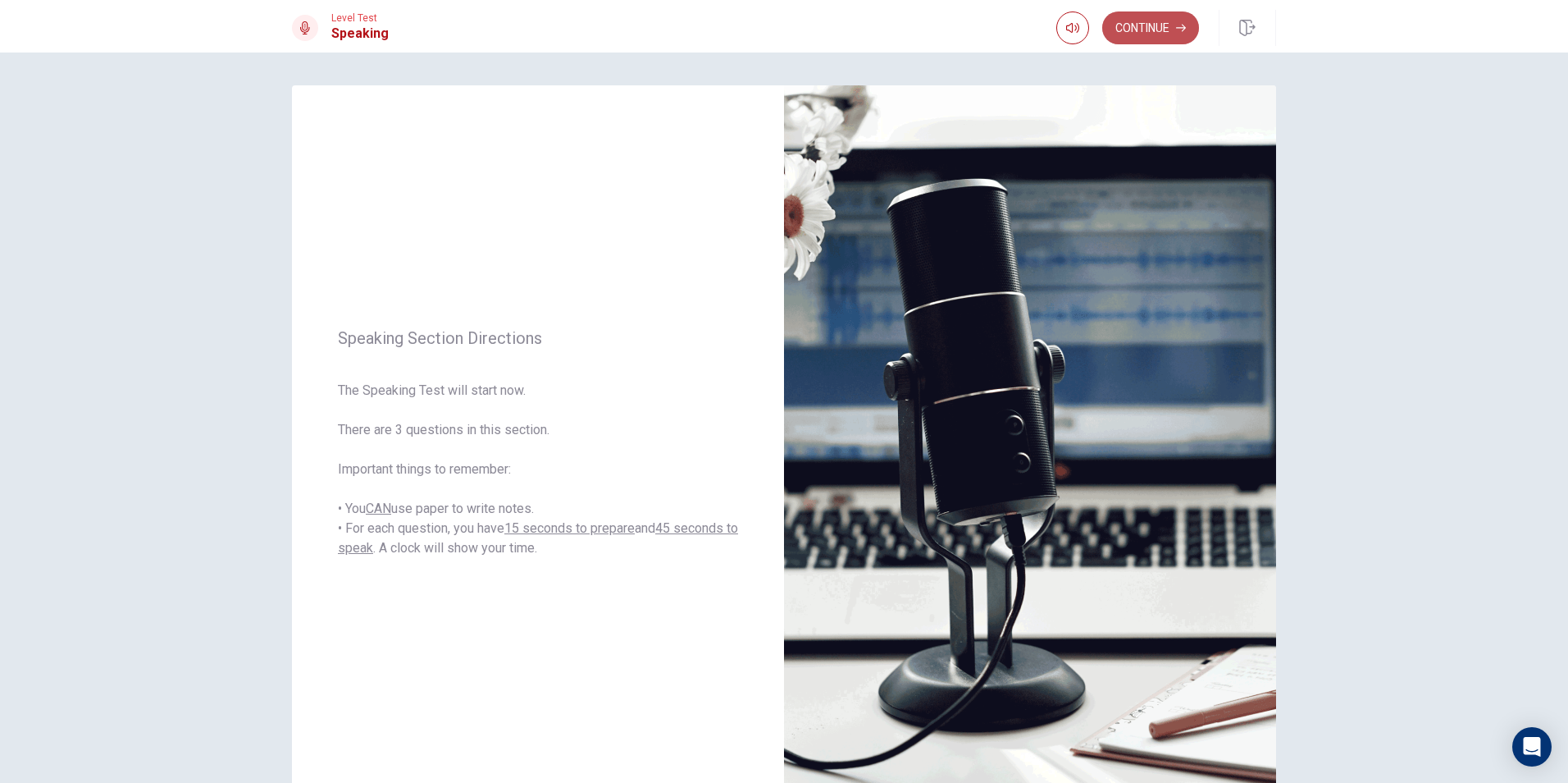
click at [1163, 24] on button "Continue" at bounding box center [1150, 28] width 96 height 33
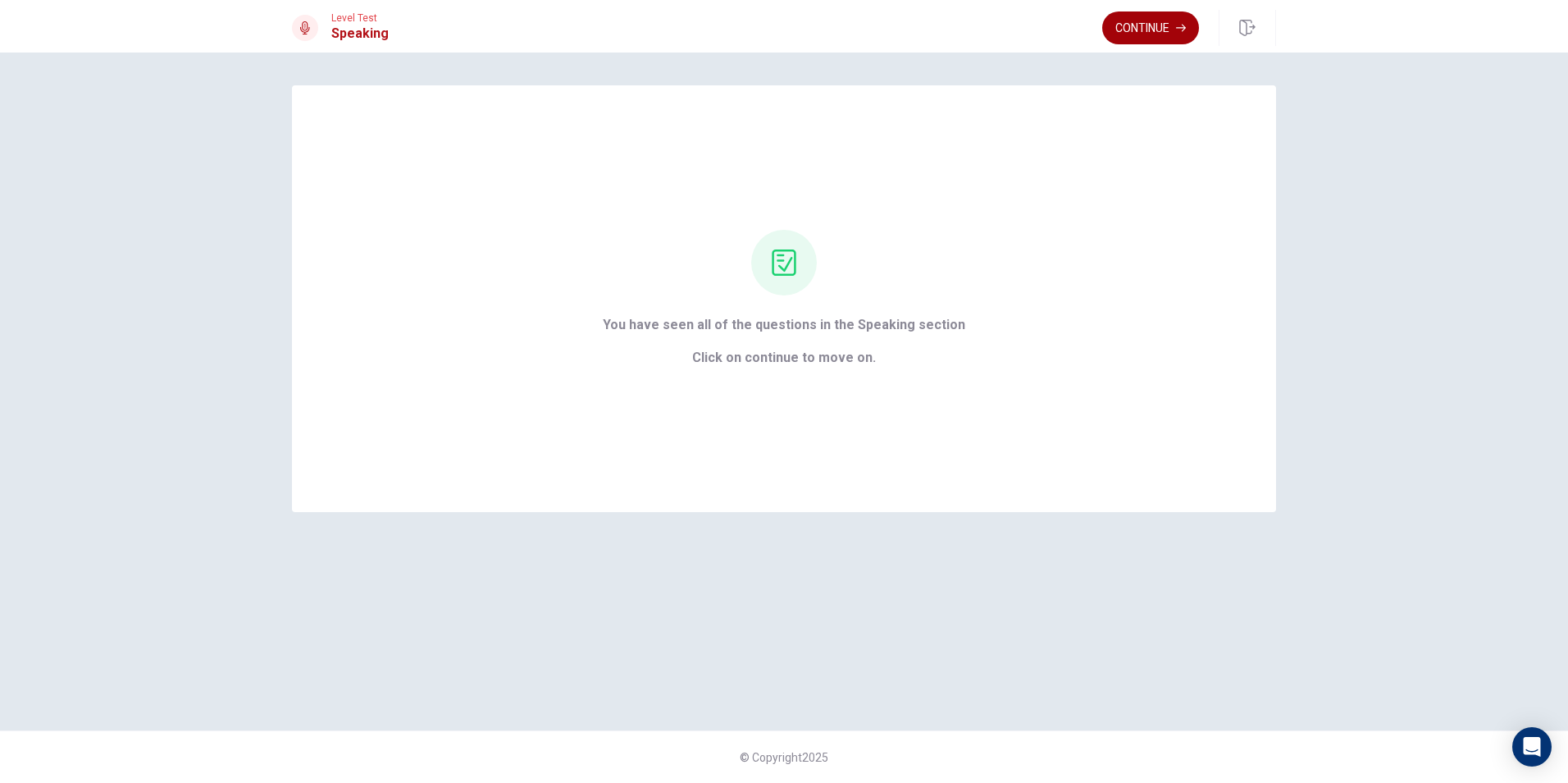
click at [1142, 31] on button "Continue" at bounding box center [1150, 28] width 96 height 33
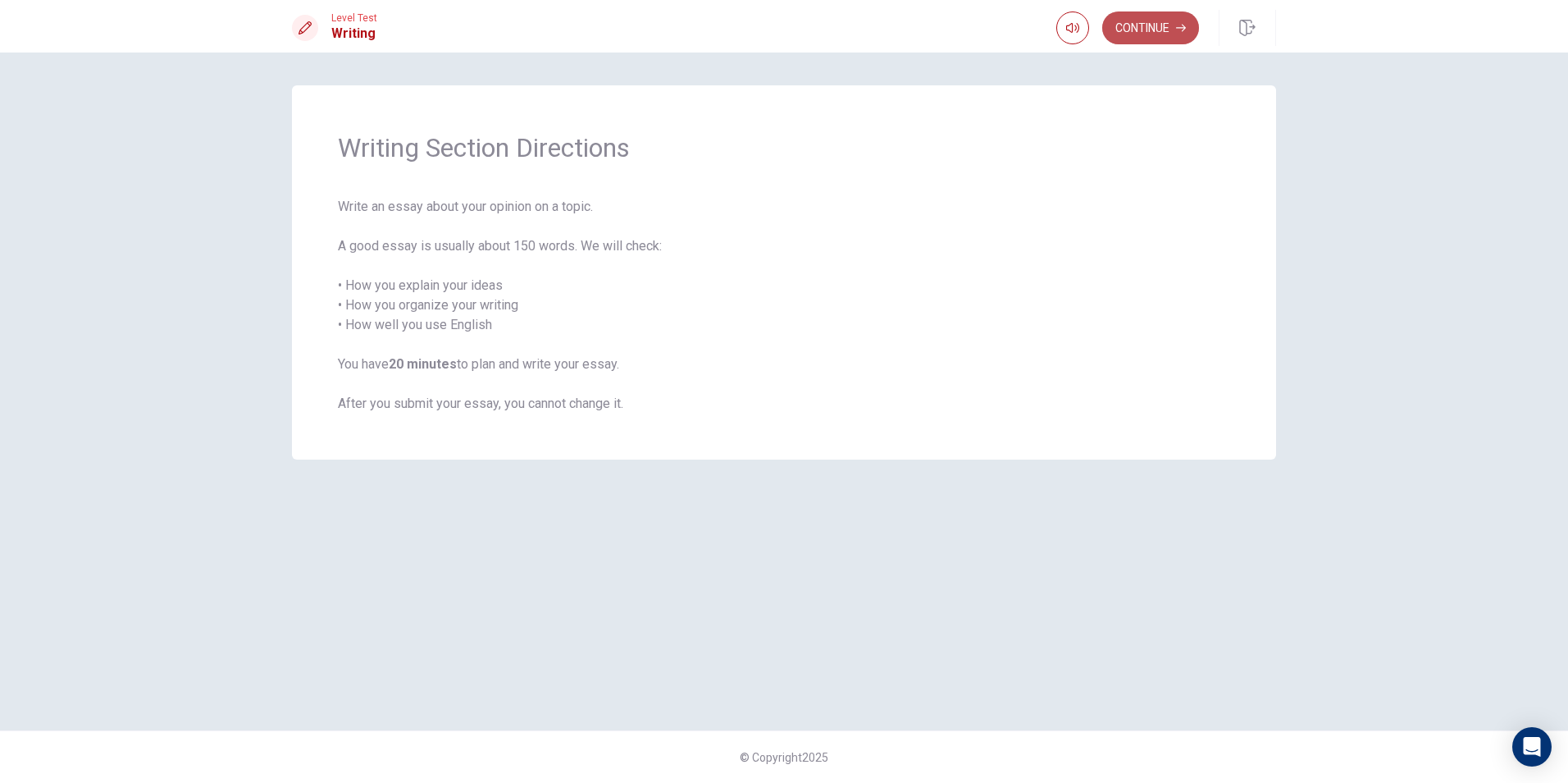
click at [1162, 20] on button "Continue" at bounding box center [1150, 28] width 96 height 33
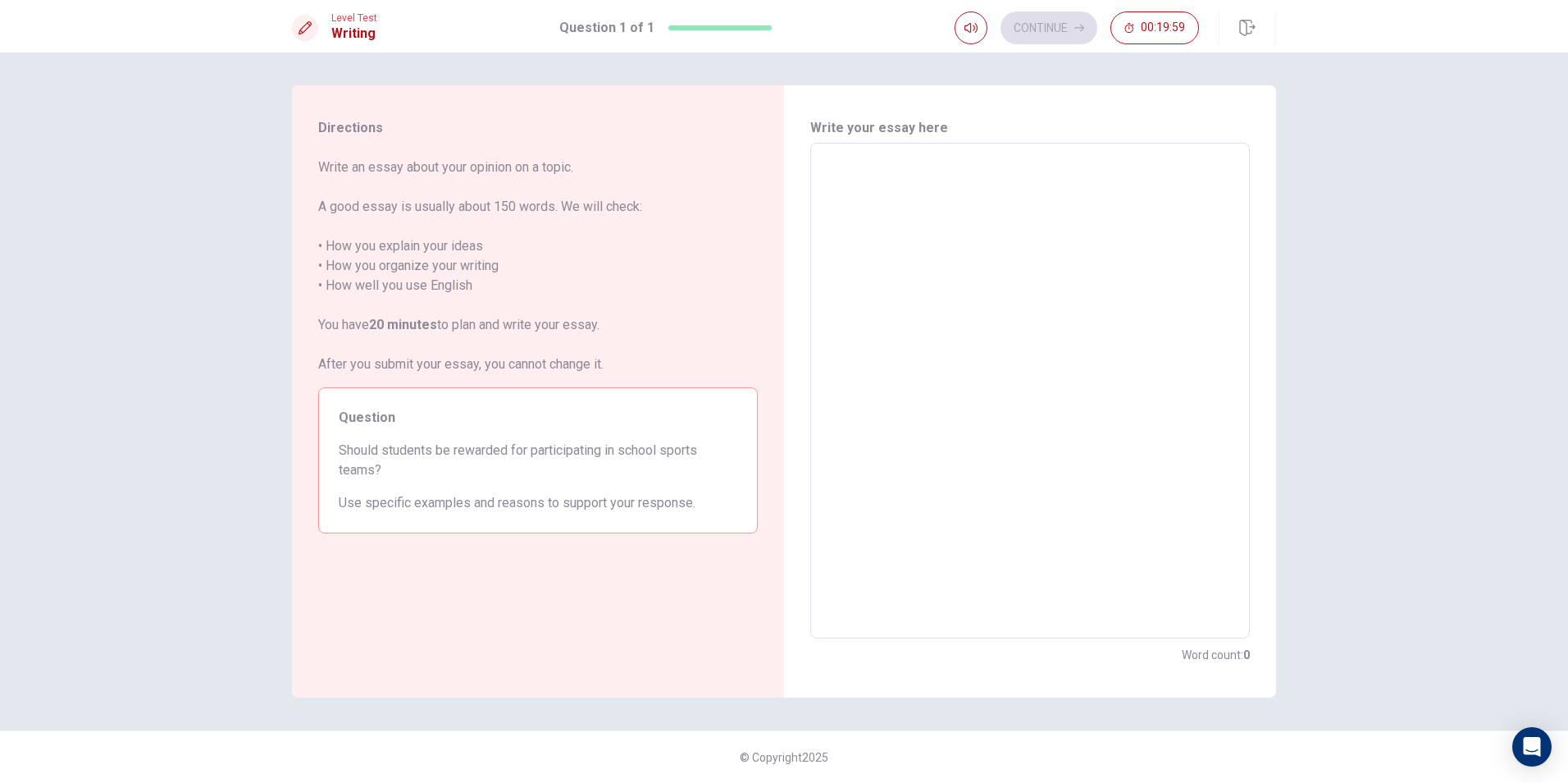
click at [970, 183] on textarea at bounding box center [1030, 391] width 417 height 468
type textarea "Y"
type textarea "x"
type textarea "Ye"
type textarea "x"
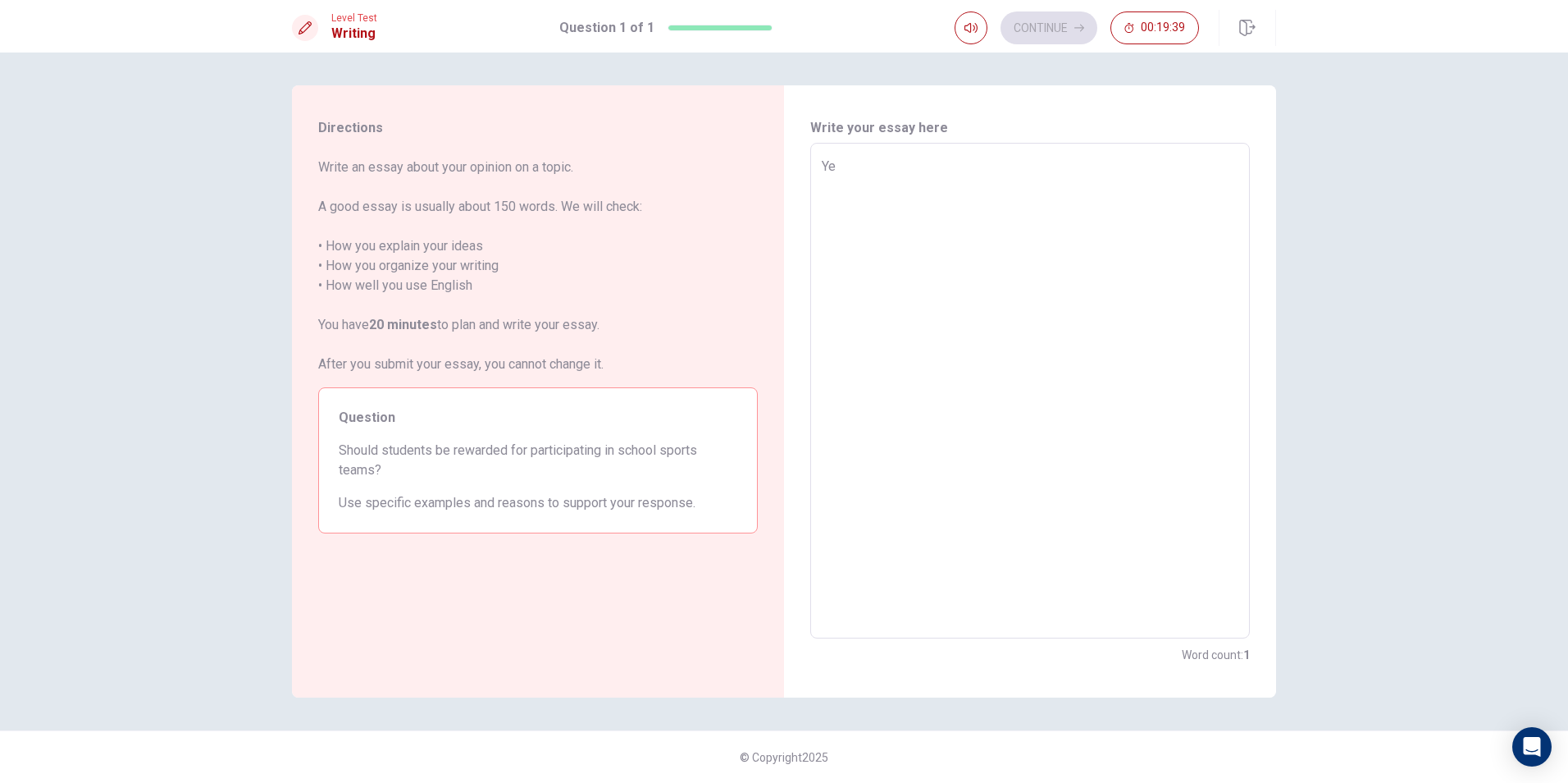
type textarea "Yes"
type textarea "x"
type textarea "Yes,"
type textarea "x"
type textarea "Yes,t"
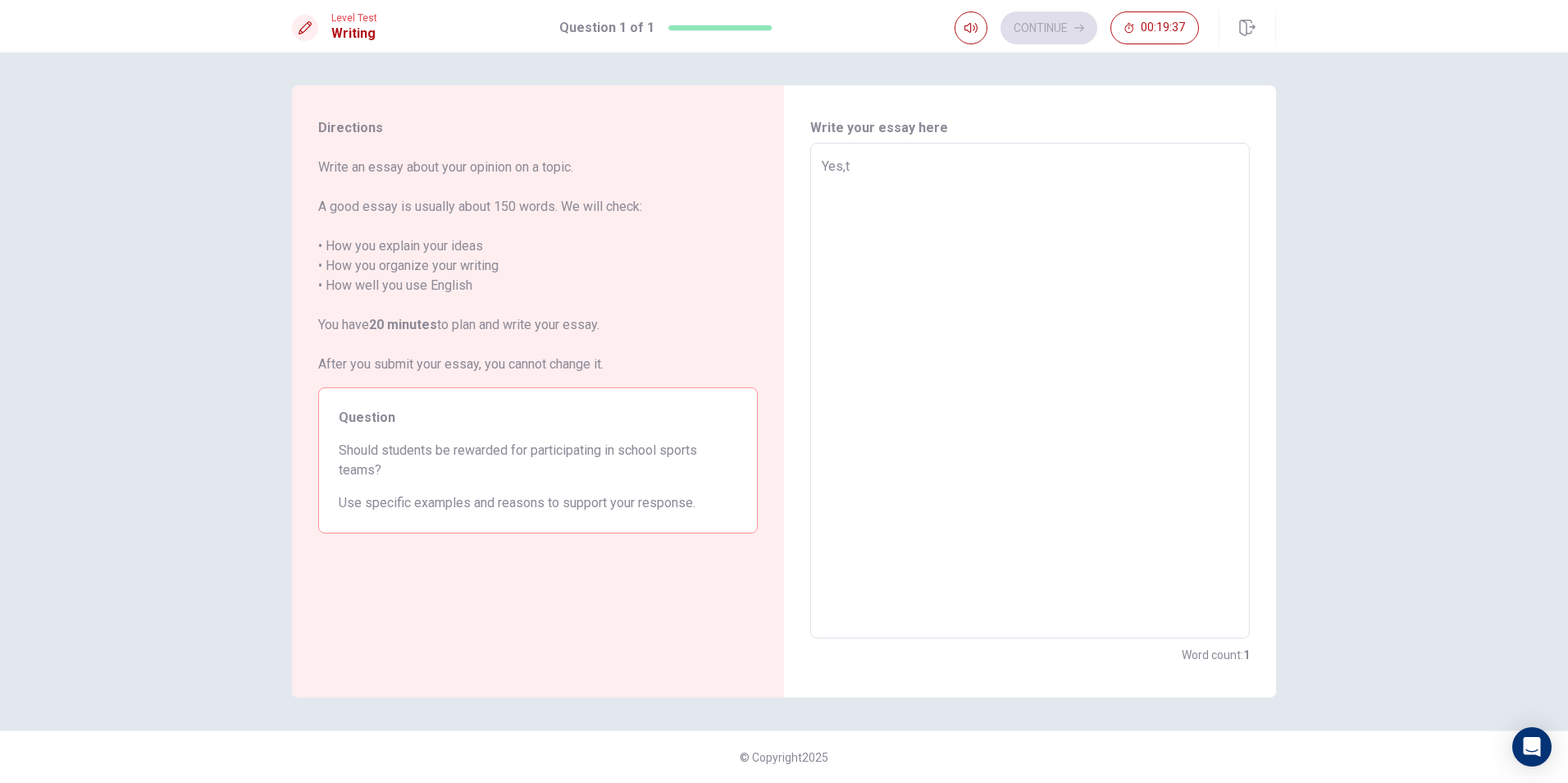
type textarea "x"
type textarea "Yes,"
type textarea "x"
type textarea "Yes,"
type textarea "x"
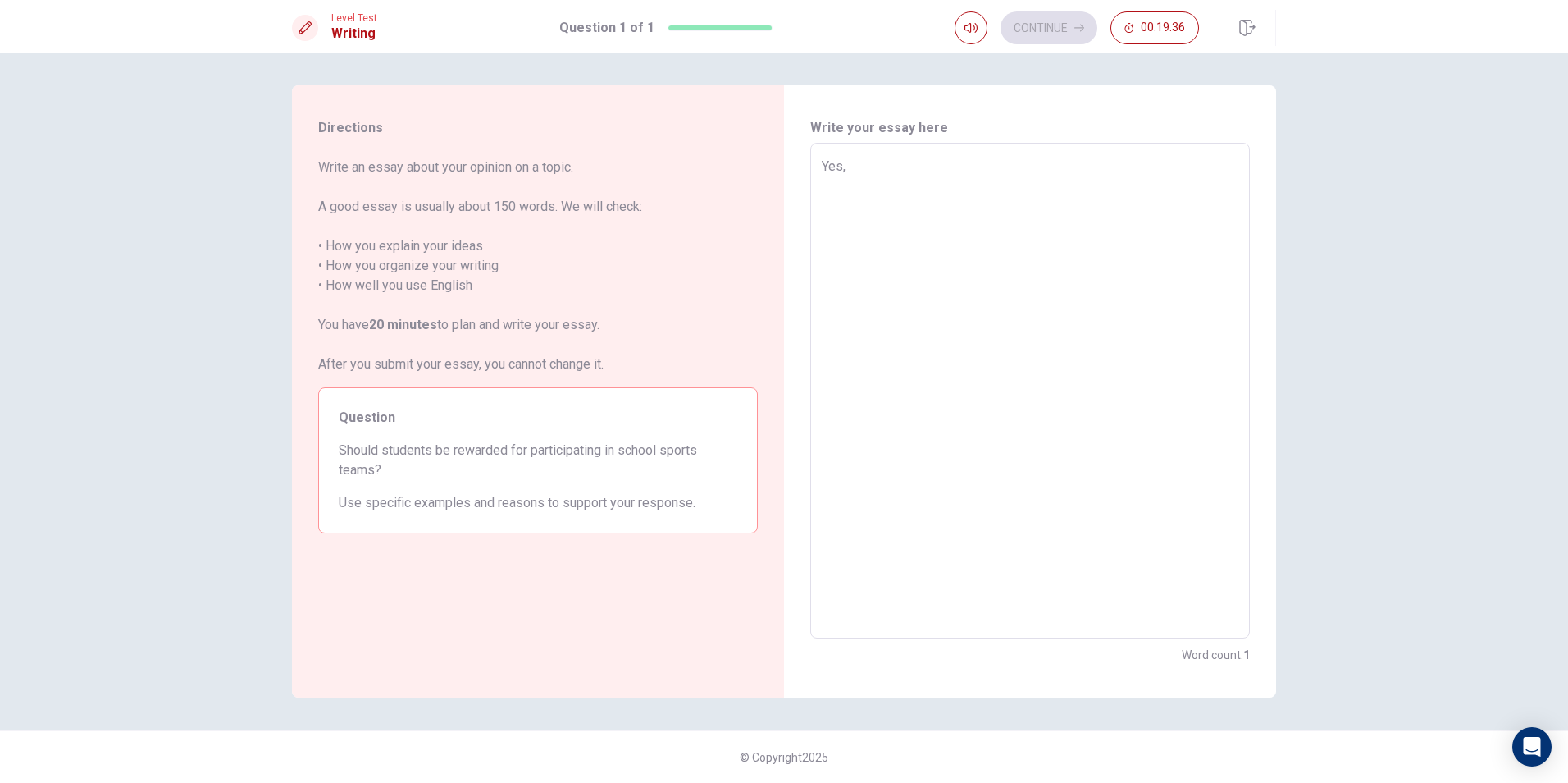
type textarea "Yes, t"
type textarea "x"
type textarea "Yes, th"
type textarea "x"
type textarea "Yes, the"
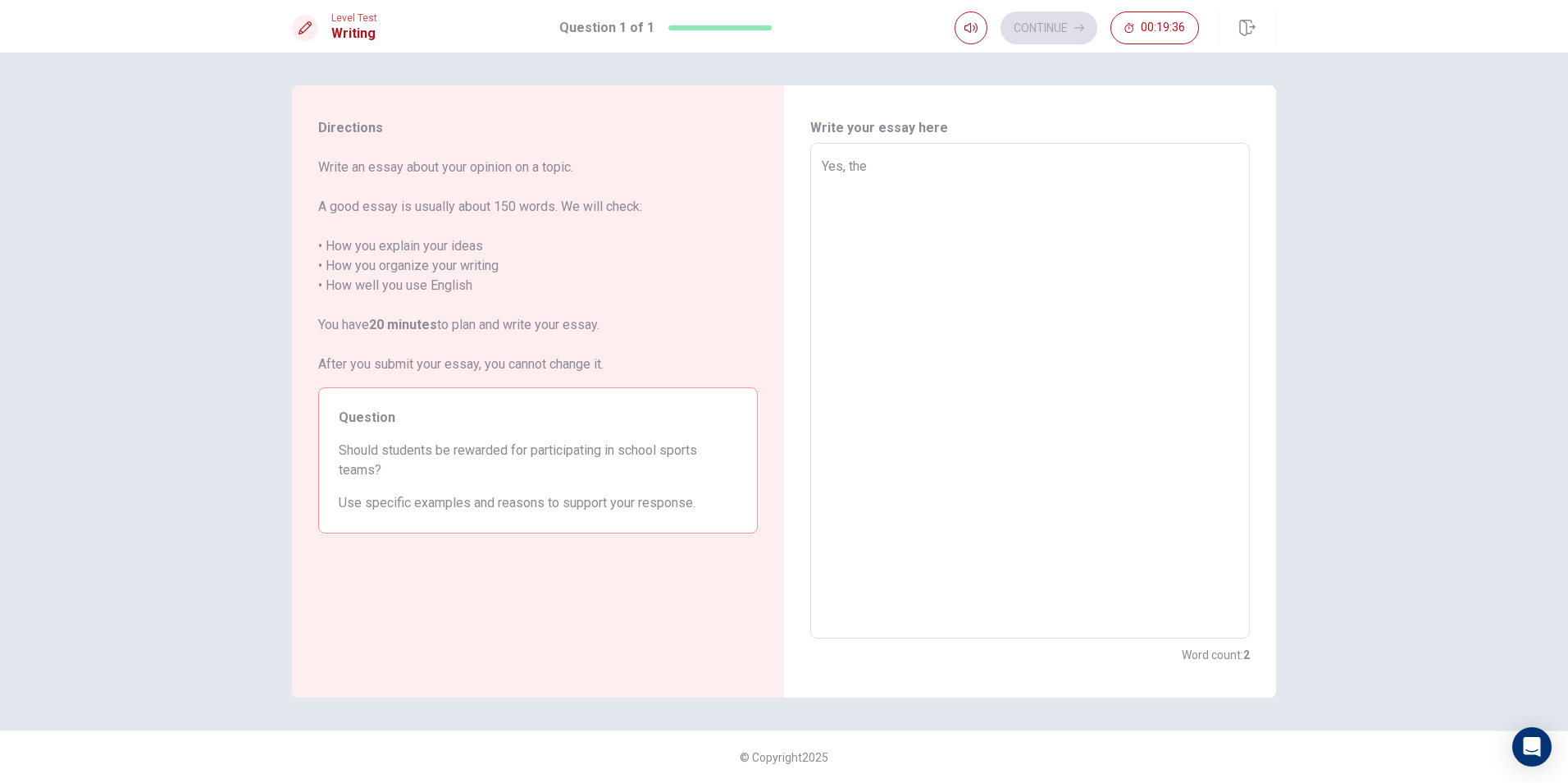
type textarea "x"
type textarea "Yes, they"
type textarea "x"
type textarea "Yes, they"
type textarea "x"
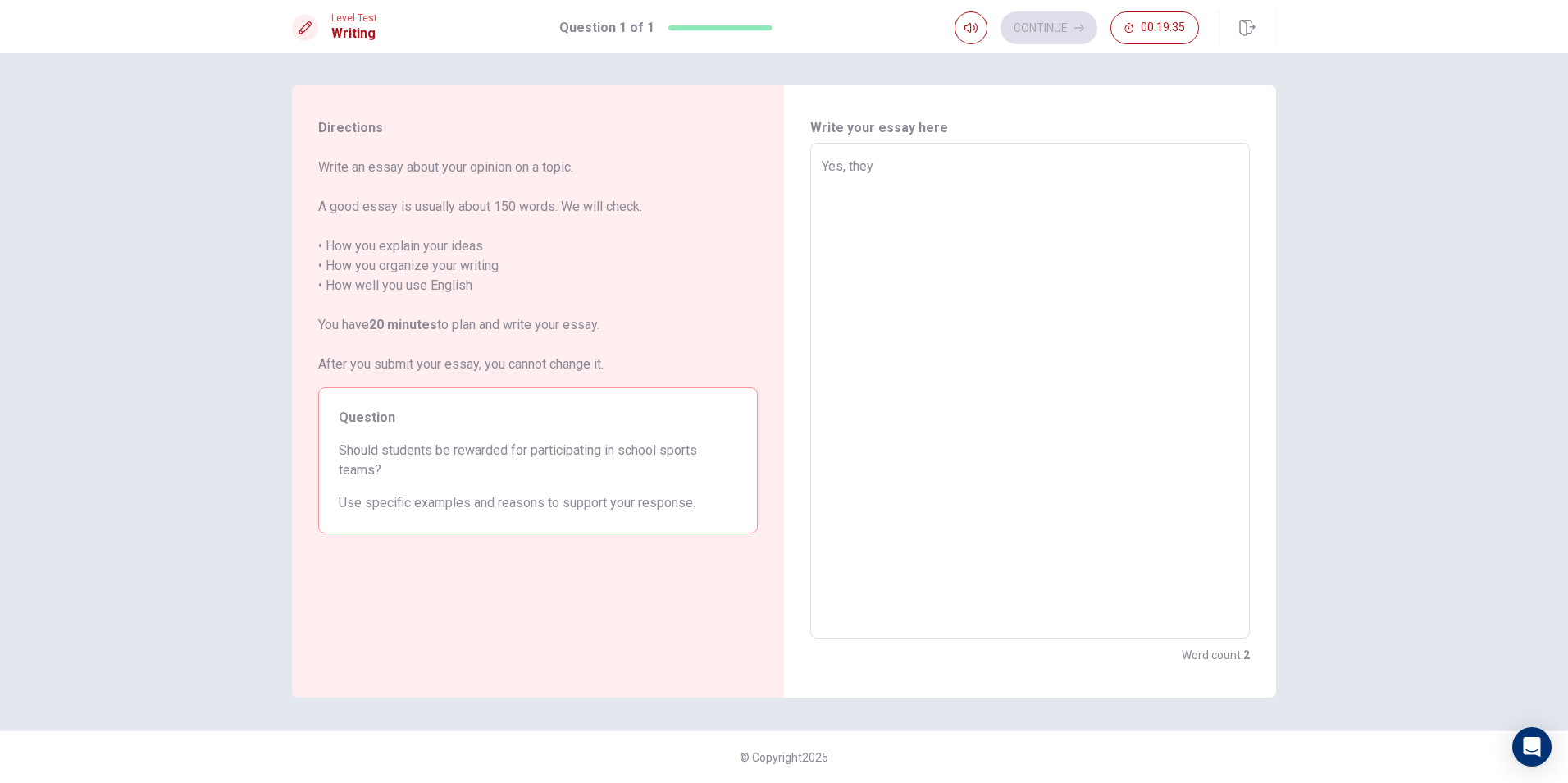
type textarea "Yes, they s"
type textarea "x"
type textarea "Yes, they sh"
type textarea "x"
type textarea "Yes, they sho"
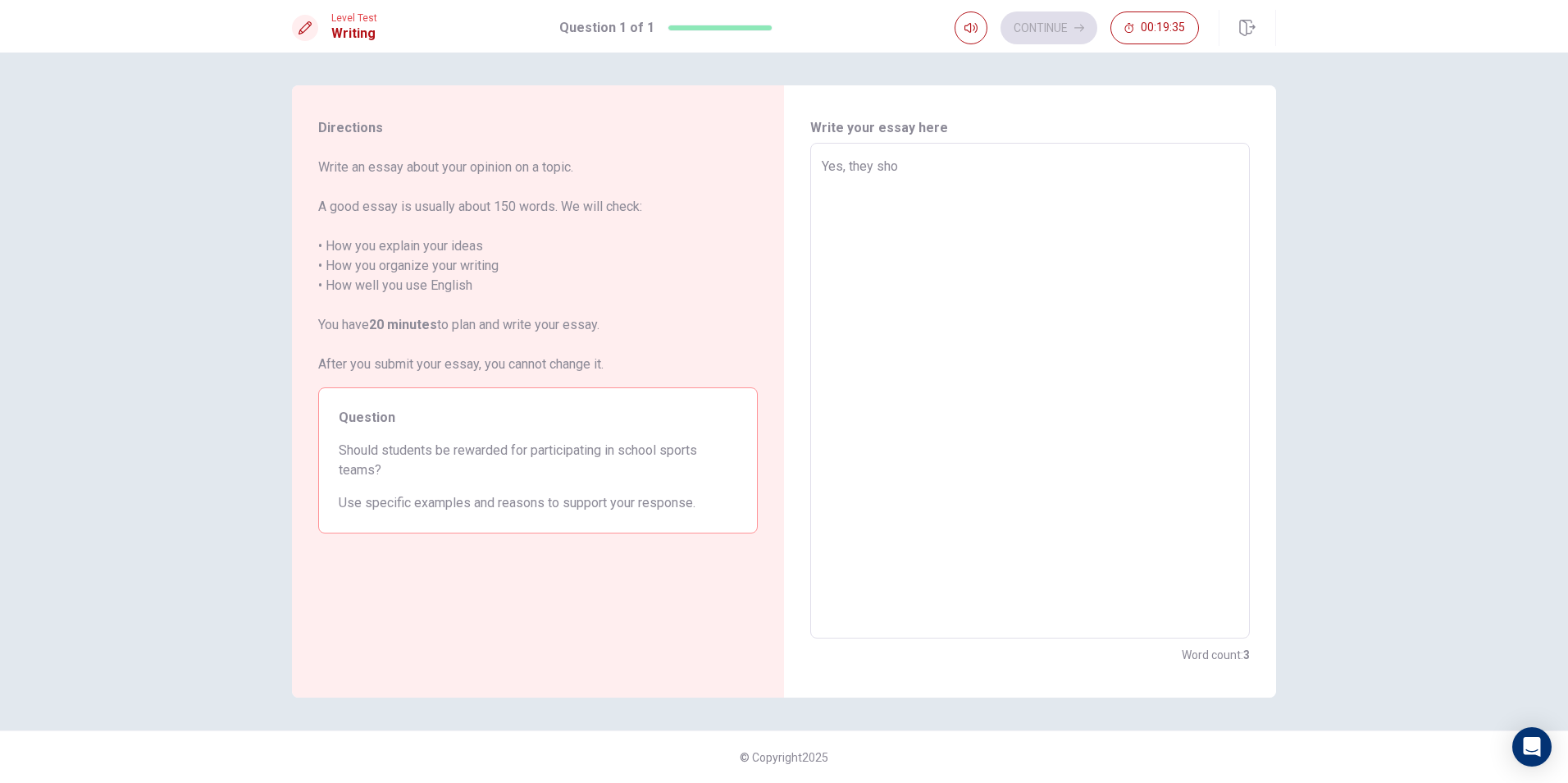
type textarea "x"
type textarea "Yes, they shou"
type textarea "x"
type textarea "Yes, they shoul"
type textarea "x"
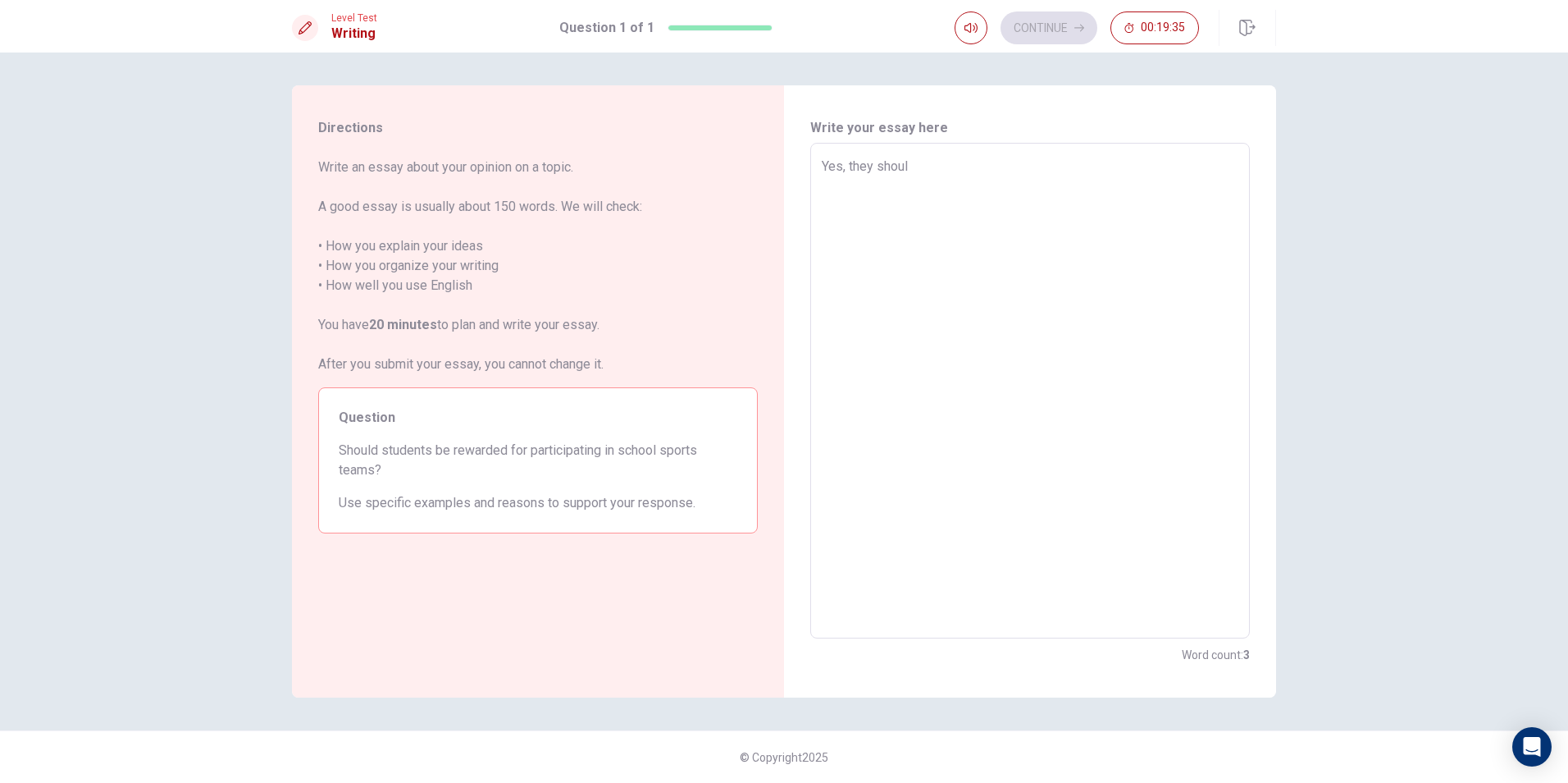
type textarea "Yes, they should"
type textarea "x"
type textarea "Yes, they should"
type textarea "x"
type textarea "Yes, they should b"
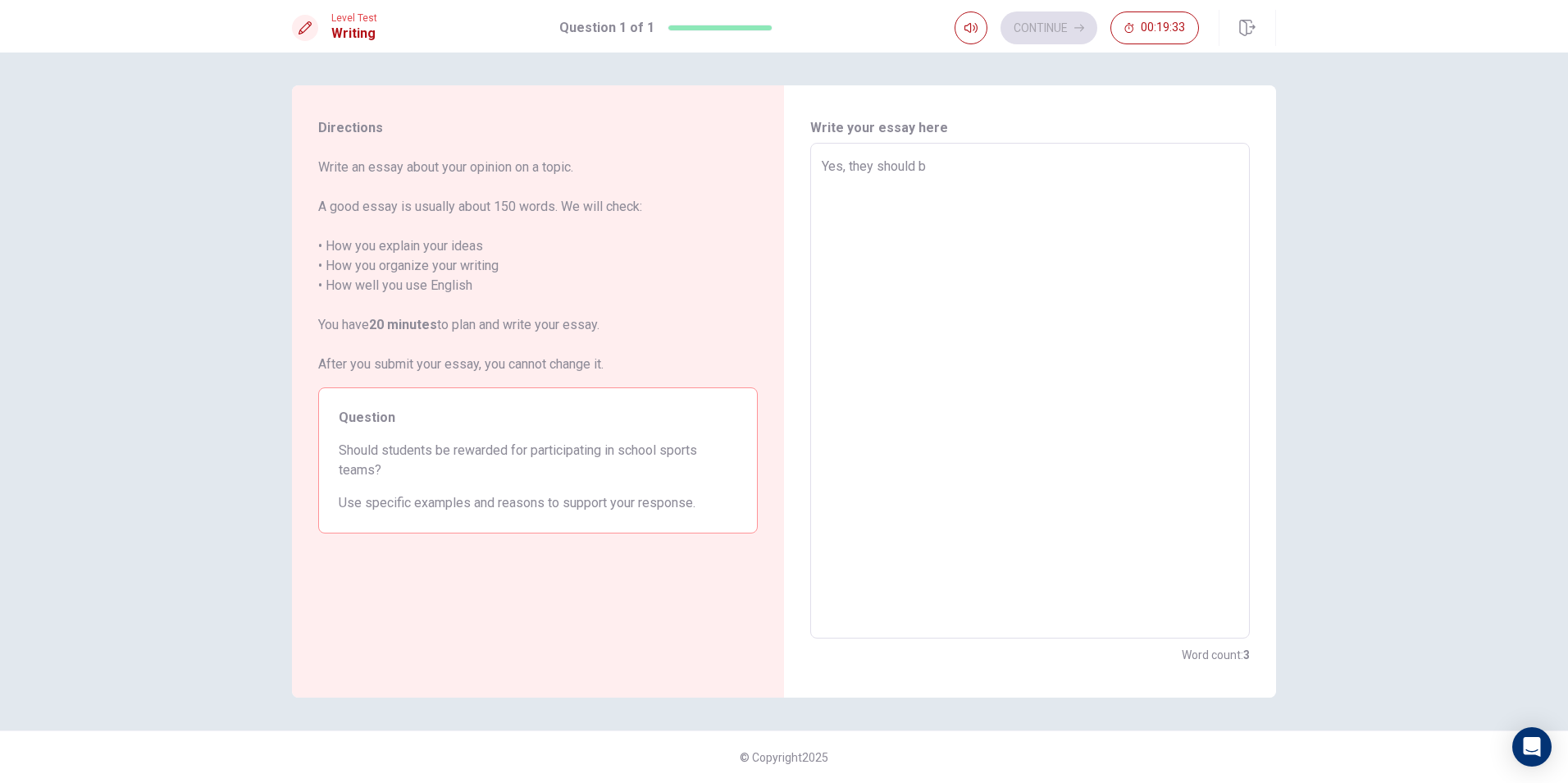
type textarea "x"
type textarea "Yes, they should be"
type textarea "x"
type textarea "Yes, they should be"
type textarea "x"
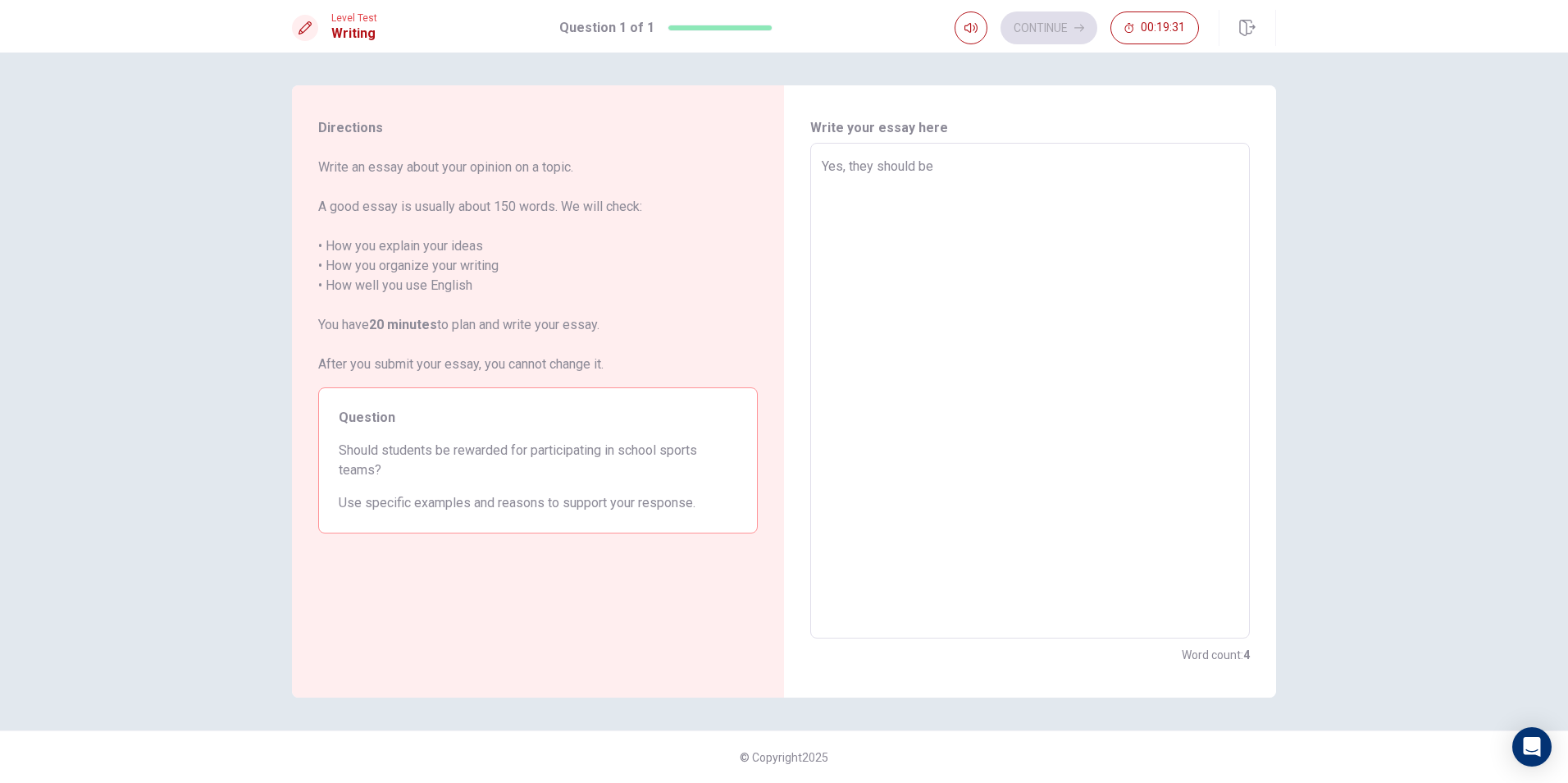
type textarea "Yes, they should be r"
type textarea "x"
type textarea "Yes, they should be re"
type textarea "x"
type textarea "Yes, they should be rew"
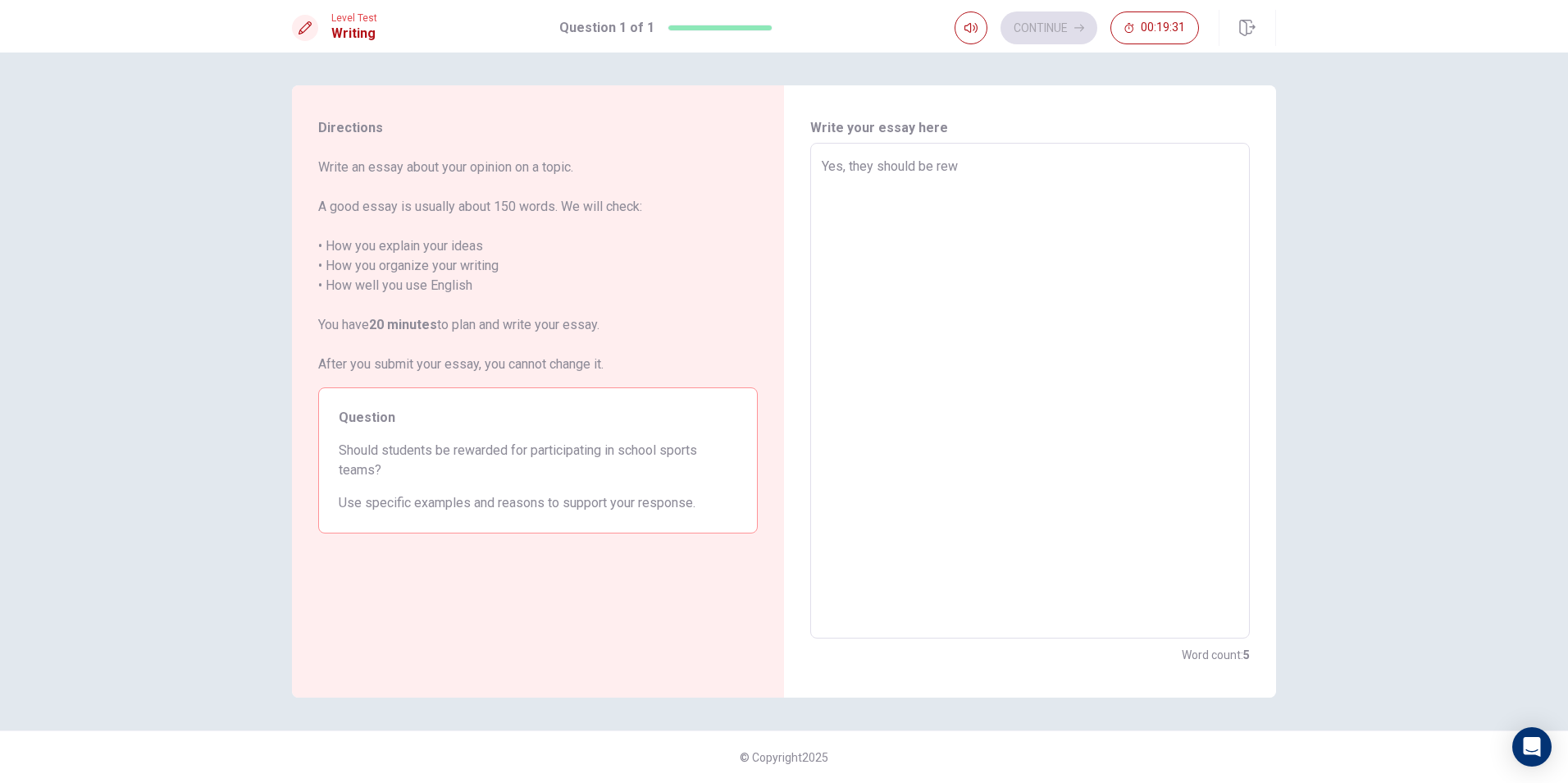
type textarea "x"
type textarea "Yes, they should be rewa"
type textarea "x"
type textarea "Yes, they should be rewar"
type textarea "x"
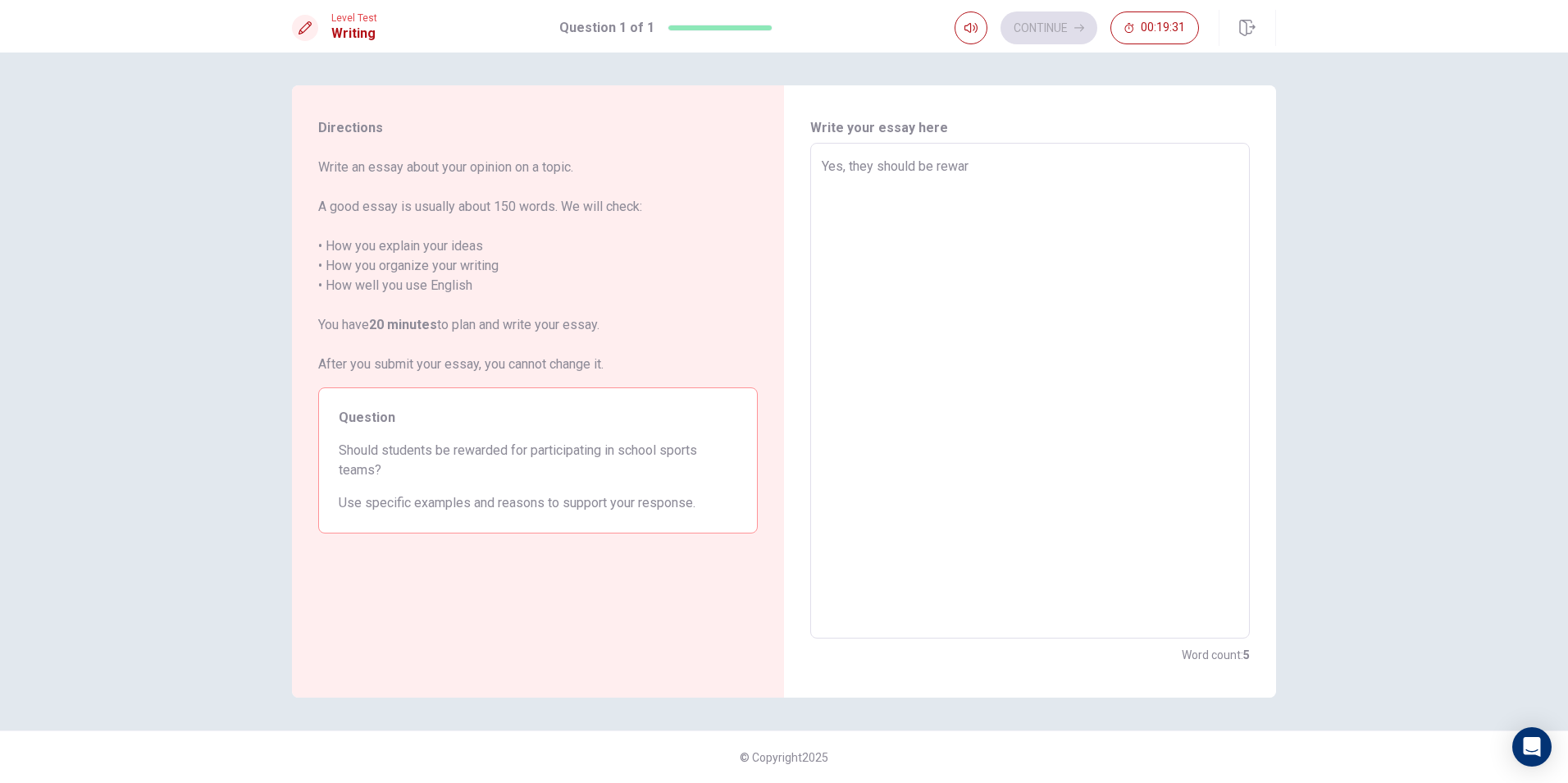
type textarea "Yes, they should be reward"
type textarea "x"
type textarea "Yes, they should be rewarde"
type textarea "x"
type textarea "Yes, they should be rewarded"
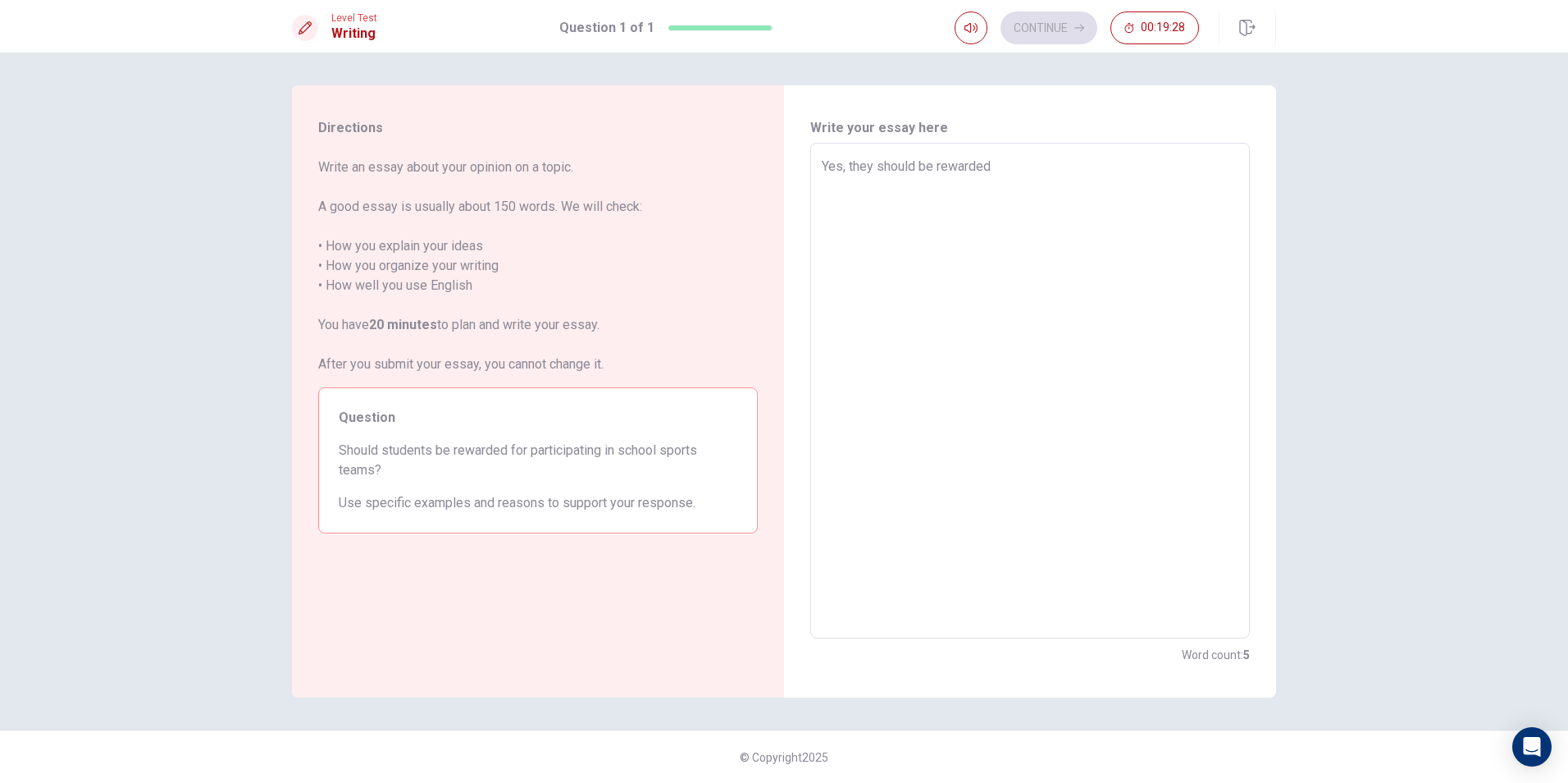
type textarea "x"
type textarea "Yes, they should be rewarded"
type textarea "x"
type textarea "Yes, they should be rewarded w"
type textarea "x"
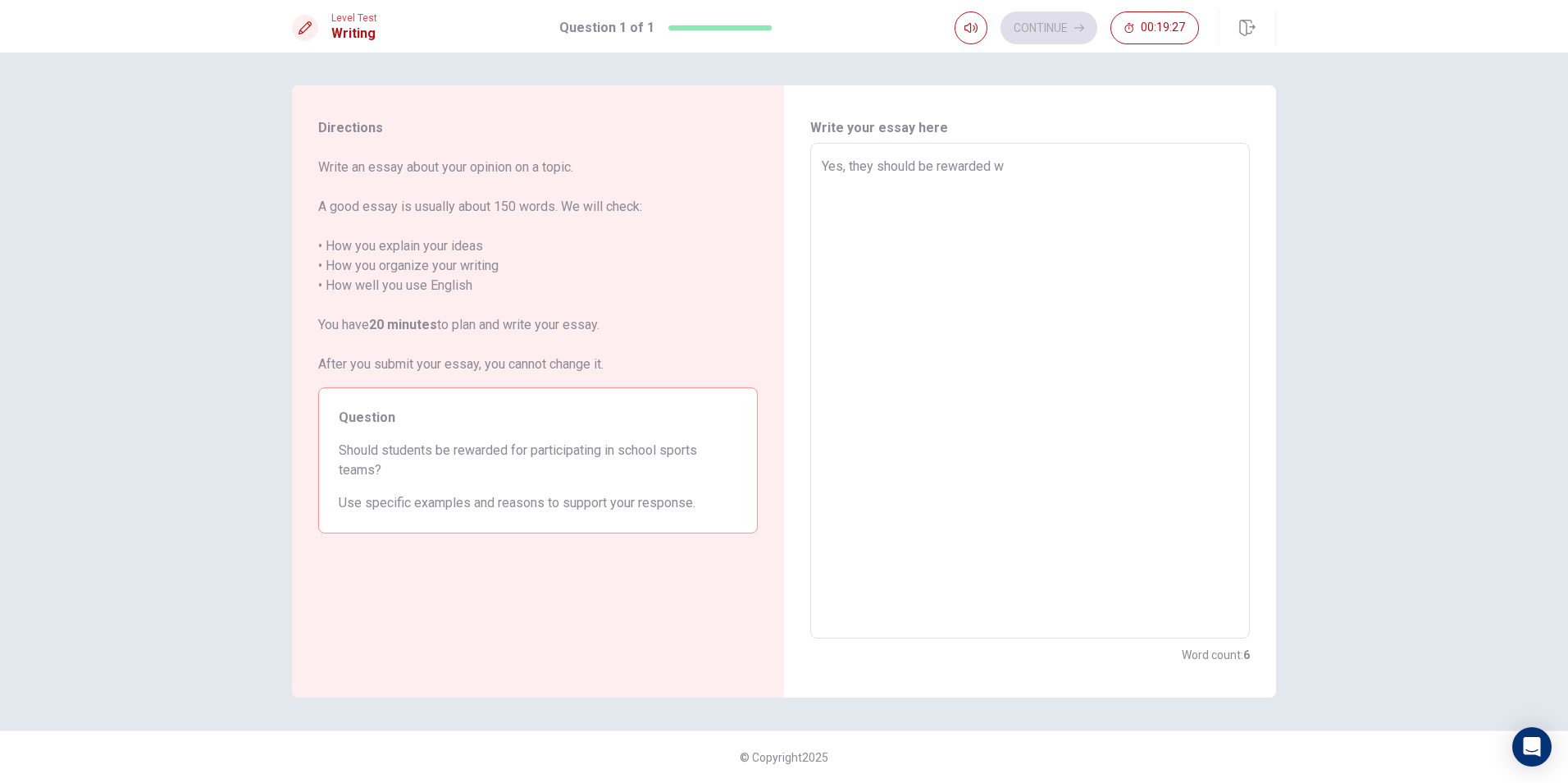
type textarea "Yes, they should be rewarded [PERSON_NAME]"
type textarea "x"
type textarea "Yes, they should be rewarded wut"
type textarea "x"
type textarea "Yes, they should be rewarded [PERSON_NAME]"
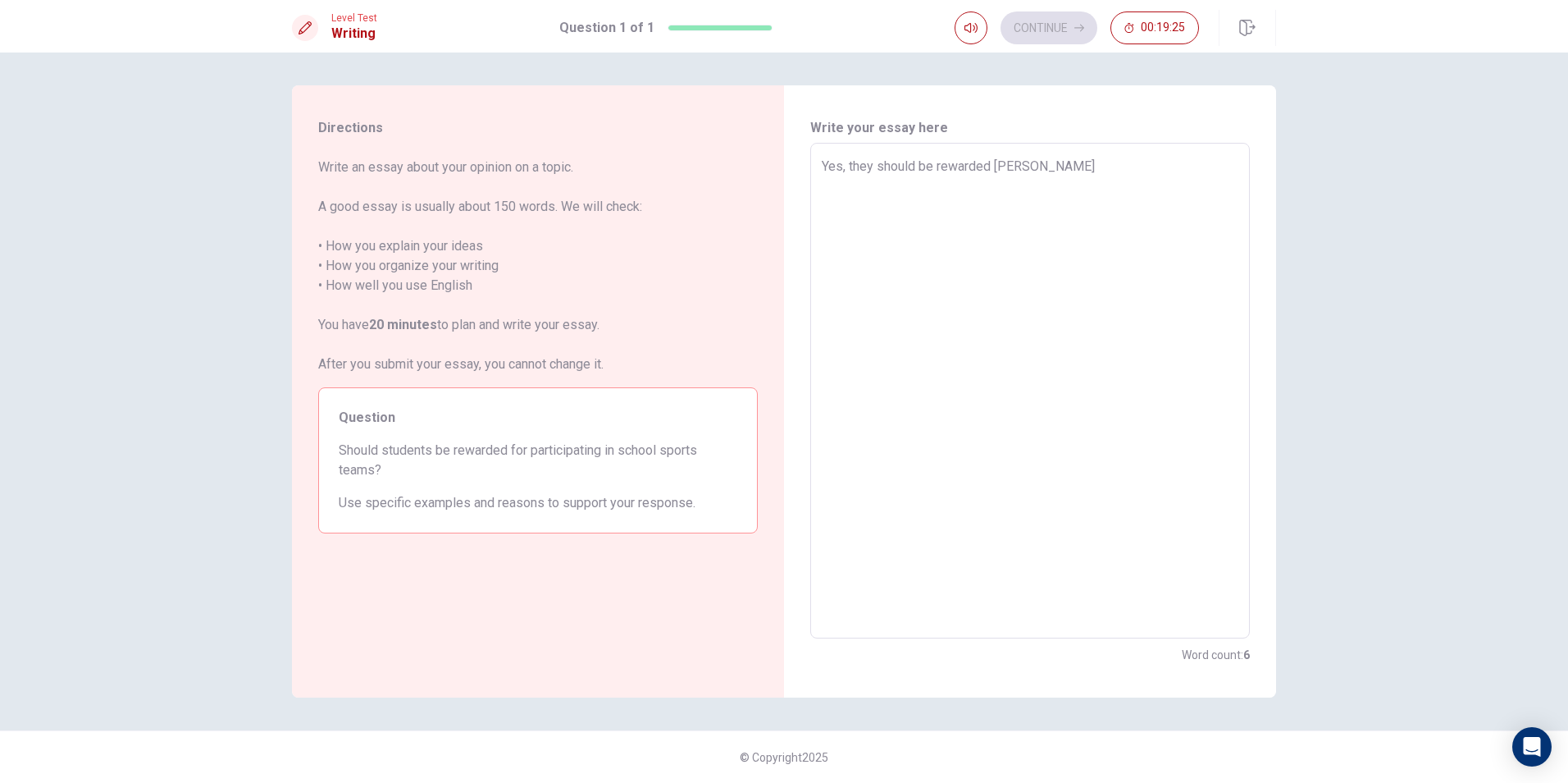
type textarea "x"
type textarea "Yes, they should be rewarded w"
type textarea "x"
type textarea "Yes, they should be rewarded"
type textarea "x"
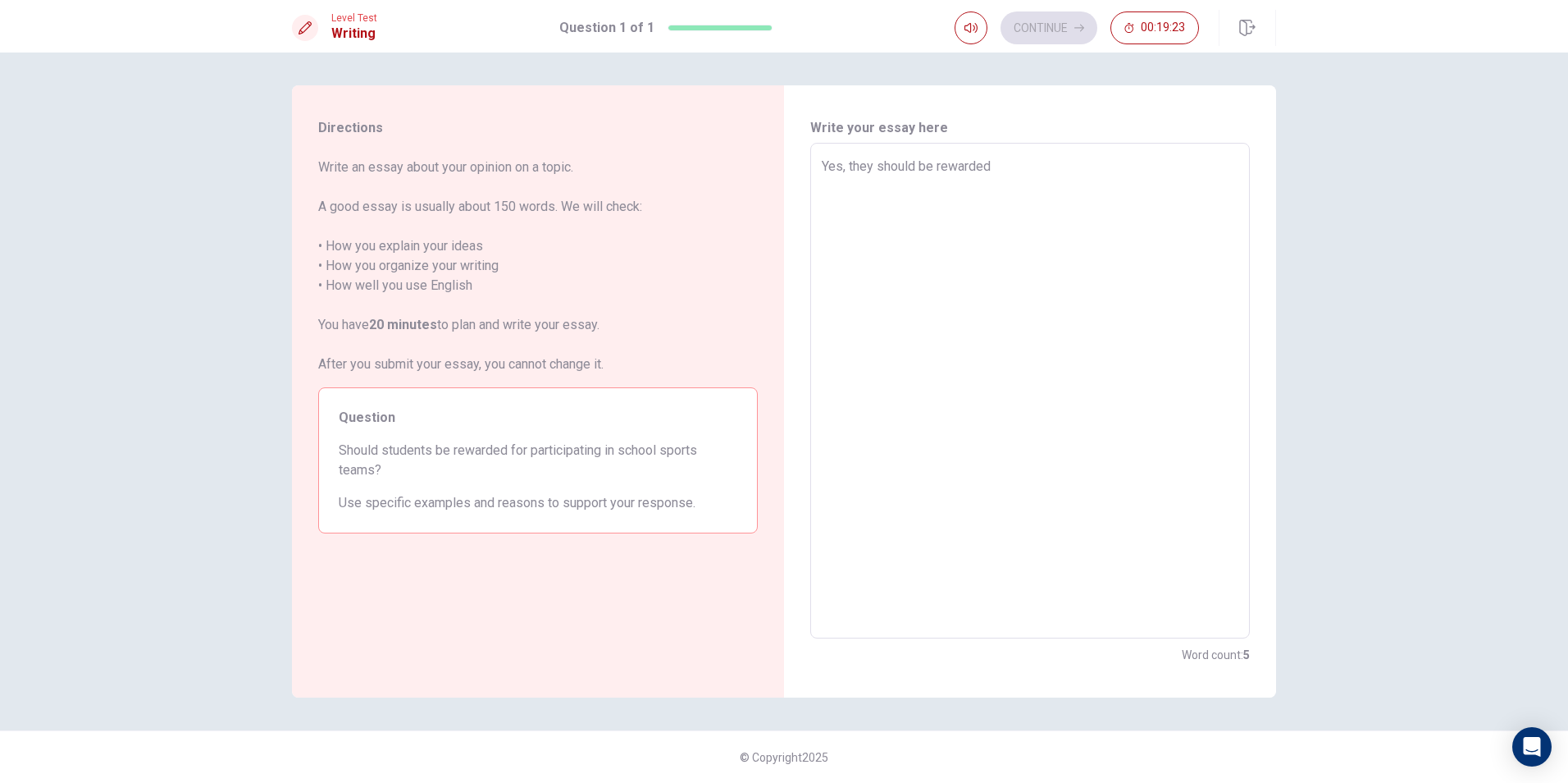
type textarea "Yes, they should be rewarded f"
type textarea "x"
type textarea "Yes, they should be rewarded fo"
type textarea "x"
type textarea "Yes, they should be rewarded for"
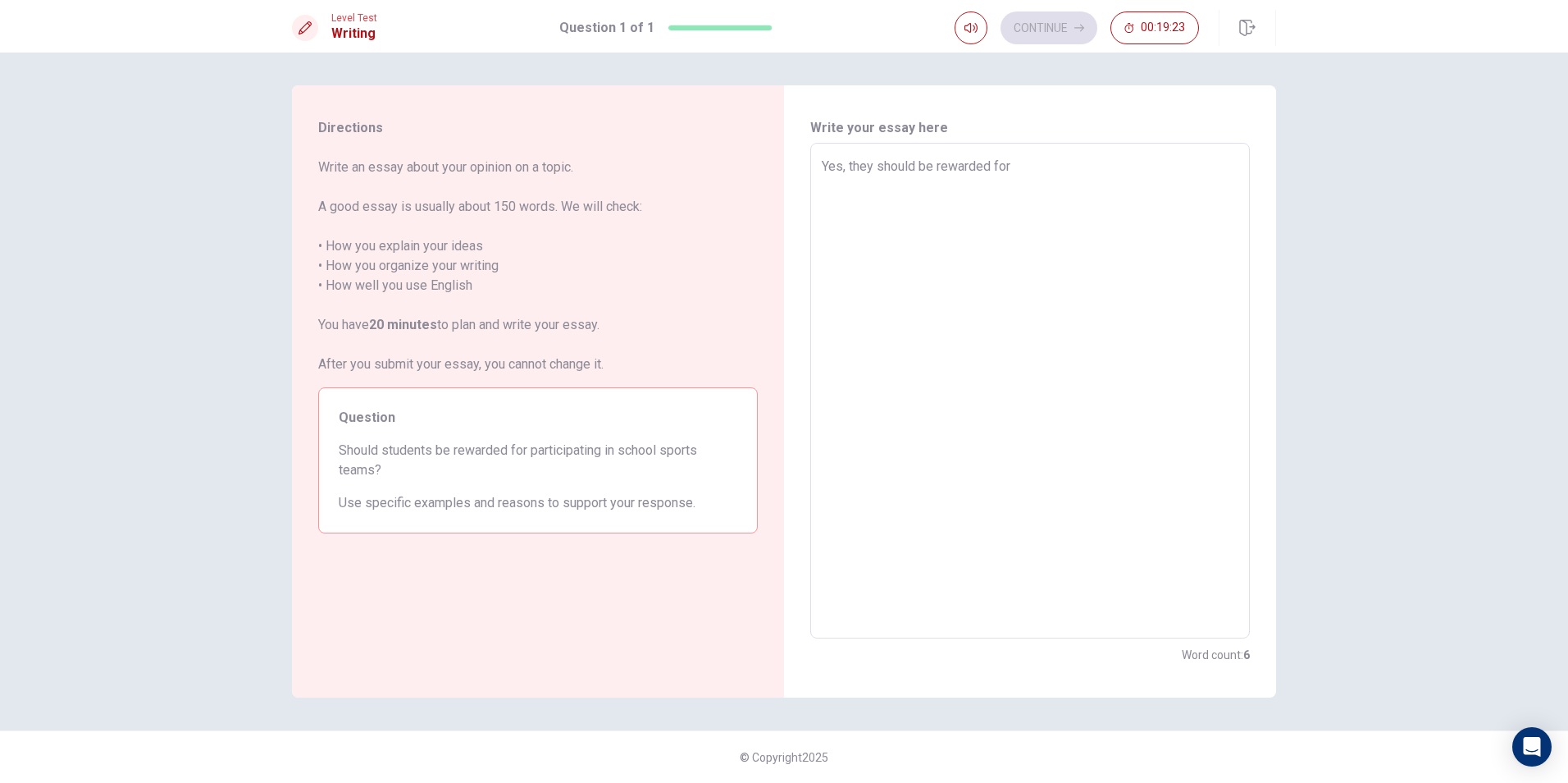
type textarea "x"
type textarea "Yes, they should be rewarded for"
type textarea "x"
type textarea "Yes, they should be rewarded for p"
type textarea "x"
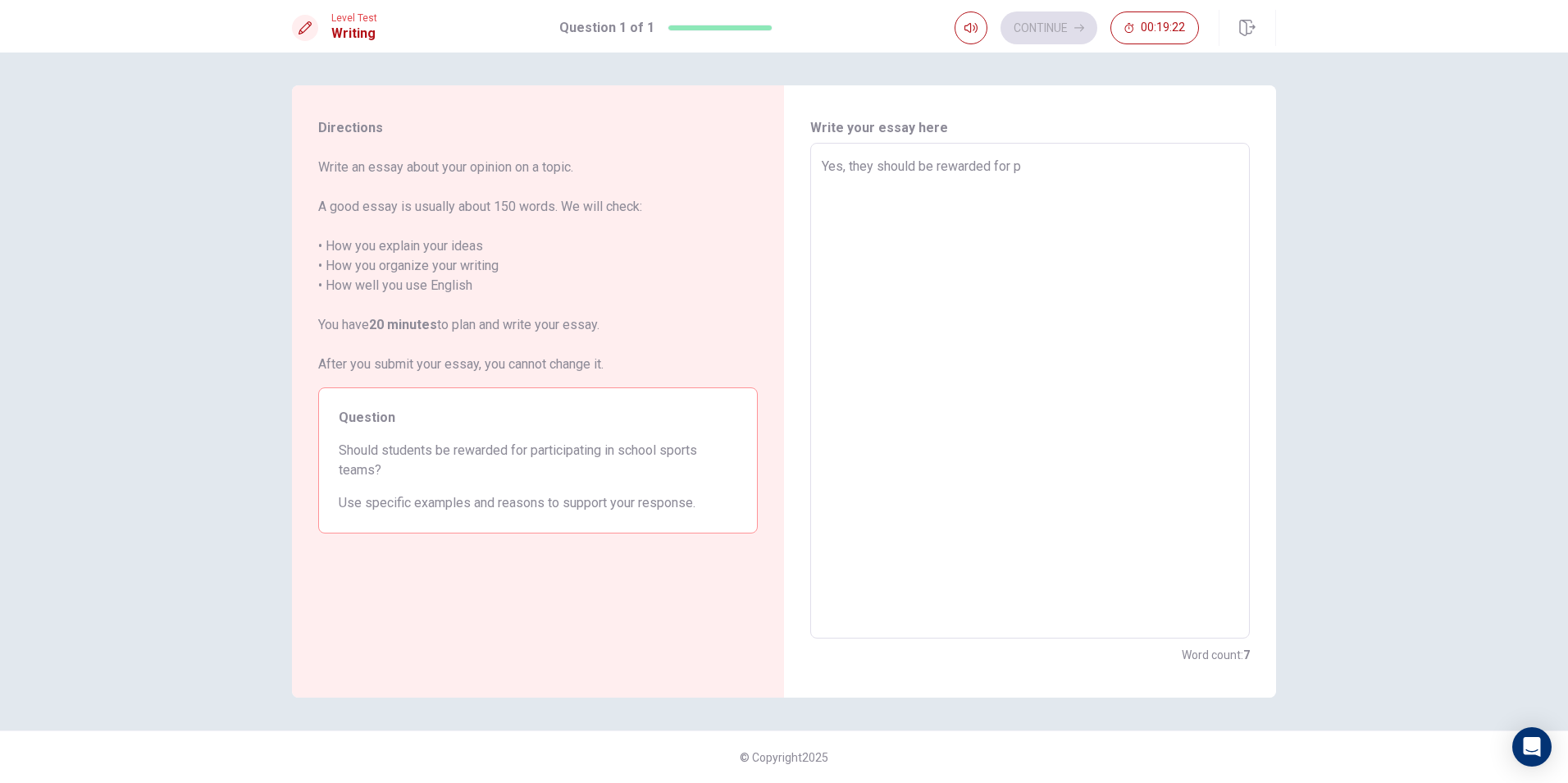
type textarea "Yes, they should be rewarded for pa"
type textarea "x"
type textarea "Yes, they should be rewarded for par"
type textarea "x"
type textarea "Yes, they should be rewarded for part"
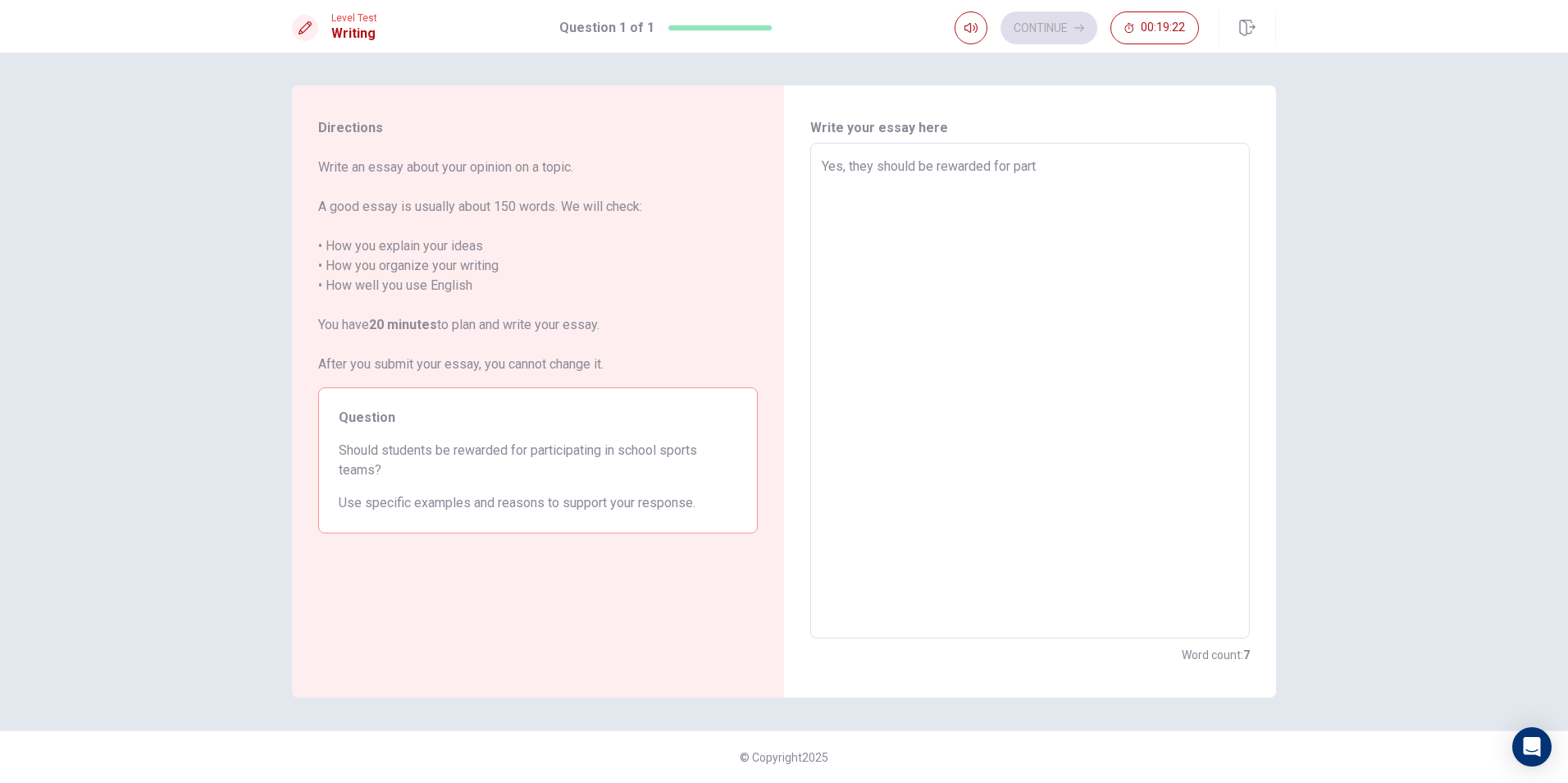
type textarea "x"
type textarea "Yes, they should be rewarded for parti"
type textarea "x"
type textarea "Yes, they should be rewarded for partic"
type textarea "x"
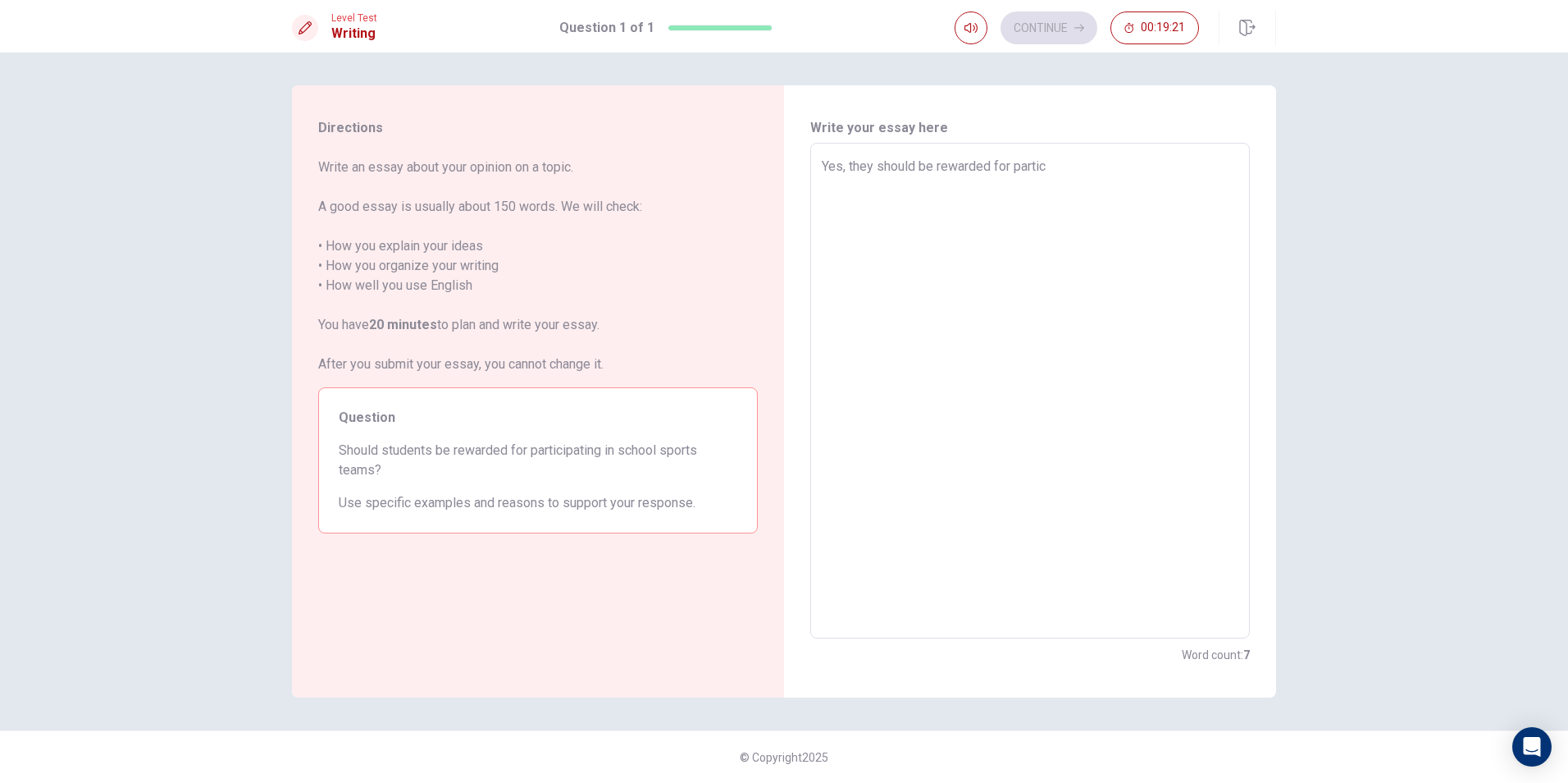
type textarea "Yes, they should be rewarded for partici"
type textarea "x"
type textarea "Yes, they should be rewarded for particip"
type textarea "x"
type textarea "Yes, they should be rewarded for participa"
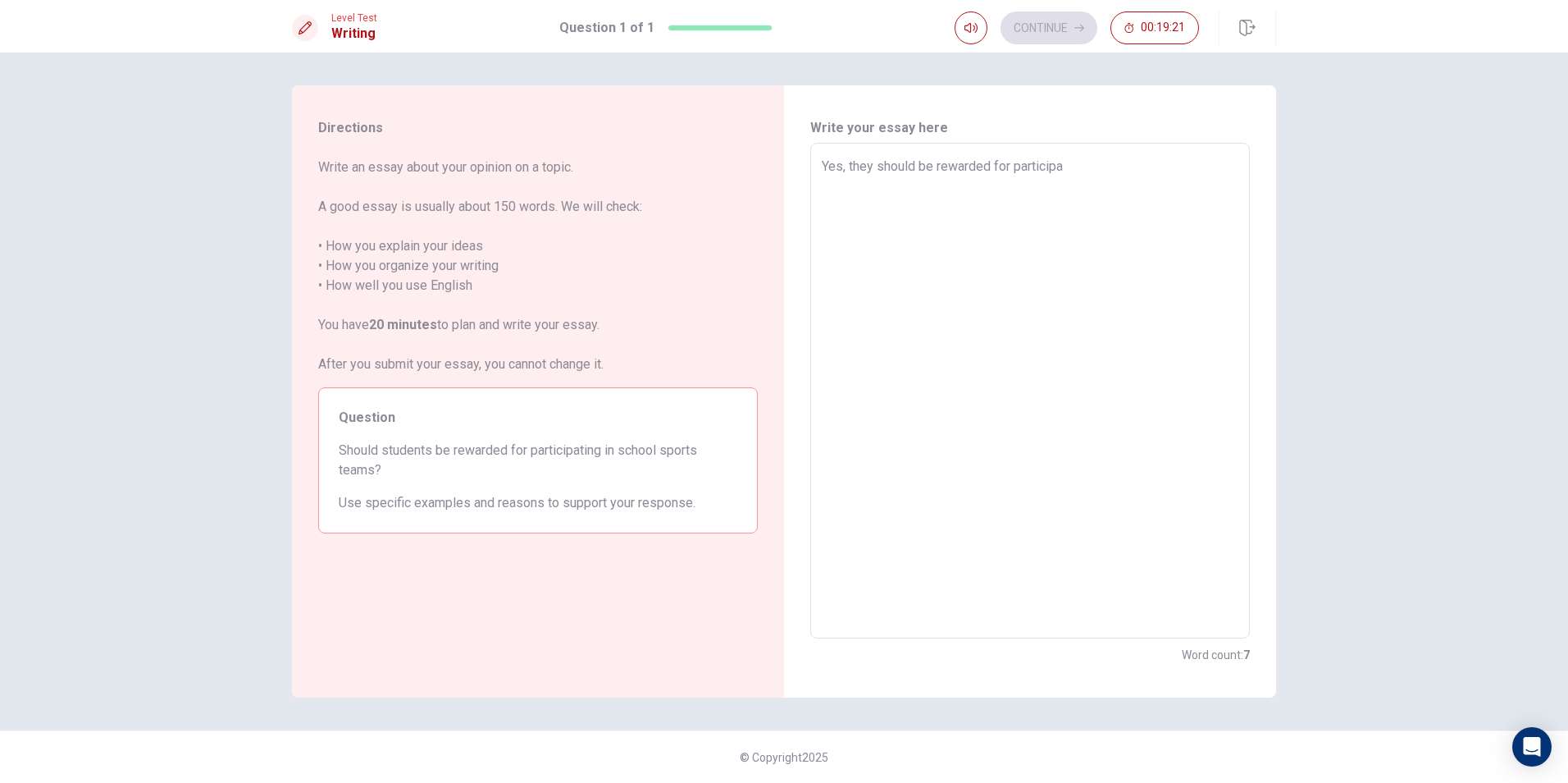
type textarea "x"
type textarea "Yes, they should be rewarded for participat"
type textarea "x"
type textarea "Yes, they should be rewarded for participati"
type textarea "x"
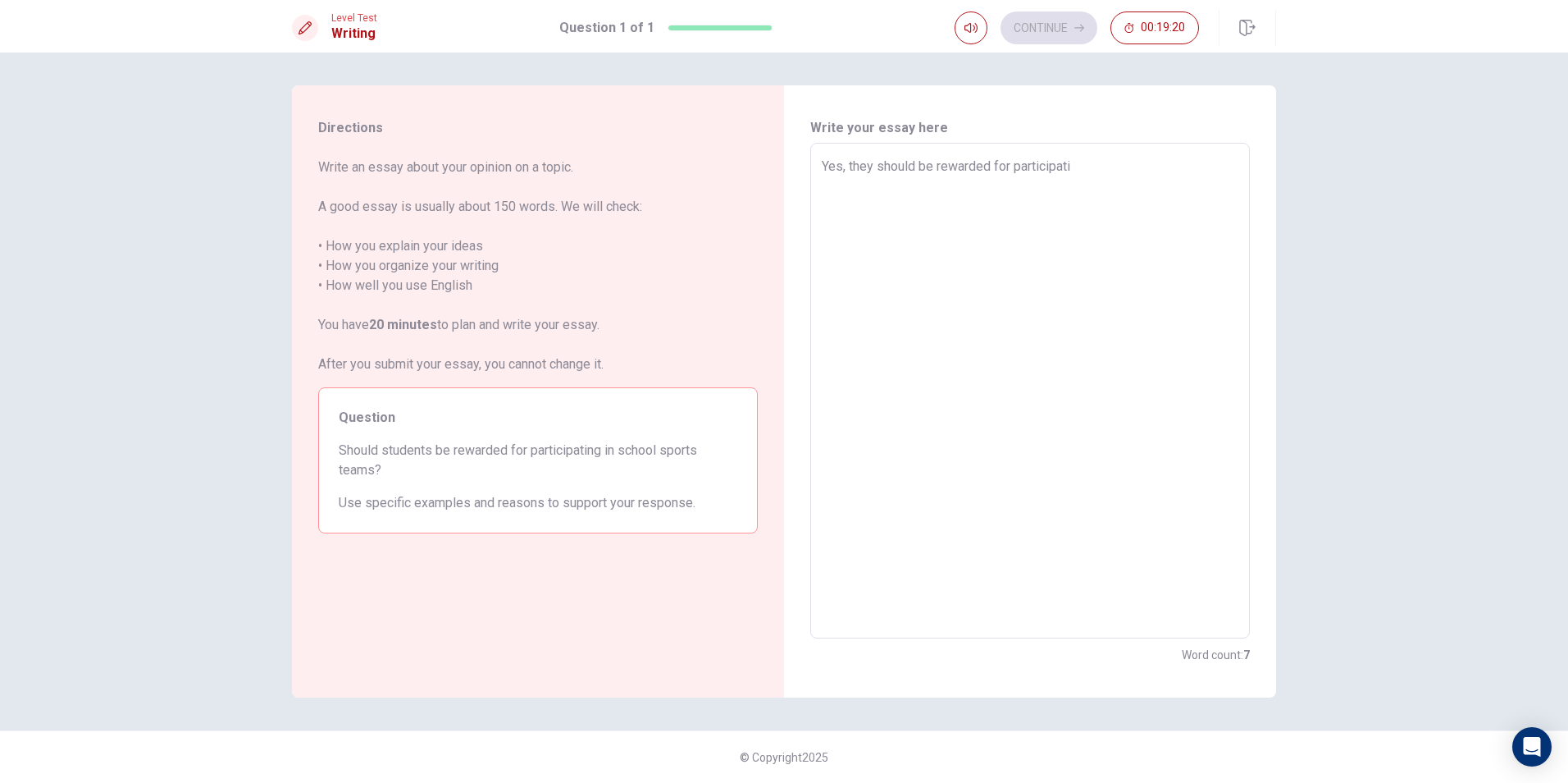
type textarea "Yes, they should be rewarded for participatin"
type textarea "x"
type textarea "Yes, they should be rewarded for participating"
type textarea "x"
type textarea "Yes, they should be rewarded for participating"
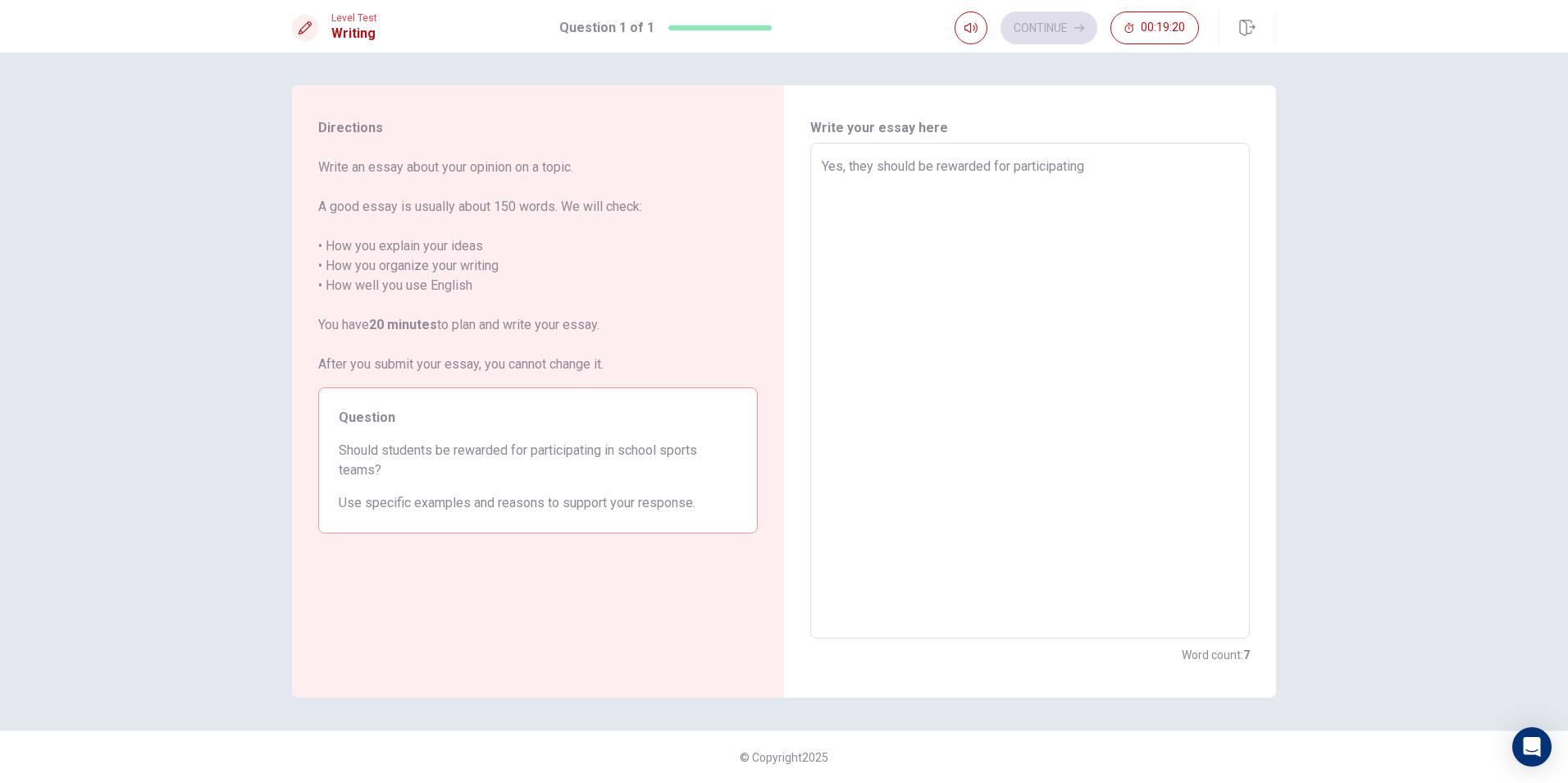
type textarea "x"
type textarea "Yes, they should be rewarded for participating i"
type textarea "x"
type textarea "Yes, they should be rewarded for participating in"
type textarea "x"
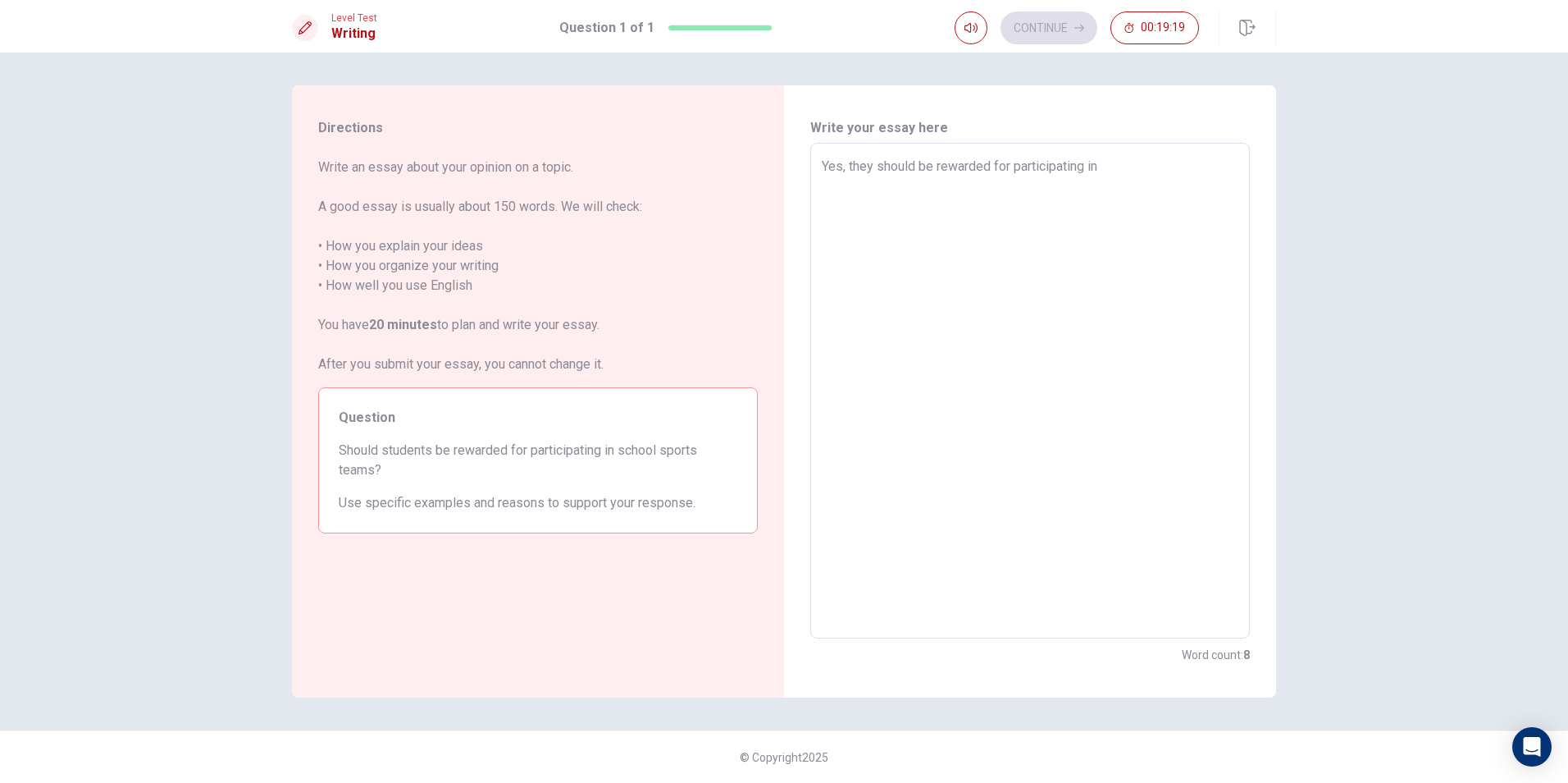
type textarea "Yes, they should be rewarded for participating in"
type textarea "x"
type textarea "Yes, they should be rewarded for participating in s"
type textarea "x"
type textarea "Yes, they should be rewarded for participating in sc"
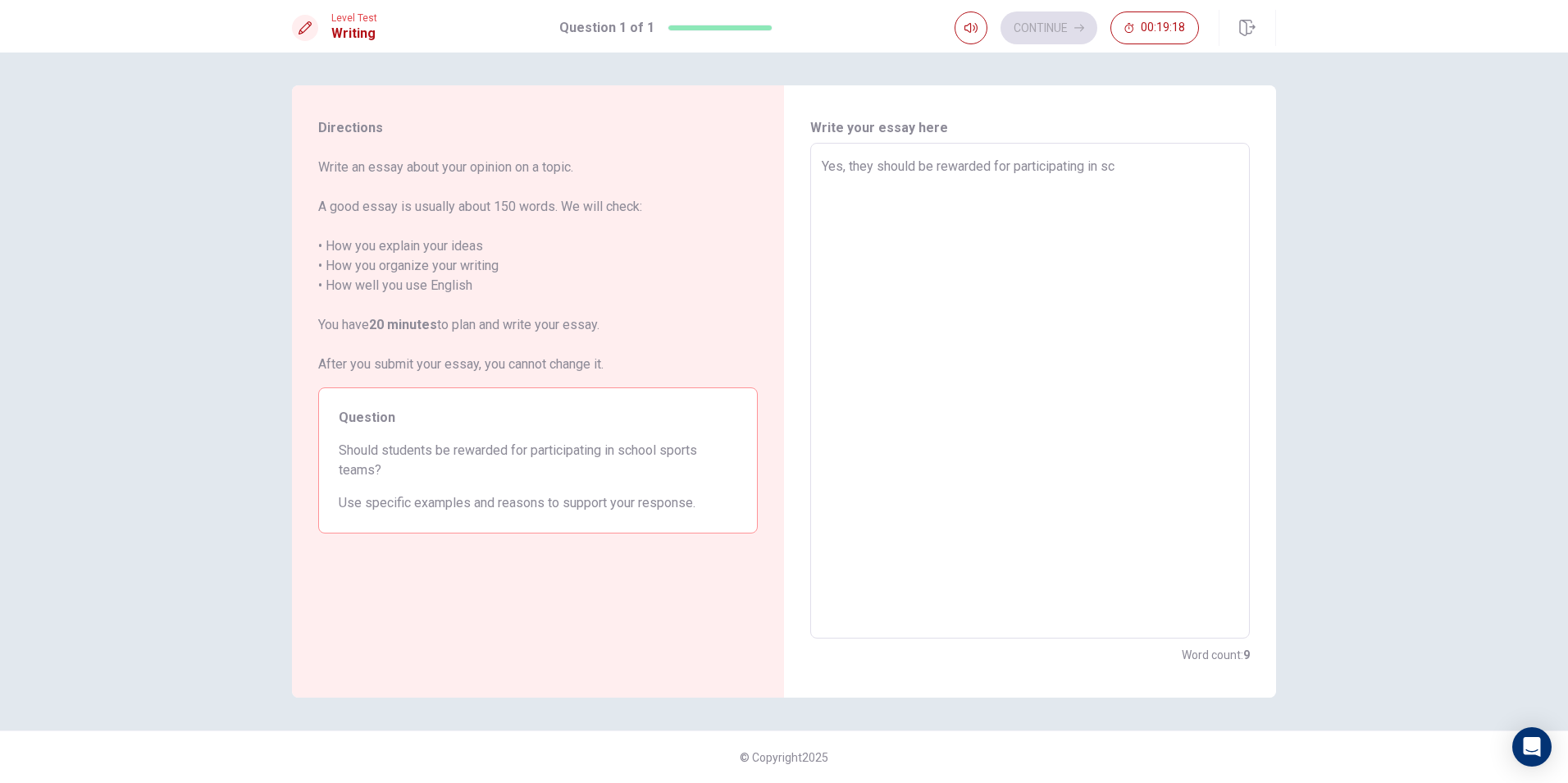
type textarea "x"
type textarea "Yes, they should be rewarded for participating in sch"
type textarea "x"
type textarea "Yes, they should be rewarded for participating in scho"
type textarea "x"
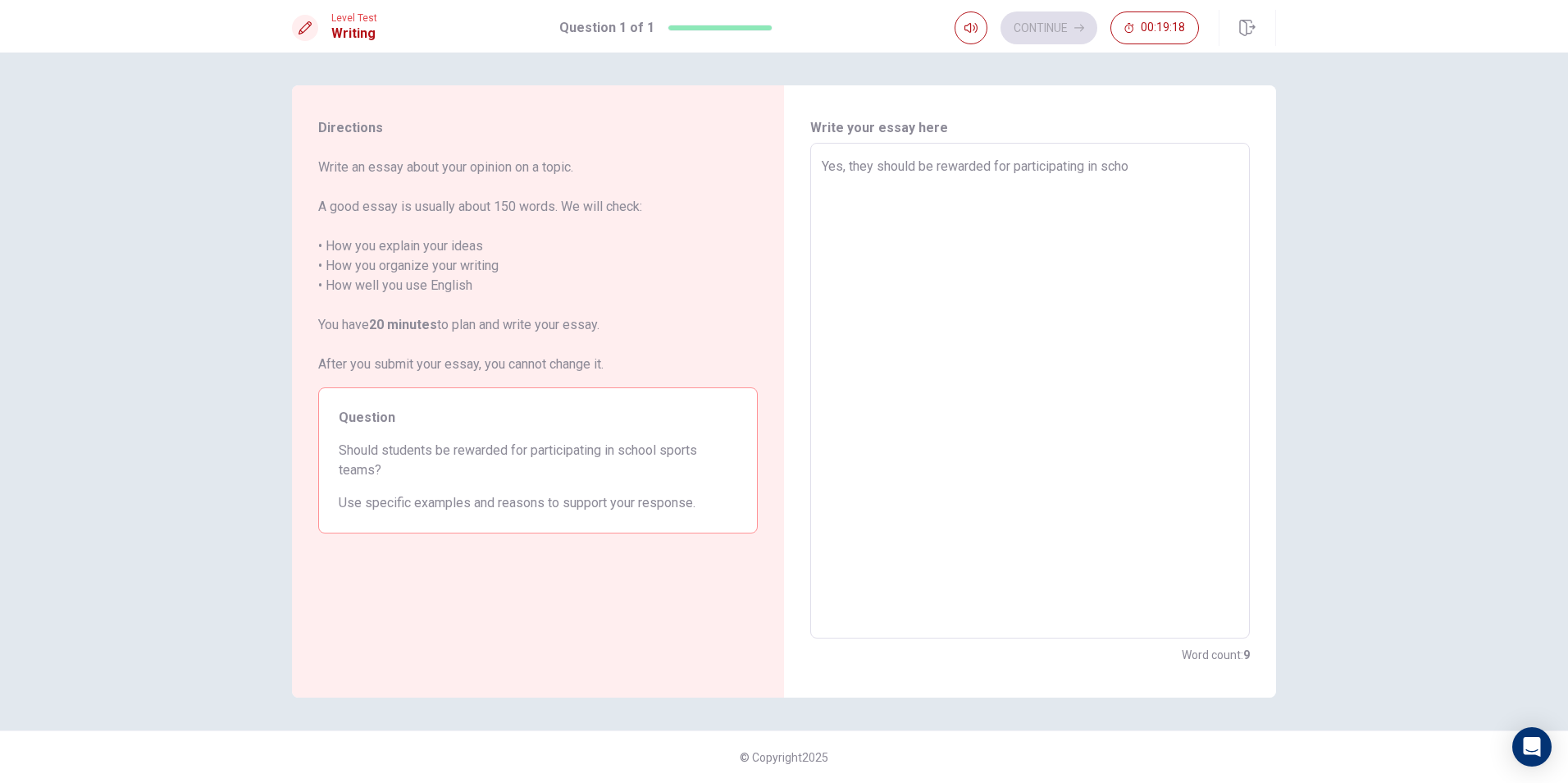
type textarea "Yes, they should be rewarded for participating in schoo"
type textarea "x"
type textarea "Yes, they should be rewarded for participating in school"
type textarea "x"
type textarea "Yes, they should be rewarded for participating in school"
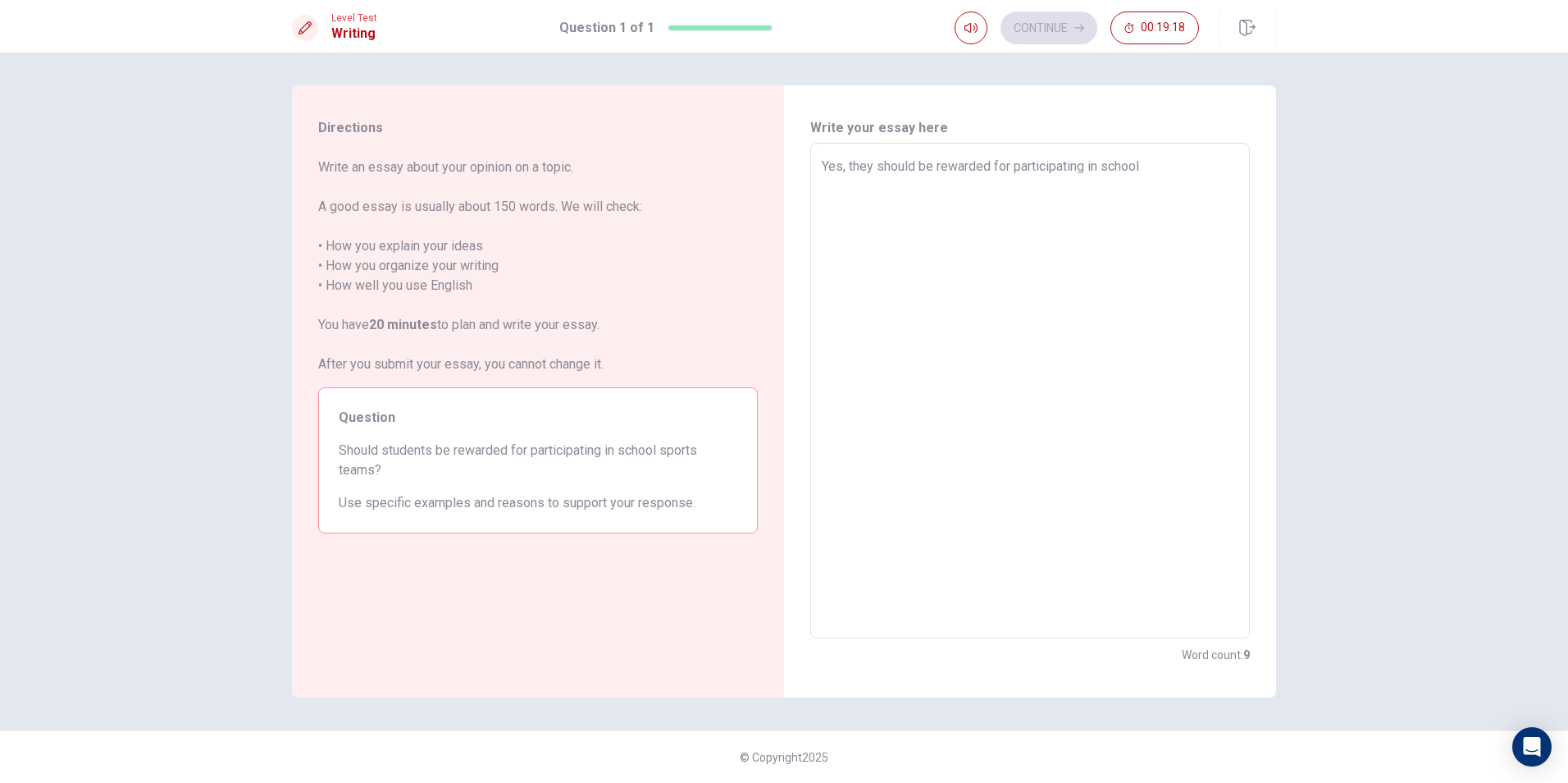
type textarea "x"
type textarea "Yes, they should be rewarded for participating in school s"
type textarea "x"
type textarea "Yes, they should be rewarded for participating in school sp"
type textarea "x"
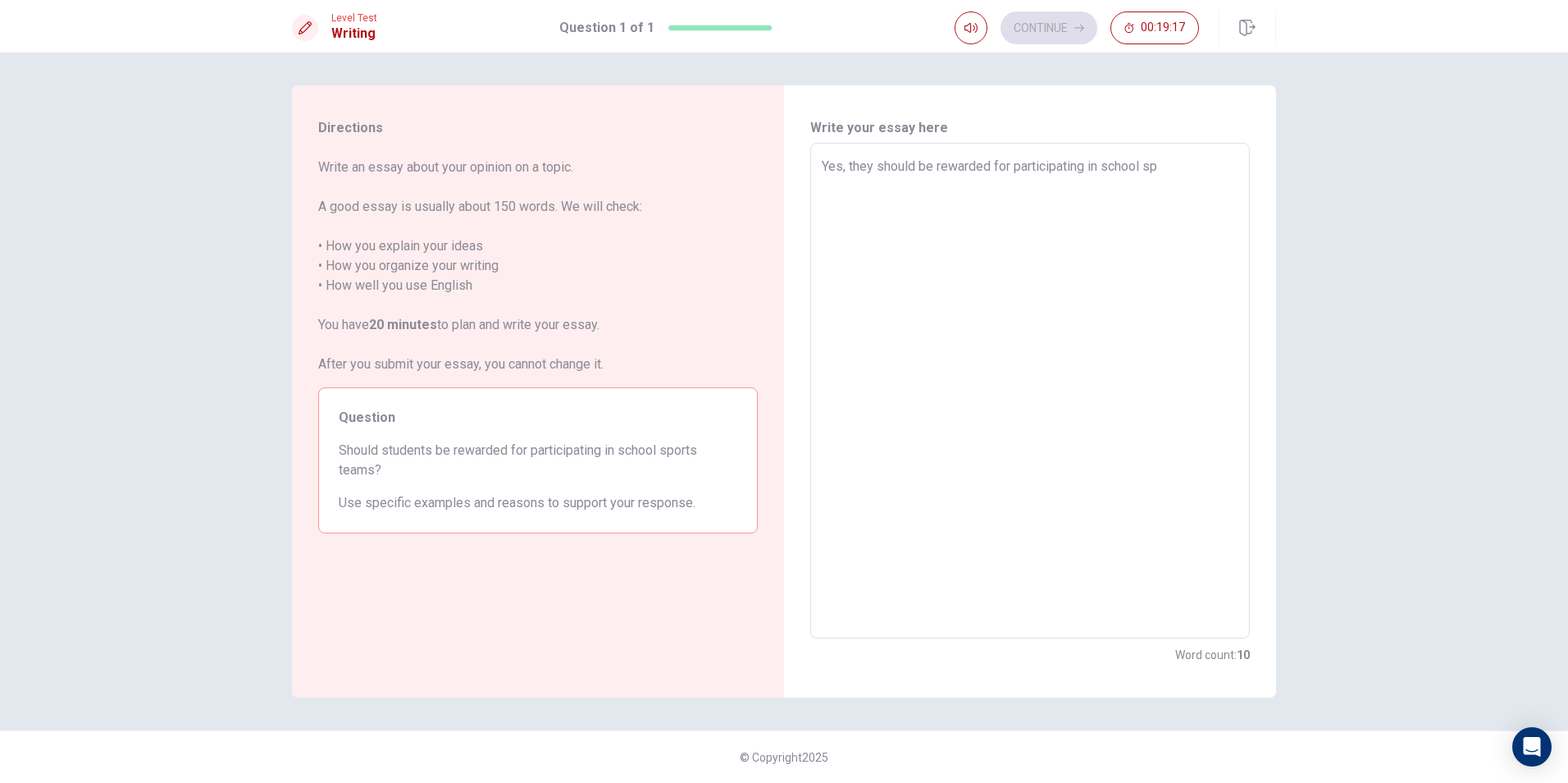
type textarea "Yes, they should be rewarded for participating in school spo"
type textarea "x"
type textarea "Yes, they should be rewarded for participating in school spor"
type textarea "x"
type textarea "Yes, they should be rewarded for participating in school sport"
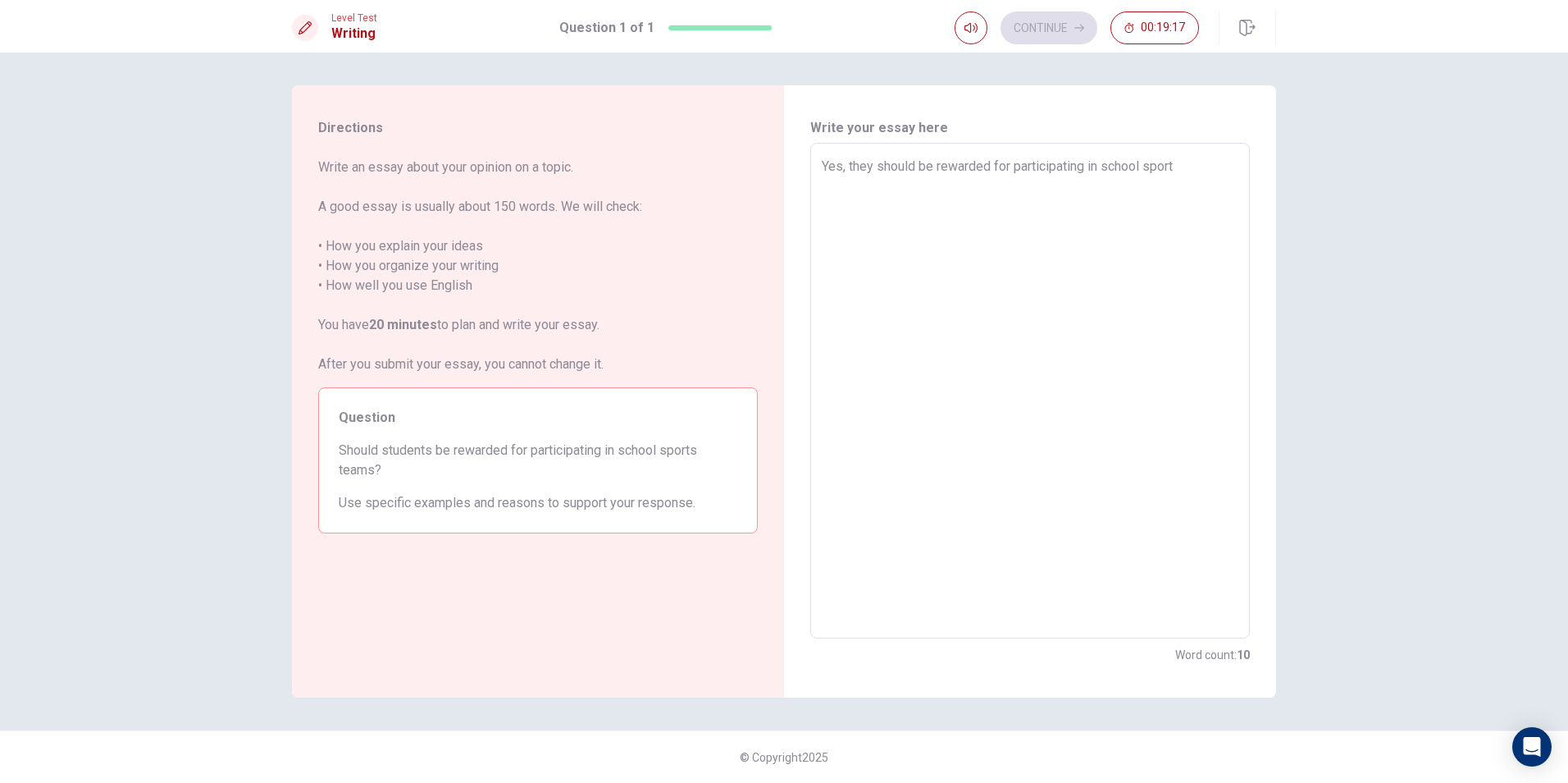
type textarea "x"
type textarea "Yes, they should be rewarded for participating in school sports"
type textarea "x"
type textarea "Yes, they should be rewarded for participating in school sports"
type textarea "x"
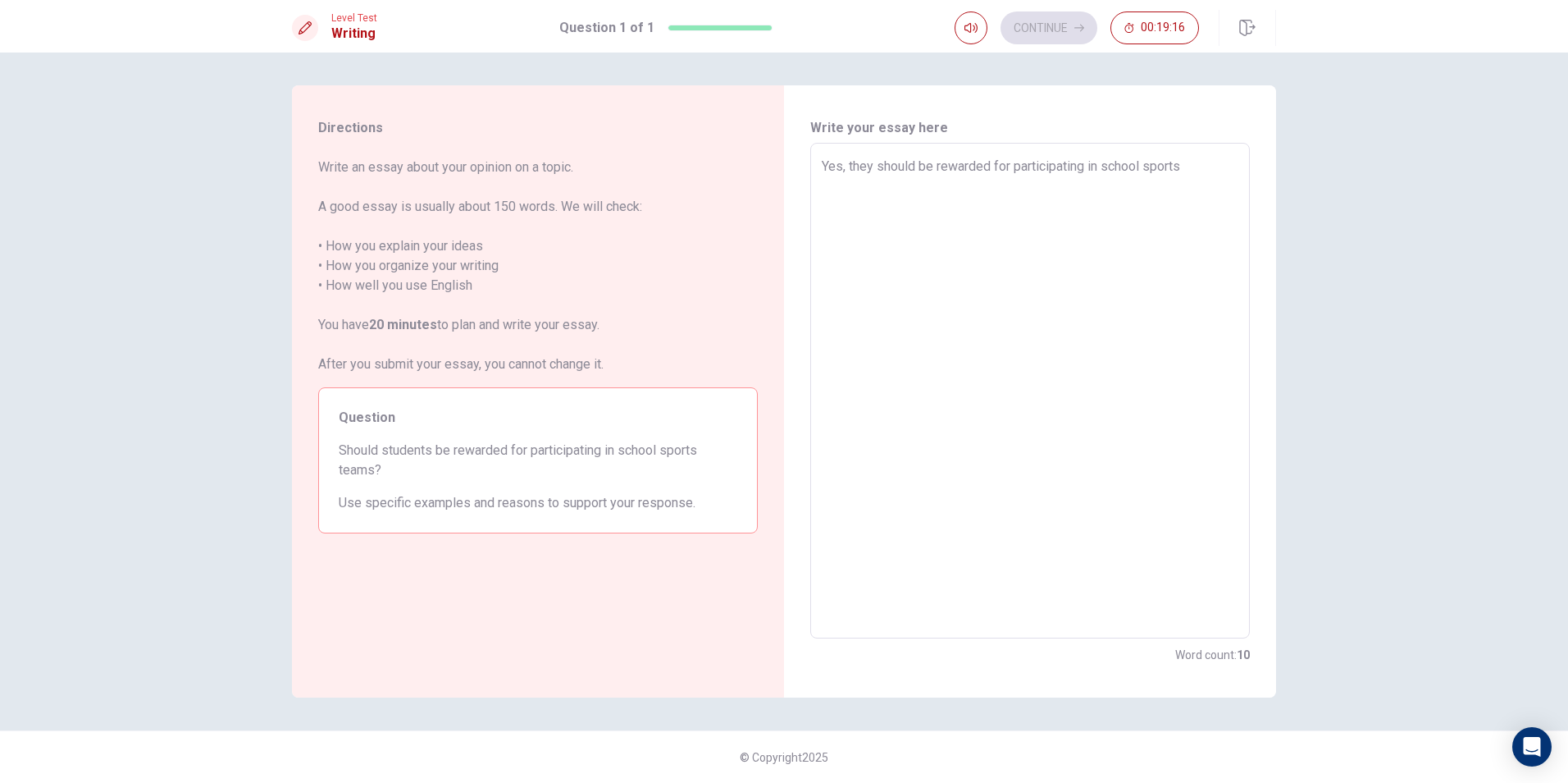
type textarea "Yes, they should be rewarded for participating in school sports t"
type textarea "x"
type textarea "Yes, they should be rewarded for participating in school sports te"
type textarea "x"
type textarea "Yes, they should be rewarded for participating in school sports tea"
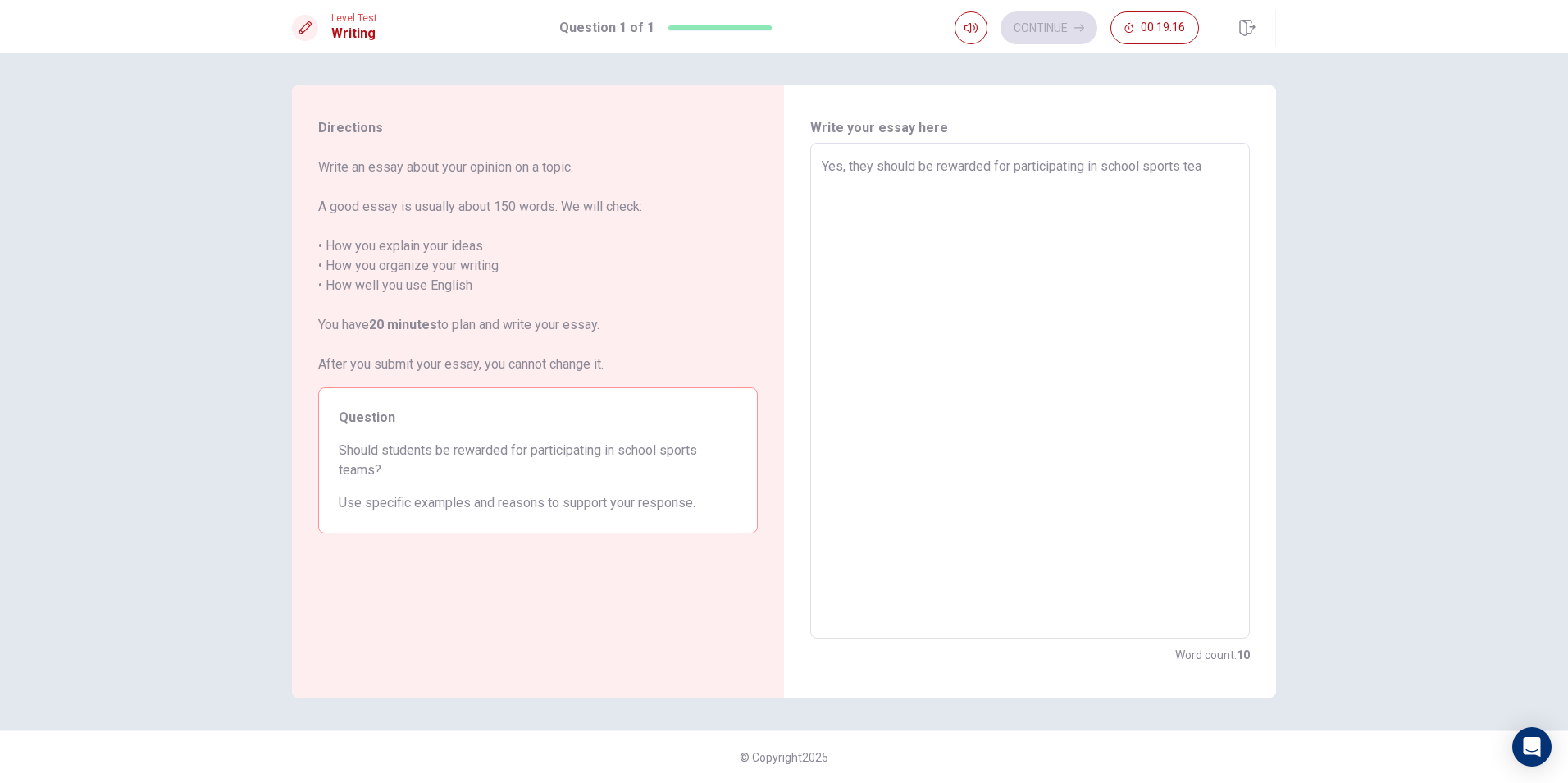
type textarea "x"
type textarea "Yes, they should be rewarded for participating in school sports team"
type textarea "x"
type textarea "Yes, they should be rewarded for participating in school sports team"
type textarea "x"
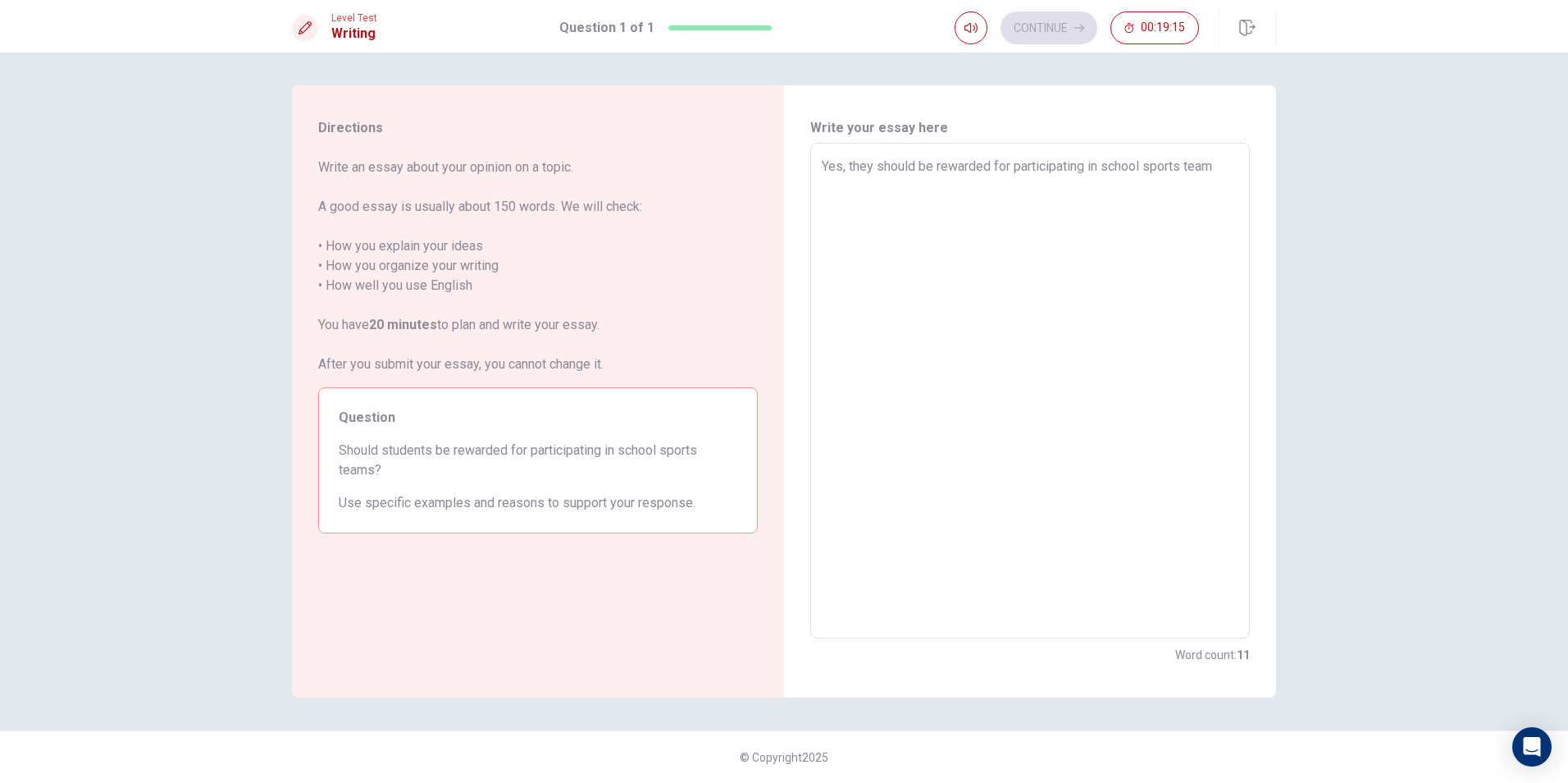
type textarea "Yes, they should be rewarded for participating in school sports team b"
type textarea "x"
type textarea "Yes, they should be rewarded for participating in school sports team be"
type textarea "x"
type textarea "Yes, they should be rewarded for participating in school sports team bec"
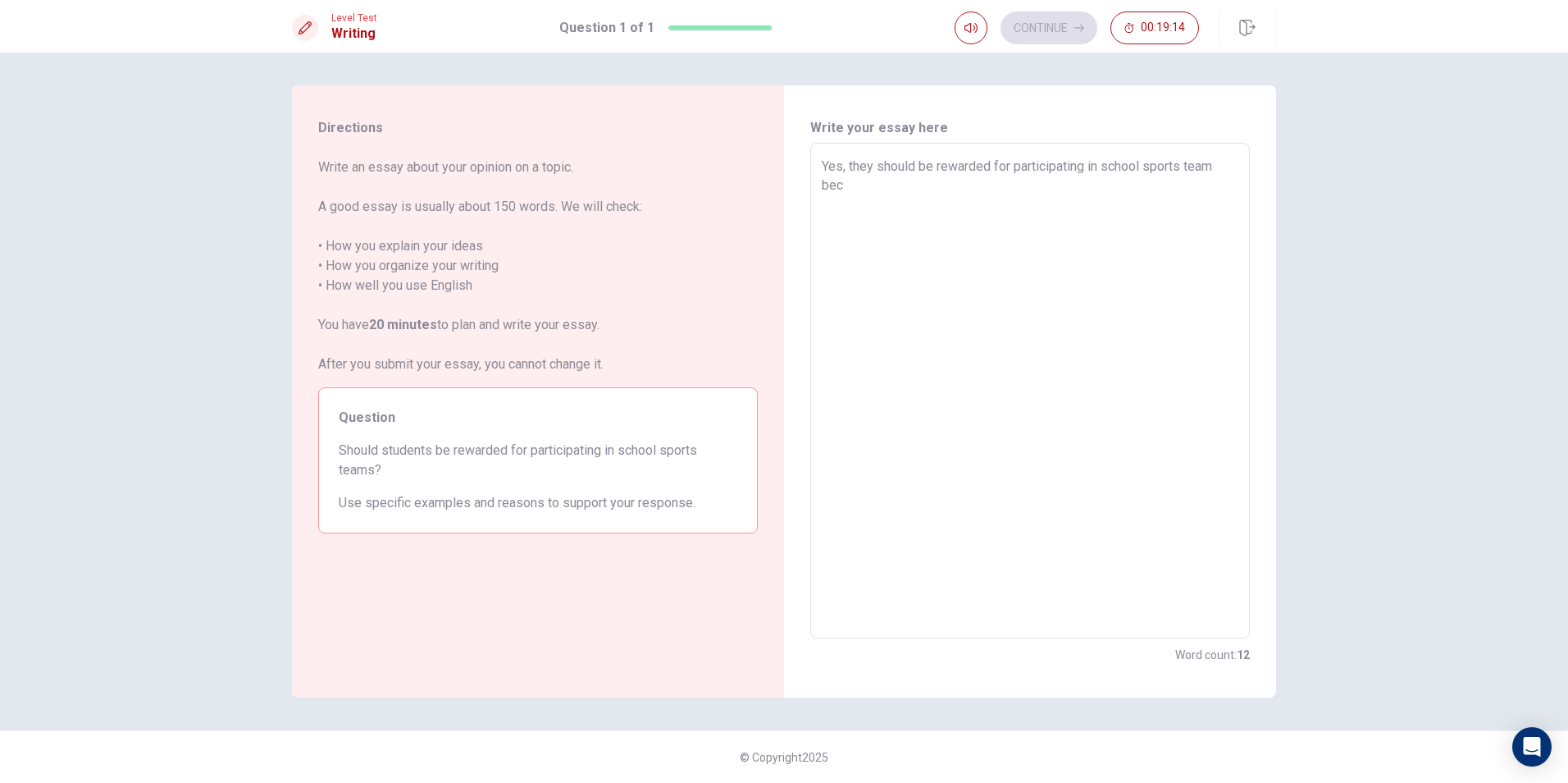
type textarea "x"
type textarea "Yes, they should be rewarded for participating in school sports team beca"
type textarea "x"
type textarea "Yes, they should be rewarded for participating in school sports team becau"
type textarea "x"
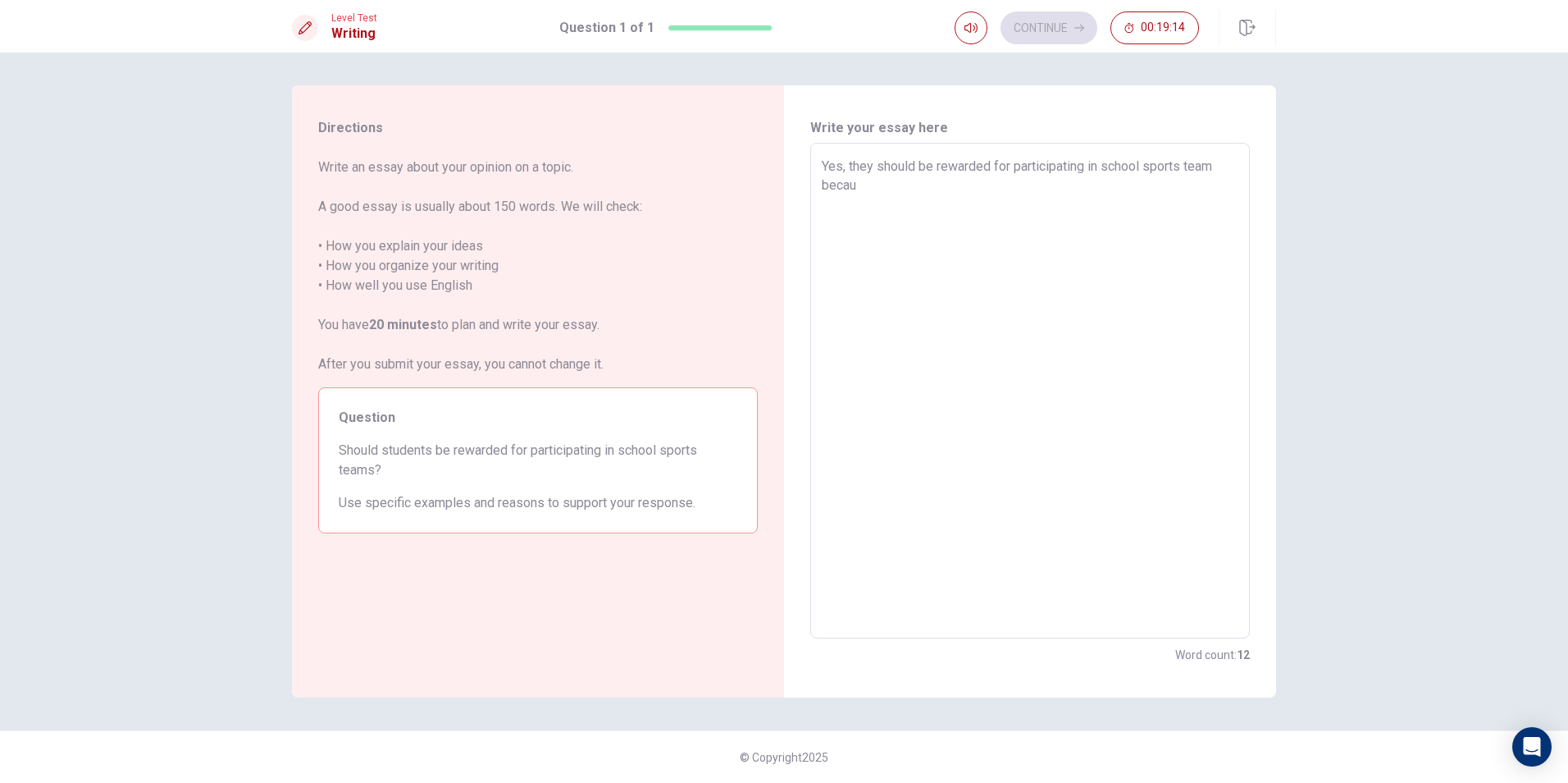
type textarea "Yes, they should be rewarded for participating in school sports team becaus"
type textarea "x"
type textarea "Yes, they should be rewarded for participating in school sports team because"
type textarea "x"
type textarea "Yes, they should be rewarded for participating in school sports team becaus"
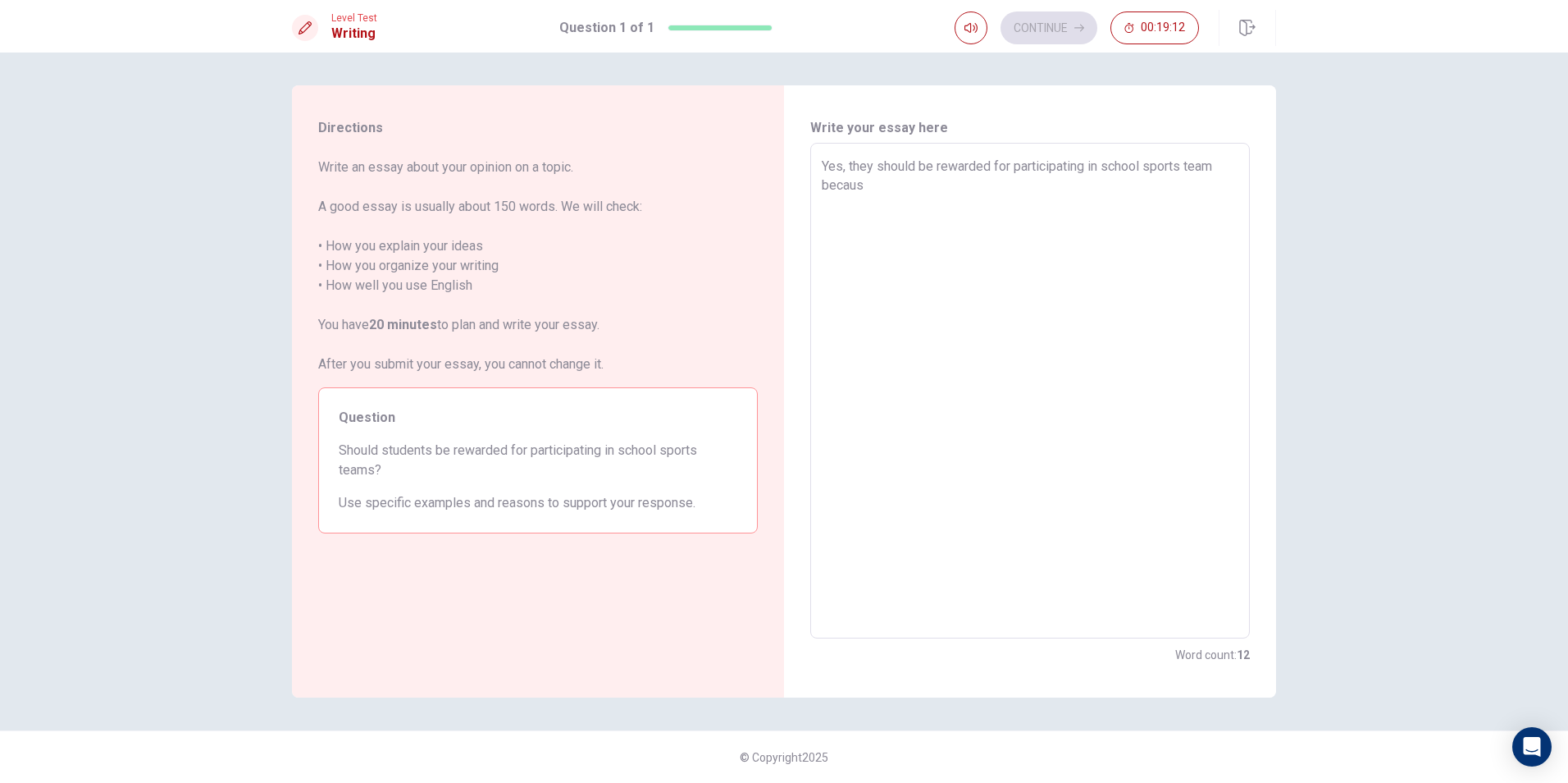
type textarea "x"
type textarea "Yes, they should be rewarded for participating in school sports team becau"
type textarea "x"
type textarea "Yes, they should be rewarded for participating in school sports team beca"
type textarea "x"
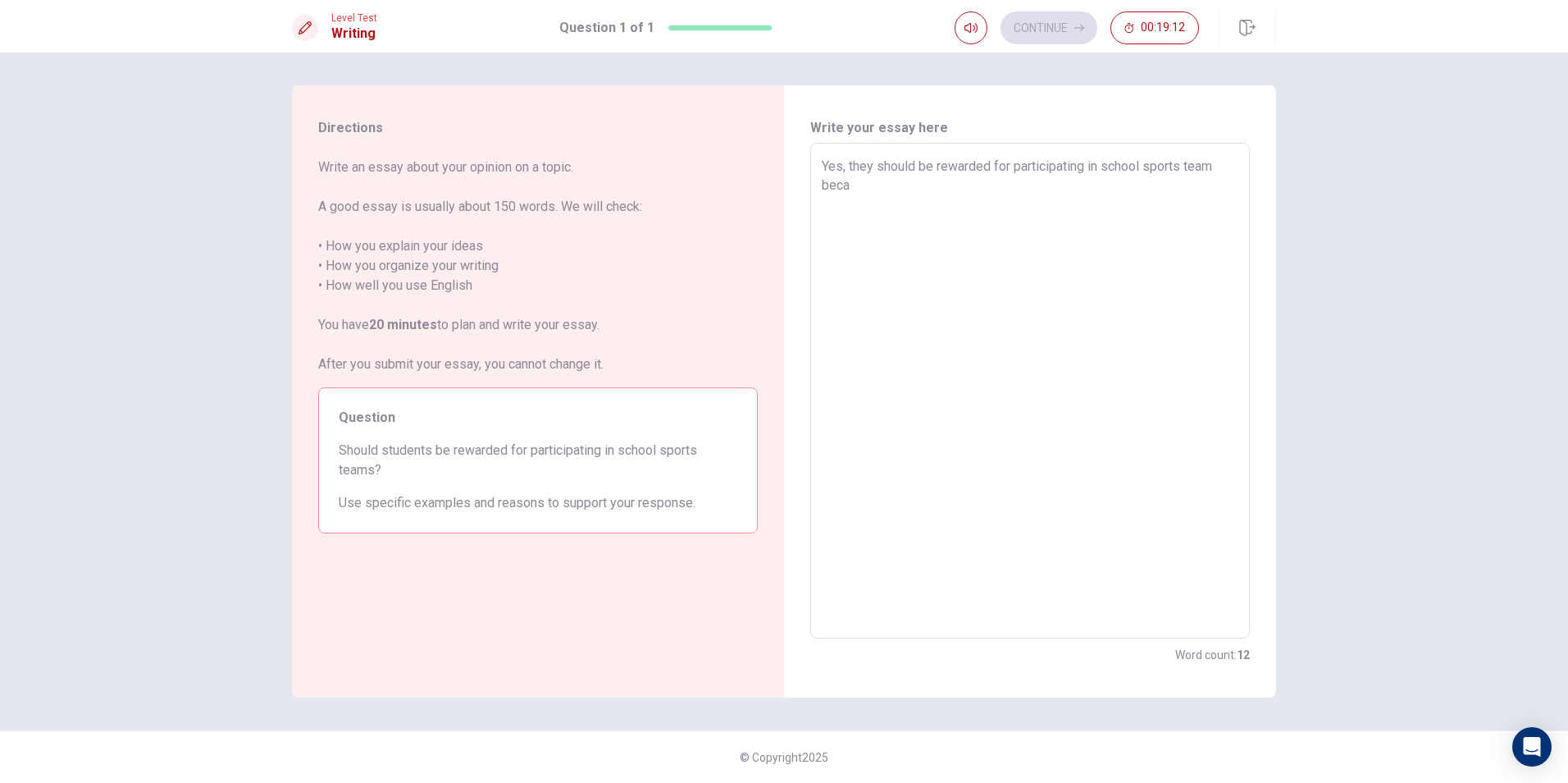
type textarea "Yes, they should be rewarded for participating in school sports team bec"
type textarea "x"
type textarea "Yes, they should be rewarded for participating in school sports team be"
type textarea "x"
type textarea "Yes, they should be rewarded for participating in school sports team b"
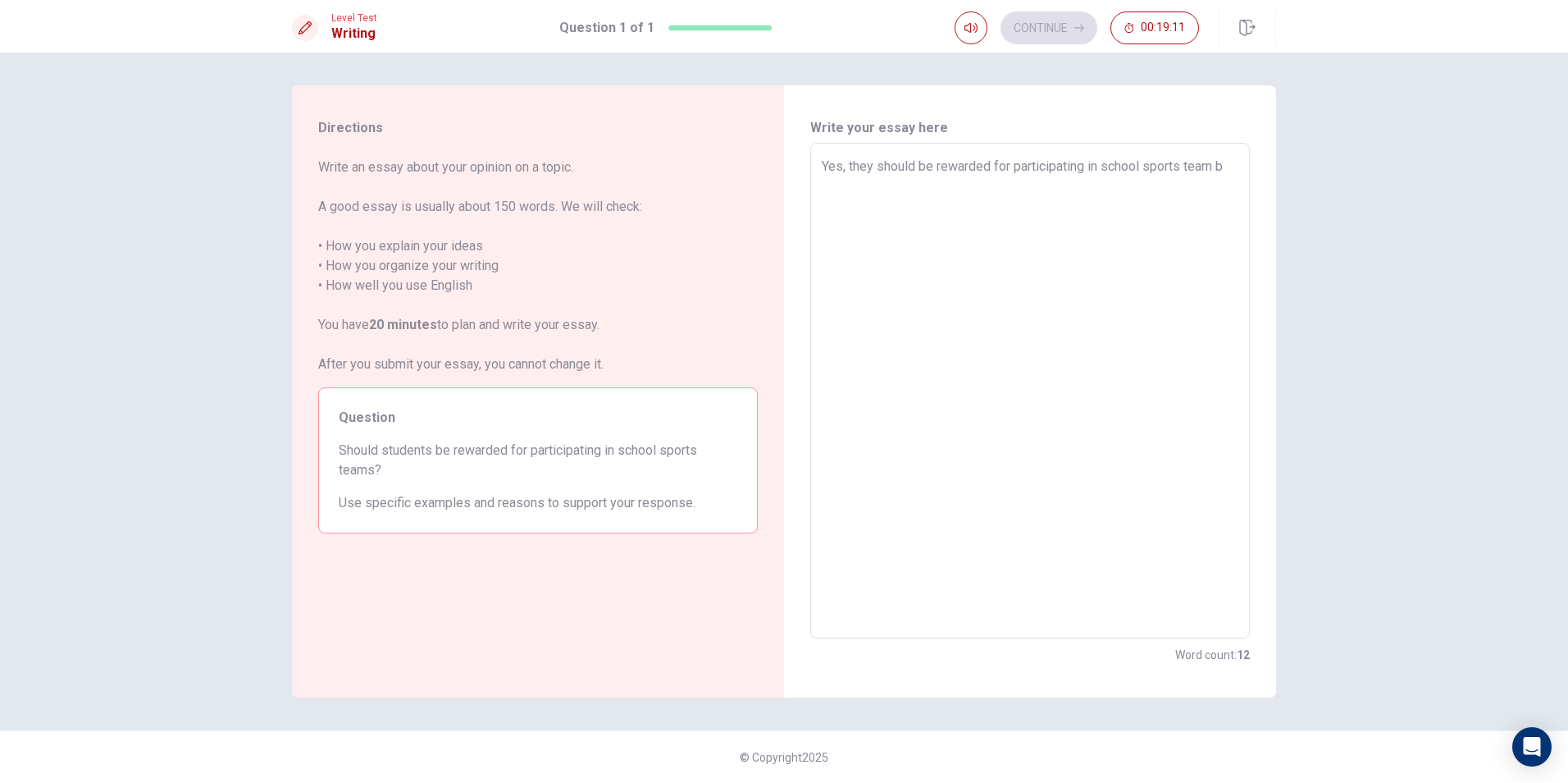
type textarea "x"
type textarea "Yes, they should be rewarded for participating in school sports team"
type textarea "x"
type textarea "Yes, they should be rewarded for participating in school sports team l"
type textarea "x"
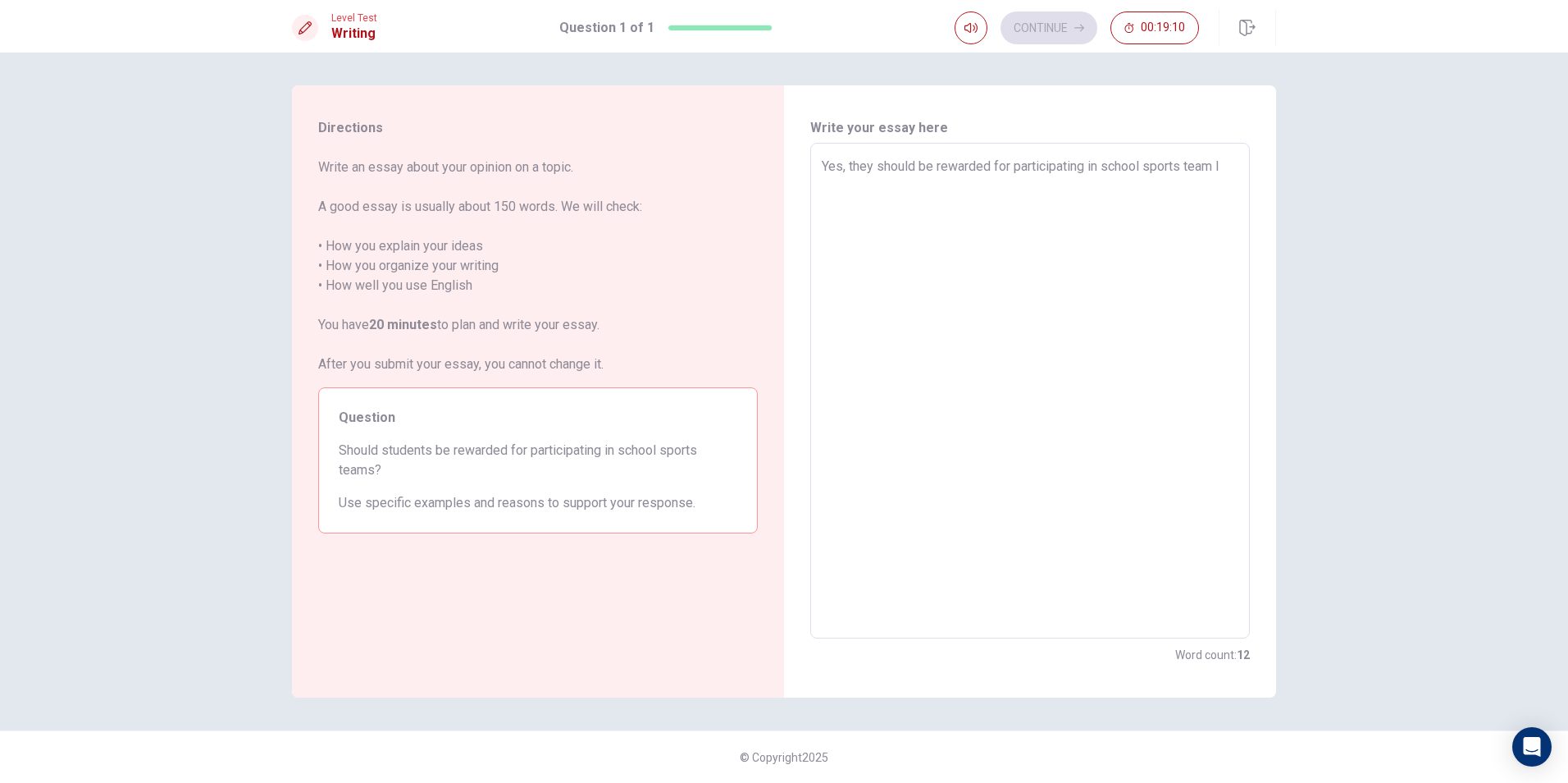
type textarea "Yes, they should be rewarded for participating in school sports team"
type textarea "x"
type textarea "Yes, they should be rewarded for participating in school sports team"
type textarea "x"
type textarea "Yes, they should be rewarded for participating in school sports team,"
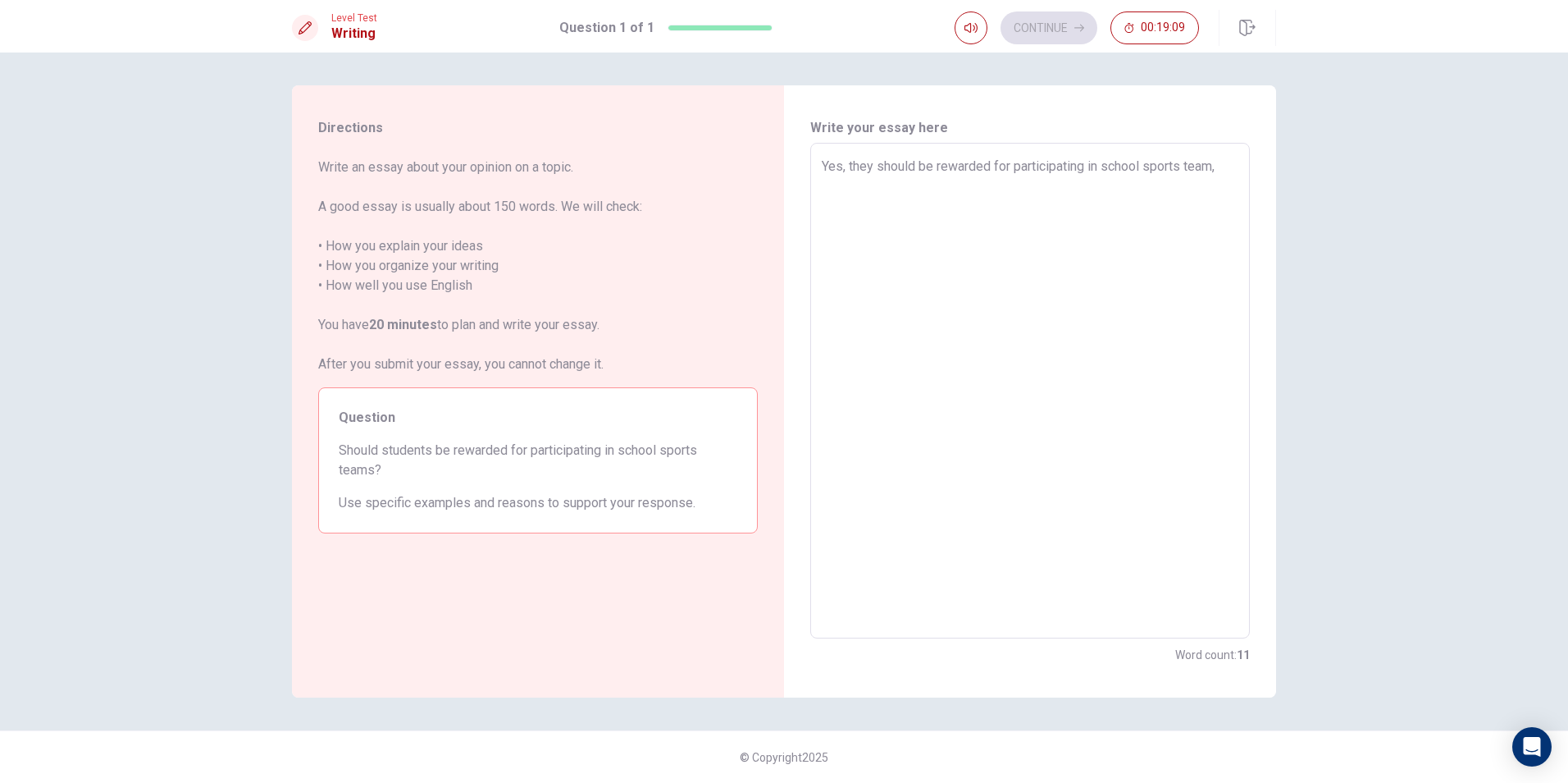
type textarea "x"
type textarea "Yes, they should be rewarded for participating in school sports team"
type textarea "x"
type textarea "Yes, they should be rewarded for participating in school sports team."
type textarea "x"
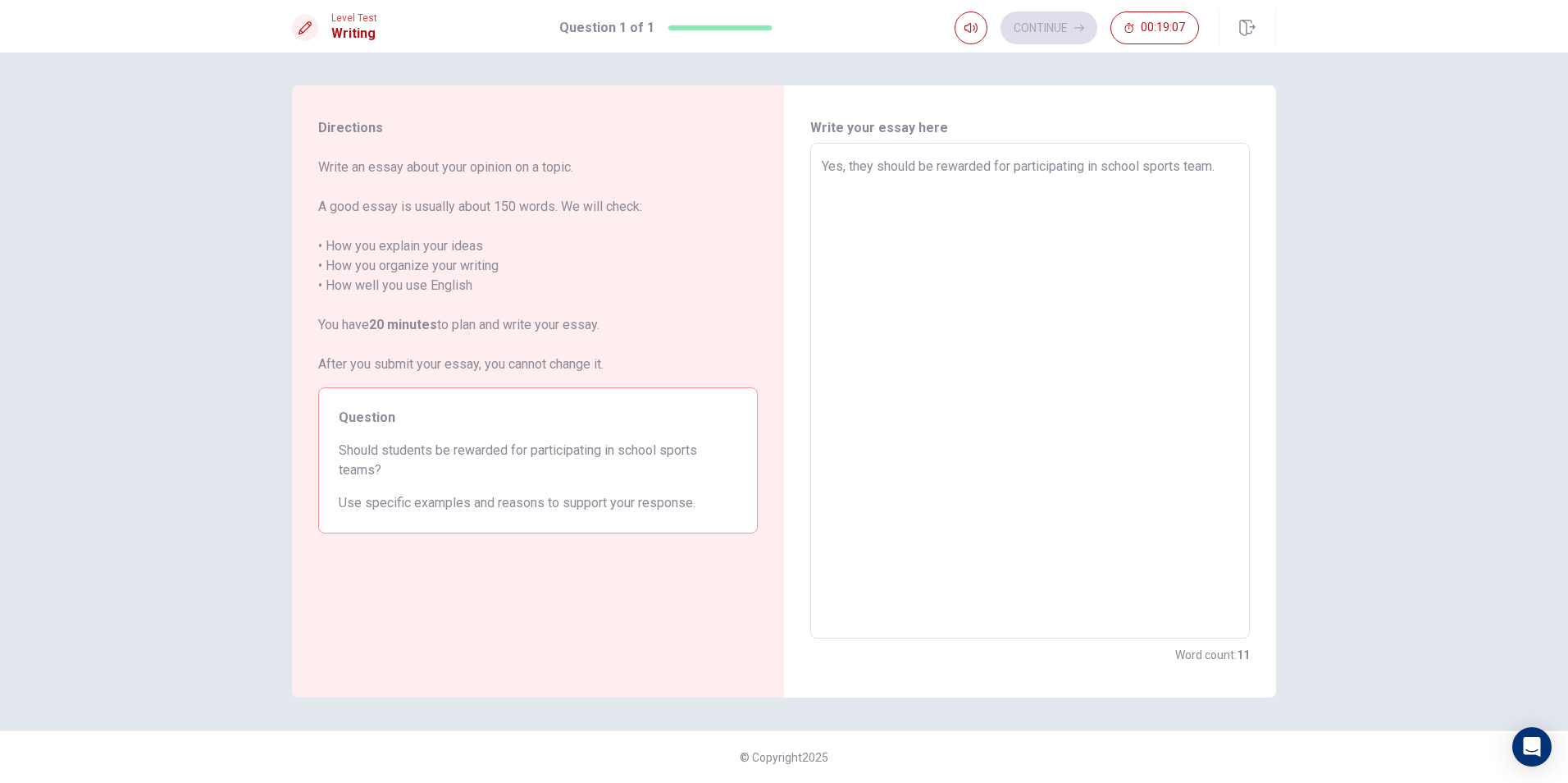
type textarea "Yes, they should be rewarded for participating in school sports team."
type textarea "x"
type textarea "Yes, they should be rewarded for participating in school sports team. L"
type textarea "x"
type textarea "Yes, they should be rewarded for participating in school sports team. Lo"
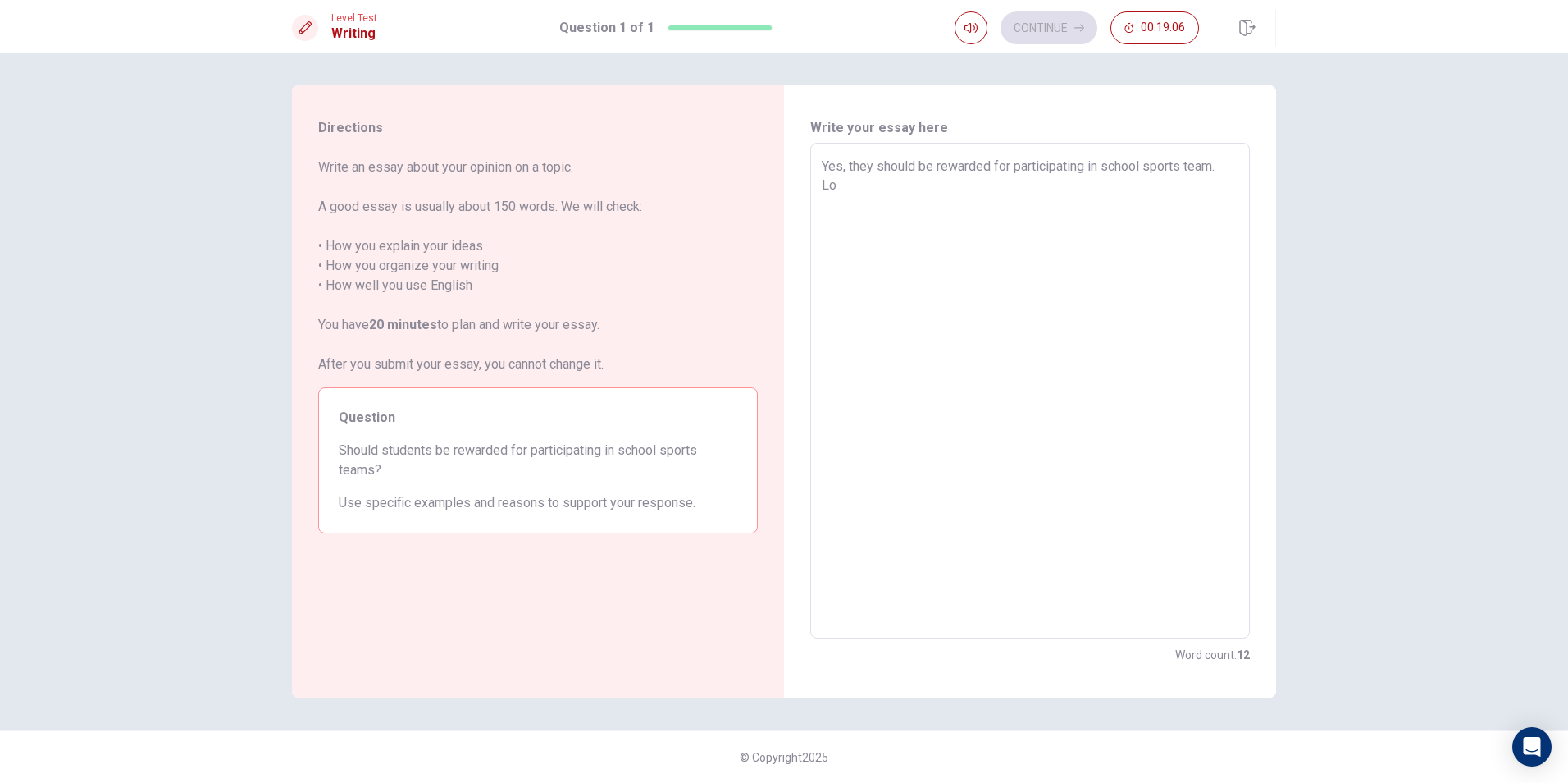
type textarea "x"
click at [908, 185] on textarea "Yes, they should be rewarded for participating in school sports team Losing or …" at bounding box center [1030, 391] width 417 height 468
click at [979, 194] on textarea "Yes, they should be rewarded for participating in school sports team Losing or …" at bounding box center [1030, 391] width 417 height 468
click at [869, 166] on textarea "Yes, they should be rewarded for participating in school sports team Losing or …" at bounding box center [1030, 391] width 417 height 468
click at [872, 166] on textarea "Yes, they should be rewarded for participating in school sports team Losing or …" at bounding box center [1030, 391] width 417 height 468
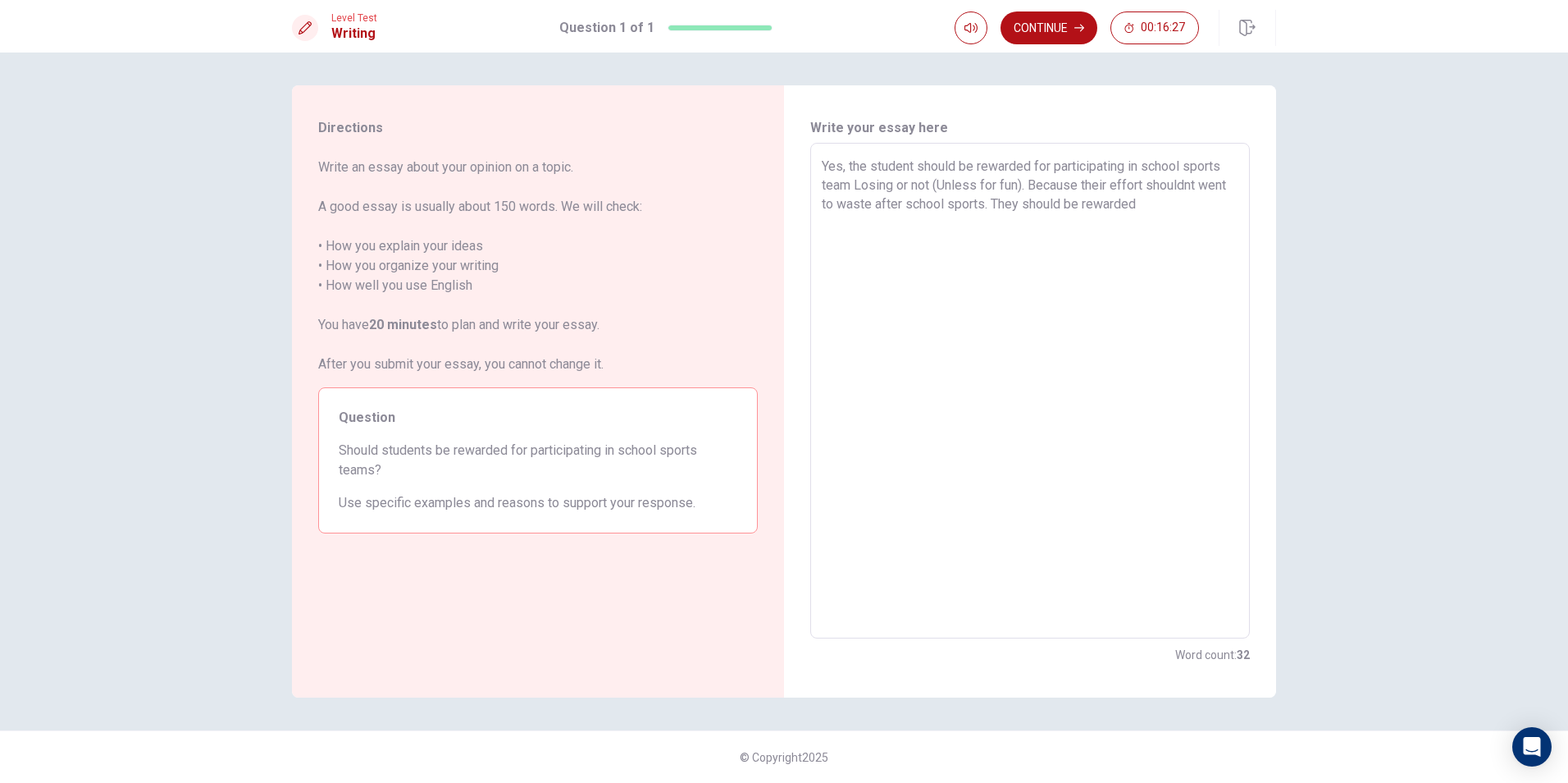
click at [1191, 208] on textarea "Yes, the student should be rewarded for participating in school sports team Los…" at bounding box center [1030, 391] width 417 height 468
drag, startPoint x: 934, startPoint y: 188, endPoint x: 810, endPoint y: 184, distance: 124.1
click at [810, 184] on div "Yes, the student should be rewarded for participating in school sports team Los…" at bounding box center [1030, 390] width 440 height 495
click at [1057, 195] on textarea "Yes, the student should be rewarded for participating in school sports (Unless …" at bounding box center [1030, 391] width 417 height 468
click at [884, 188] on textarea "Yes, the student should be rewarded for participating in school sports (Unless …" at bounding box center [1030, 391] width 417 height 468
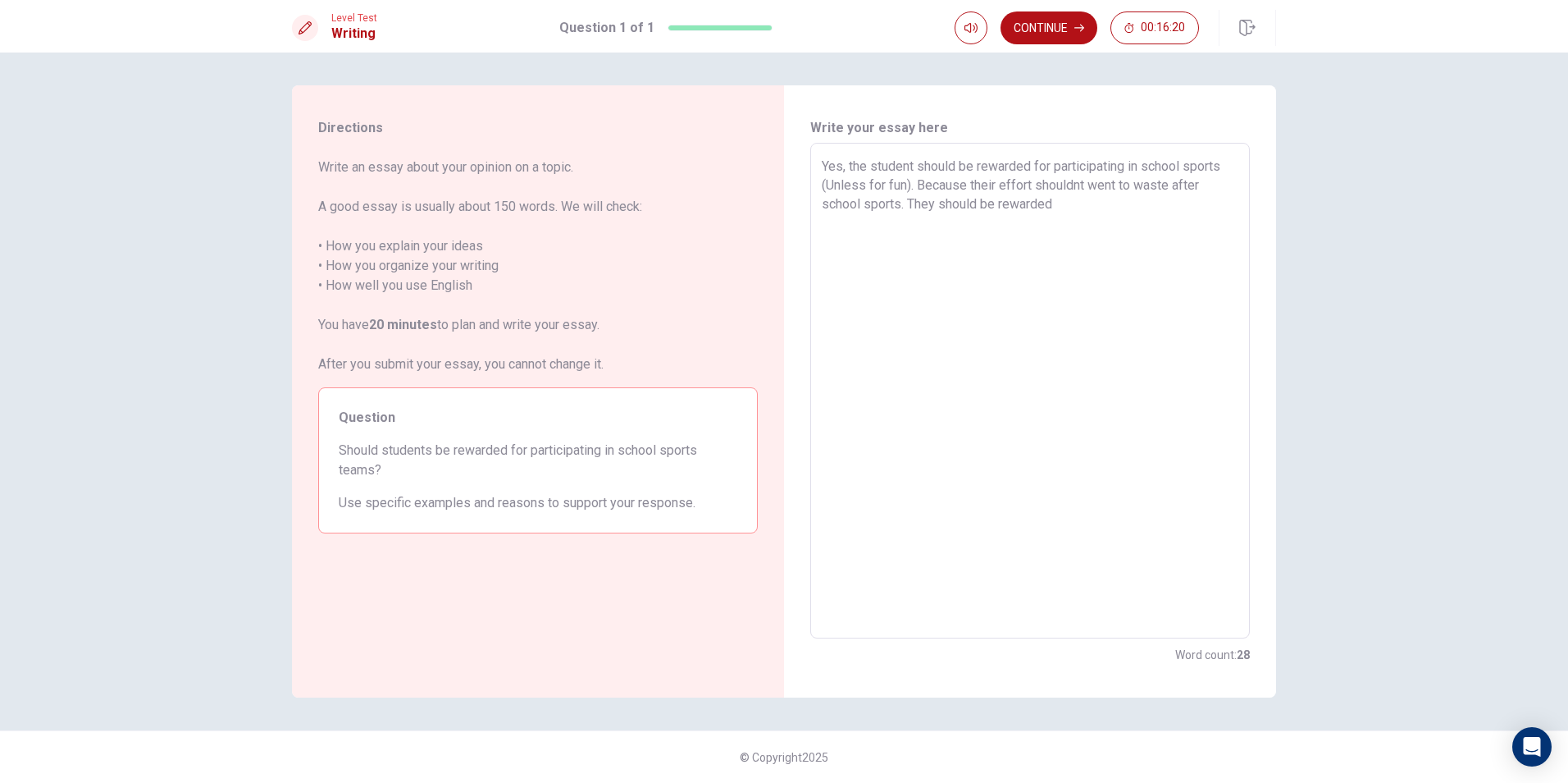
click at [868, 183] on textarea "Yes, the student should be rewarded for participating in school sports (Unless …" at bounding box center [1030, 391] width 417 height 468
click at [1182, 206] on textarea "Yes, the student should be rewarded for participating in school sports (Unless …" at bounding box center [1030, 391] width 417 height 468
drag, startPoint x: 1171, startPoint y: 208, endPoint x: 907, endPoint y: 206, distance: 264.0
click at [907, 206] on textarea "Yes, the student should be rewarded for participating in school sports (Unless …" at bounding box center [1030, 391] width 417 height 468
click at [880, 219] on textarea "Yes, the student should be rewarded for participating in school sports (Unless …" at bounding box center [1030, 391] width 417 height 468
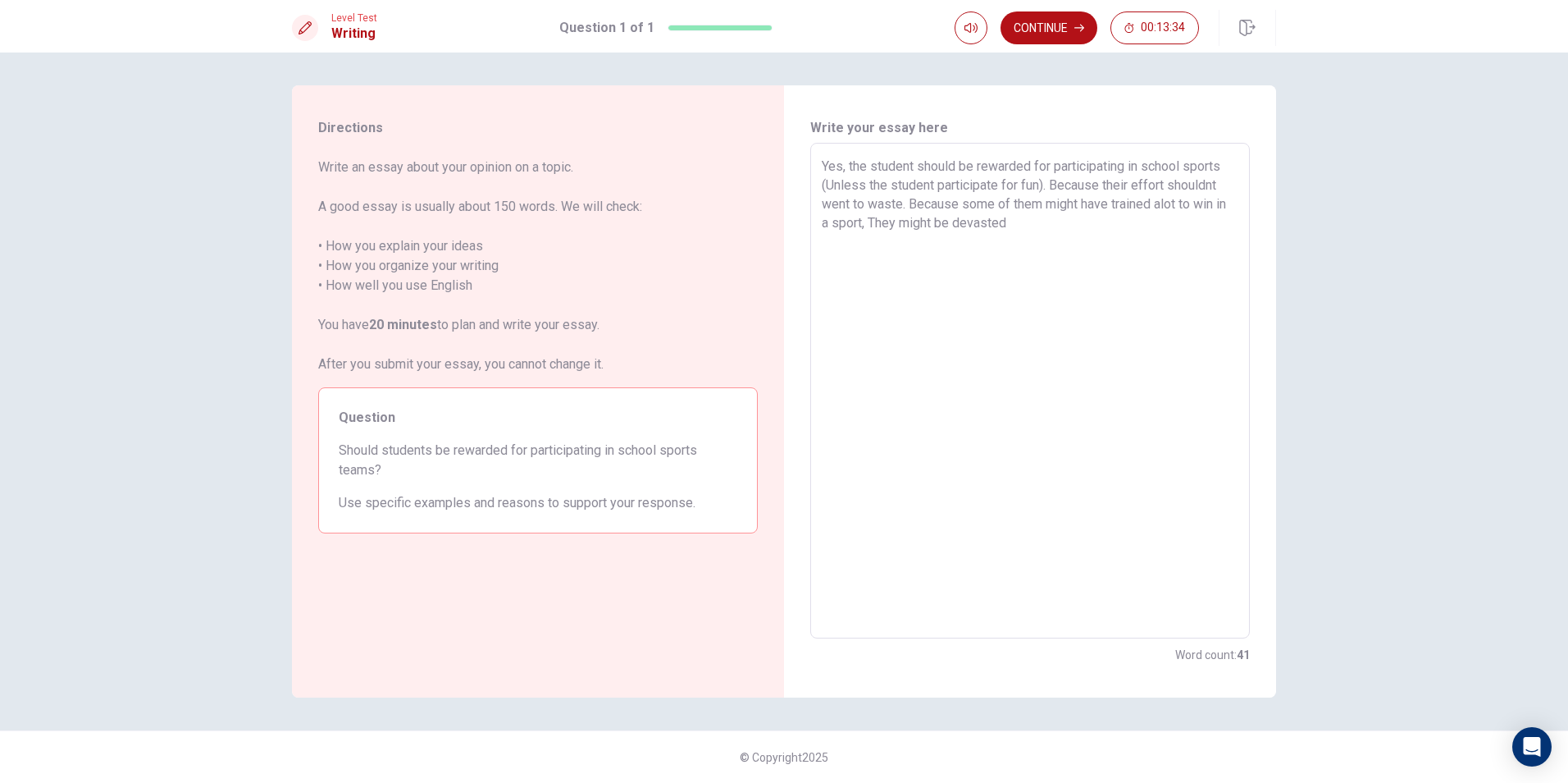
click at [1045, 223] on textarea "Yes, the student should be rewarded for participating in school sports (Unless …" at bounding box center [1030, 391] width 417 height 468
click at [1121, 245] on textarea "Yes, the student should be rewarded for participating in school sports (Unless …" at bounding box center [1030, 391] width 417 height 468
click at [990, 223] on textarea "Yes, the student should be rewarded for participating in school sports (Unless …" at bounding box center [1030, 391] width 417 height 468
drag, startPoint x: 1020, startPoint y: 223, endPoint x: 992, endPoint y: 225, distance: 28.1
click at [992, 225] on textarea "Yes, the student should be rewarded for participating in school sports (Unless …" at bounding box center [1030, 391] width 417 height 468
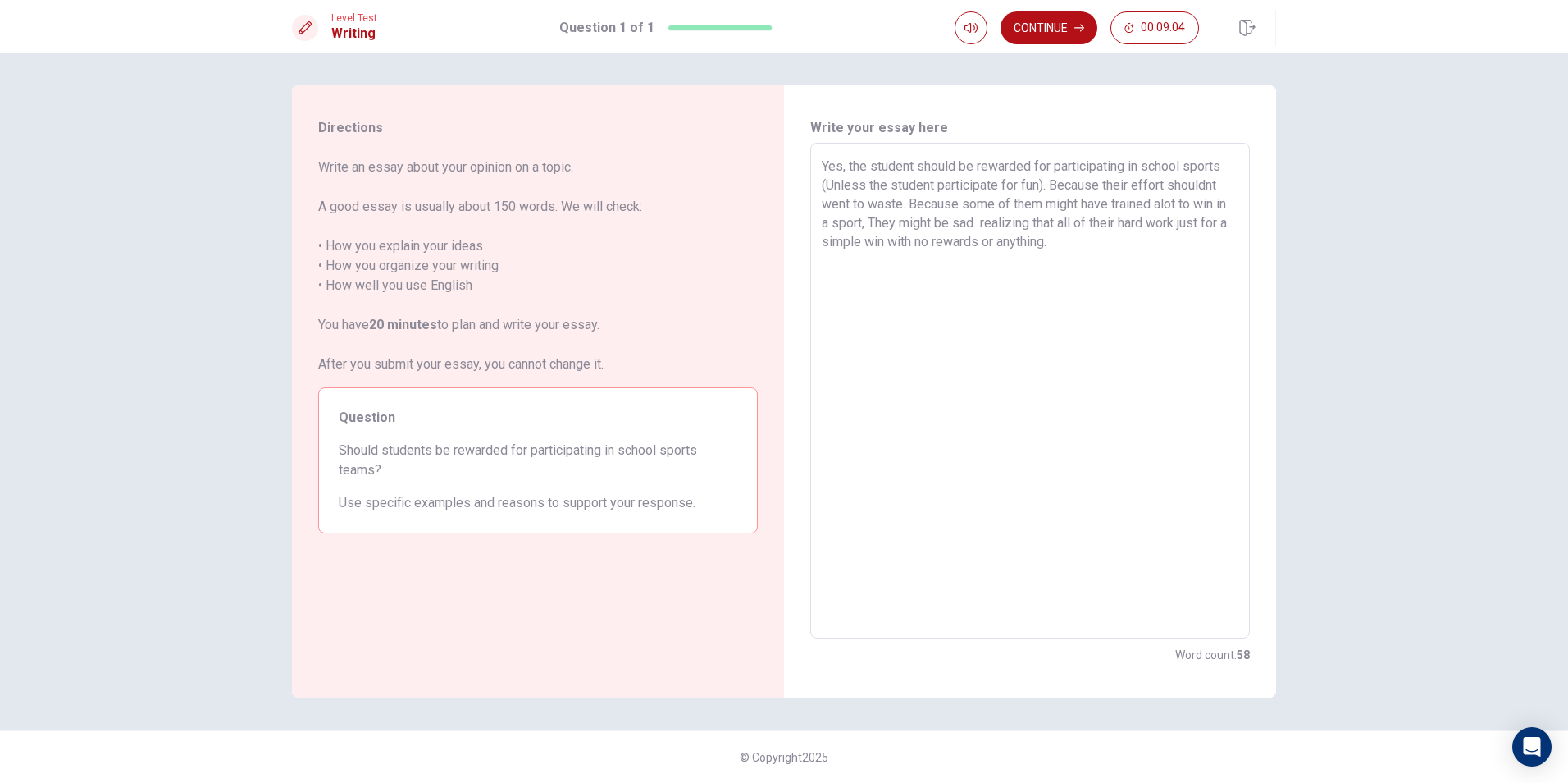
drag, startPoint x: 1178, startPoint y: 205, endPoint x: 1116, endPoint y: 209, distance: 62.1
click at [1116, 209] on textarea "Yes, the student should be rewarded for participating in school sports (Unless …" at bounding box center [1030, 391] width 417 height 468
click at [1103, 218] on textarea "Yes, the student should be rewarded for participating in school sports (Unless …" at bounding box center [1030, 391] width 417 height 468
click at [1194, 246] on textarea "Yes, the student should be rewarded for participating in school sports (Unless …" at bounding box center [1030, 391] width 417 height 468
click at [1203, 245] on textarea "Yes, the student should be rewarded for participating in school sports (Unless …" at bounding box center [1030, 391] width 417 height 468
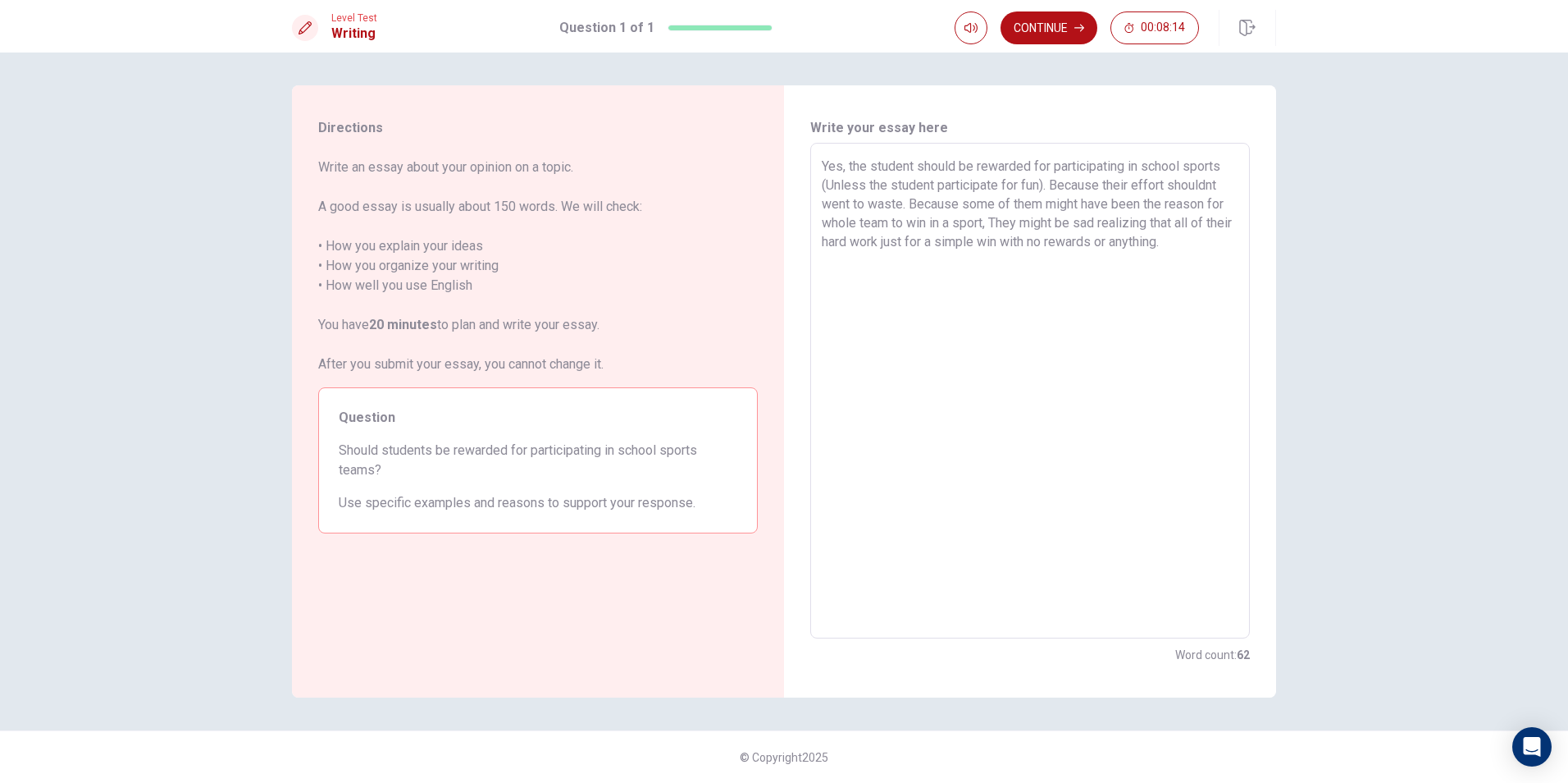
click at [1058, 229] on textarea "Yes, the student should be rewarded for participating in school sports (Unless …" at bounding box center [1030, 391] width 417 height 468
click at [1061, 227] on textarea "Yes, the student should be rewarded for participating in school sports (Unless …" at bounding box center [1030, 391] width 417 height 468
click at [1104, 221] on textarea "Yes, the student should be rewarded for participating in school sports (Unless …" at bounding box center [1030, 391] width 417 height 468
click at [1246, 246] on div "Yes, the student should be rewarded for participating in school sports (Unless …" at bounding box center [1030, 390] width 440 height 495
click at [1237, 243] on textarea "Yes, the student should be rewarded for participating in school sports (Unless …" at bounding box center [1030, 391] width 417 height 468
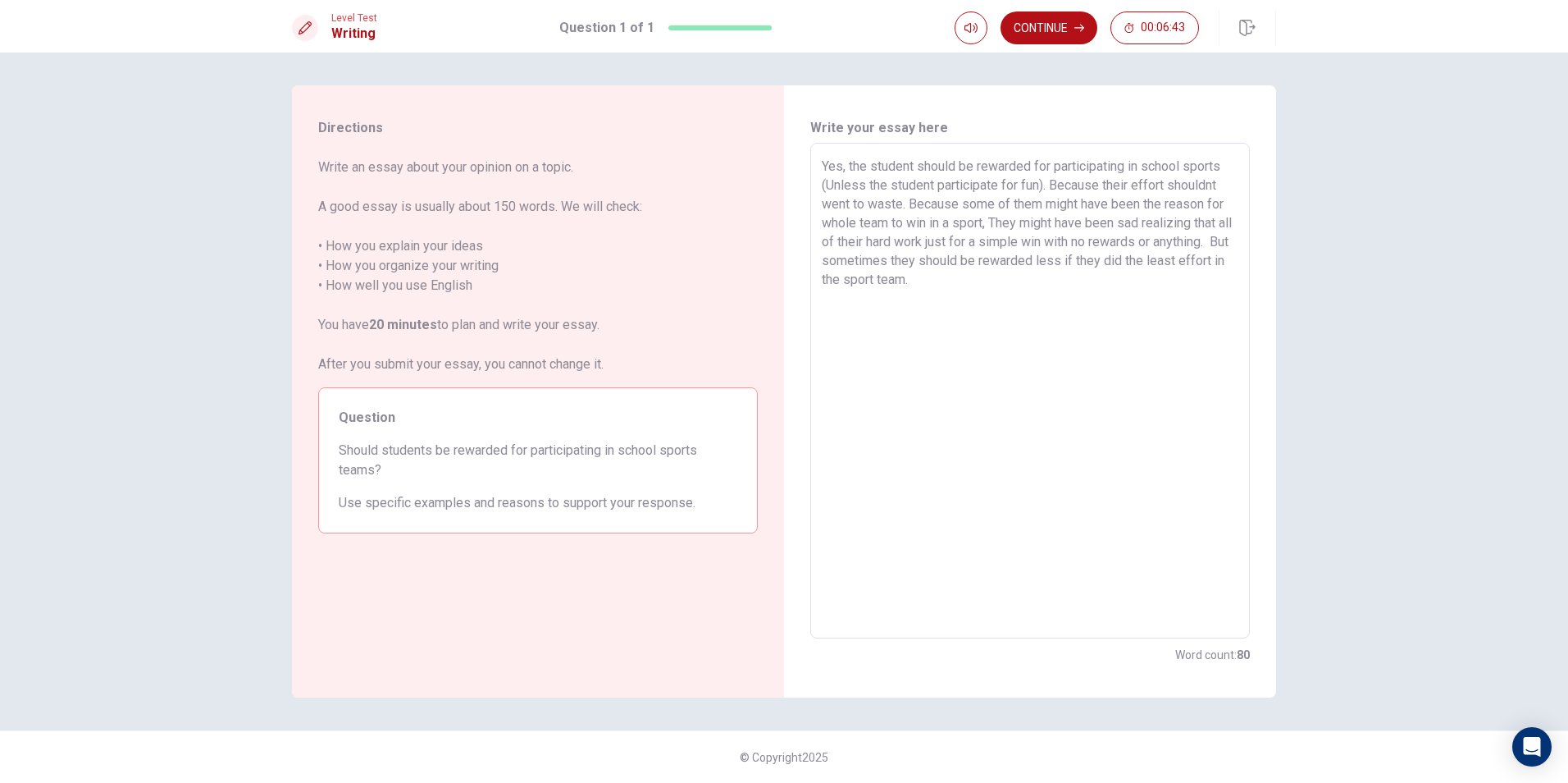
click at [1079, 260] on textarea "Yes, the student should be rewarded for participating in school sports (Unless …" at bounding box center [1030, 391] width 417 height 468
click at [1082, 265] on textarea "Yes, the student should be rewarded for participating in school sports (Unless …" at bounding box center [1030, 391] width 417 height 468
click at [1102, 308] on textarea "Yes, the student should be rewarded for participating in school sports (Unless …" at bounding box center [1030, 391] width 417 height 468
click at [1042, 20] on button "Continue" at bounding box center [1048, 28] width 96 height 33
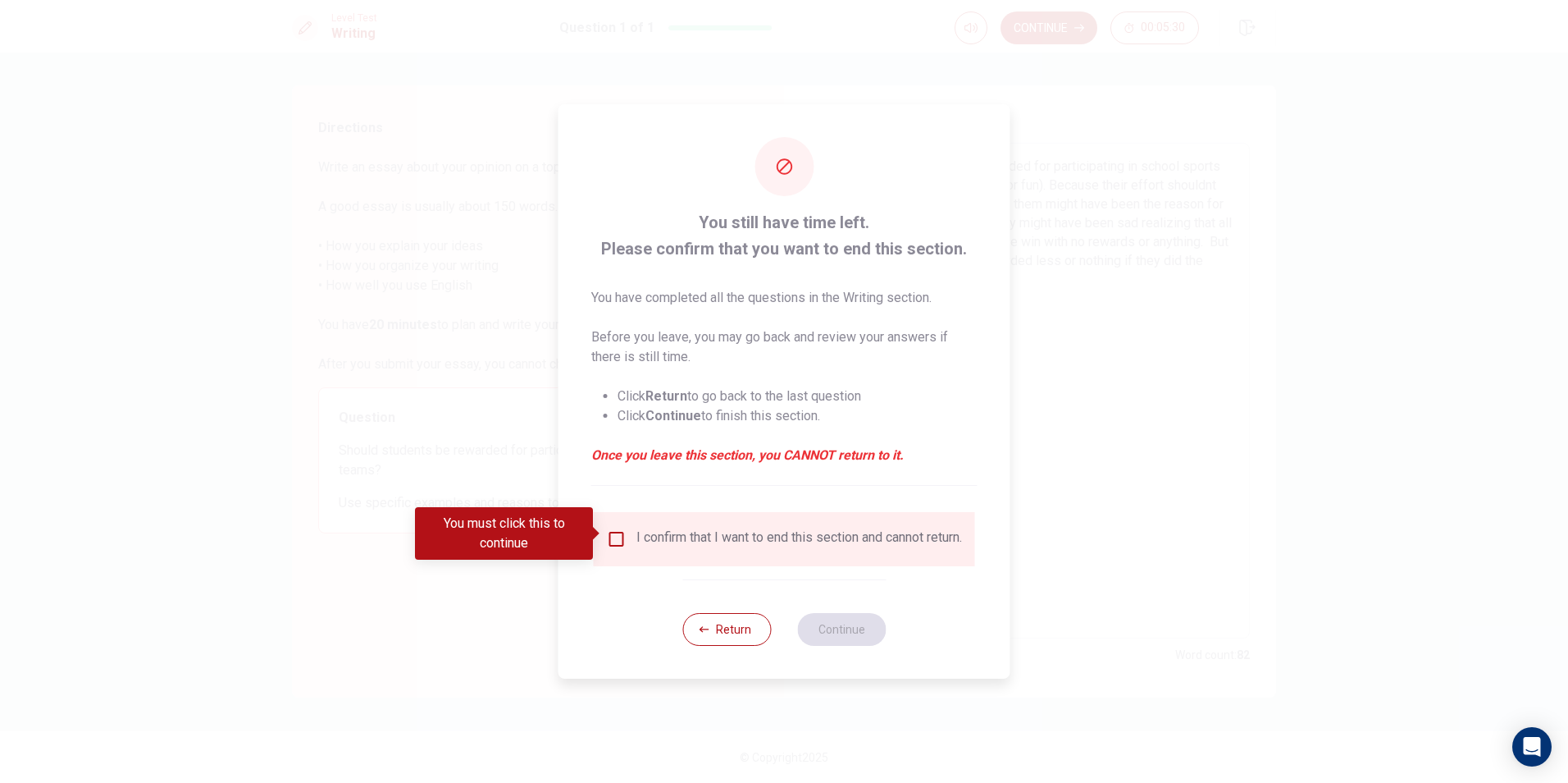
click at [611, 534] on input "You must click this to continue" at bounding box center [617, 539] width 20 height 20
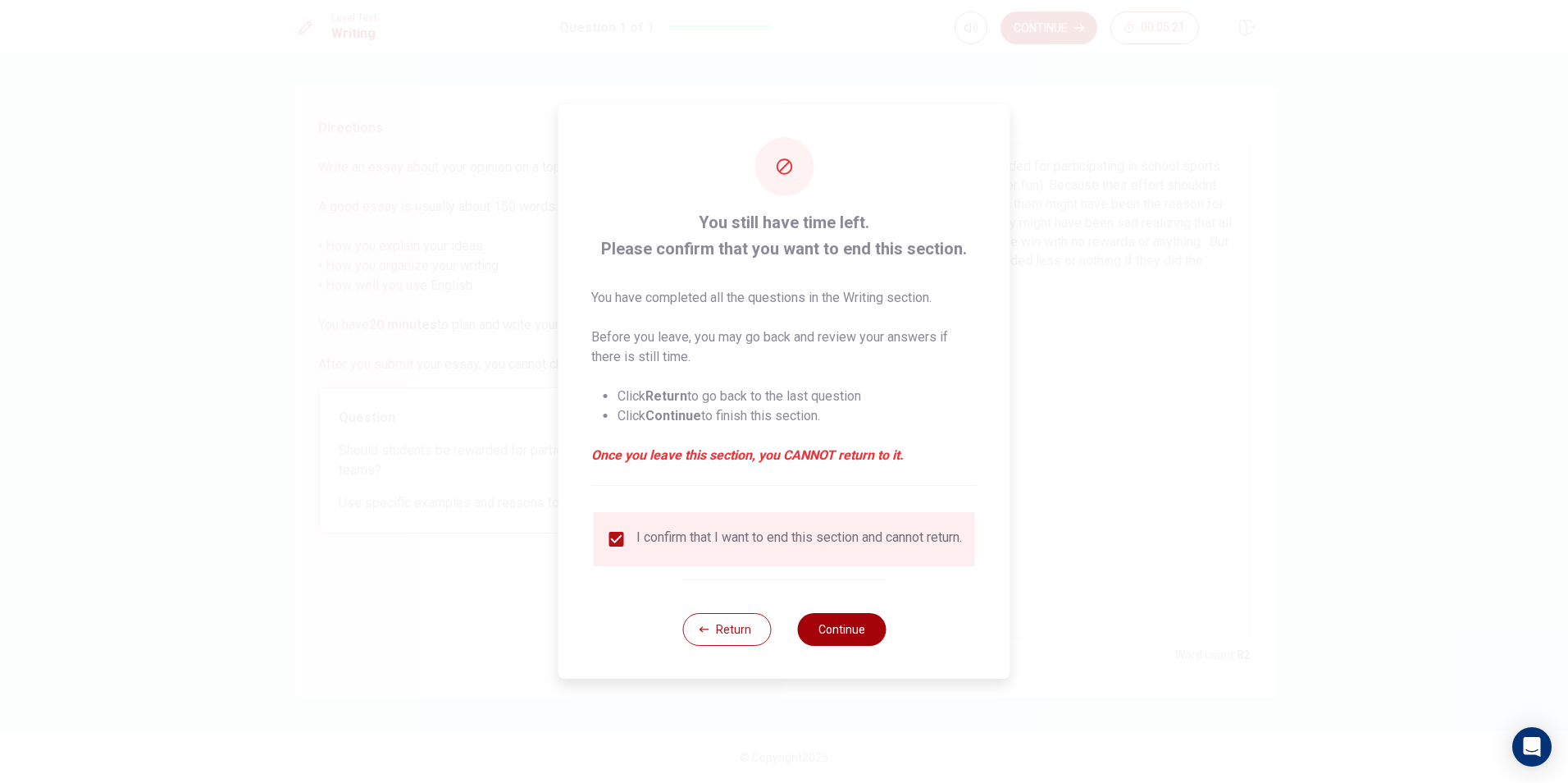
click at [840, 637] on button "Continue" at bounding box center [842, 630] width 89 height 33
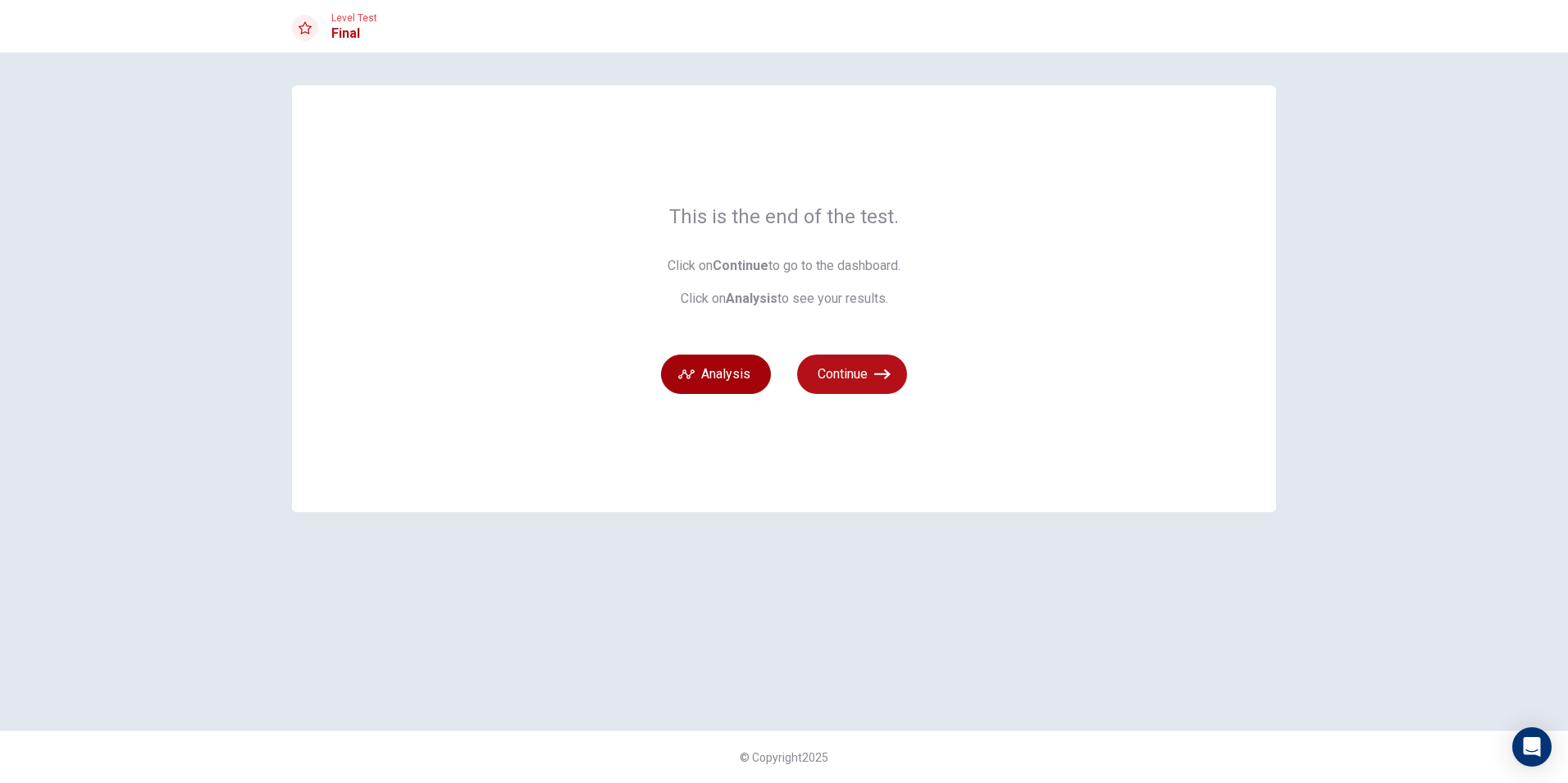
click at [733, 384] on button "Analysis" at bounding box center [715, 374] width 110 height 40
